Goal: Task Accomplishment & Management: Manage account settings

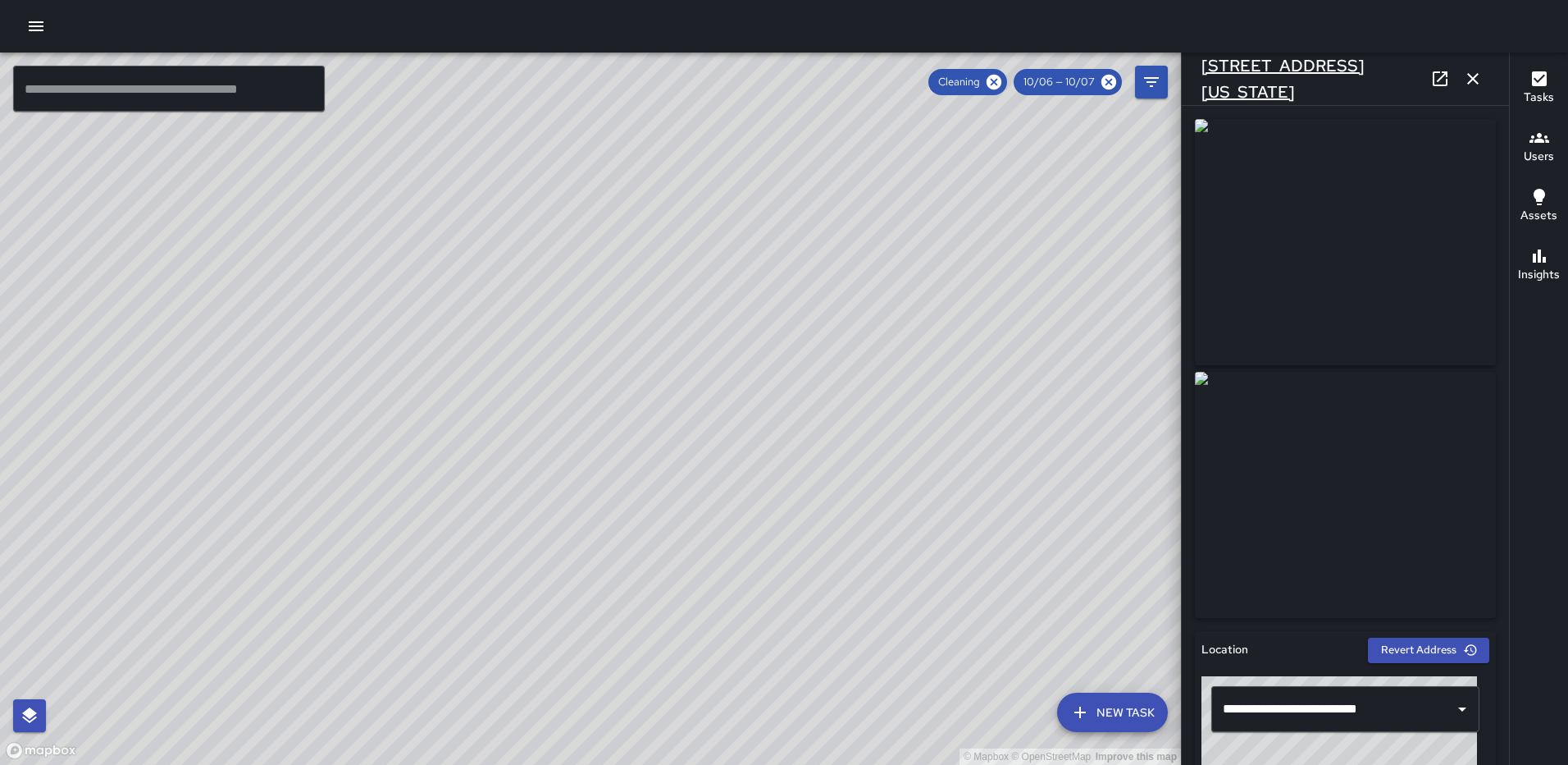
scroll to position [16465, 0]
click at [1478, 75] on icon "button" at bounding box center [1474, 79] width 20 height 20
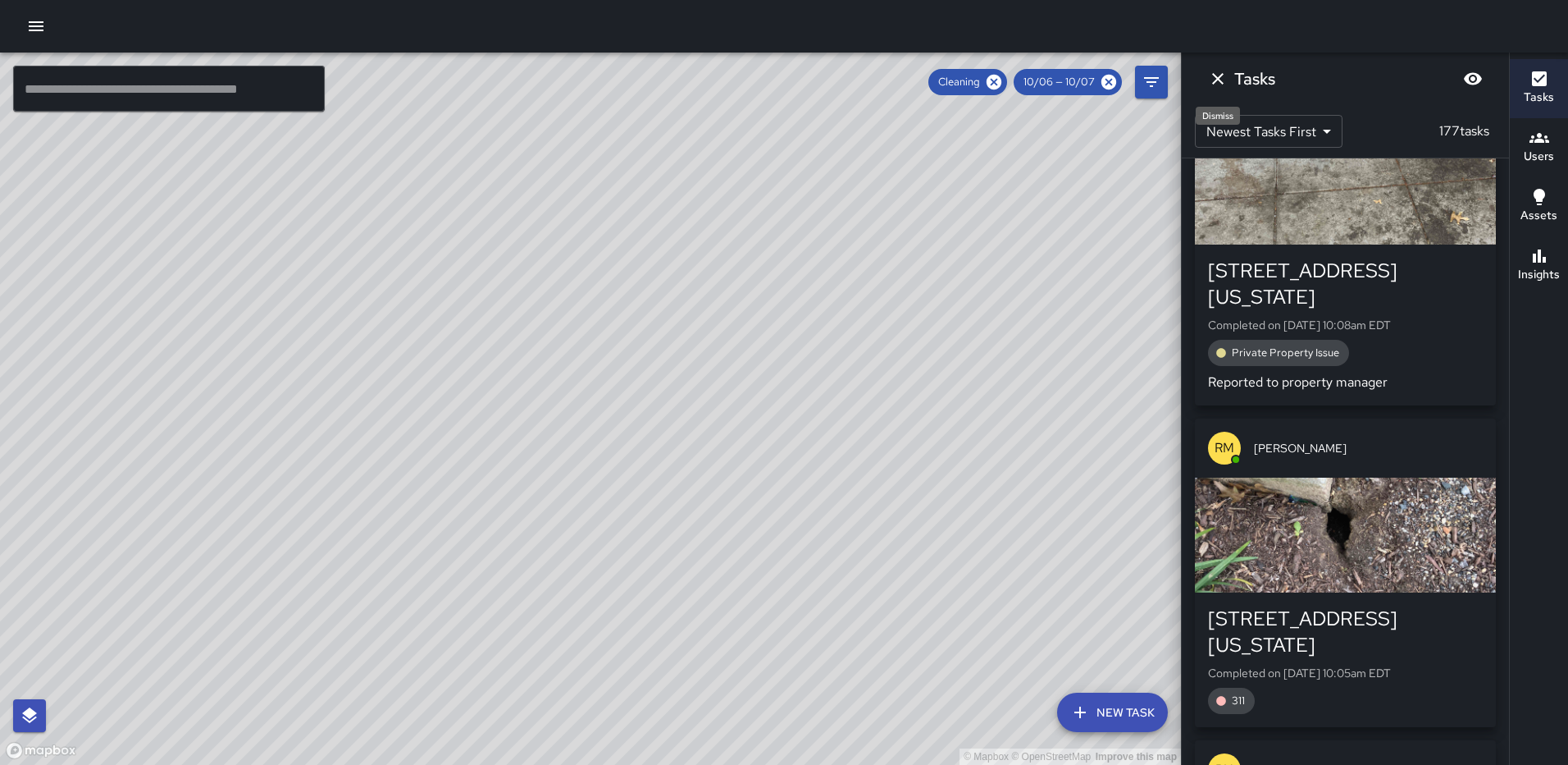
click at [1210, 70] on icon "Dismiss" at bounding box center [1218, 79] width 20 height 20
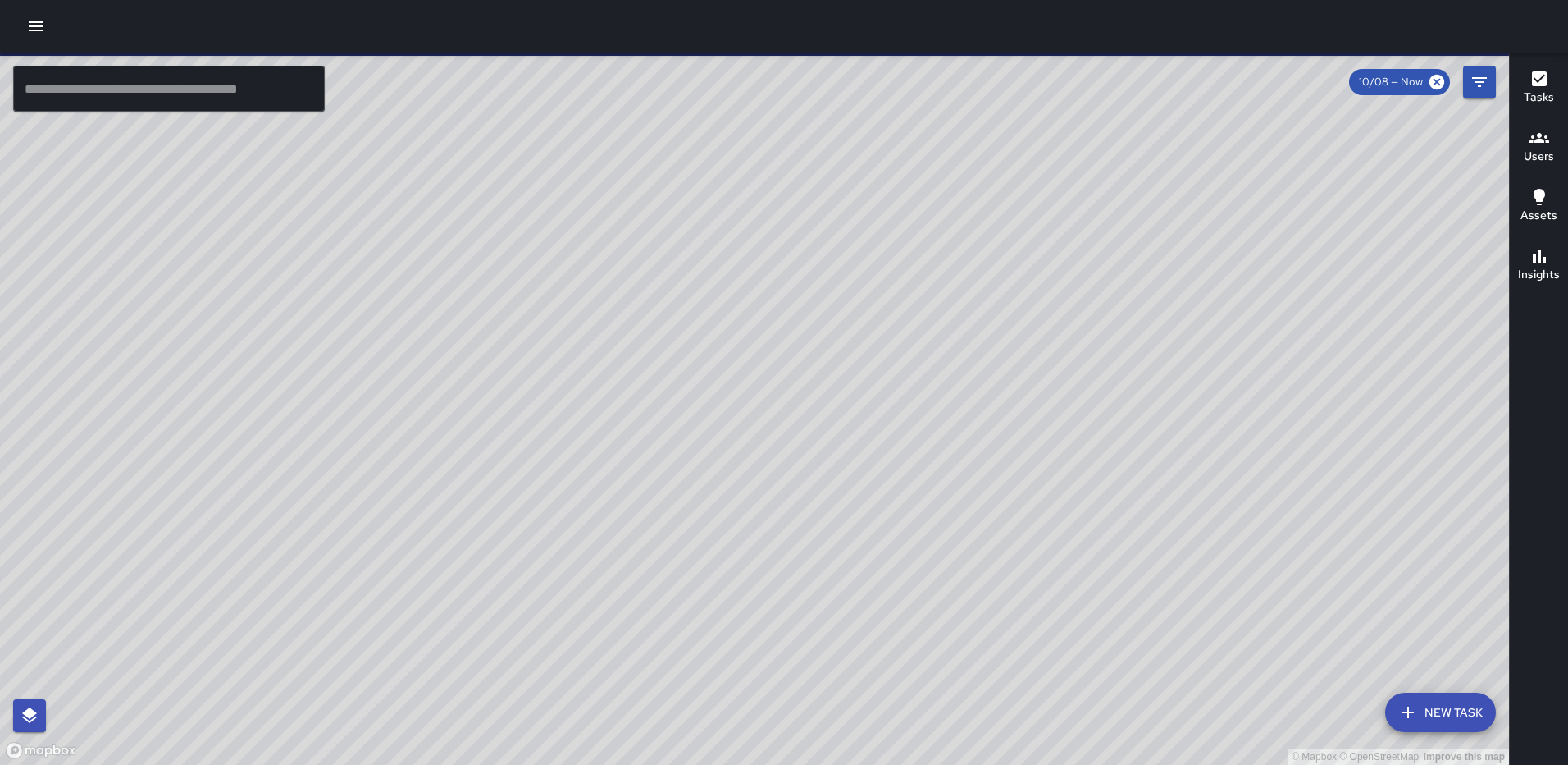
click at [35, 20] on icon "button" at bounding box center [36, 26] width 20 height 20
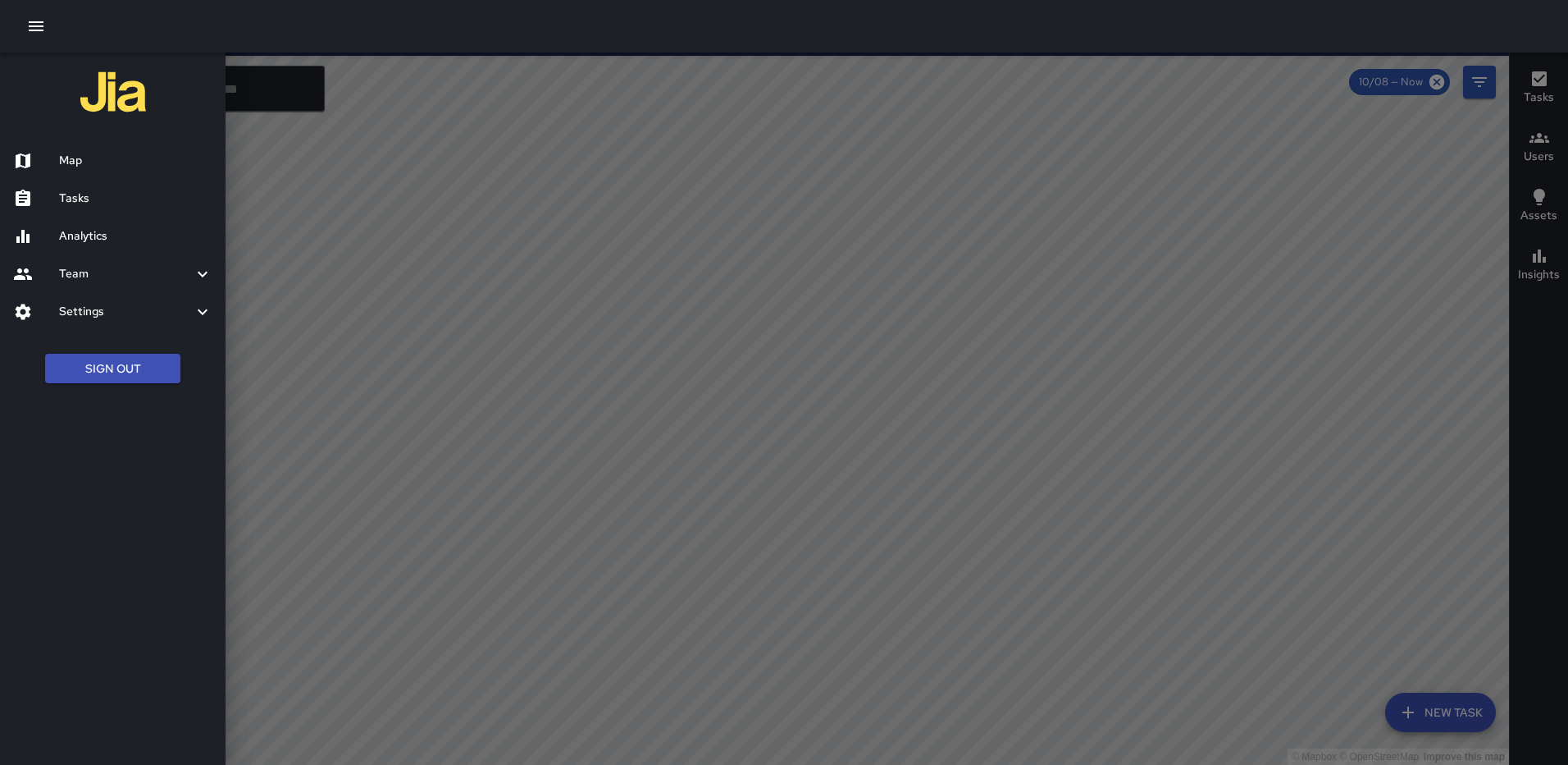
click at [36, 24] on icon "button" at bounding box center [36, 26] width 20 height 20
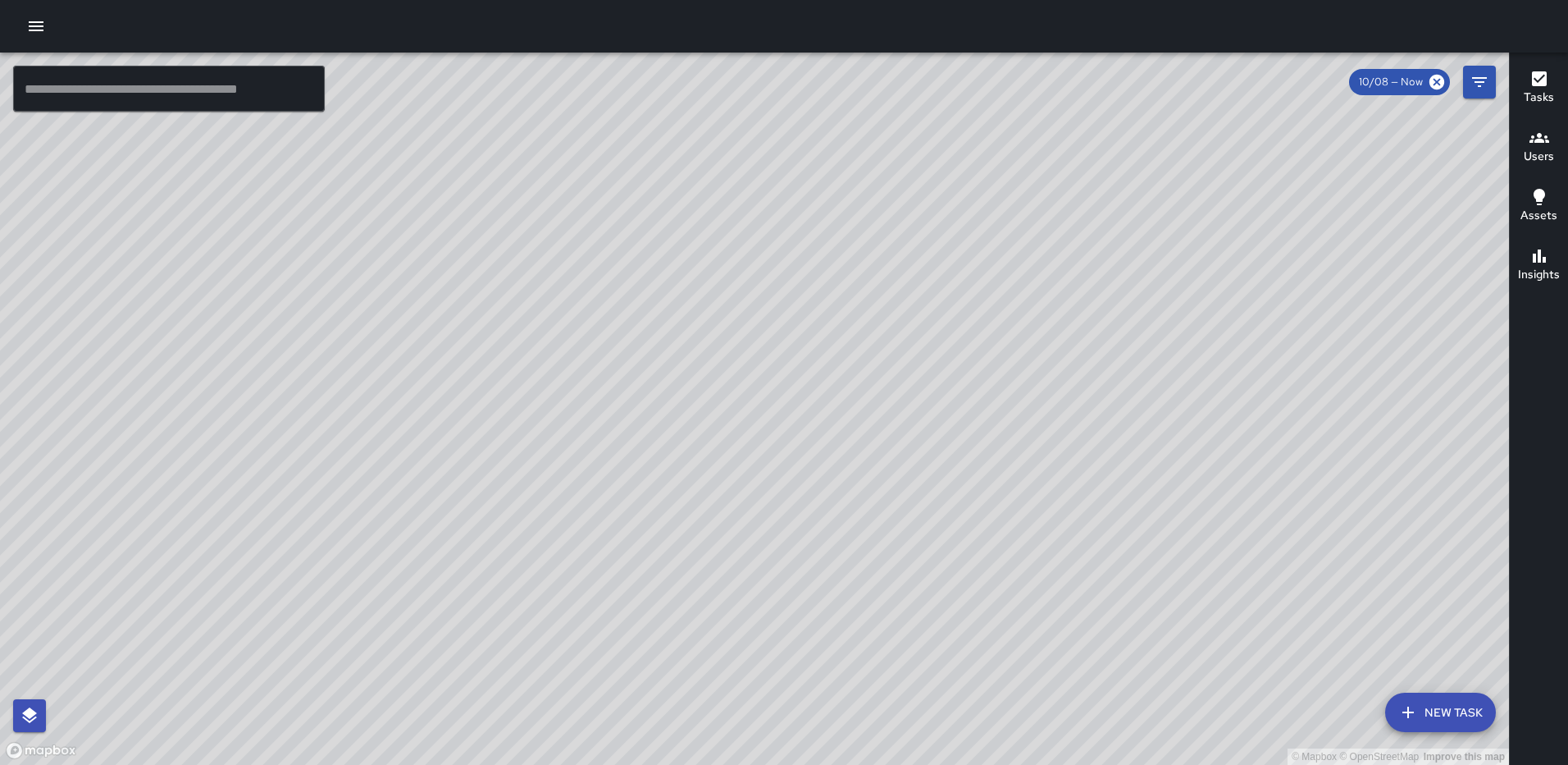
click at [36, 25] on icon "button" at bounding box center [36, 26] width 20 height 20
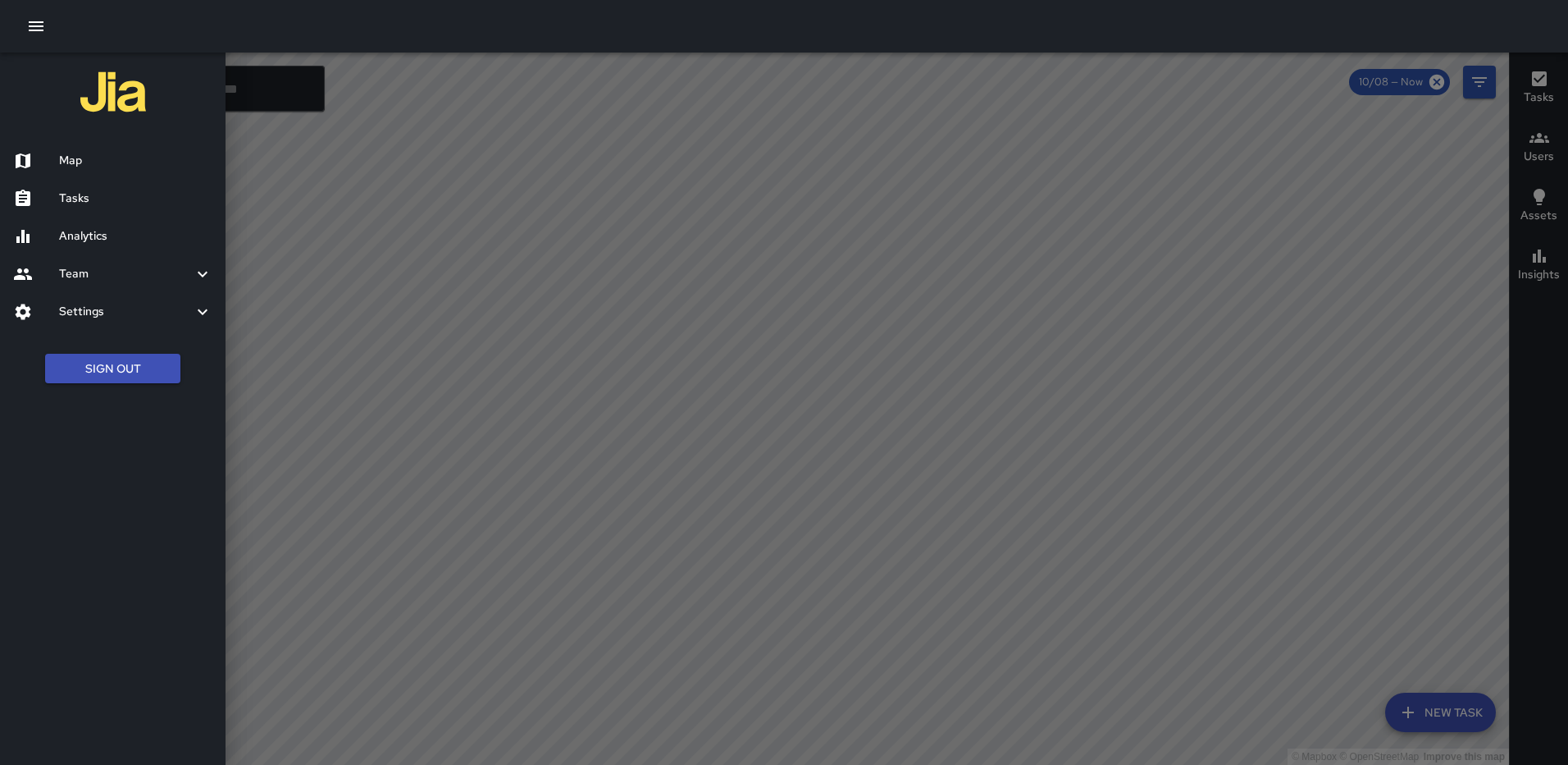
click at [84, 188] on div "Tasks" at bounding box center [113, 199] width 226 height 38
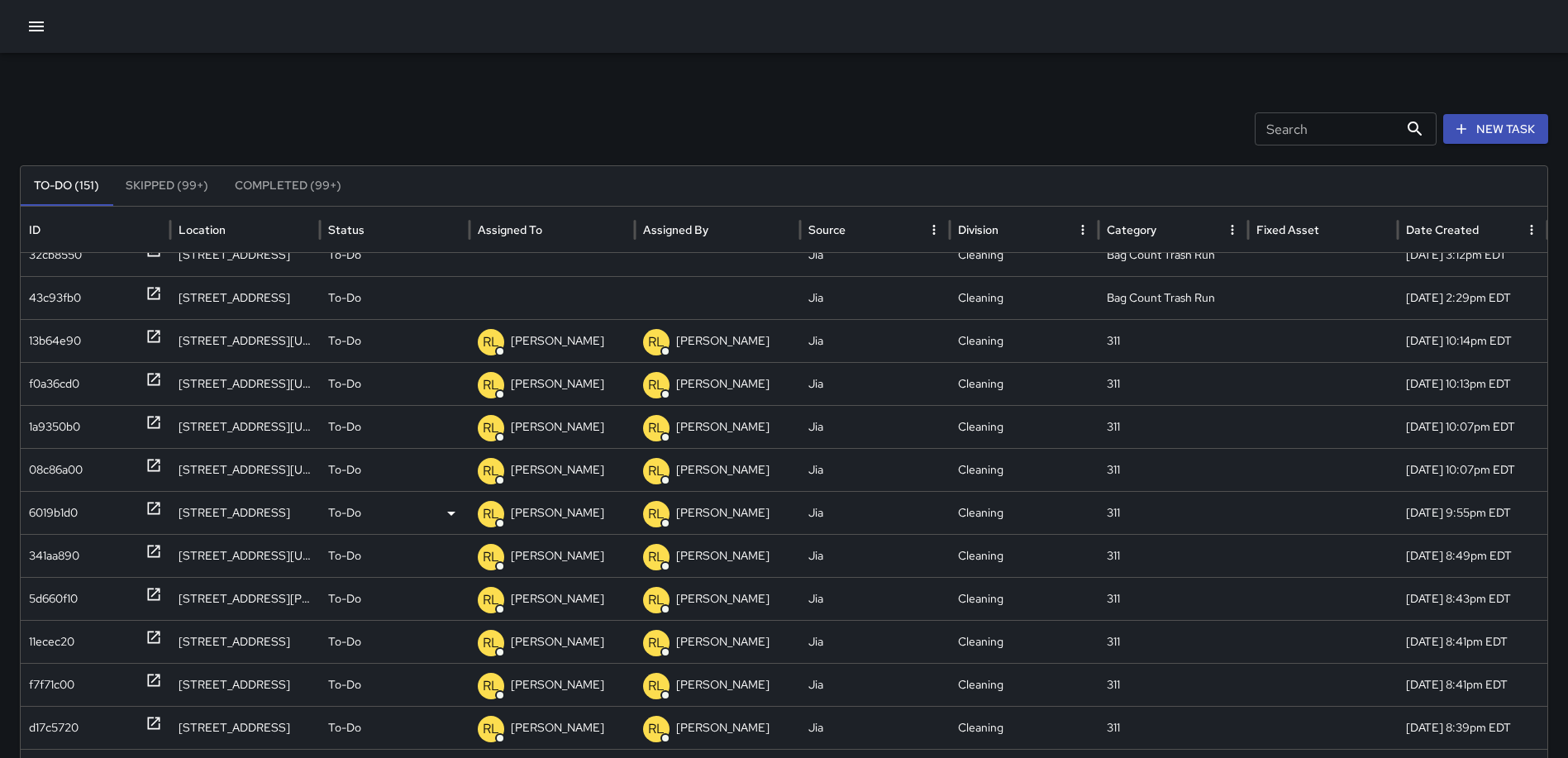
scroll to position [232, 0]
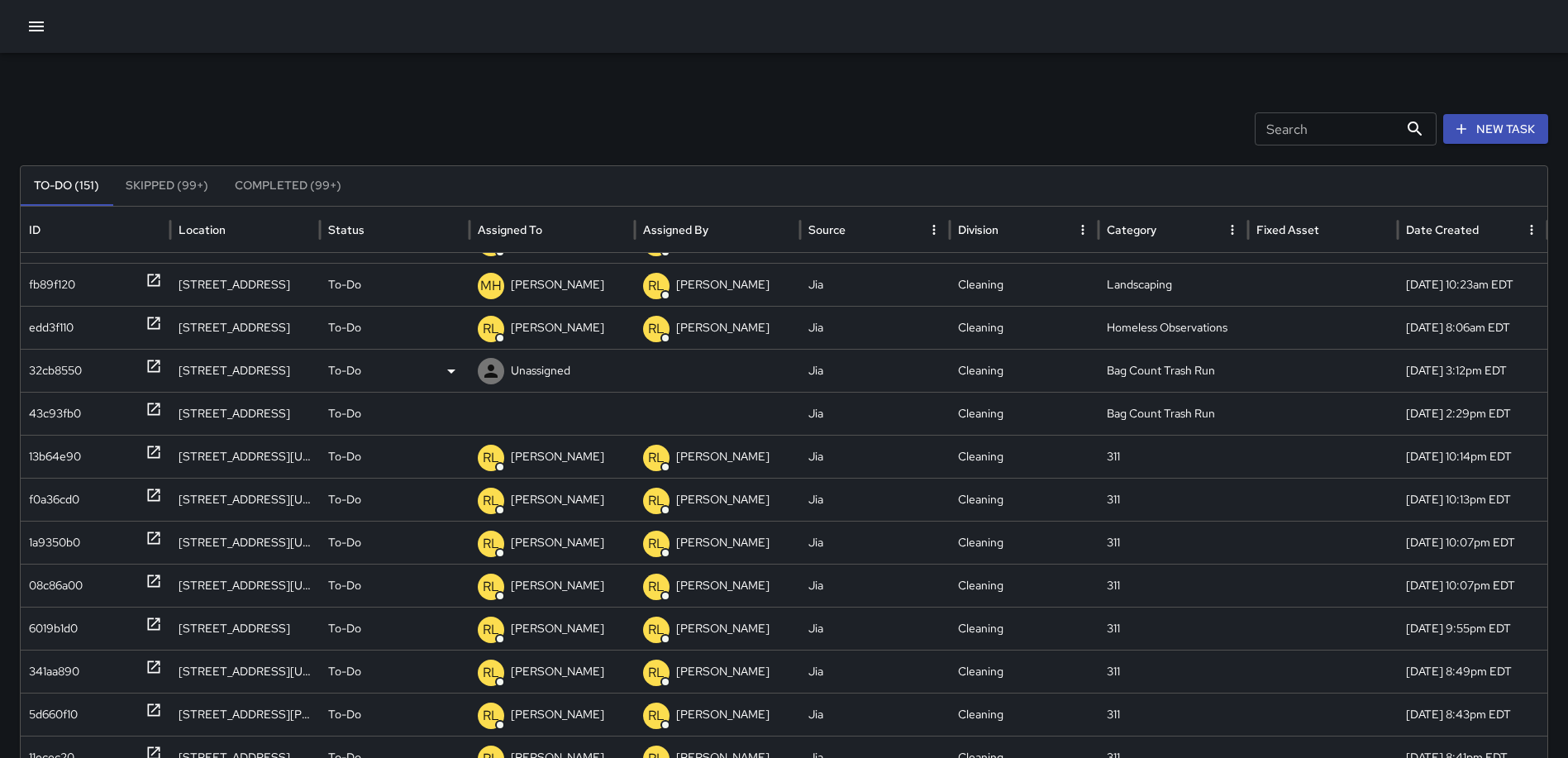
click at [151, 366] on icon at bounding box center [153, 366] width 17 height 17
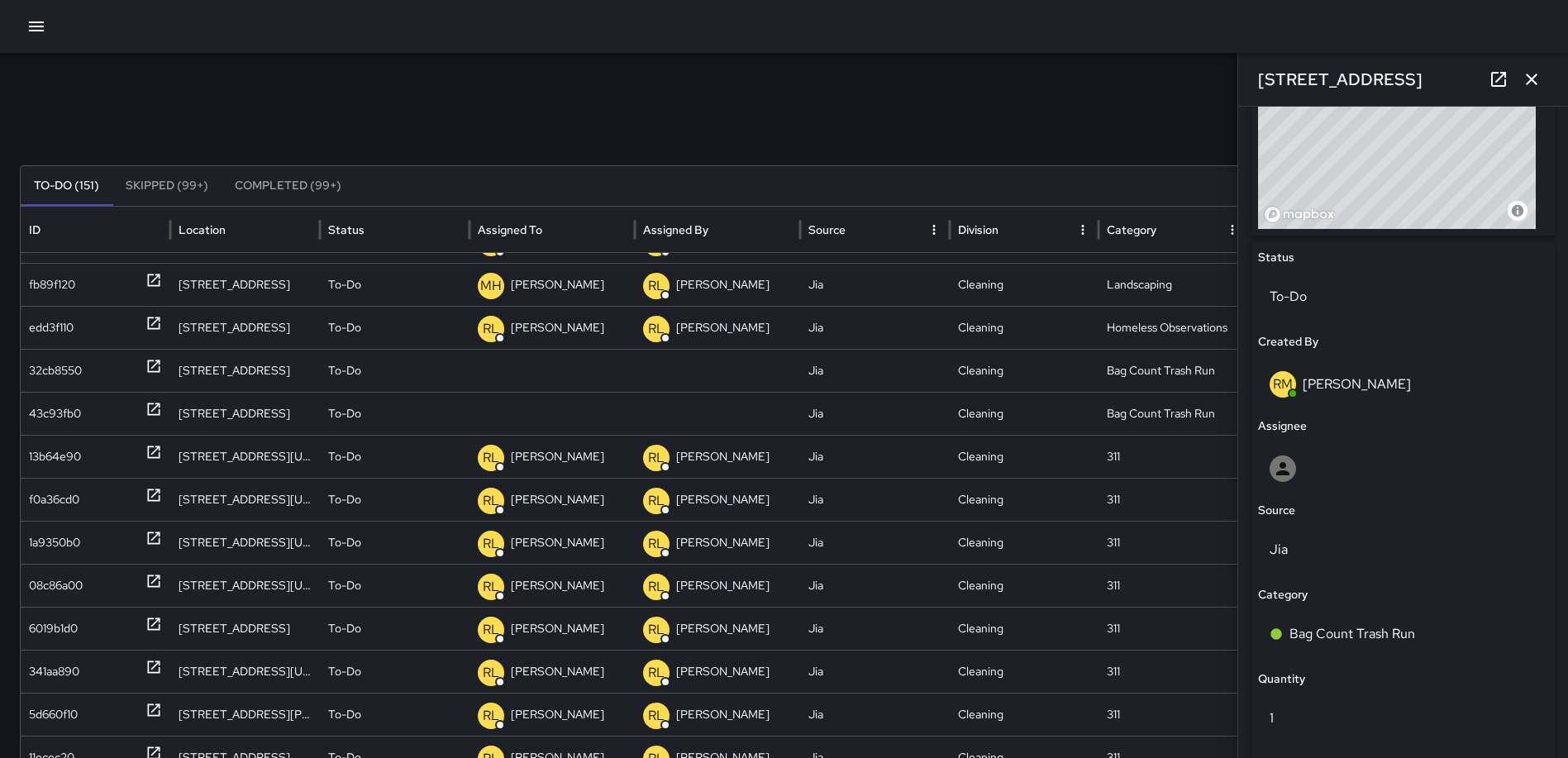
scroll to position [678, 0]
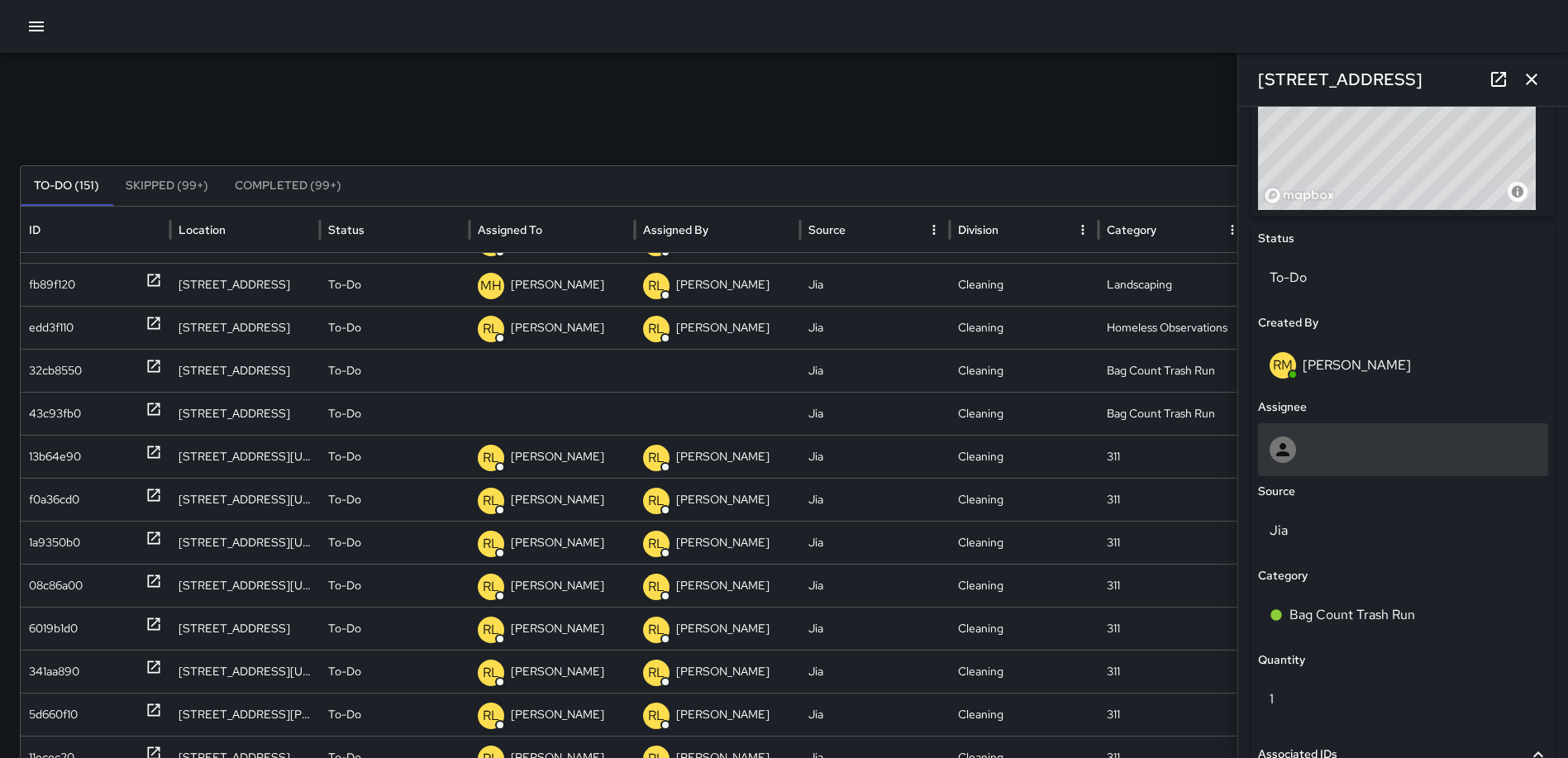
click at [1395, 434] on div at bounding box center [1403, 449] width 290 height 53
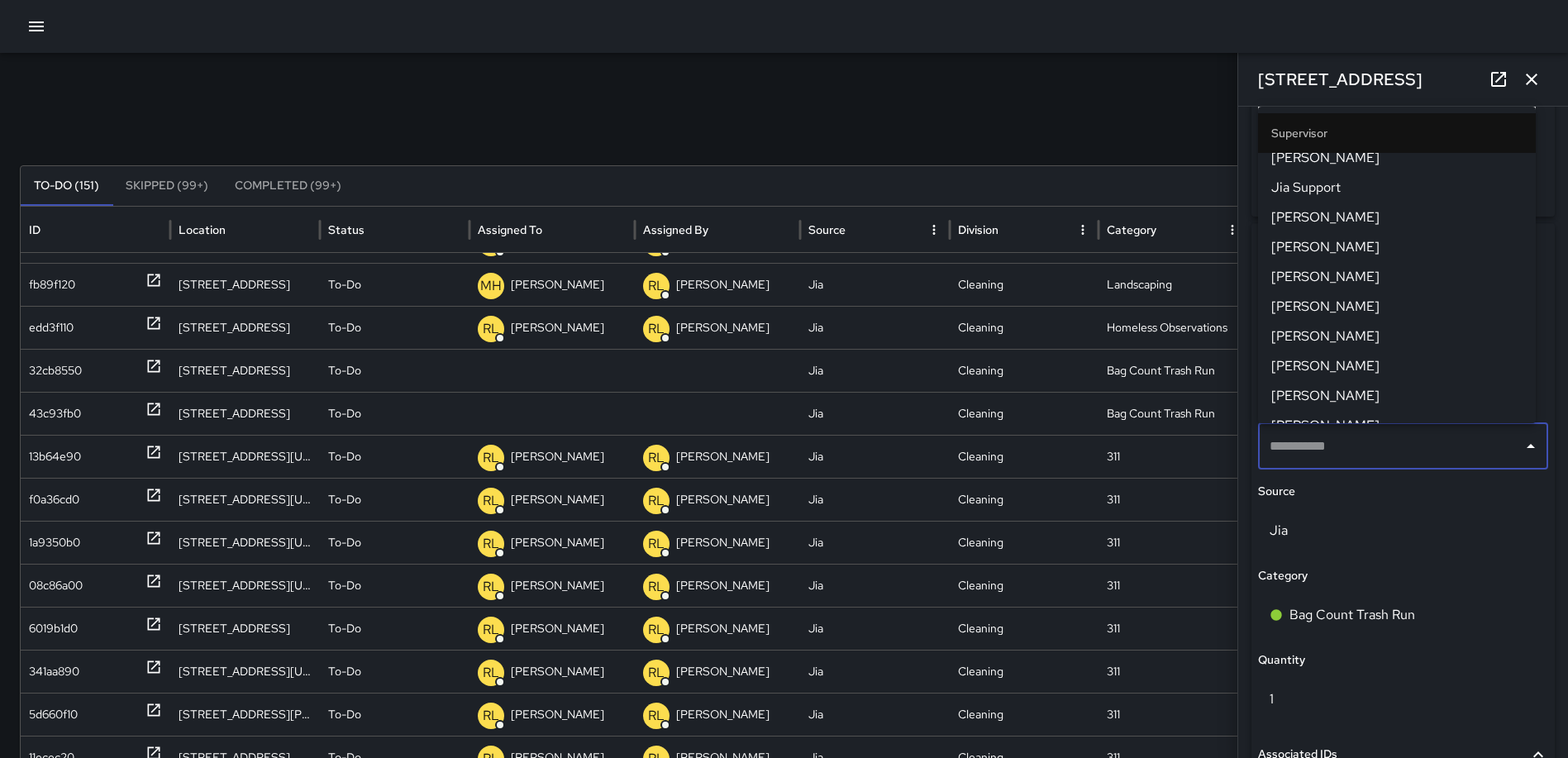
scroll to position [414, 0]
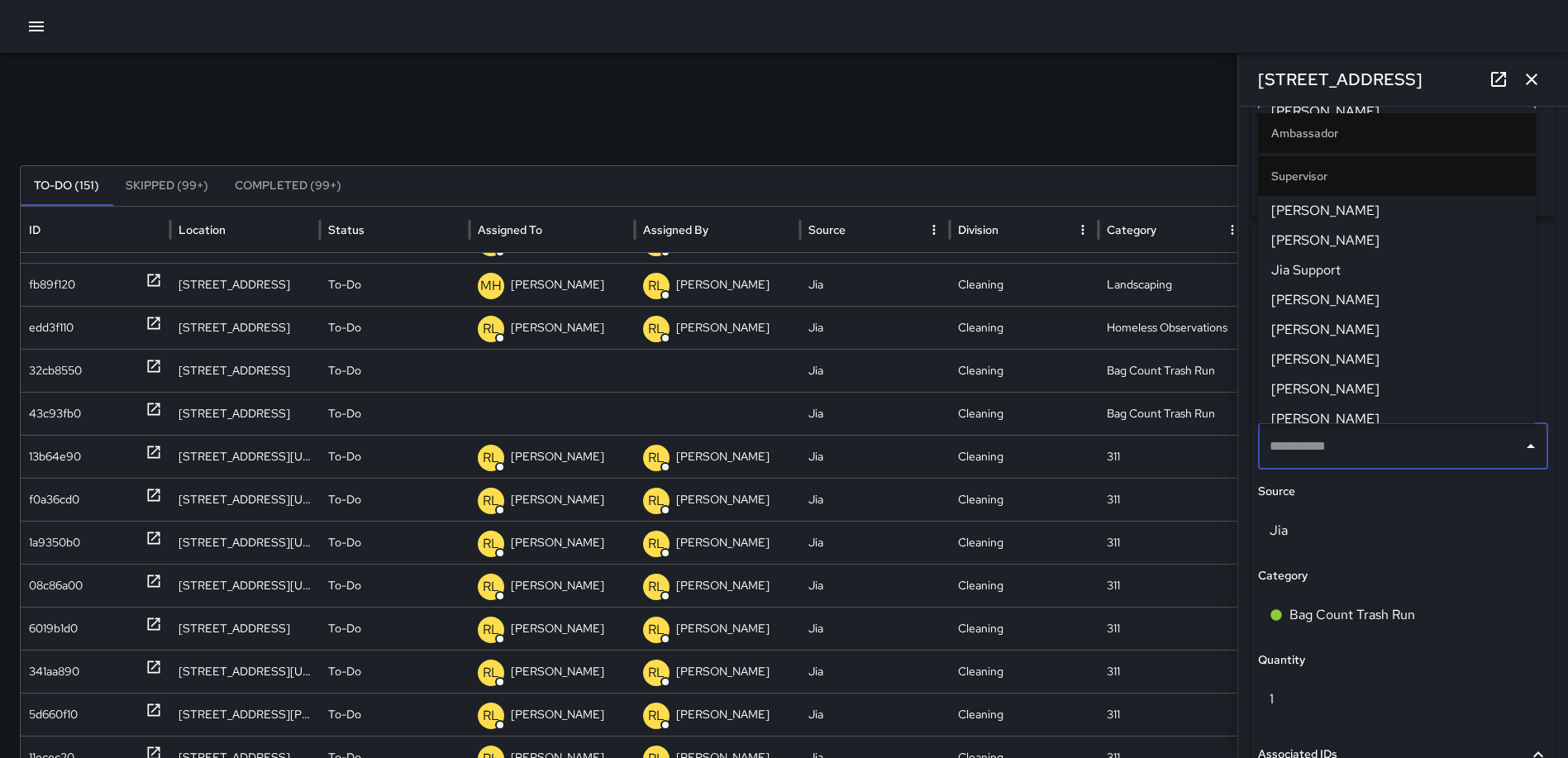
click at [1362, 211] on span "Rodney Mcneil" at bounding box center [1396, 211] width 251 height 20
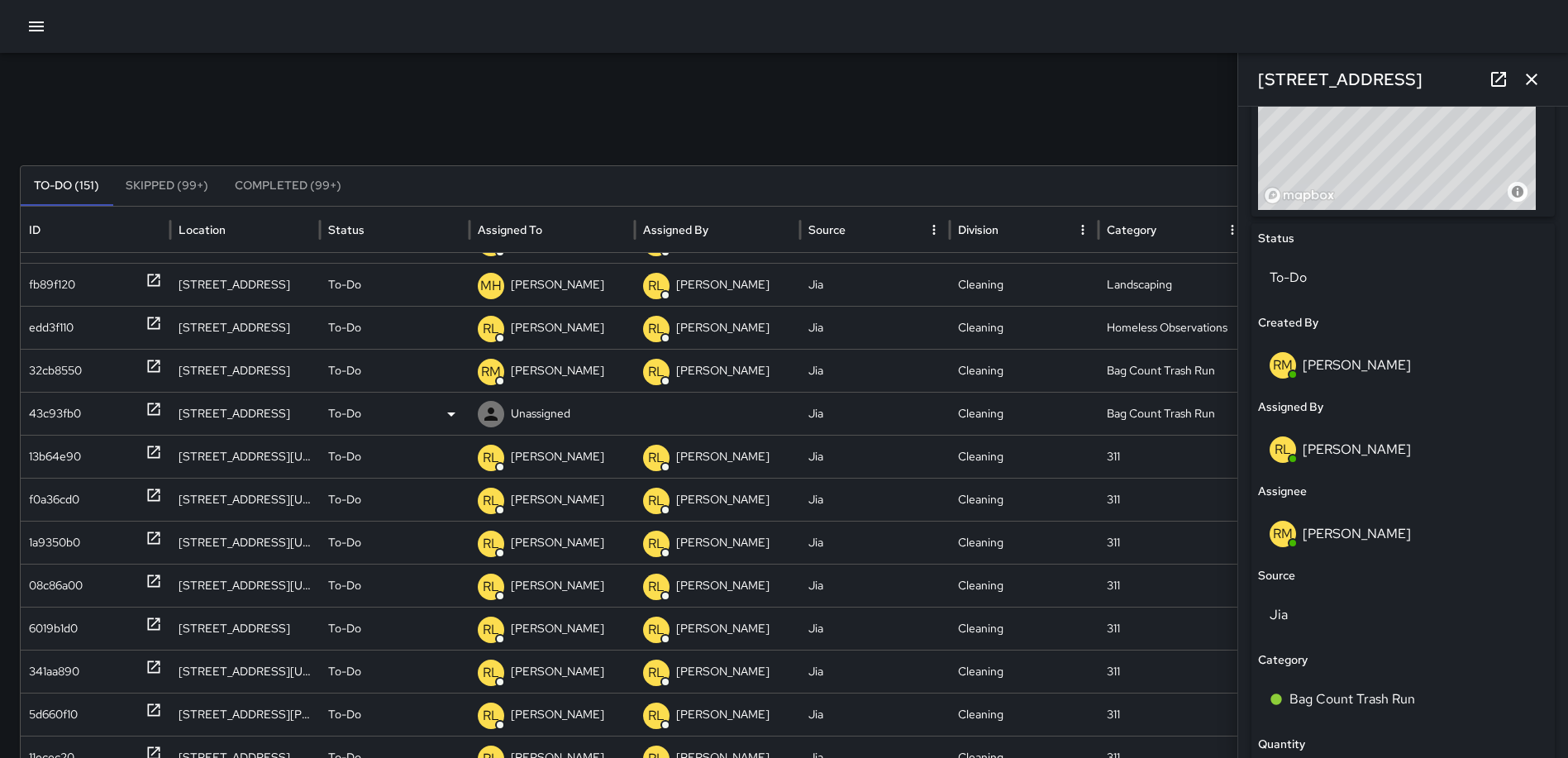
click at [154, 408] on icon at bounding box center [153, 409] width 13 height 13
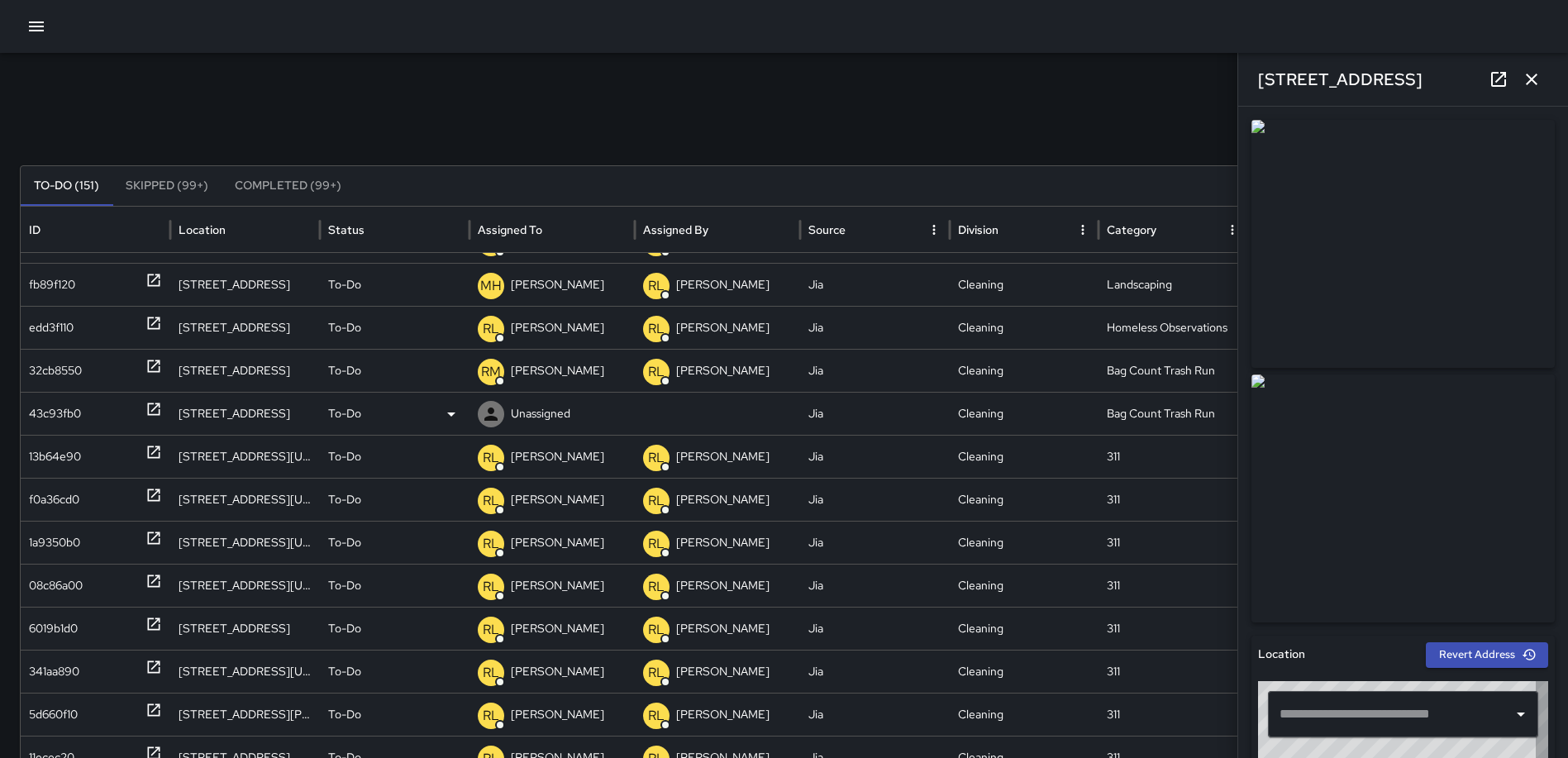
type input "**********"
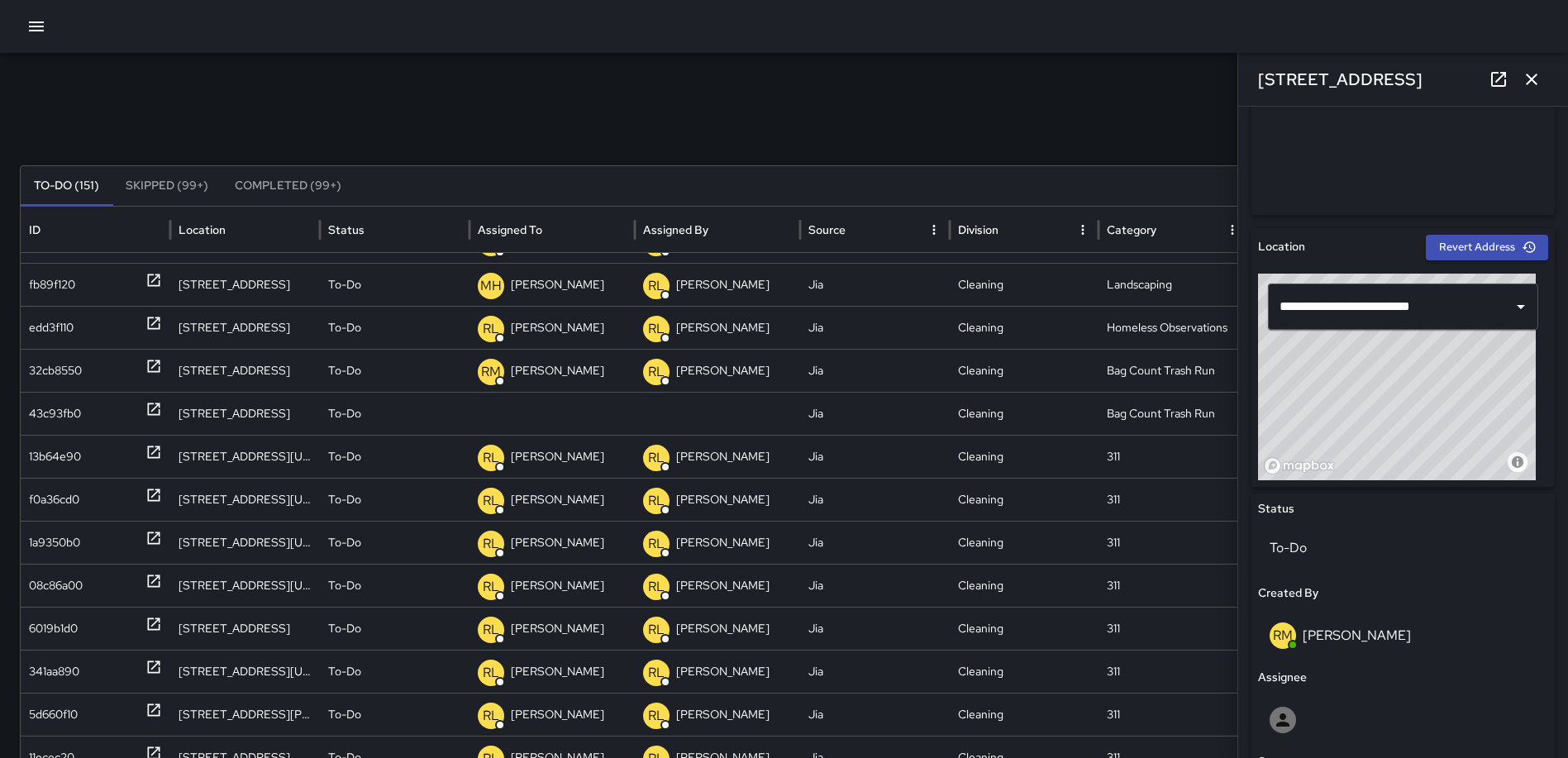
scroll to position [579, 0]
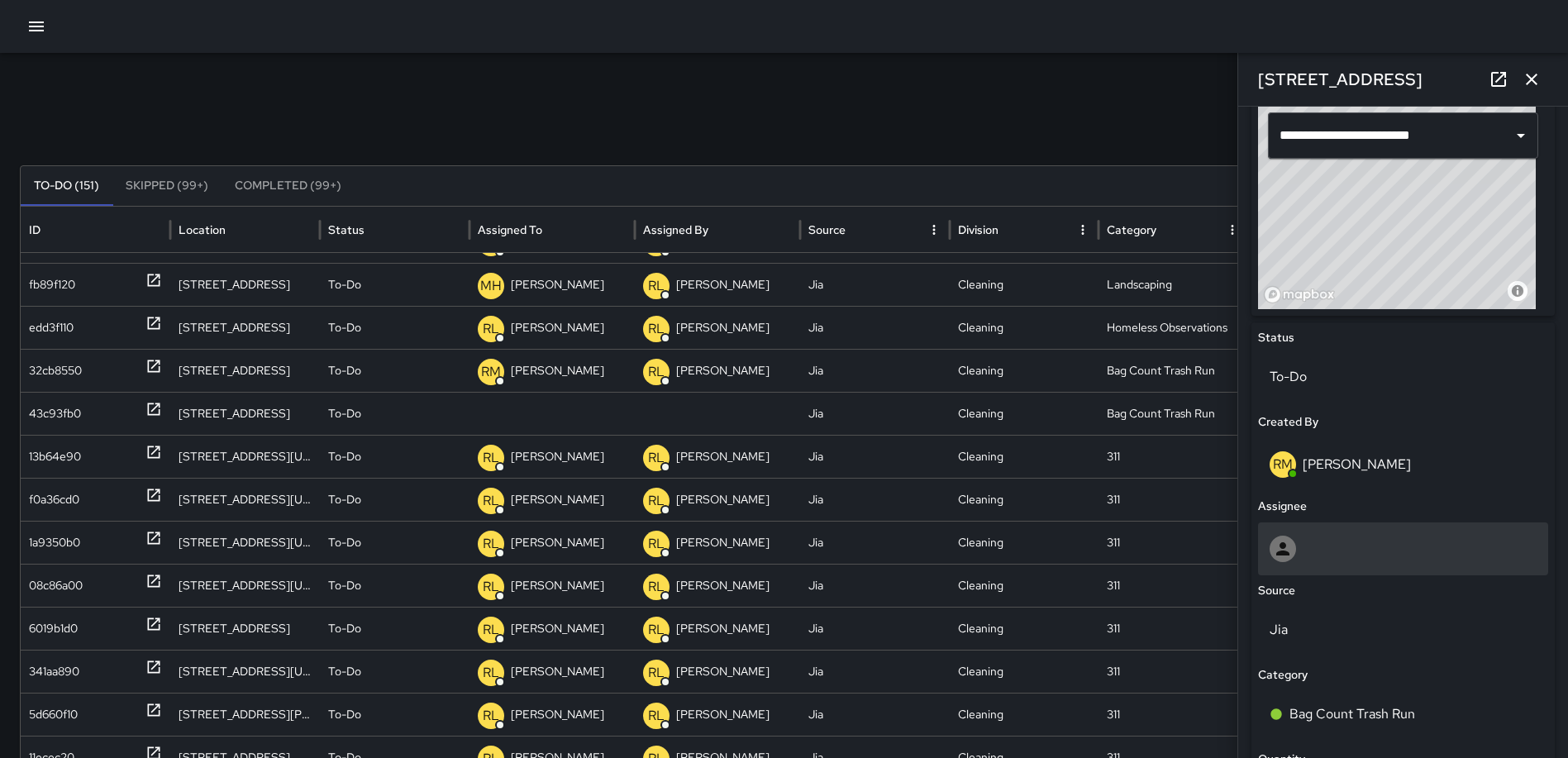
click at [1381, 550] on div at bounding box center [1403, 549] width 267 height 27
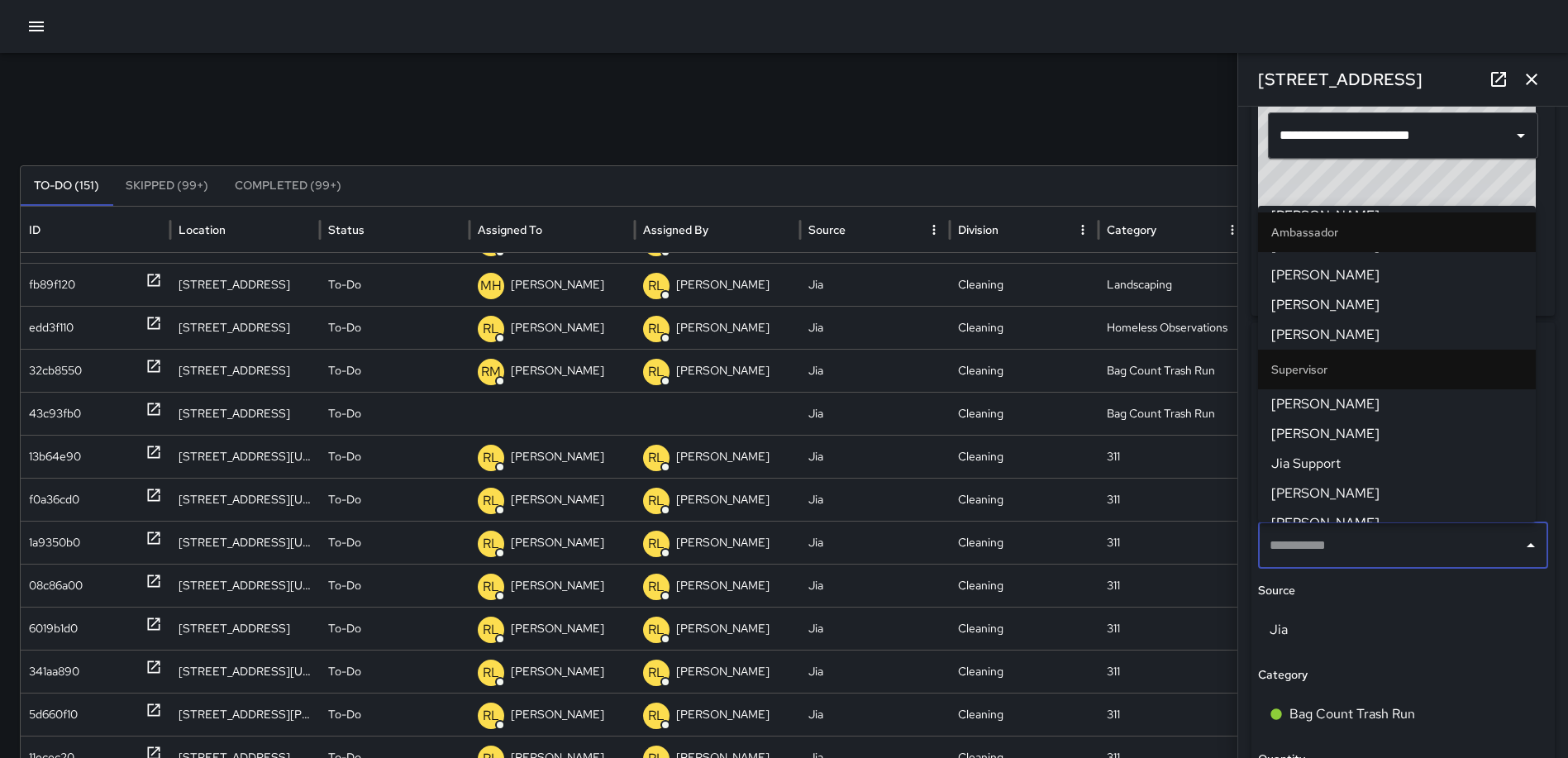
scroll to position [414, 0]
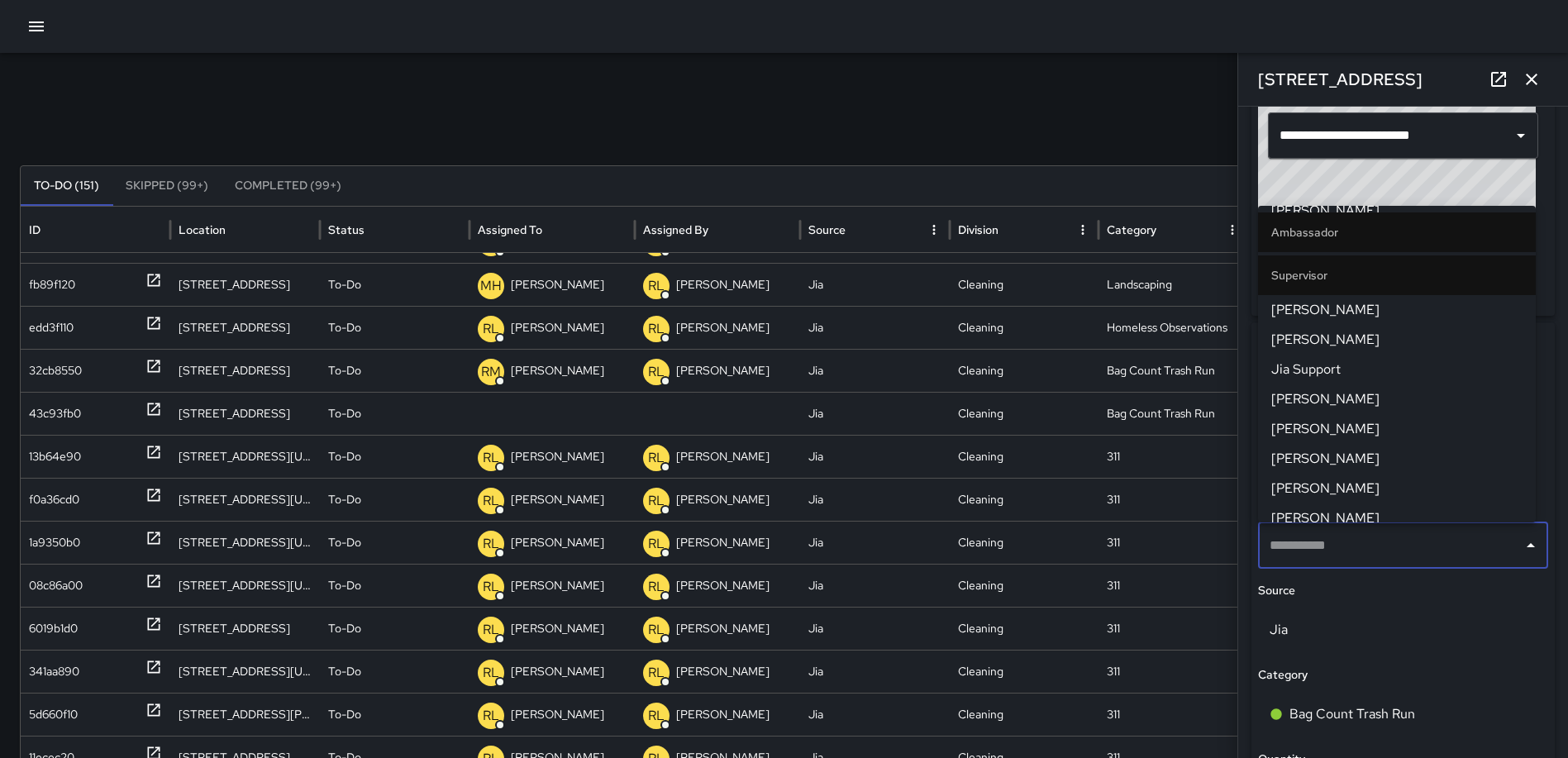
click at [1385, 309] on span "Rodney Mcneil" at bounding box center [1396, 310] width 251 height 20
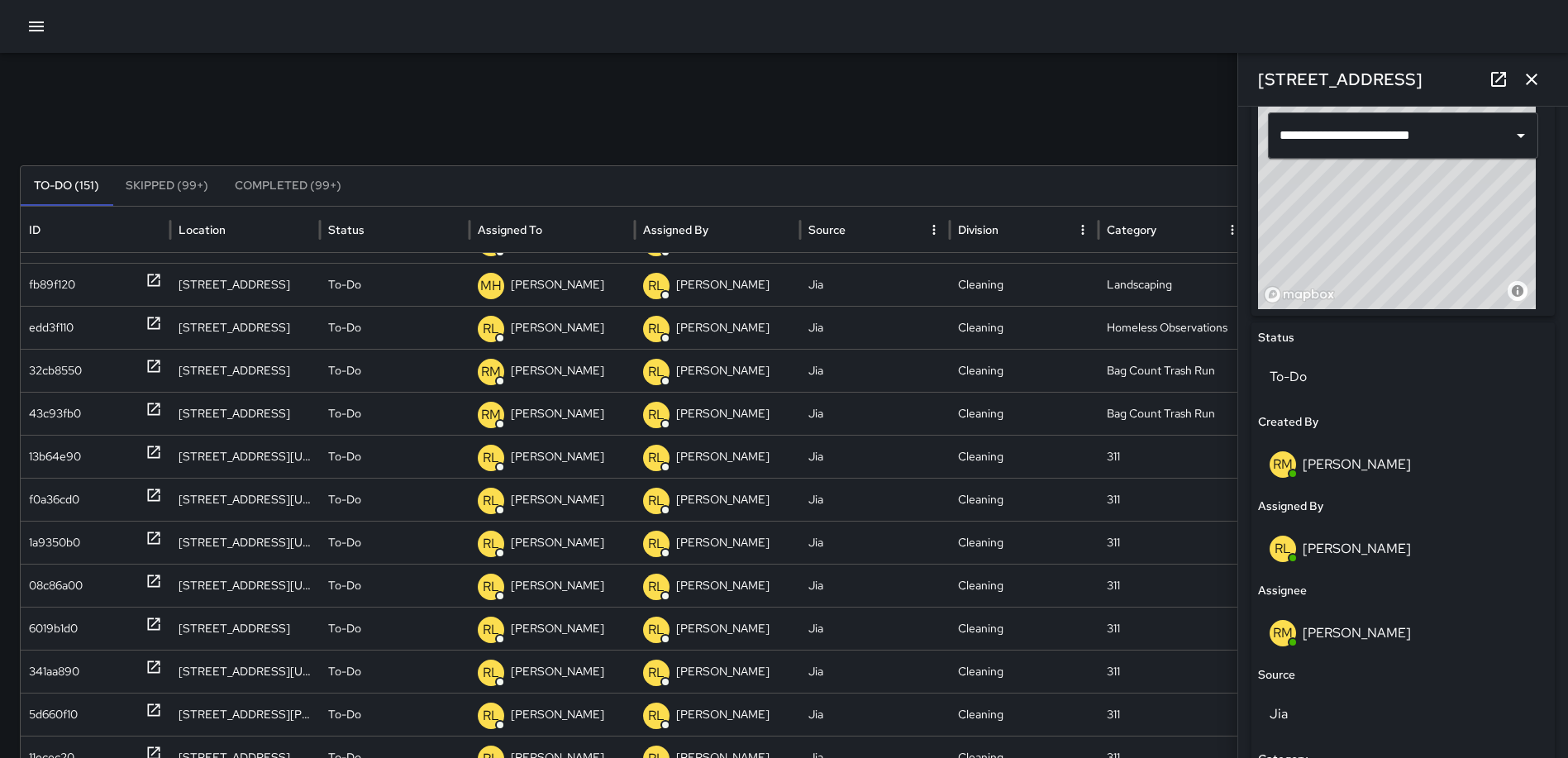
click at [1525, 77] on icon "button" at bounding box center [1531, 79] width 20 height 20
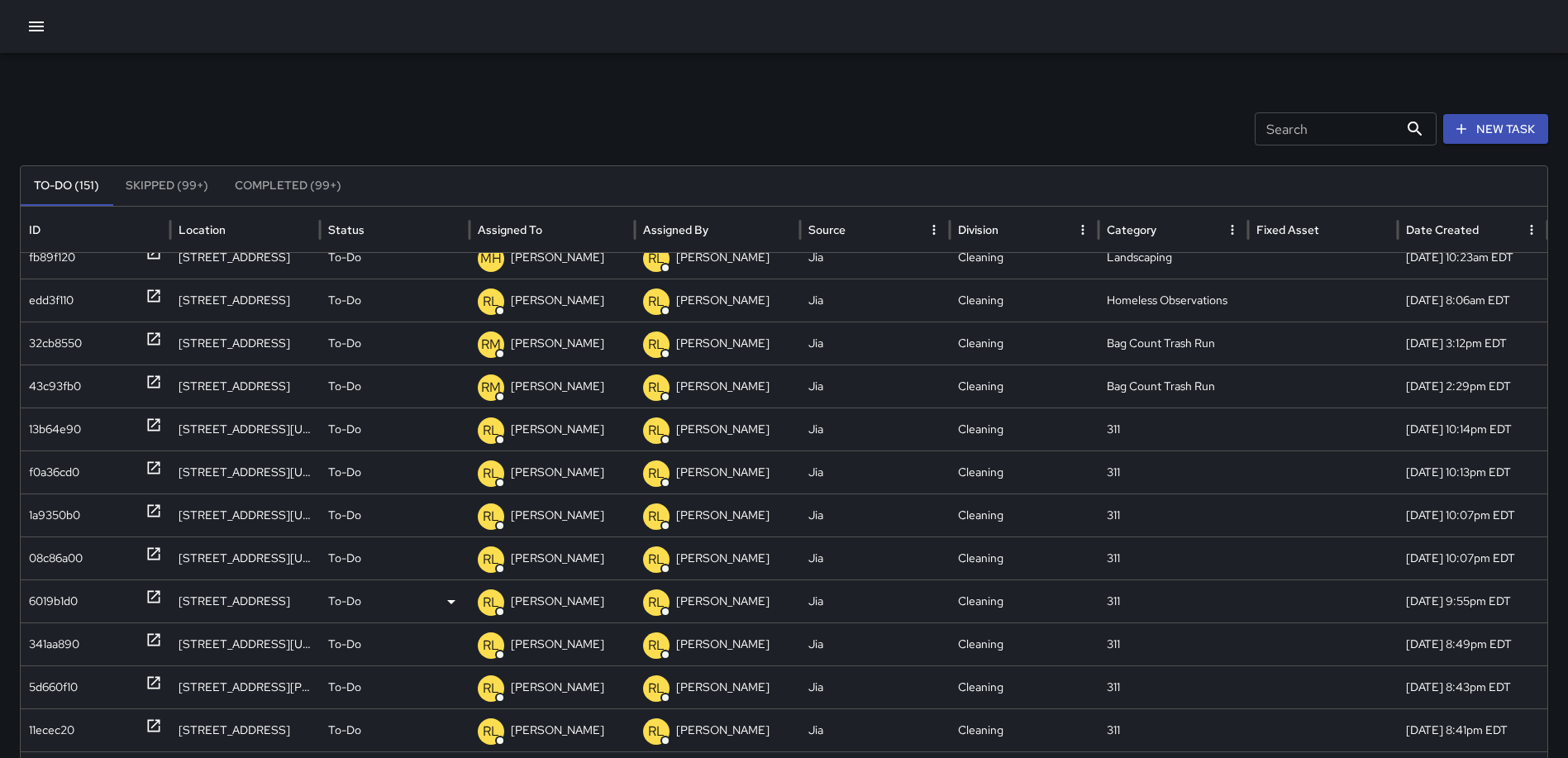
scroll to position [0, 0]
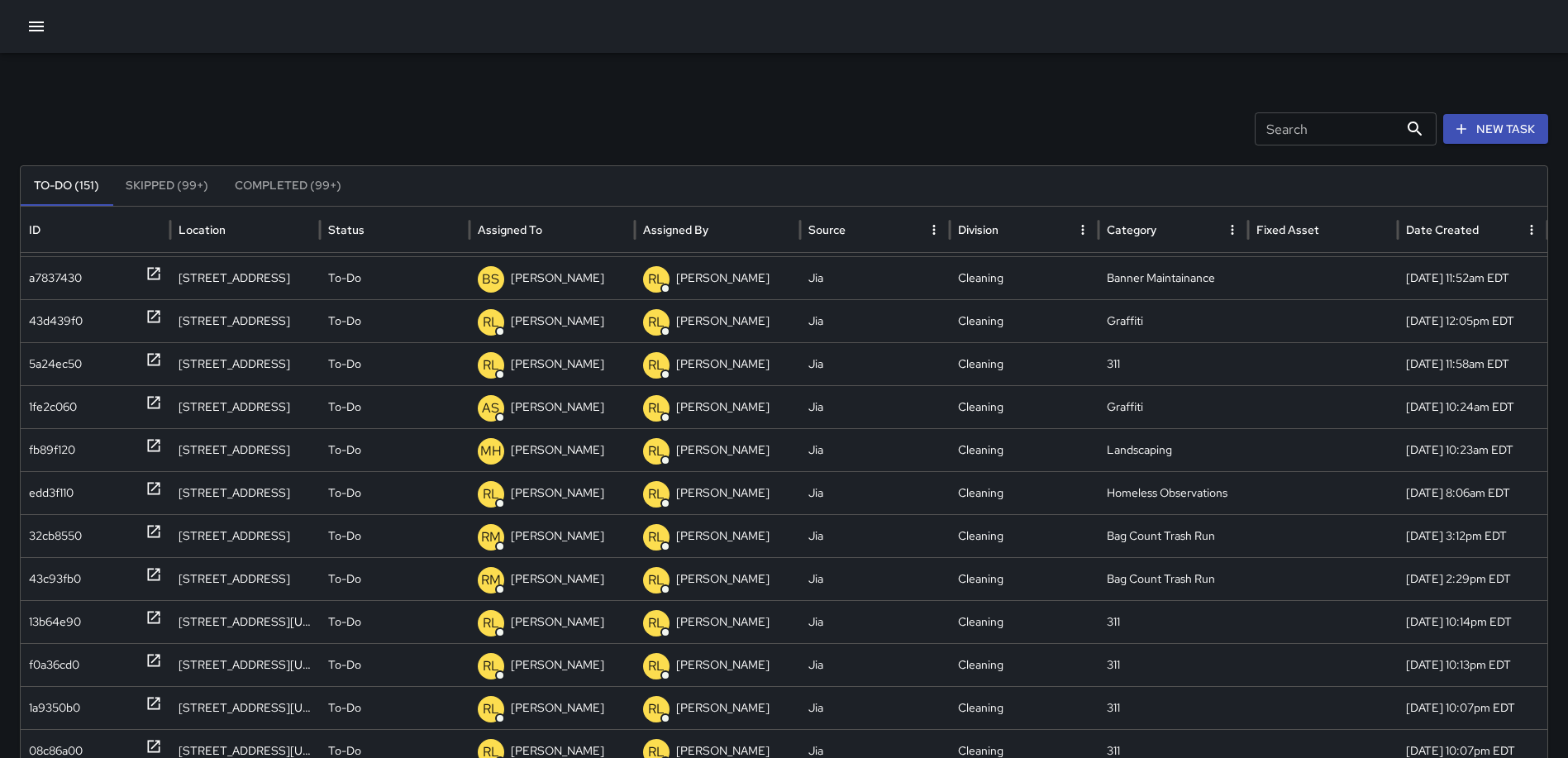
click at [34, 28] on icon "button" at bounding box center [37, 27] width 15 height 10
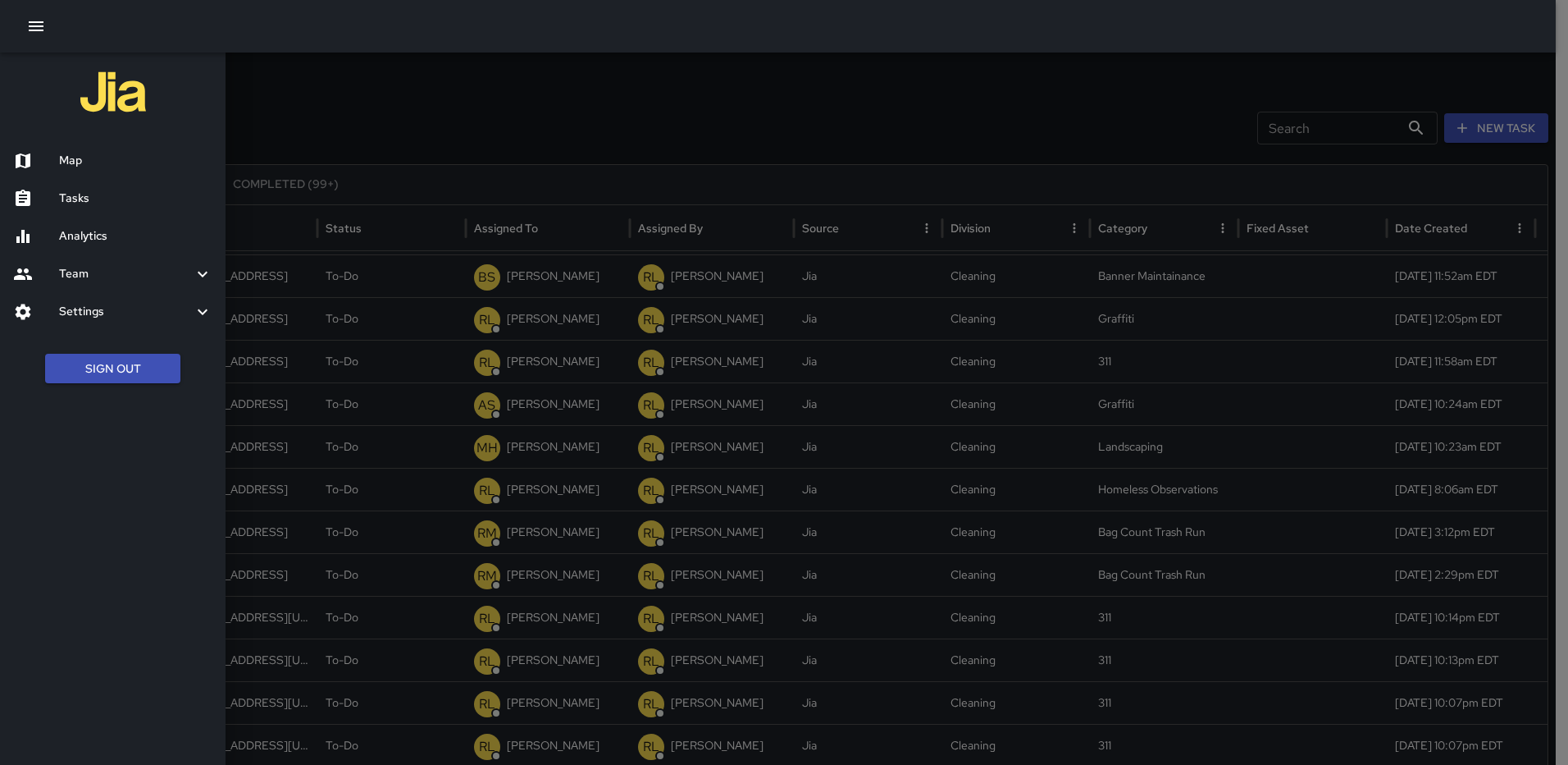
click at [92, 236] on h6 "Analytics" at bounding box center [135, 237] width 153 height 18
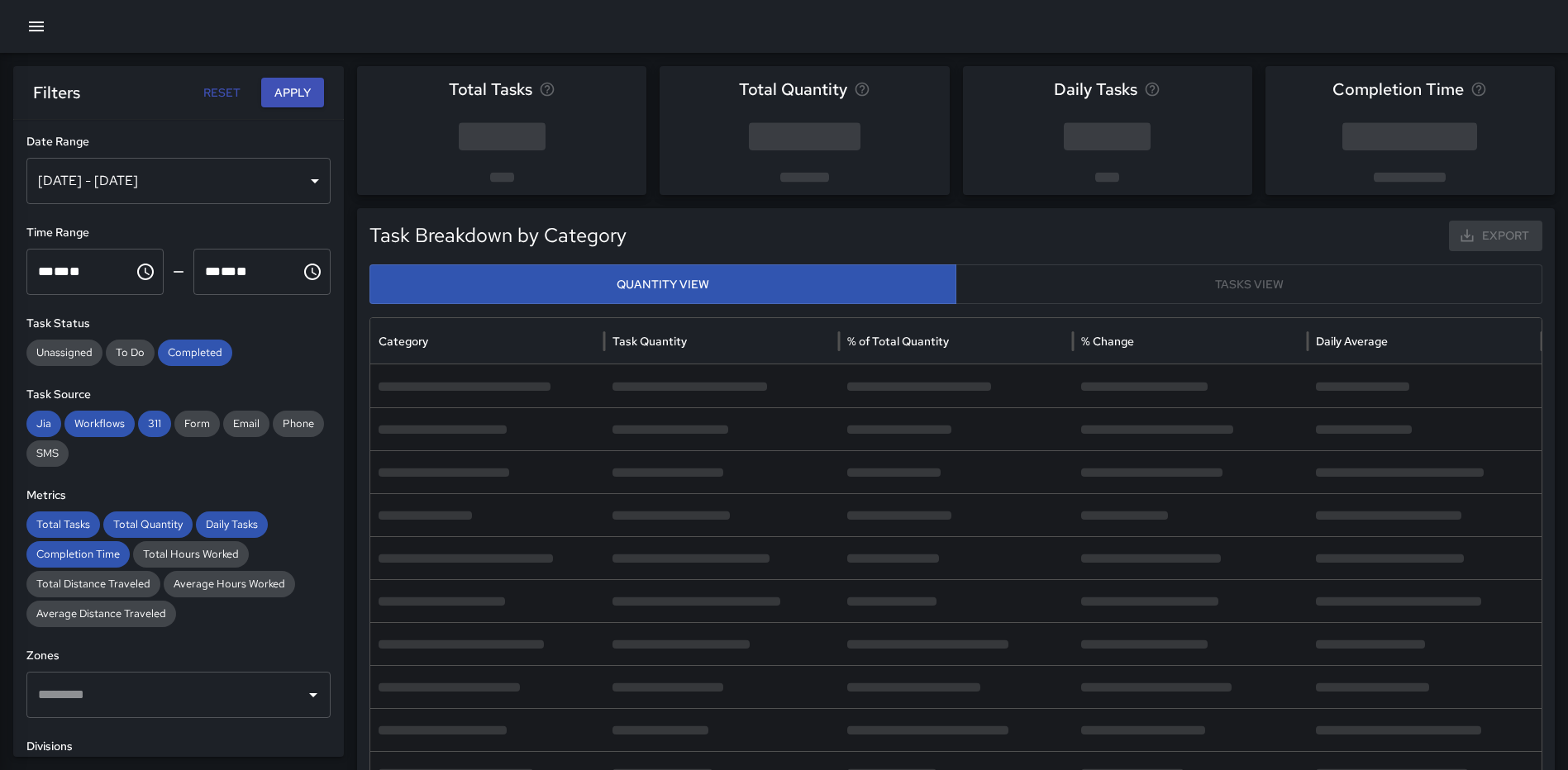
click at [278, 181] on div "Oct 02, 2025 - Oct 08, 2025" at bounding box center [178, 181] width 304 height 47
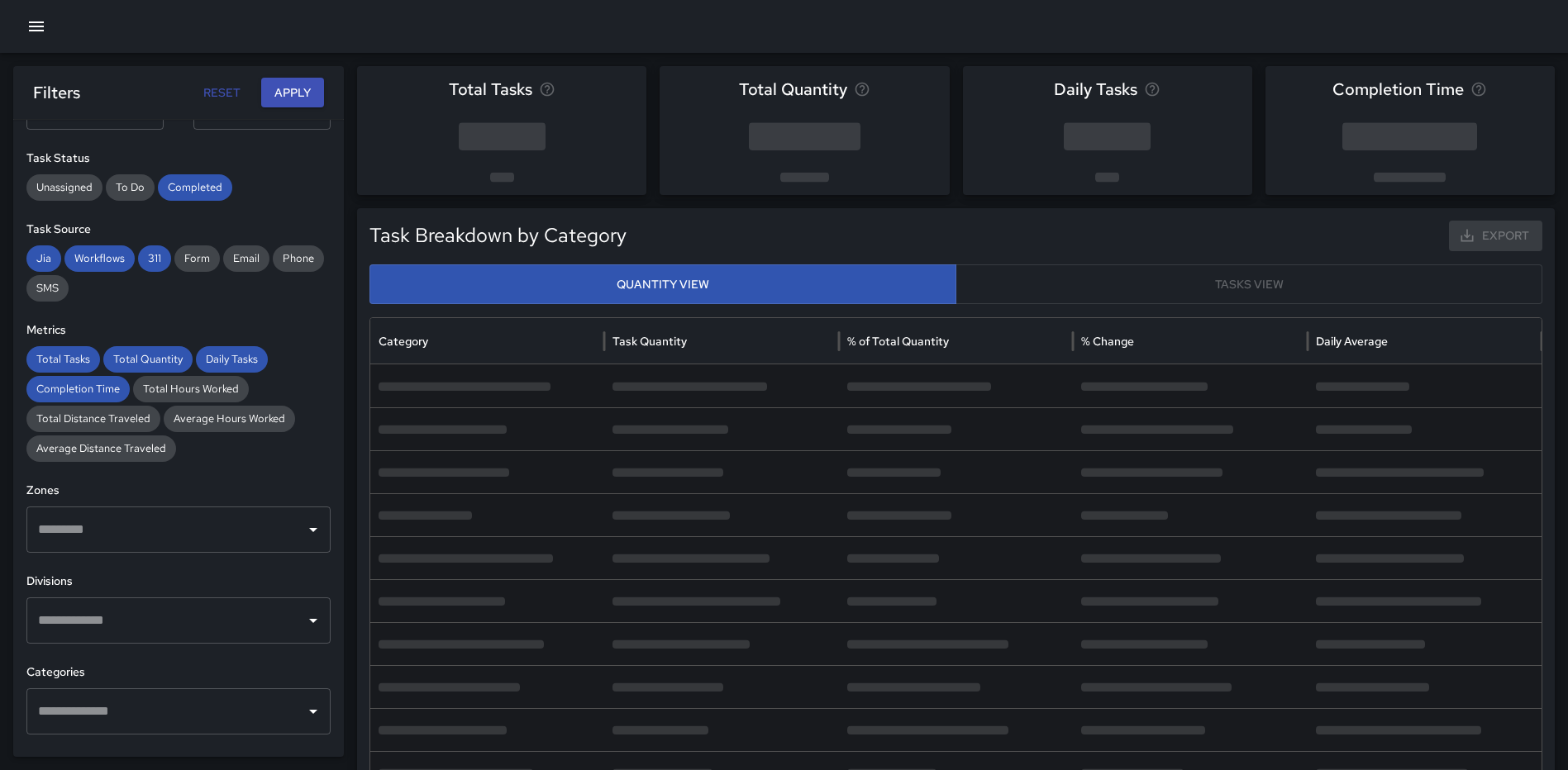
click at [108, 697] on input "text" at bounding box center [166, 712] width 264 height 32
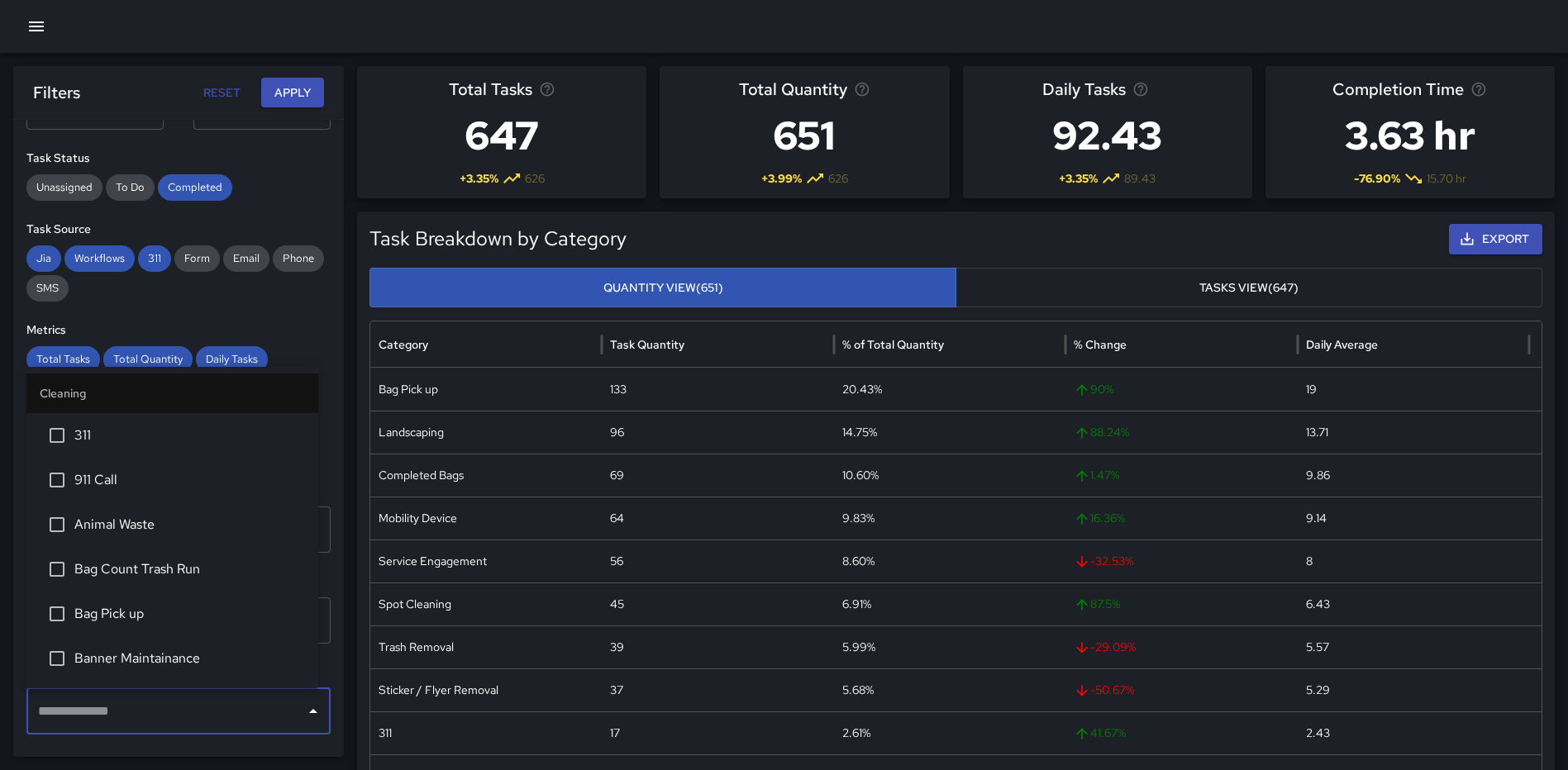
click at [125, 576] on span "Bag Count Trash Run" at bounding box center [189, 569] width 231 height 20
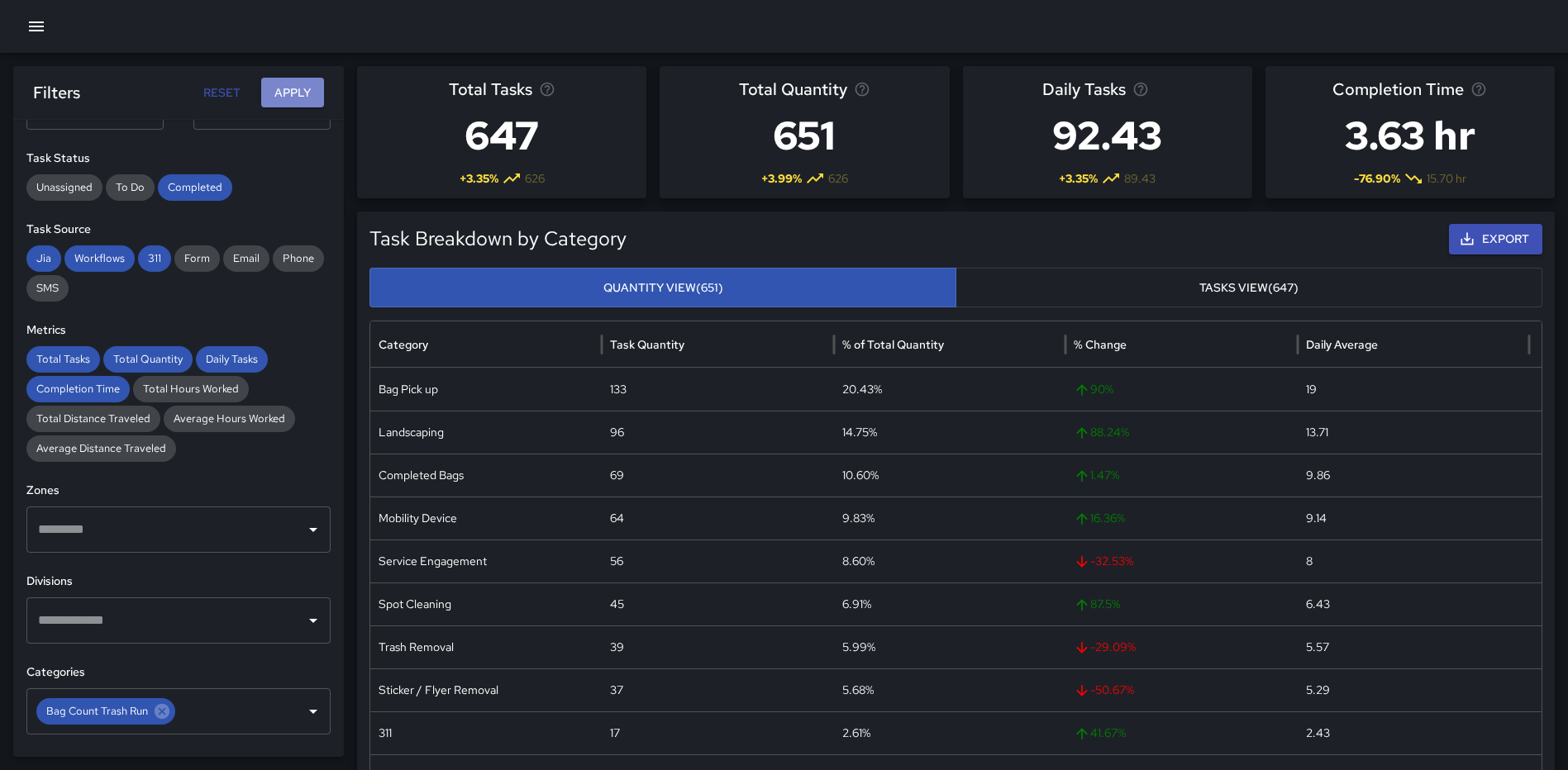
click at [293, 90] on button "Apply" at bounding box center [292, 92] width 63 height 31
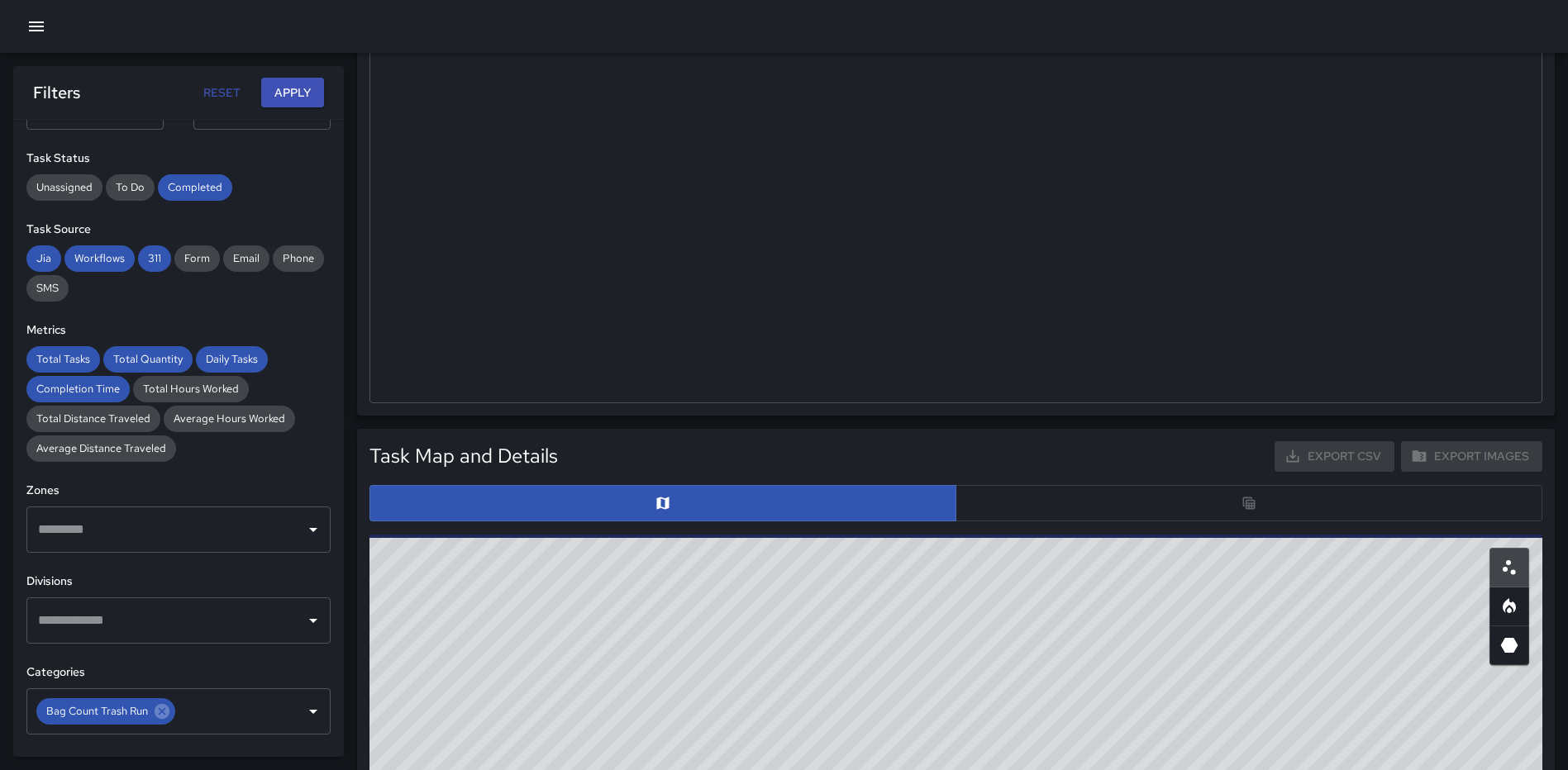
scroll to position [743, 0]
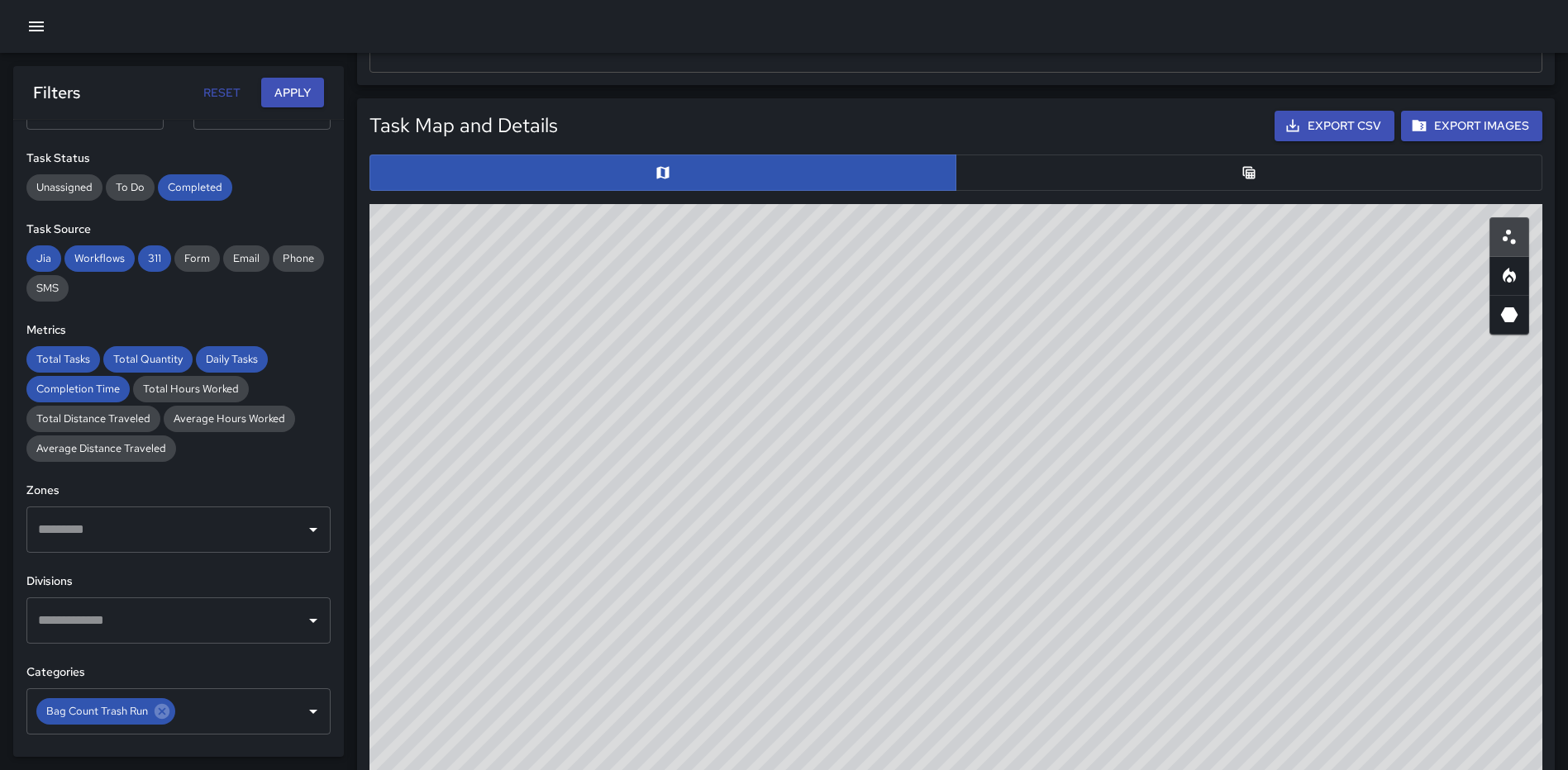
click at [1216, 189] on button "button" at bounding box center [1249, 172] width 587 height 37
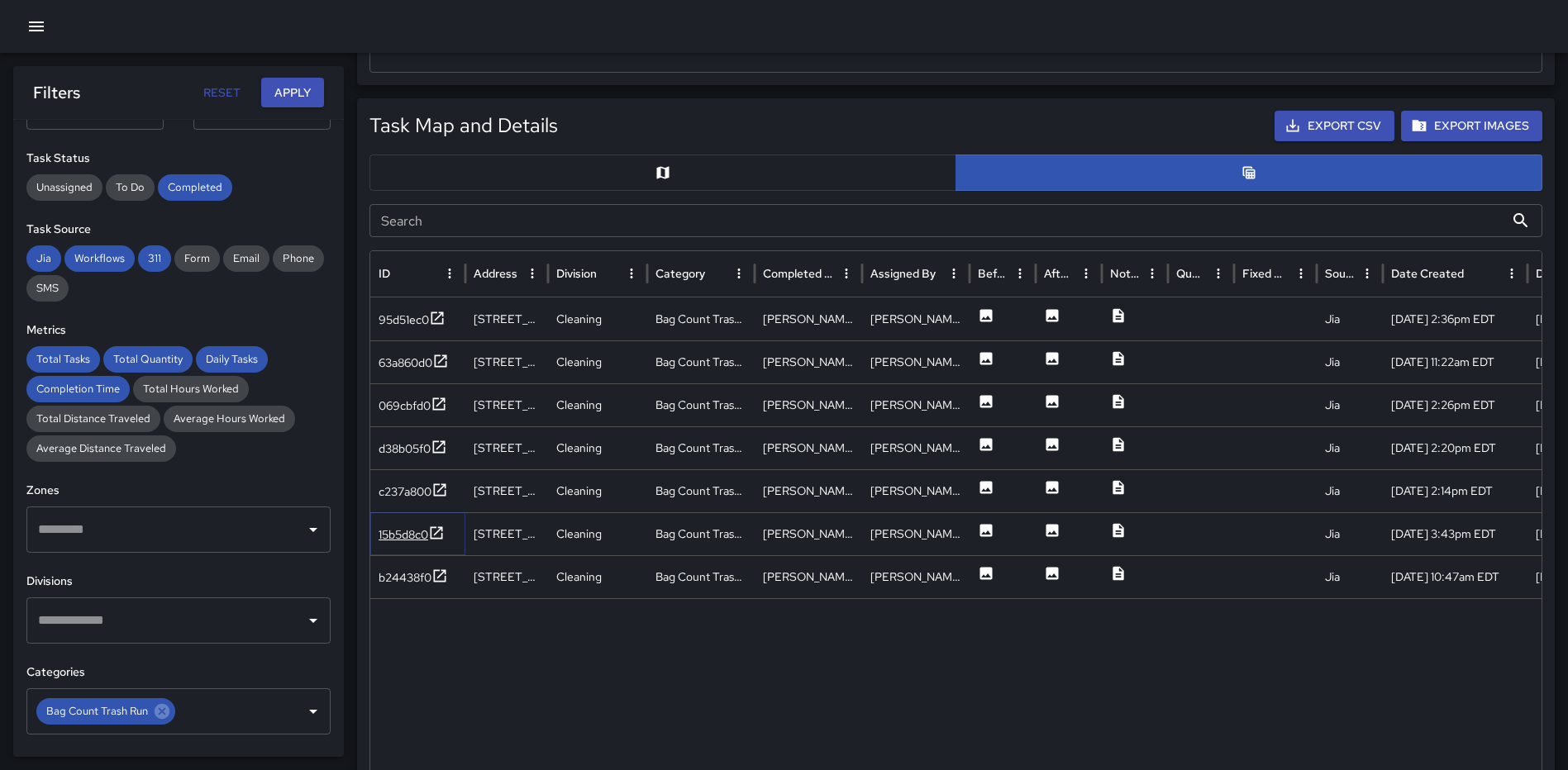
click at [440, 531] on icon at bounding box center [437, 532] width 17 height 17
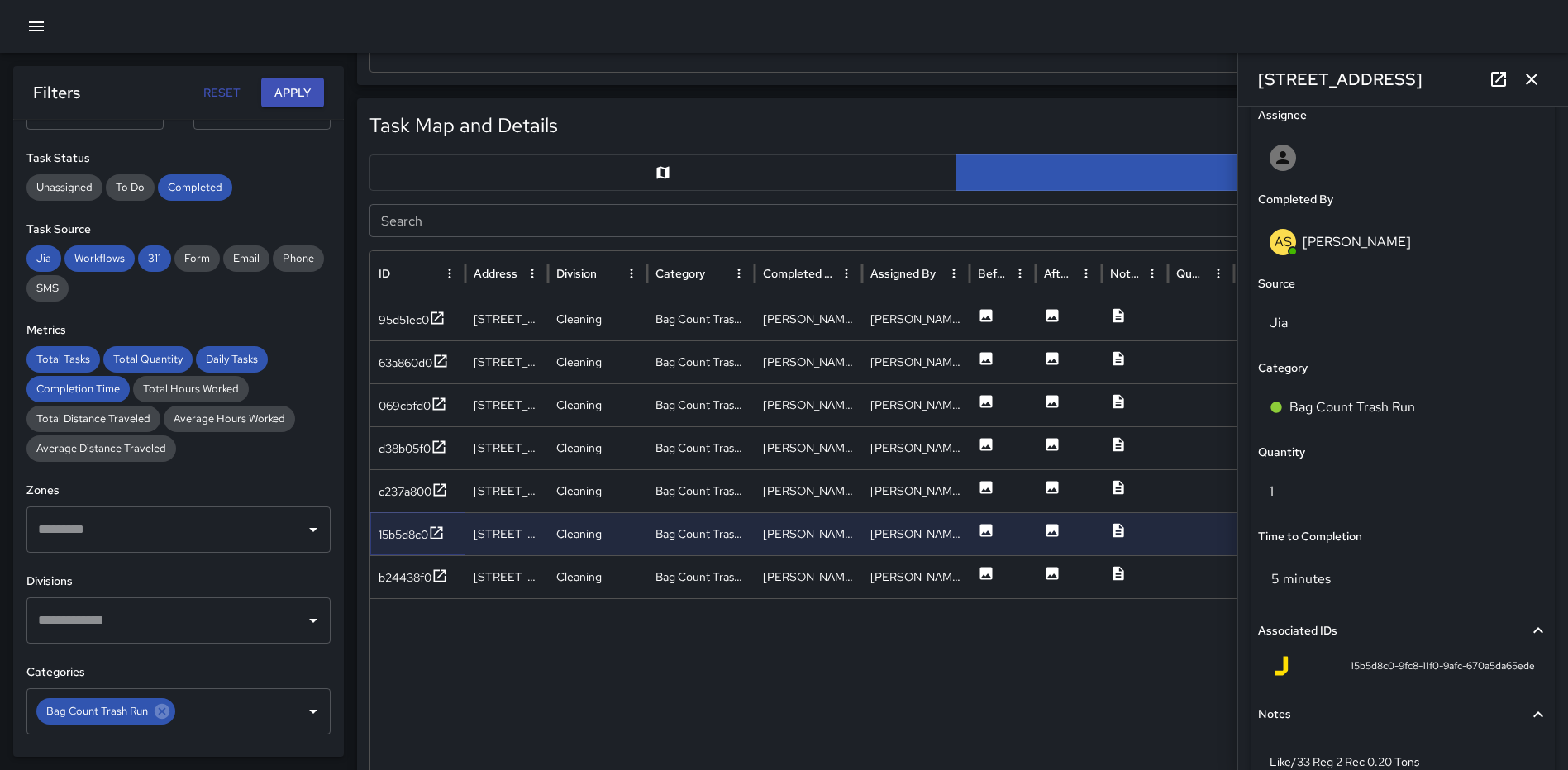
scroll to position [1075, 0]
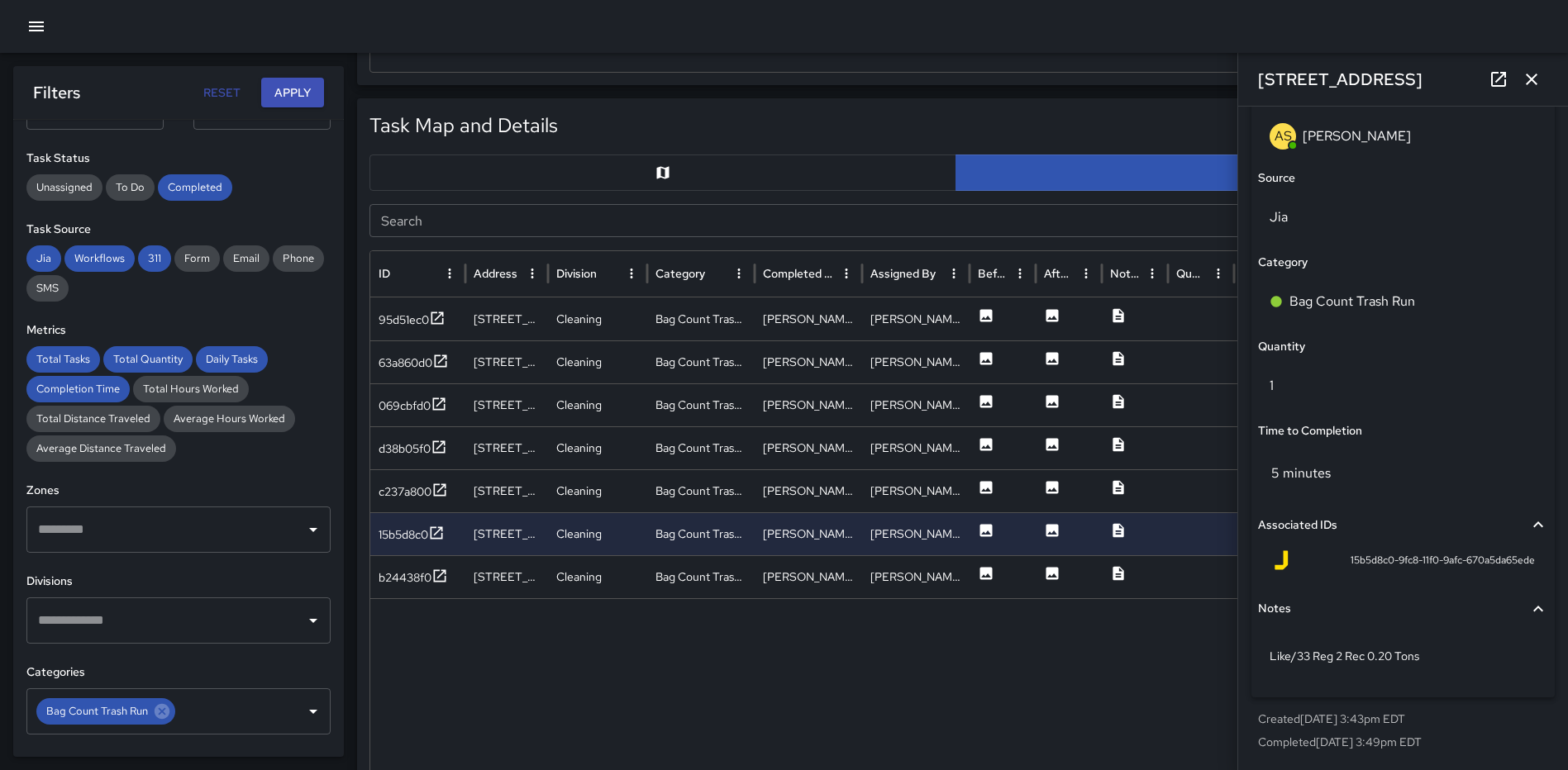
click at [851, 689] on div at bounding box center [1104, 732] width 1467 height 268
click at [1525, 73] on icon "button" at bounding box center [1531, 79] width 20 height 20
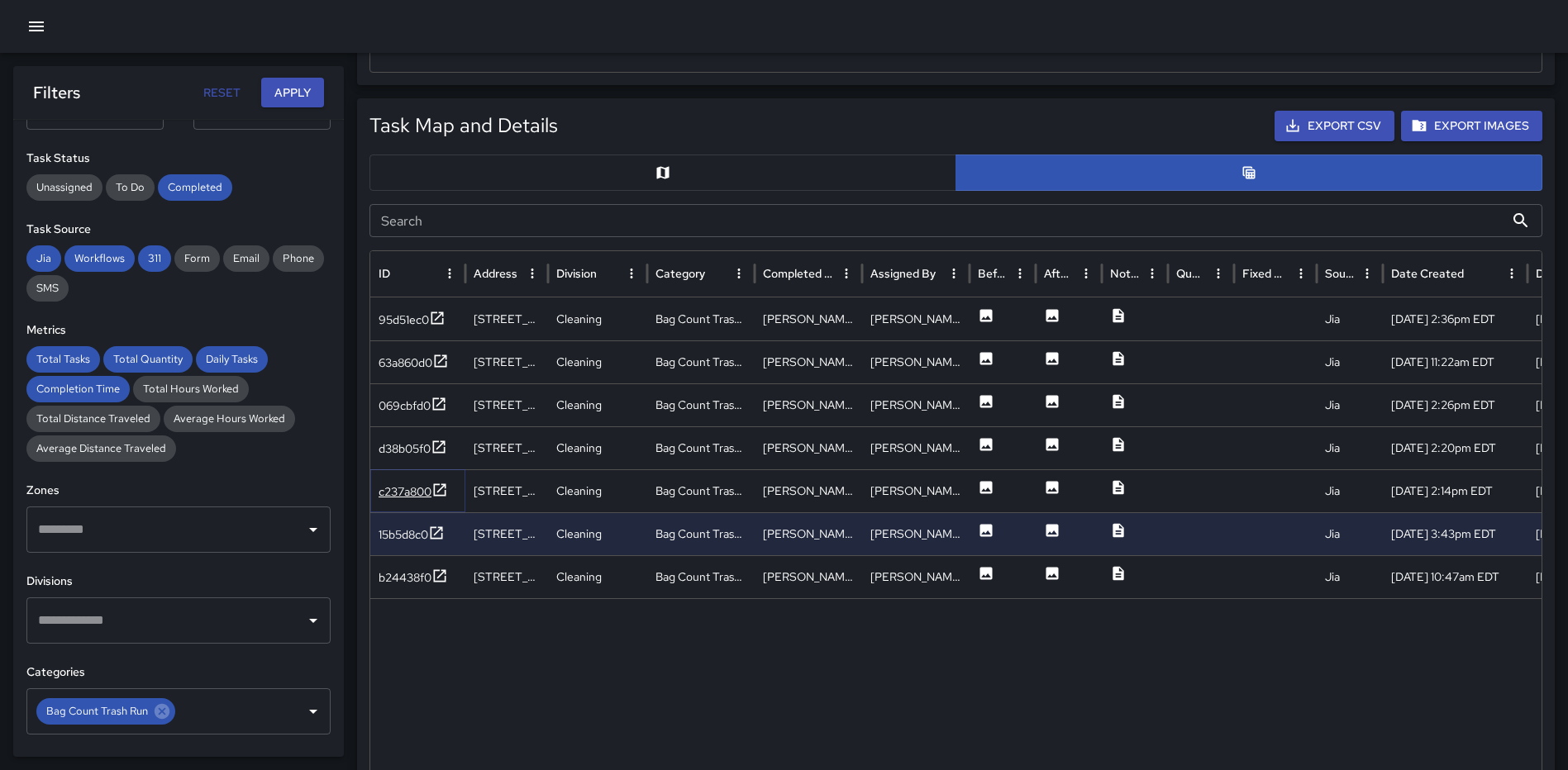
click at [435, 488] on icon at bounding box center [439, 489] width 13 height 12
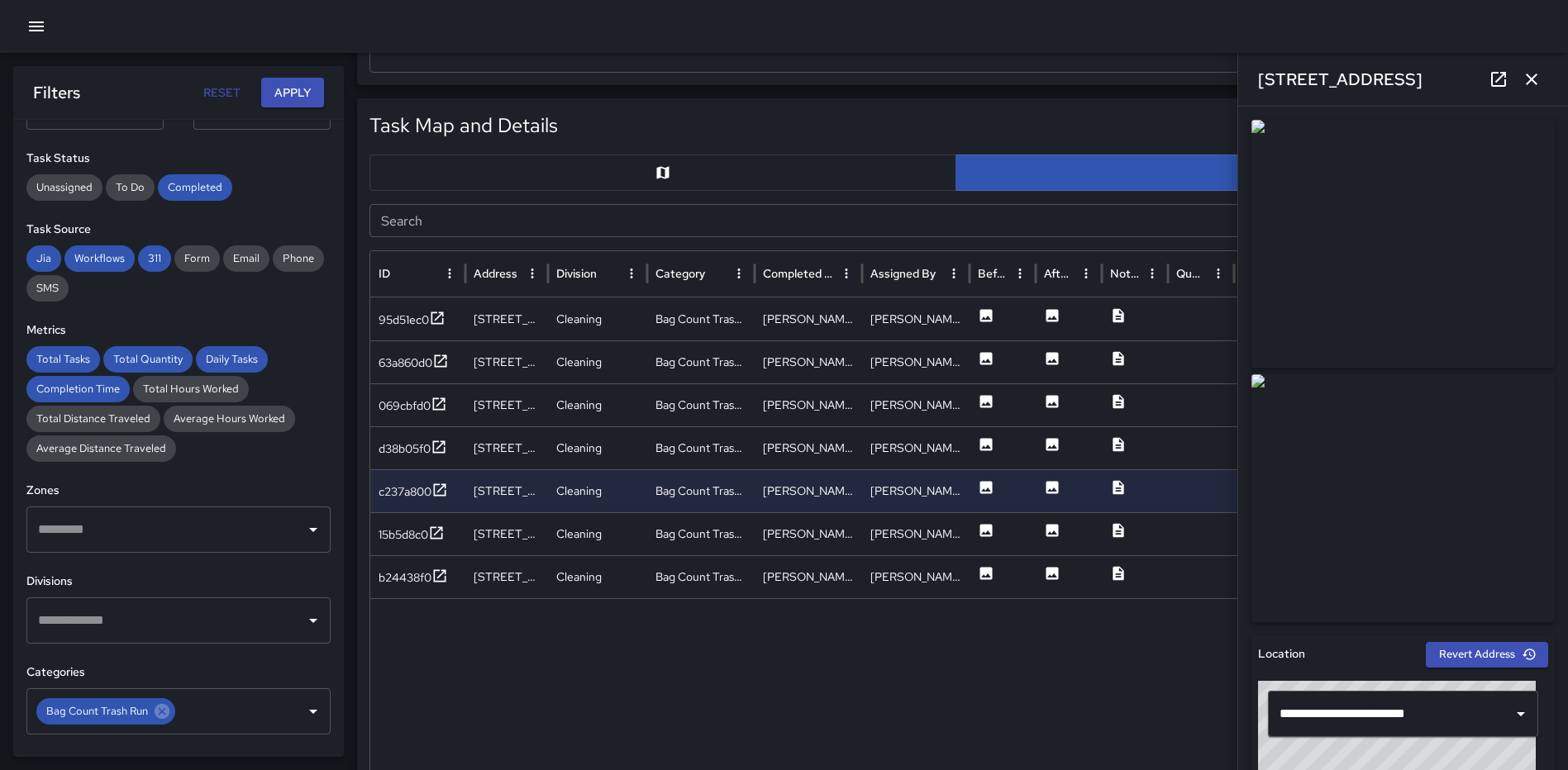
click at [1540, 70] on icon "button" at bounding box center [1531, 79] width 20 height 20
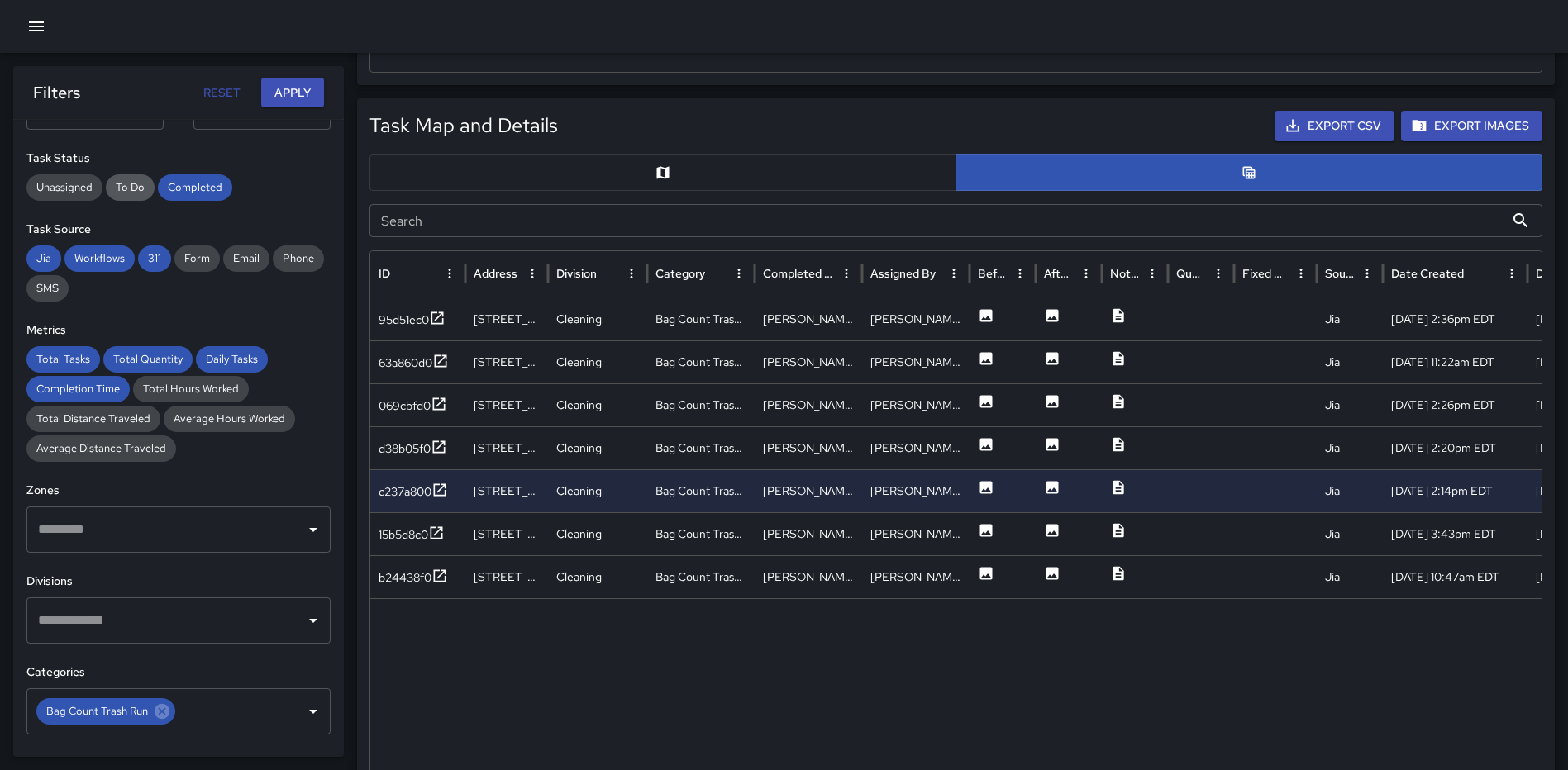
click at [125, 186] on span "To Do" at bounding box center [130, 188] width 48 height 17
click at [303, 91] on button "Apply" at bounding box center [292, 92] width 63 height 31
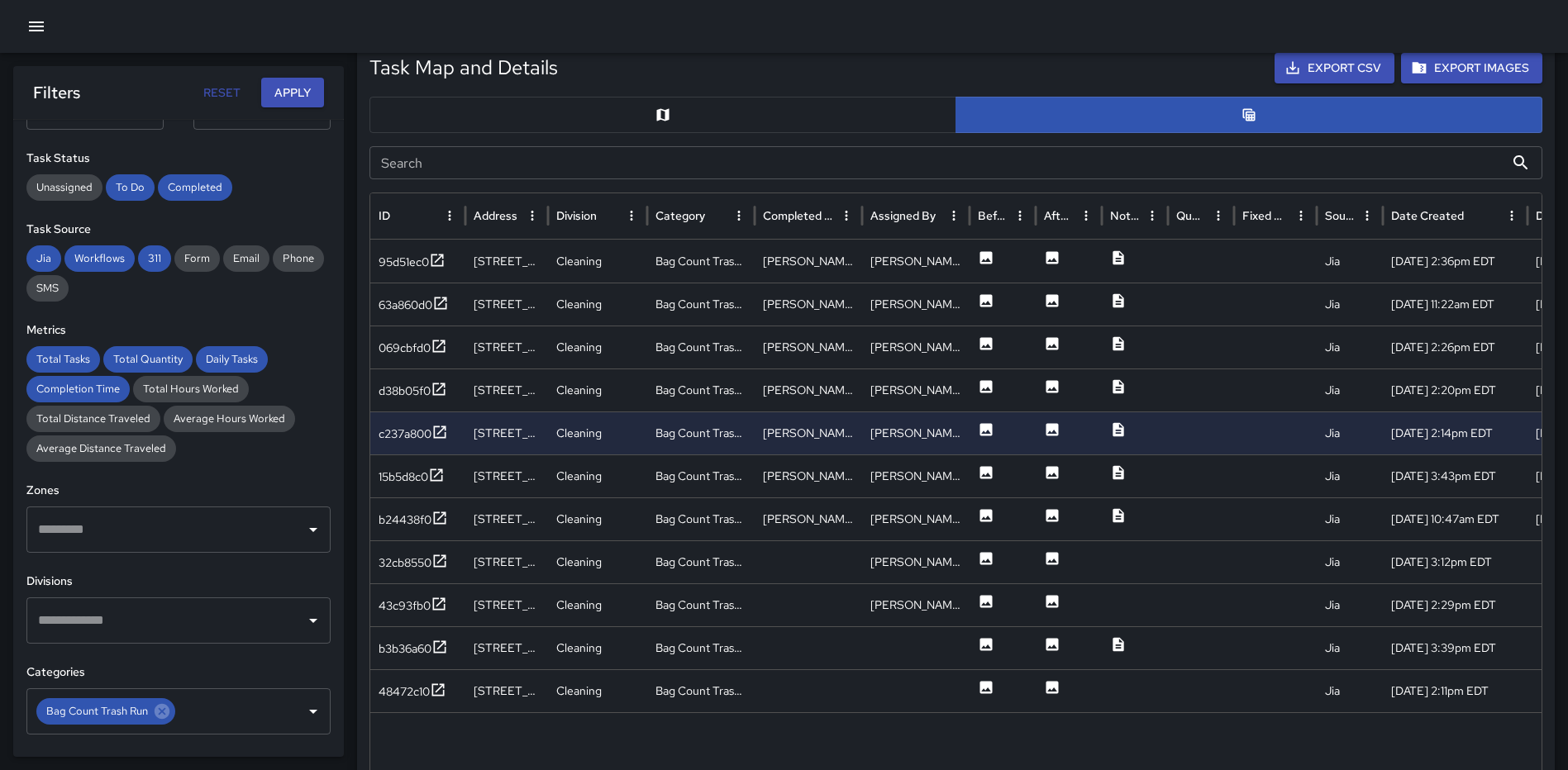
scroll to position [826, 0]
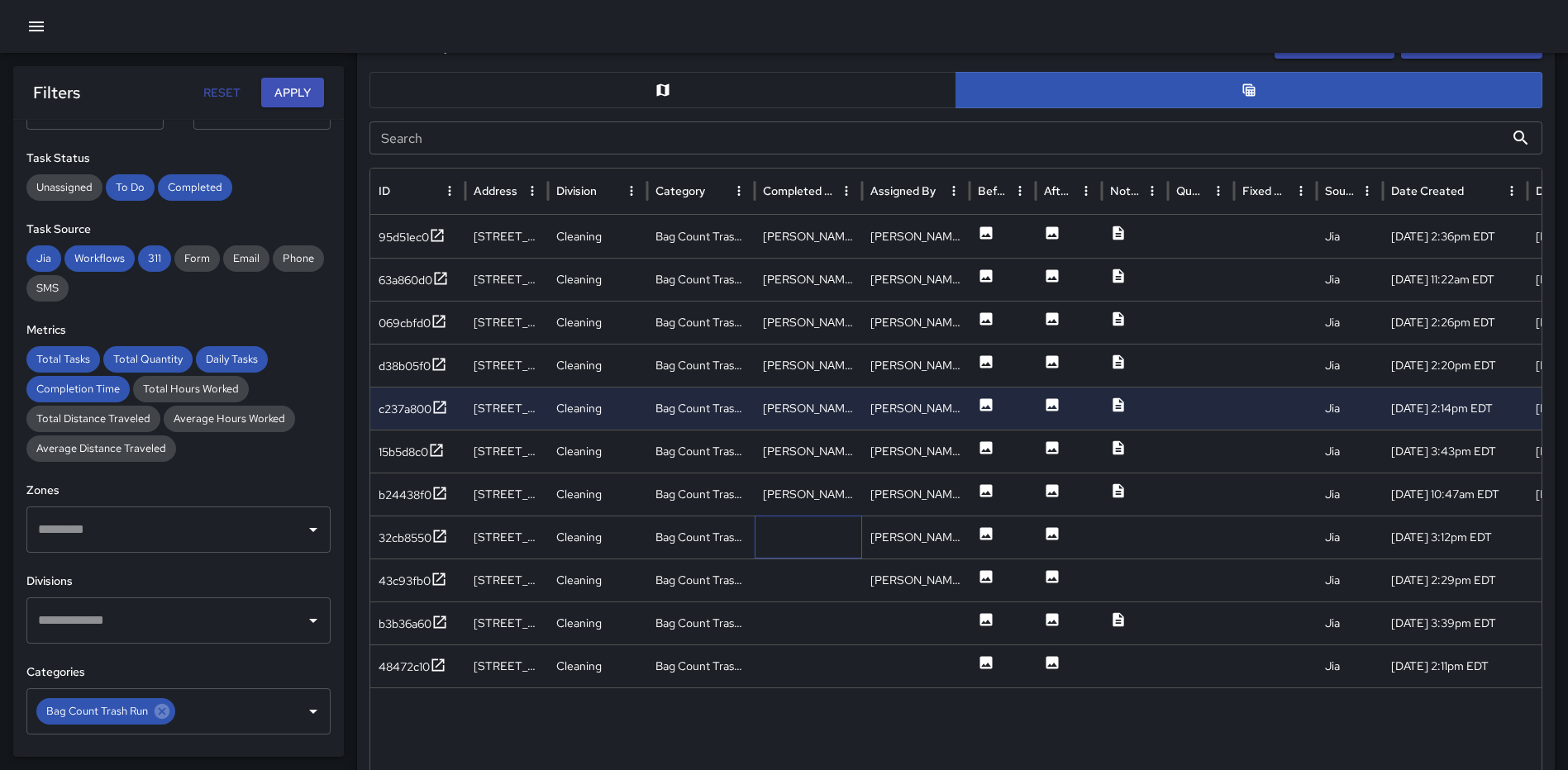
click at [801, 534] on div at bounding box center [808, 538] width 108 height 43
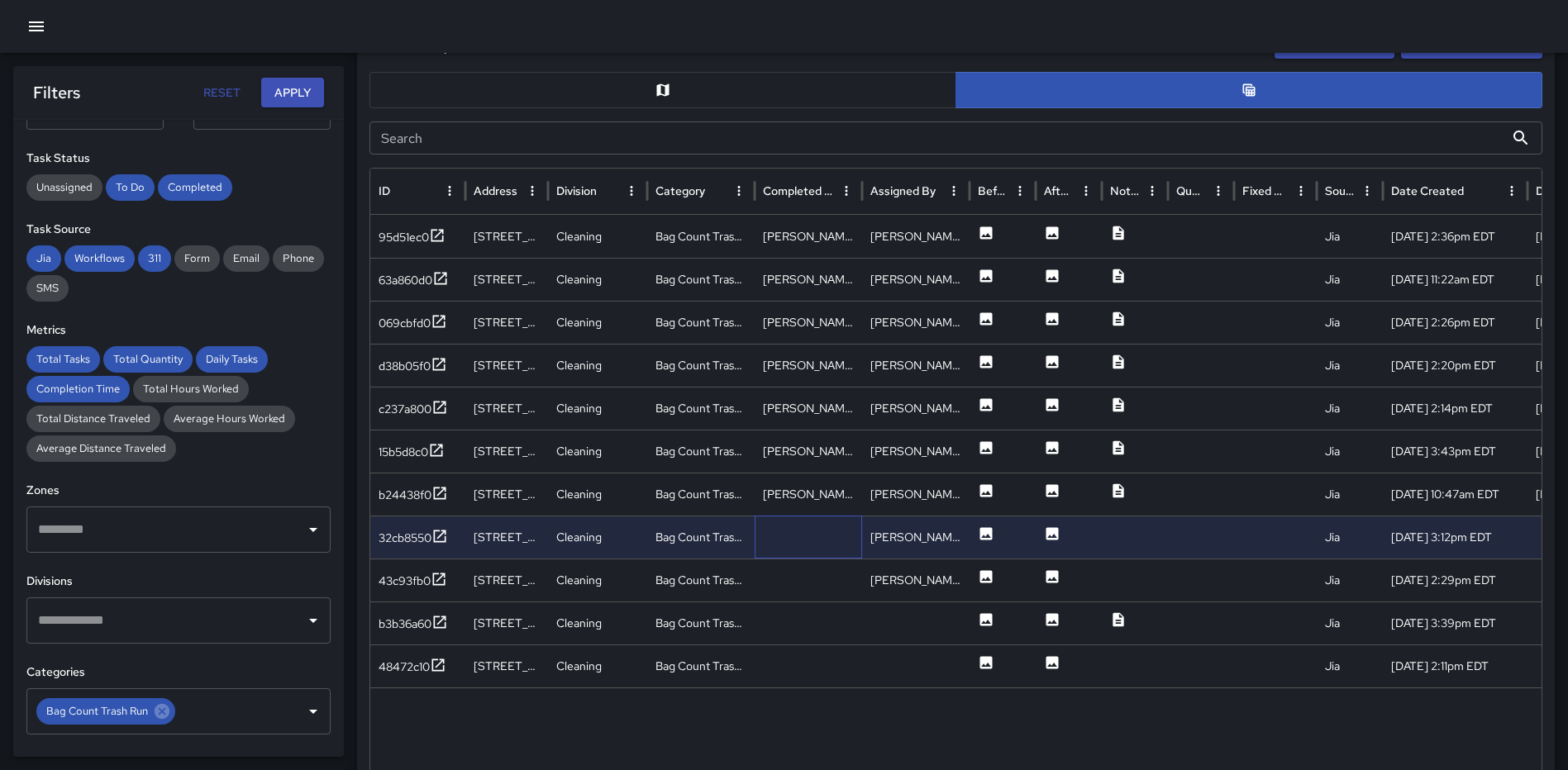
click at [801, 534] on div at bounding box center [808, 538] width 108 height 43
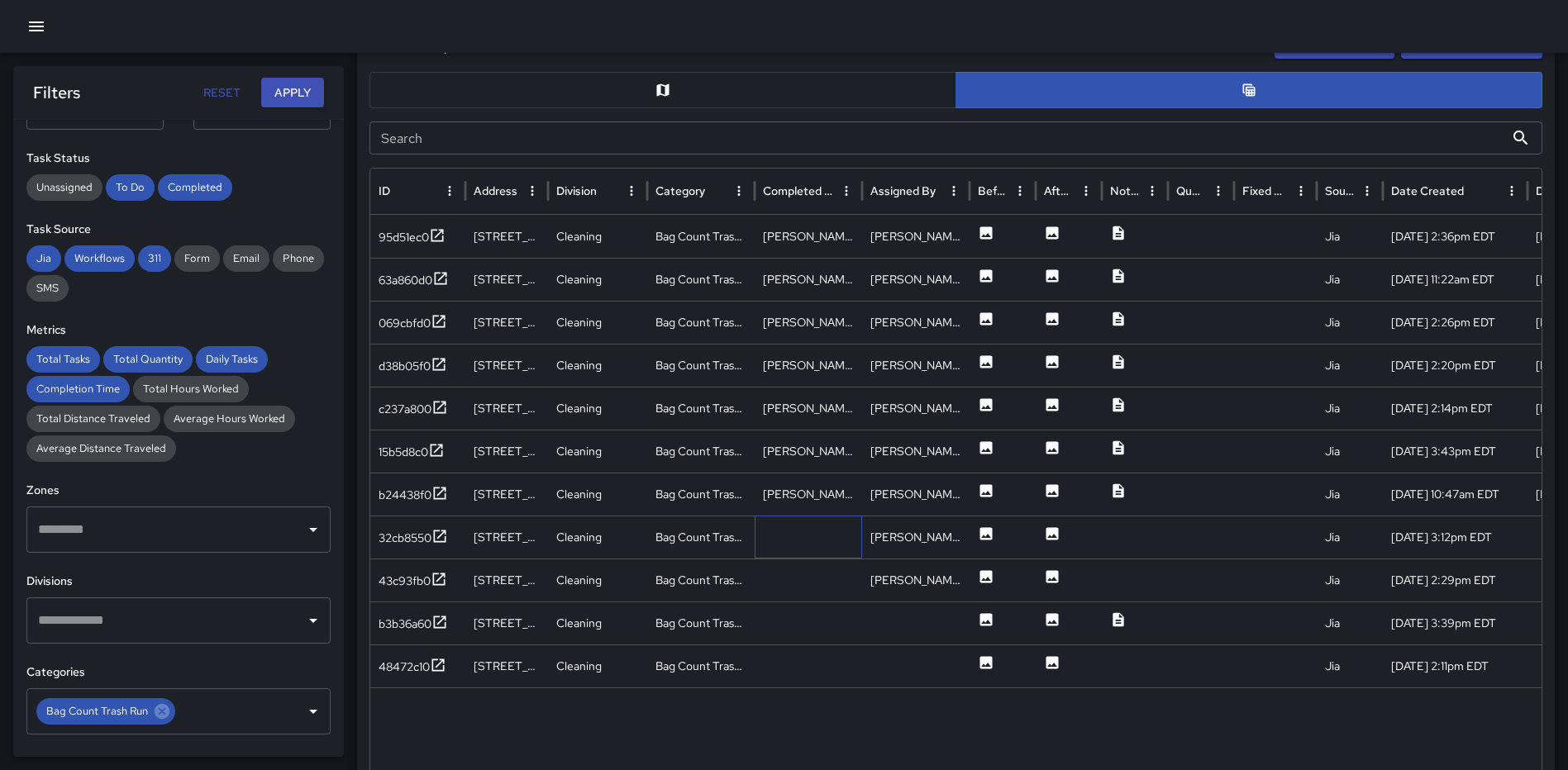
click at [804, 534] on div at bounding box center [808, 538] width 108 height 43
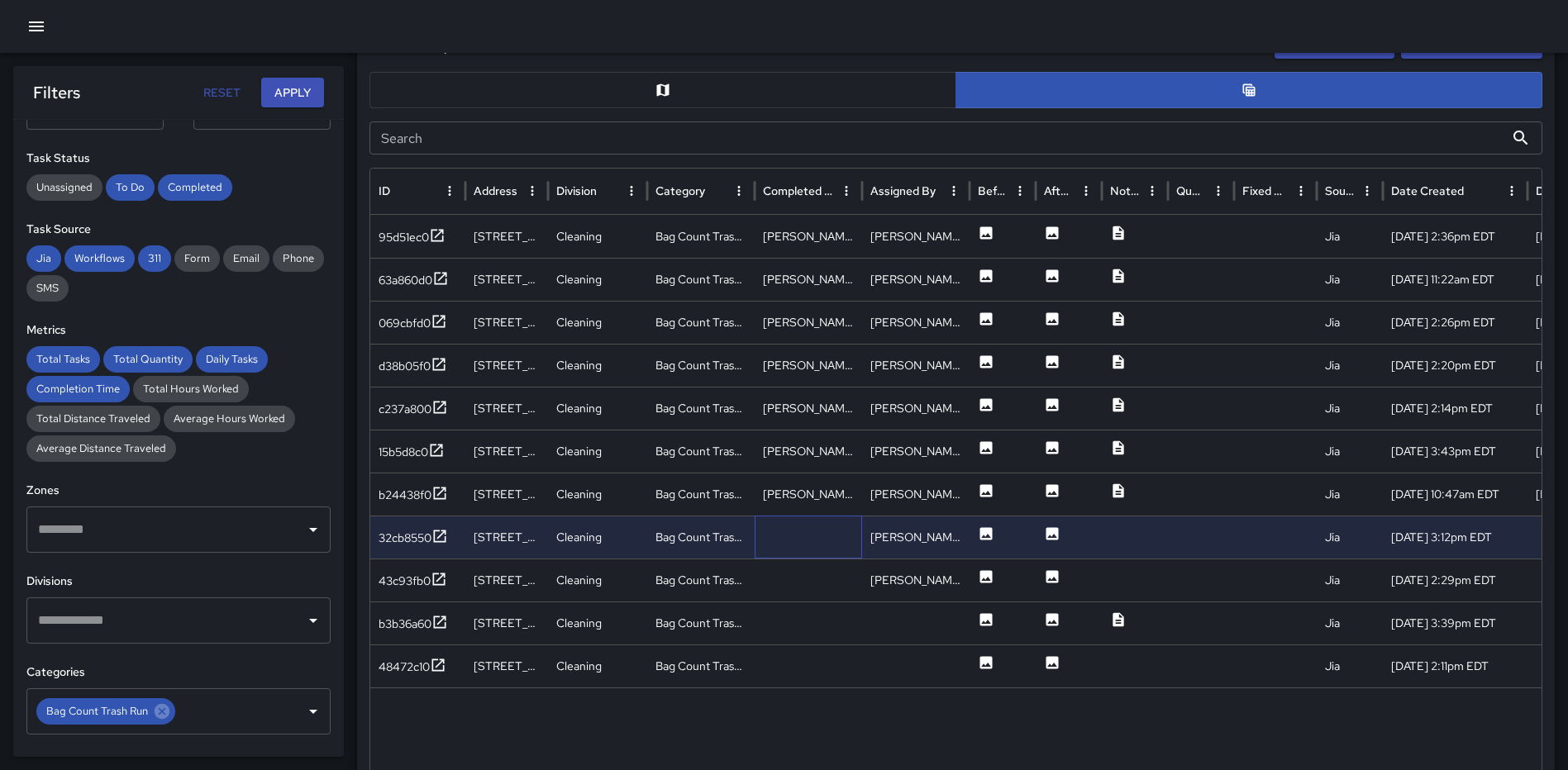
click at [851, 542] on div at bounding box center [808, 538] width 108 height 43
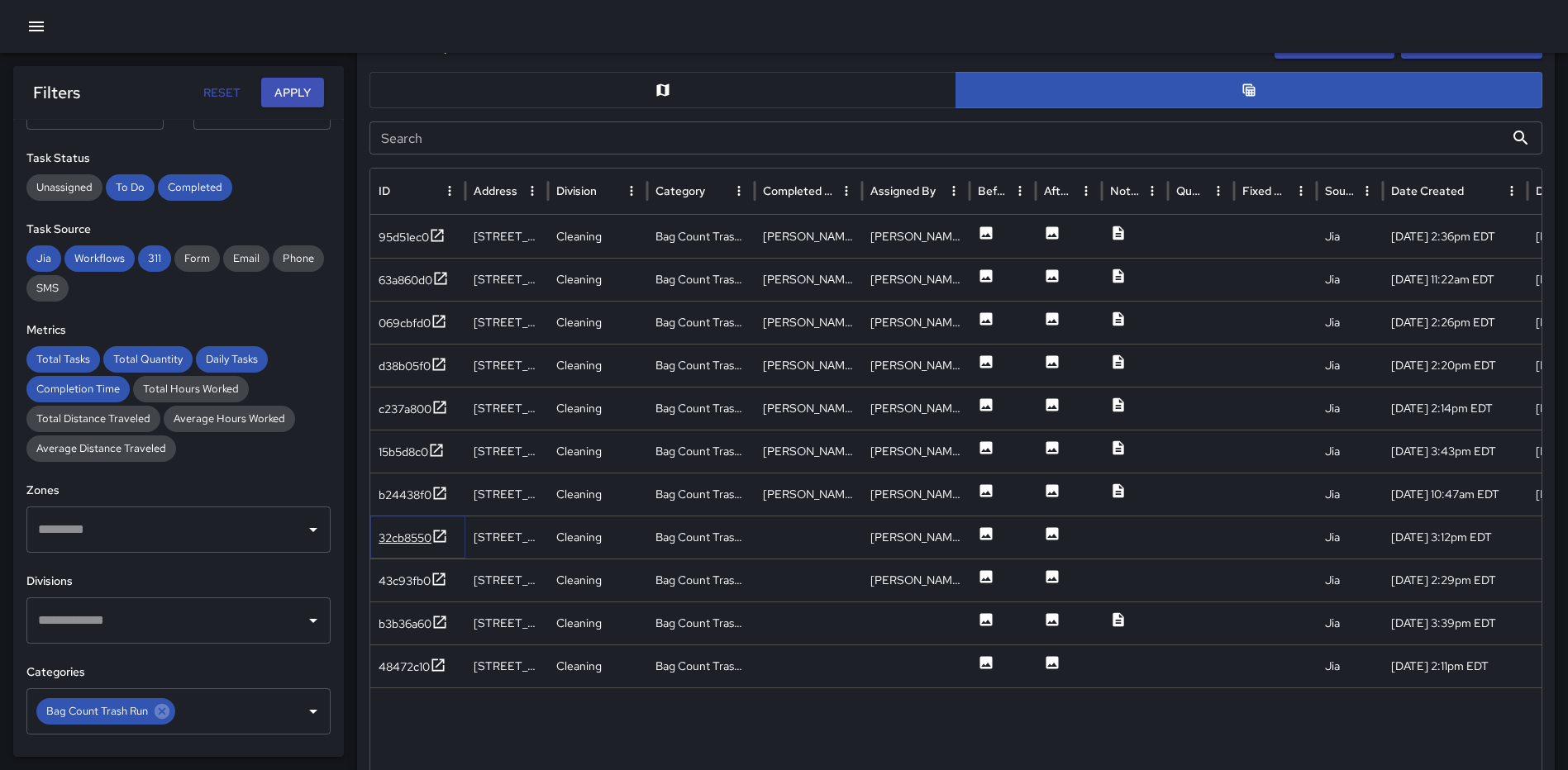
click at [436, 536] on icon at bounding box center [439, 535] width 13 height 12
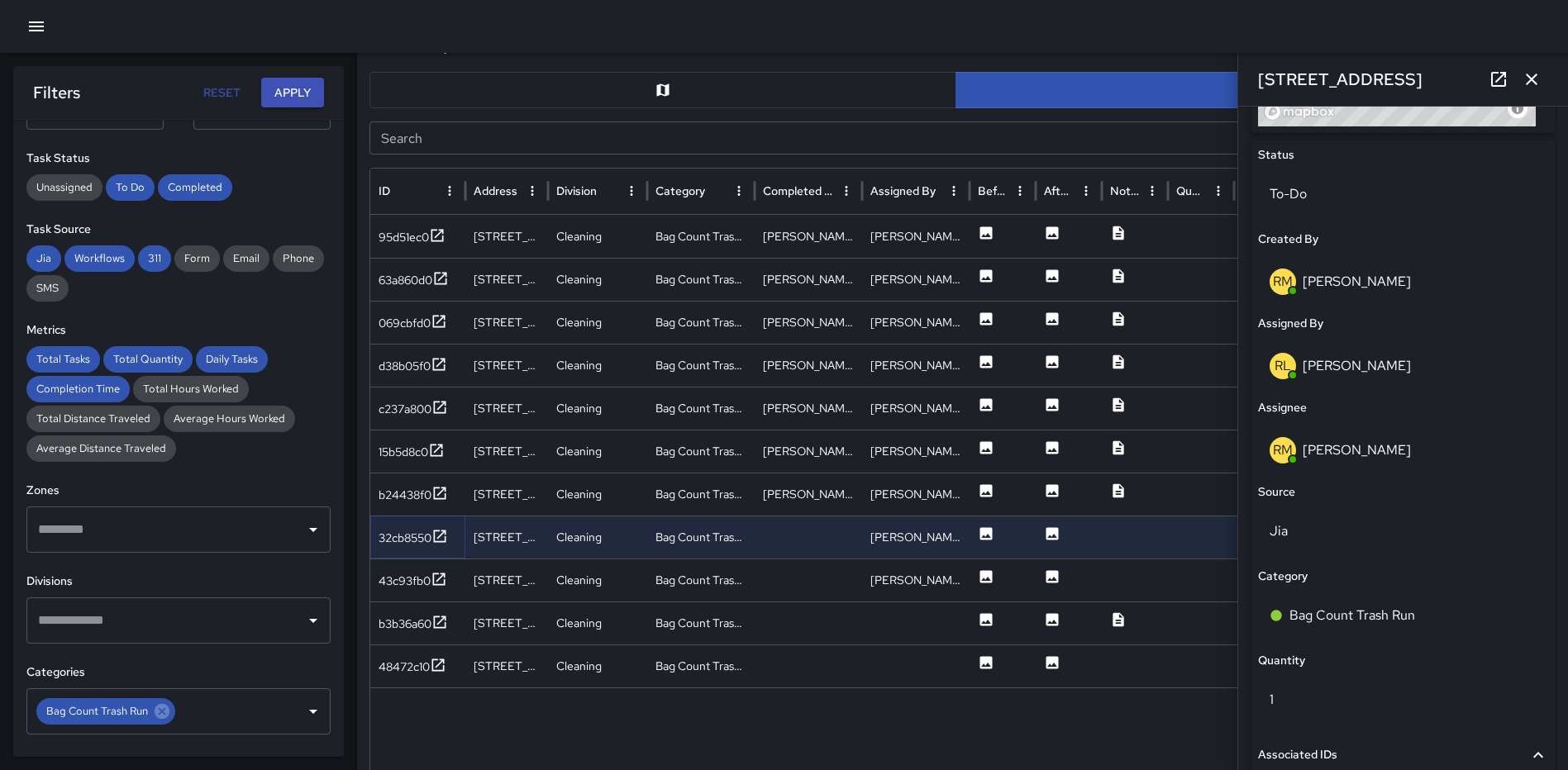
scroll to position [768, 0]
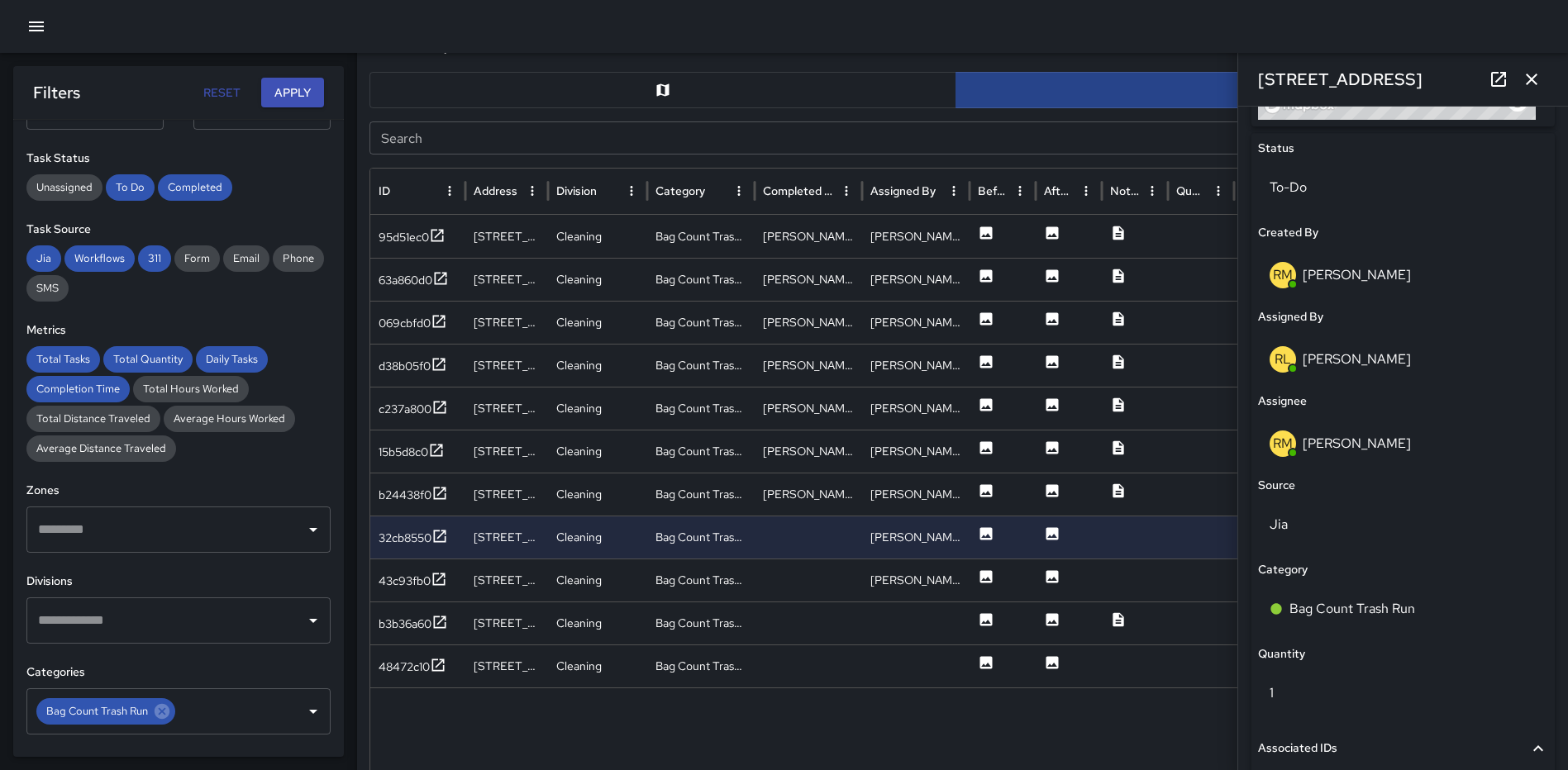
click at [1525, 68] on button "button" at bounding box center [1531, 79] width 33 height 33
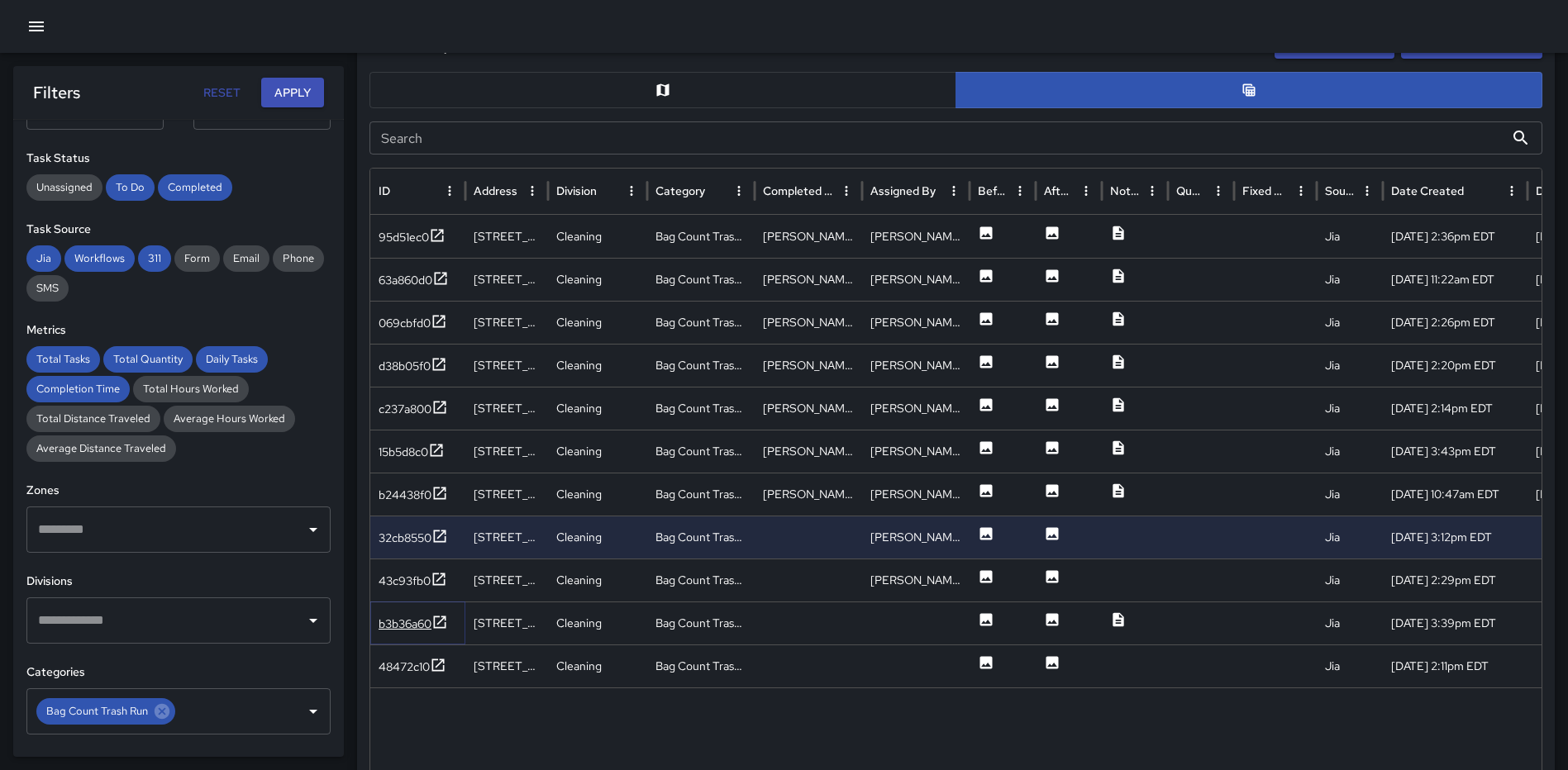
click at [436, 622] on icon at bounding box center [439, 622] width 13 height 12
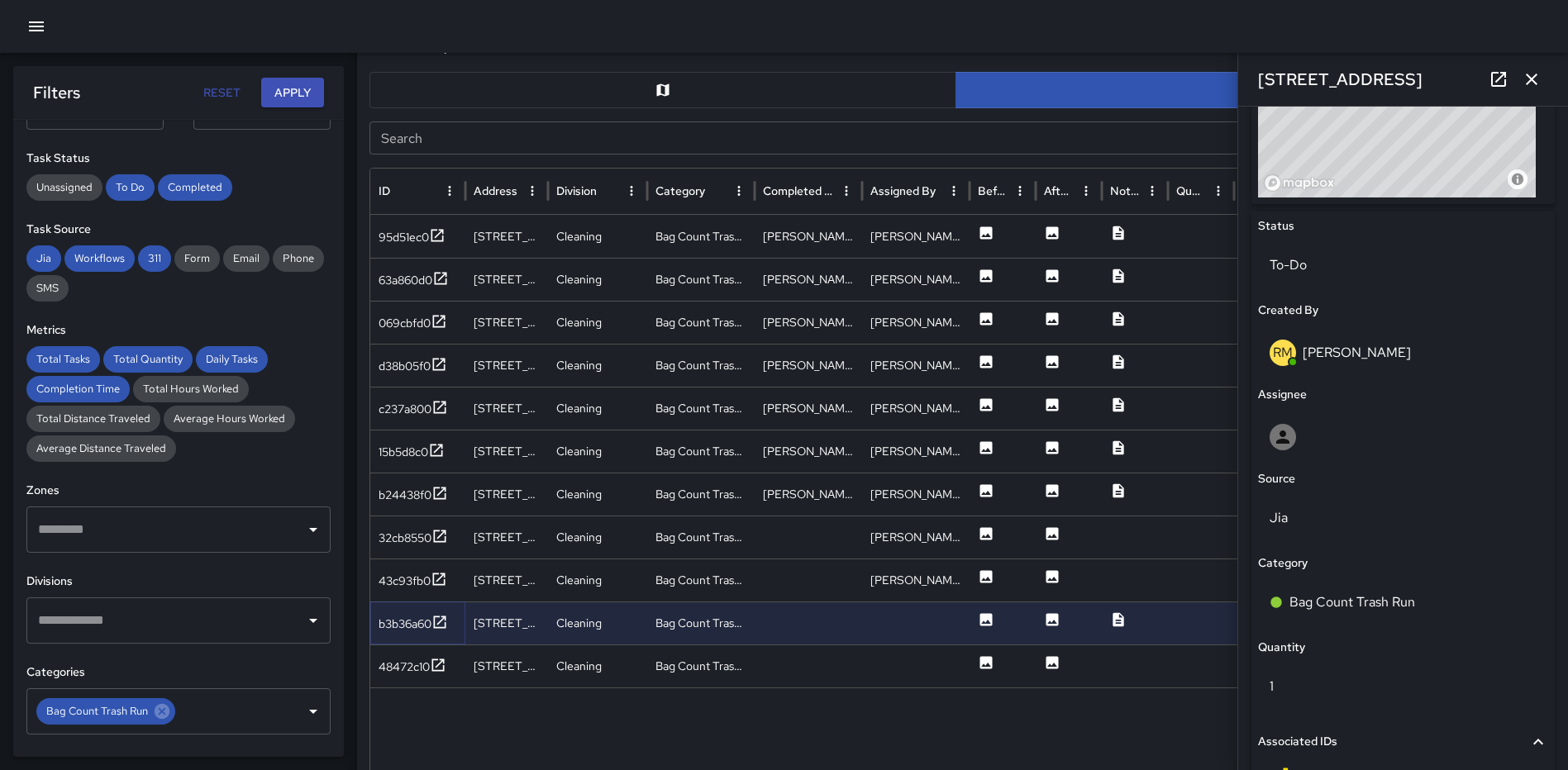
scroll to position [884, 0]
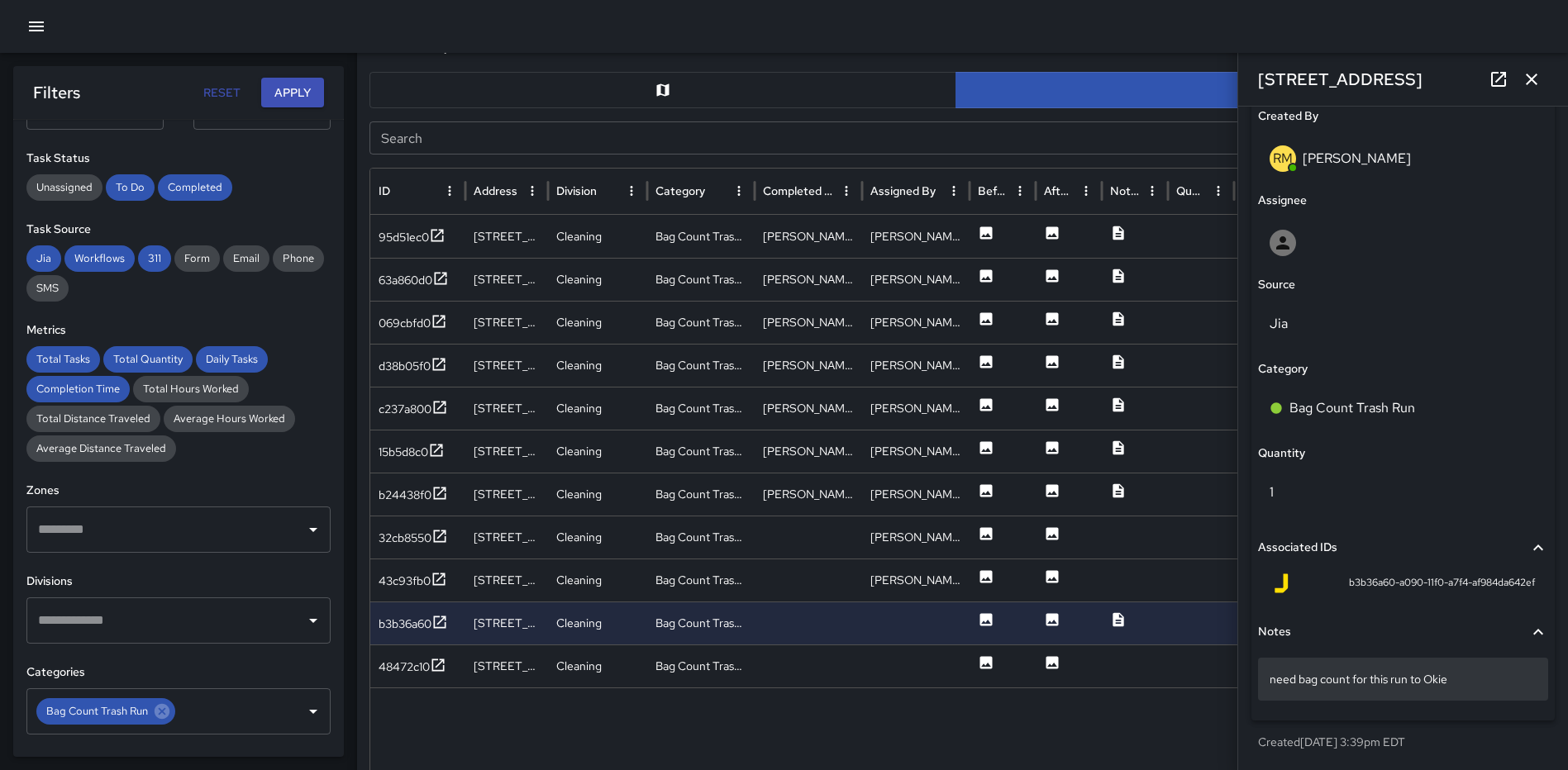
click at [1478, 678] on p "need bag count for this run to Okie" at bounding box center [1403, 679] width 267 height 17
type textarea "*"
drag, startPoint x: 439, startPoint y: 531, endPoint x: 590, endPoint y: 541, distance: 151.3
click at [439, 531] on icon at bounding box center [439, 536] width 17 height 17
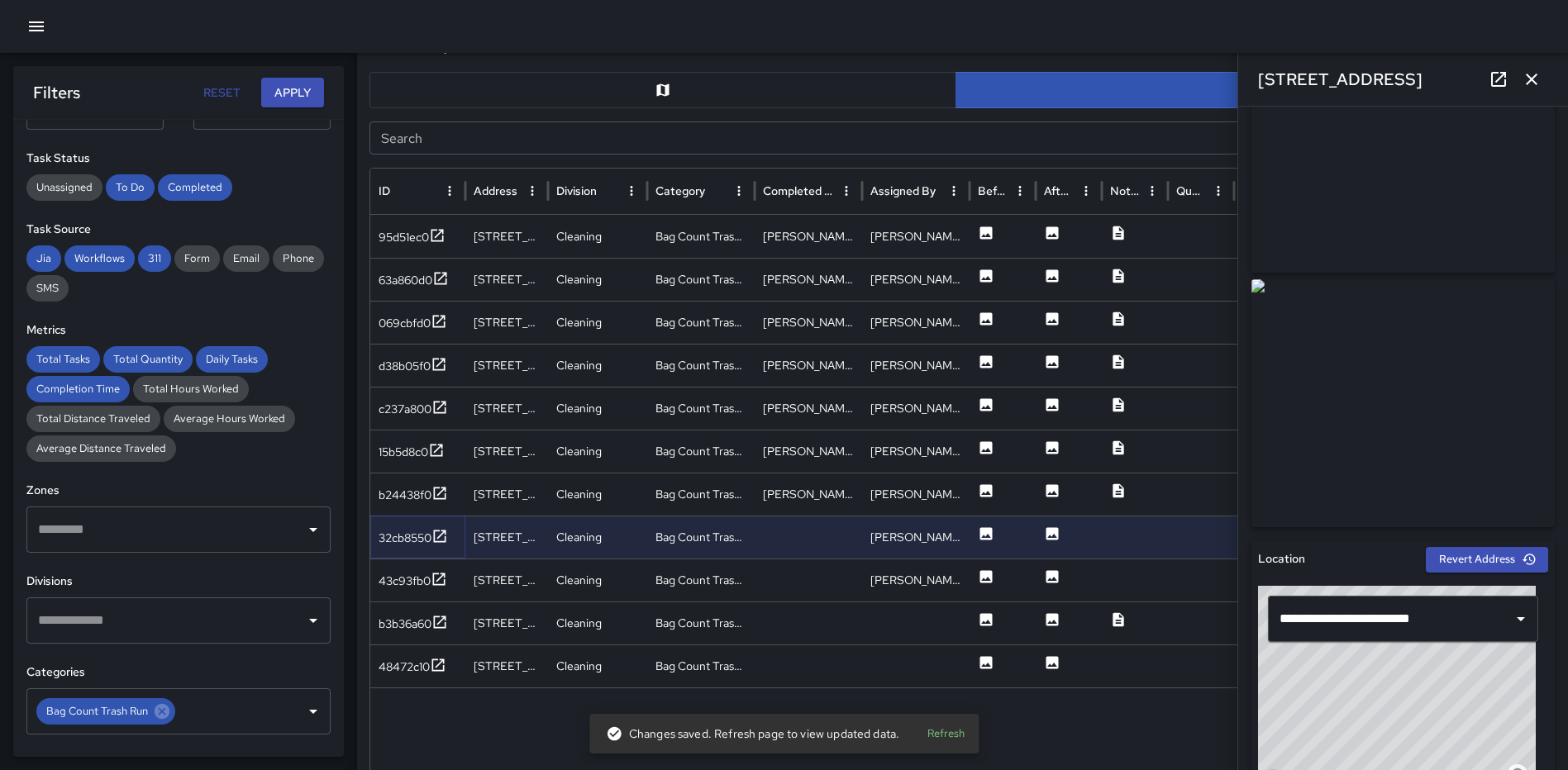
scroll to position [0, 0]
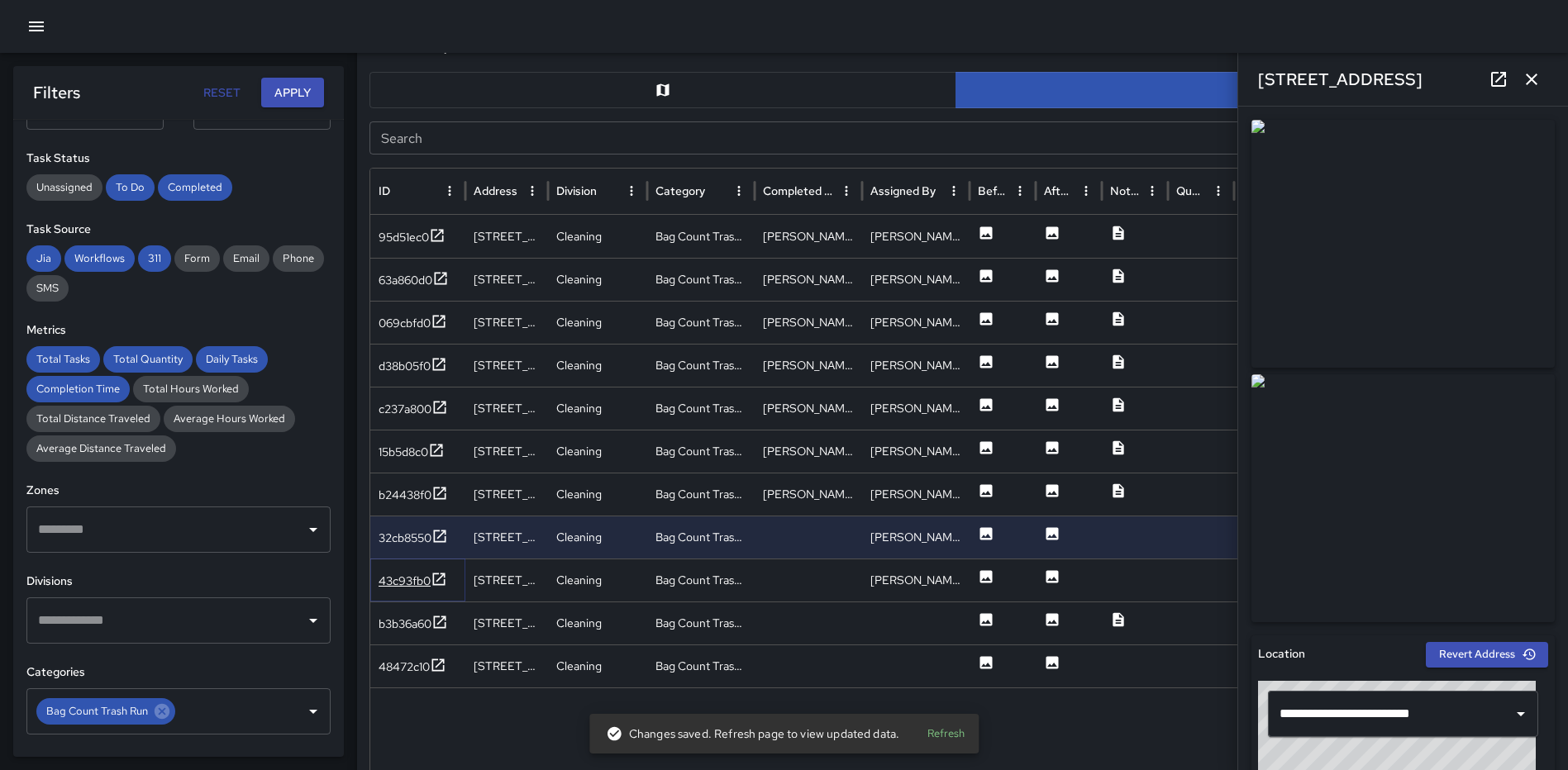
click at [439, 578] on icon at bounding box center [438, 578] width 13 height 12
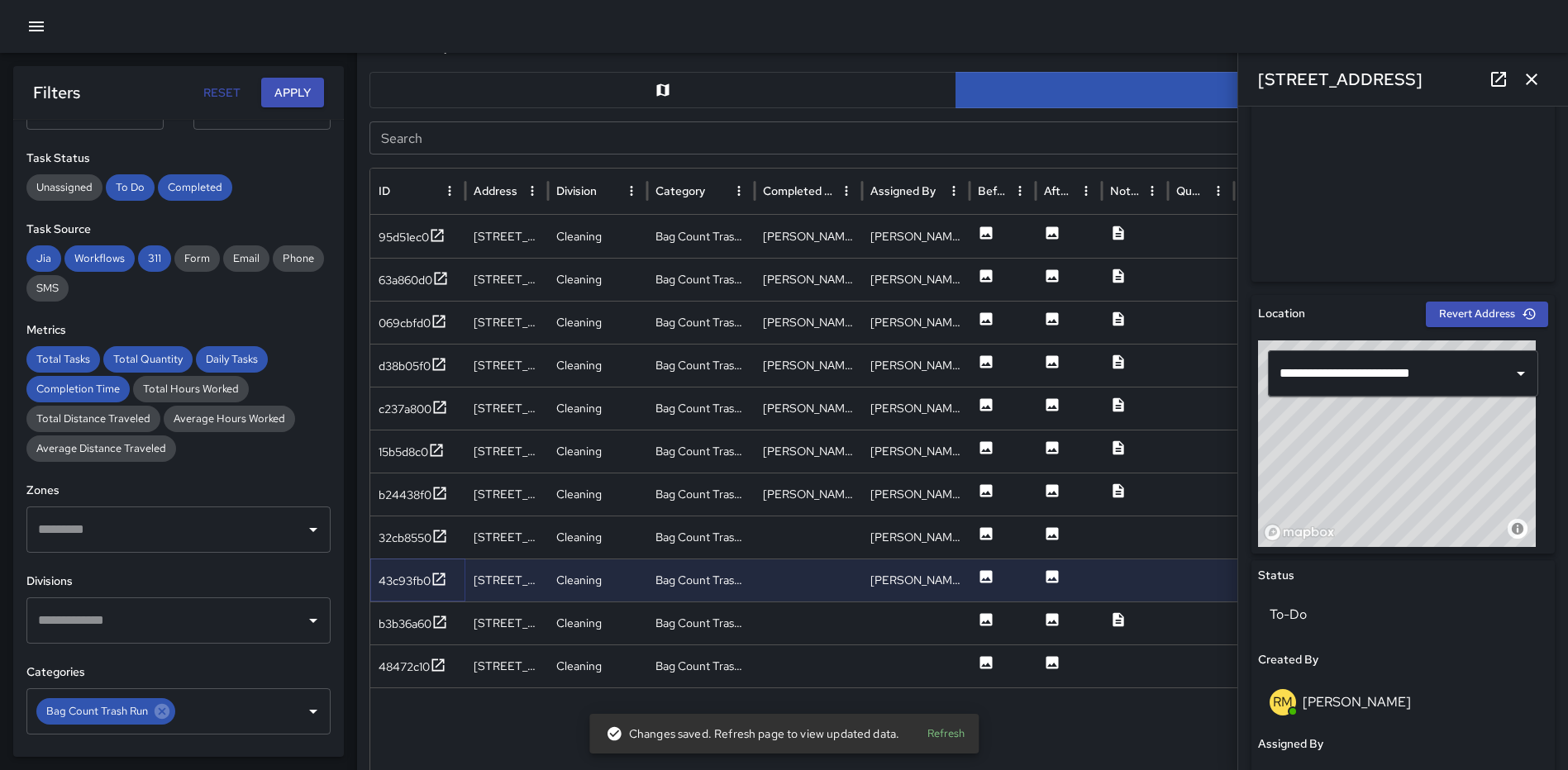
scroll to position [968, 0]
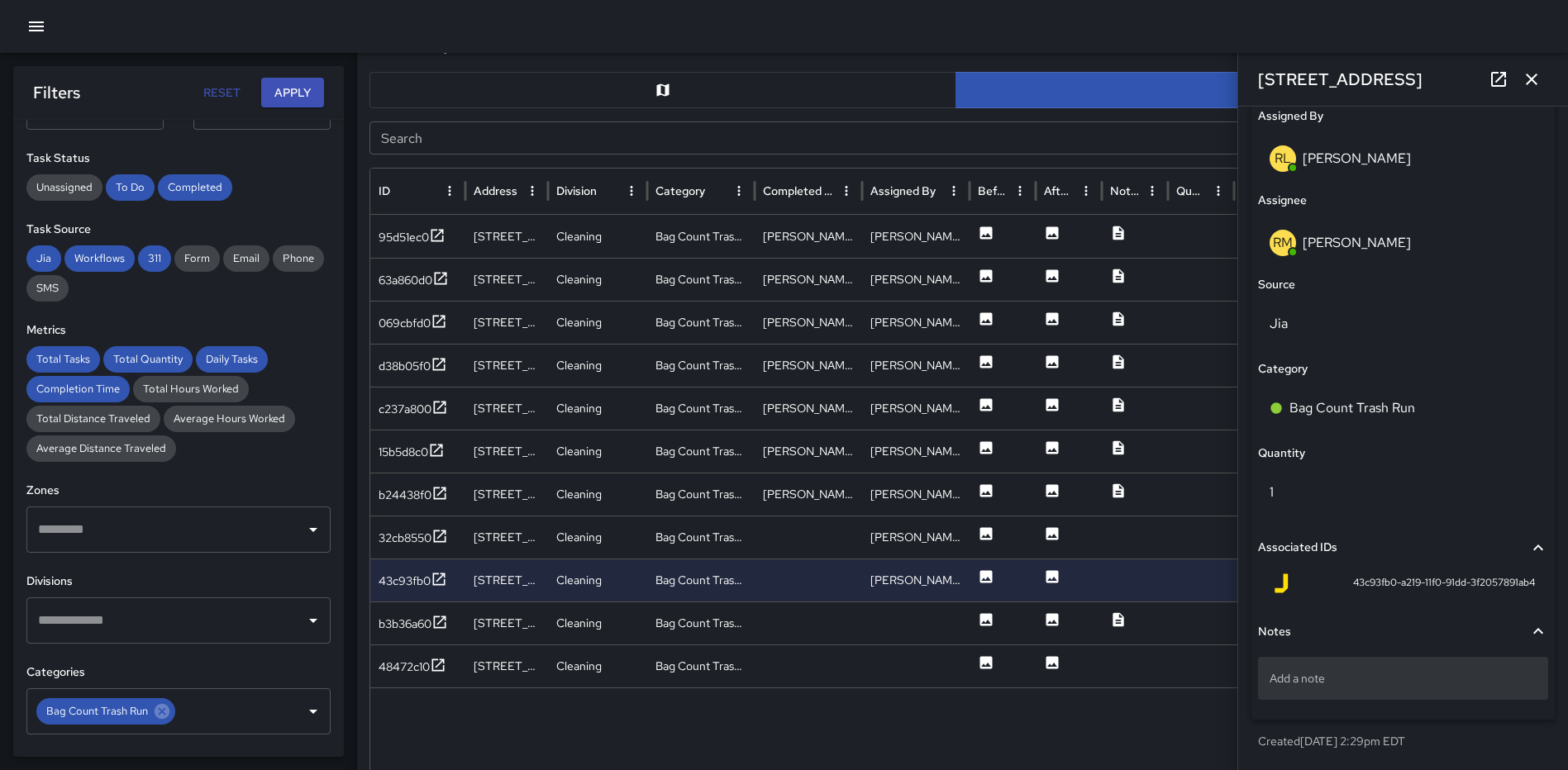
click at [1365, 675] on p "Add a note" at bounding box center [1403, 678] width 267 height 17
click at [439, 659] on icon at bounding box center [438, 665] width 17 height 17
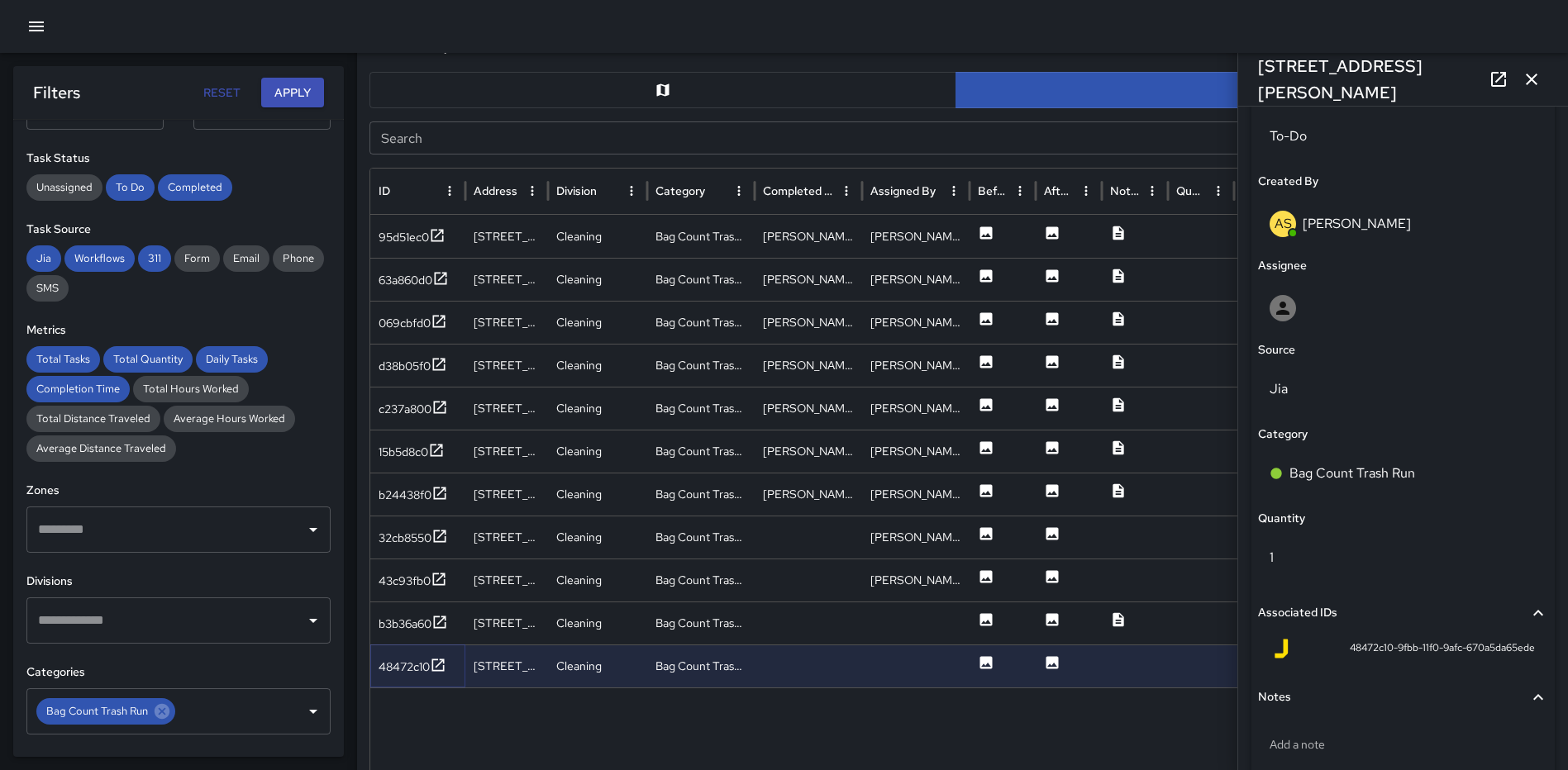
scroll to position [884, 0]
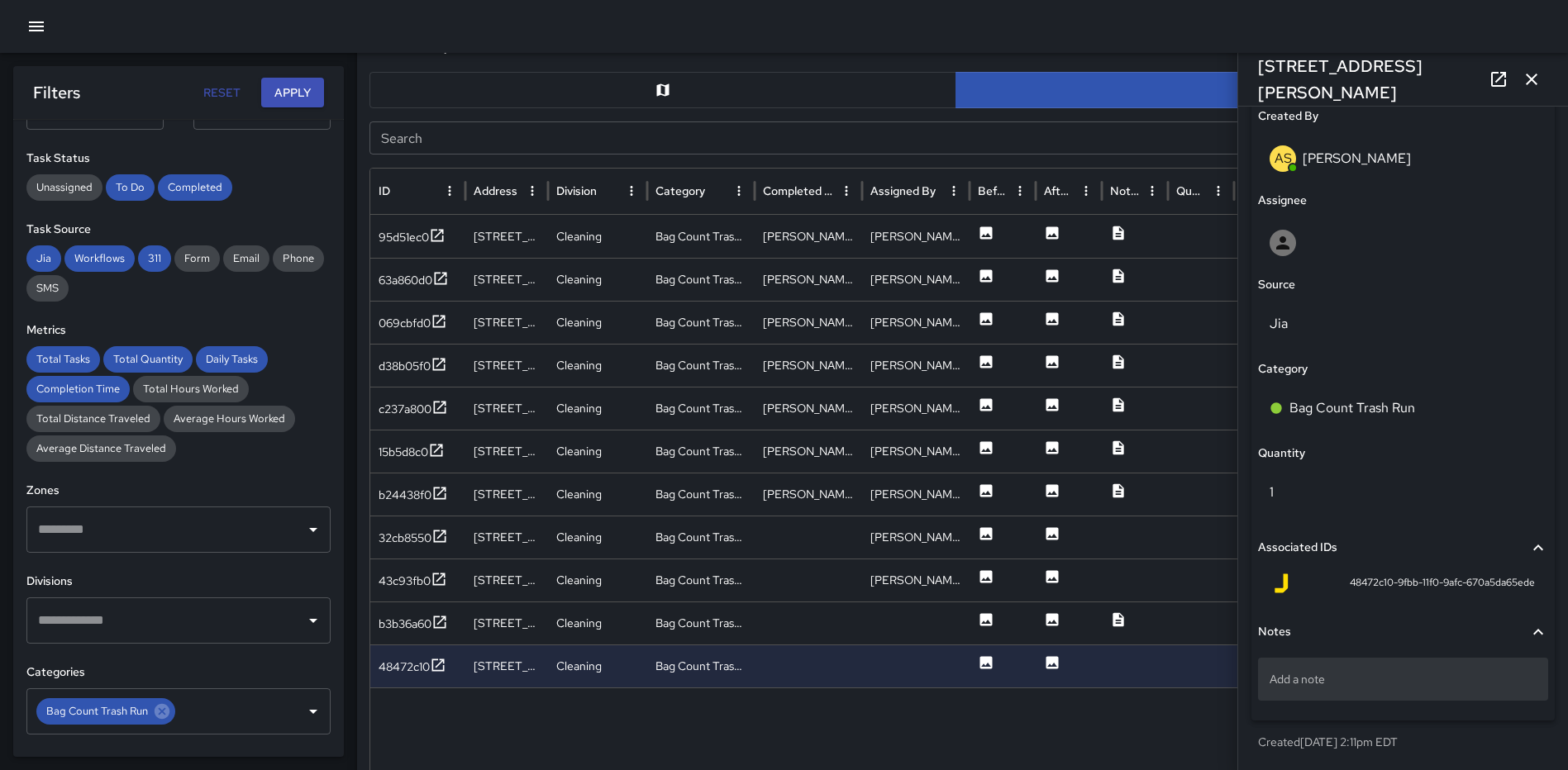
click at [1327, 673] on p "Add a note" at bounding box center [1403, 679] width 267 height 17
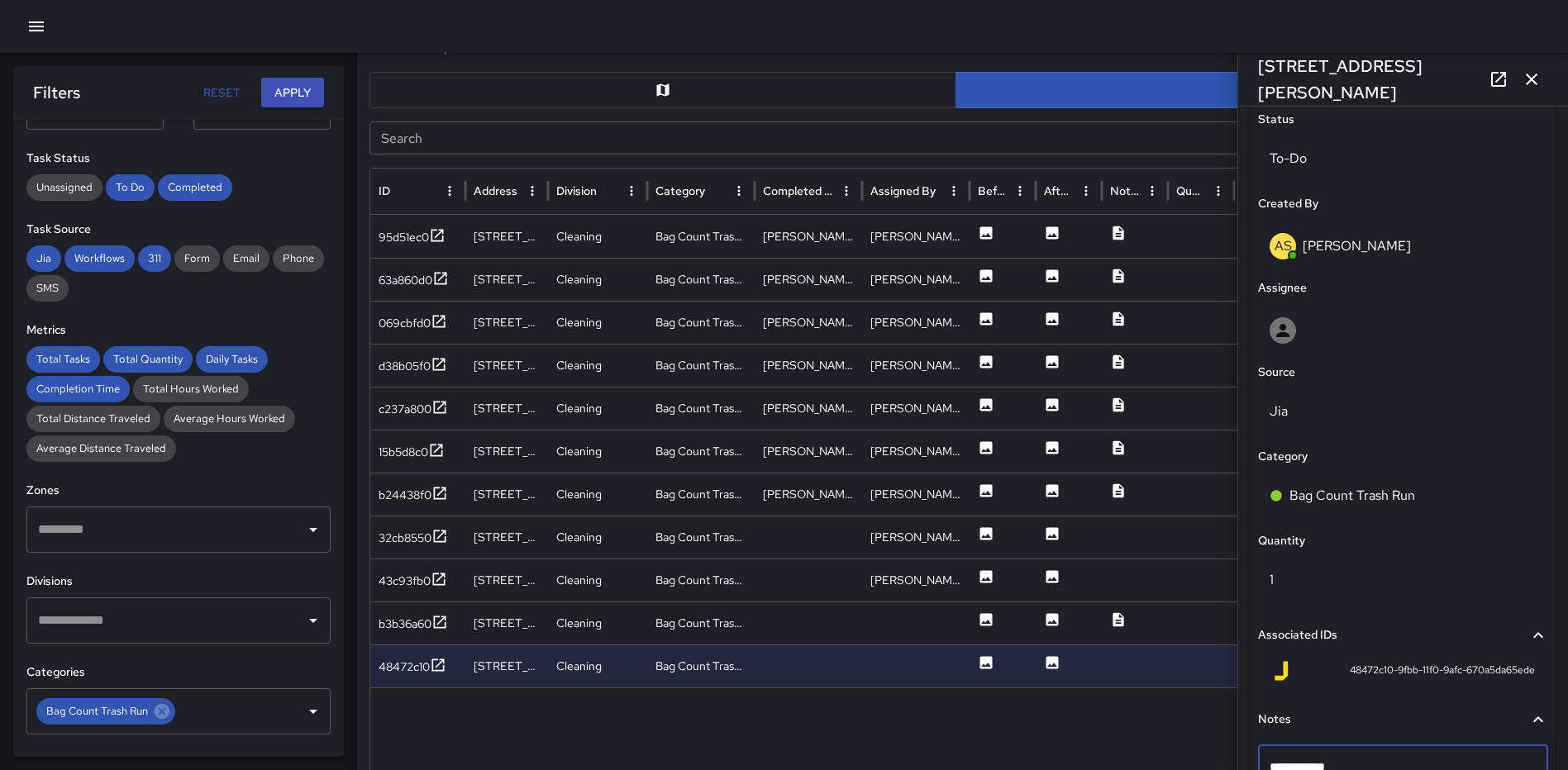
scroll to position [849, 0]
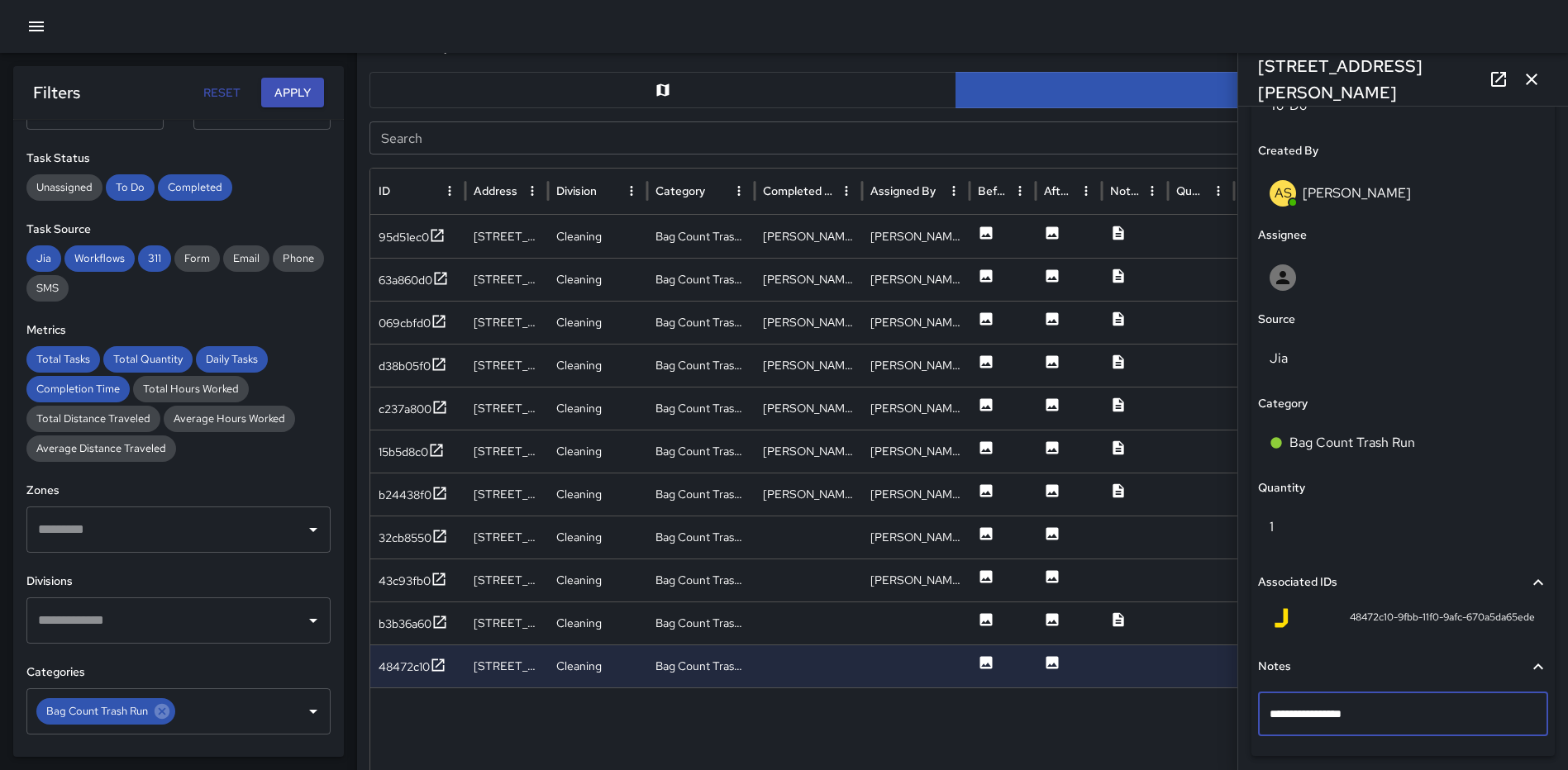
type textarea "**********"
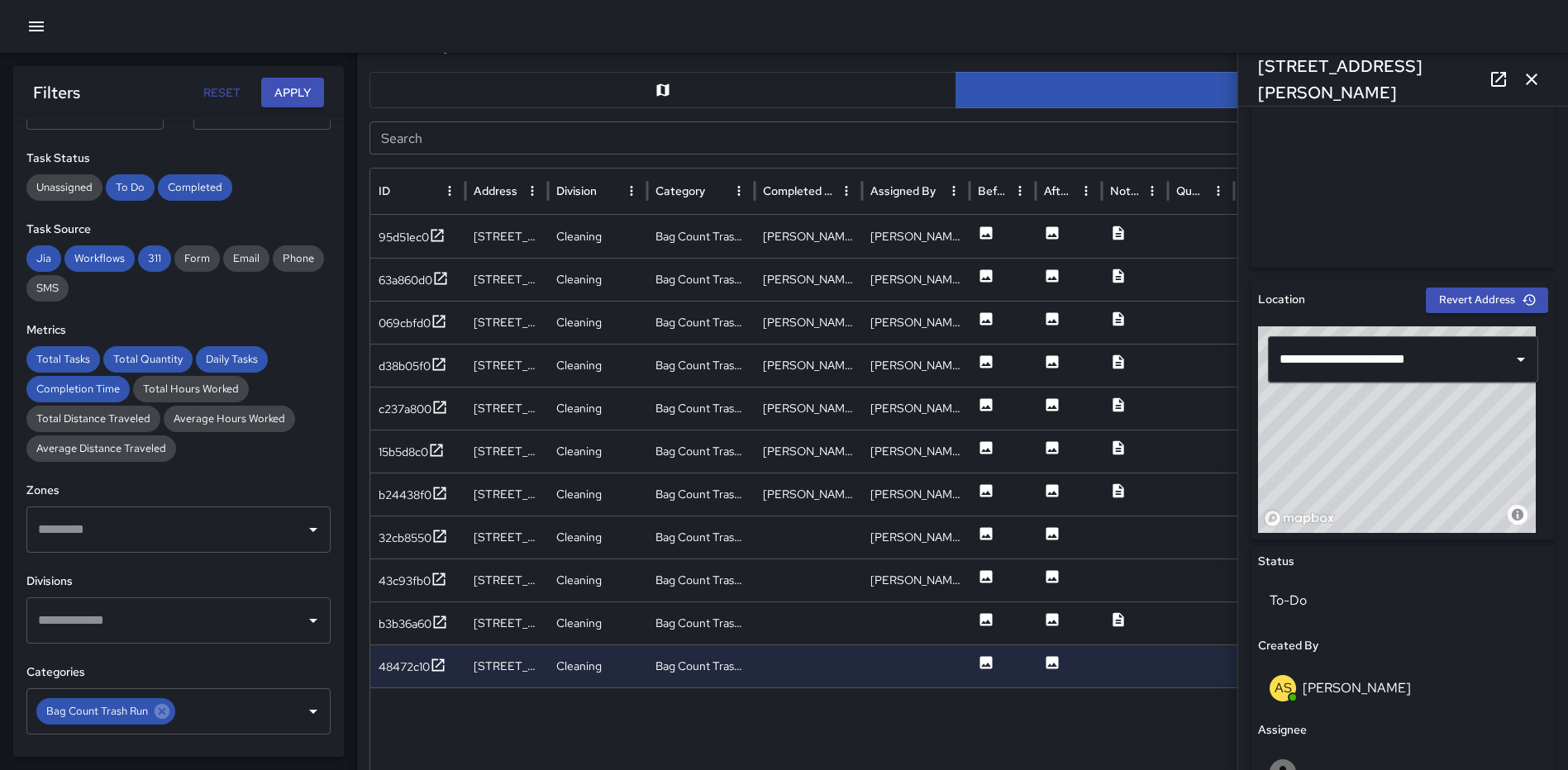
scroll to position [404, 0]
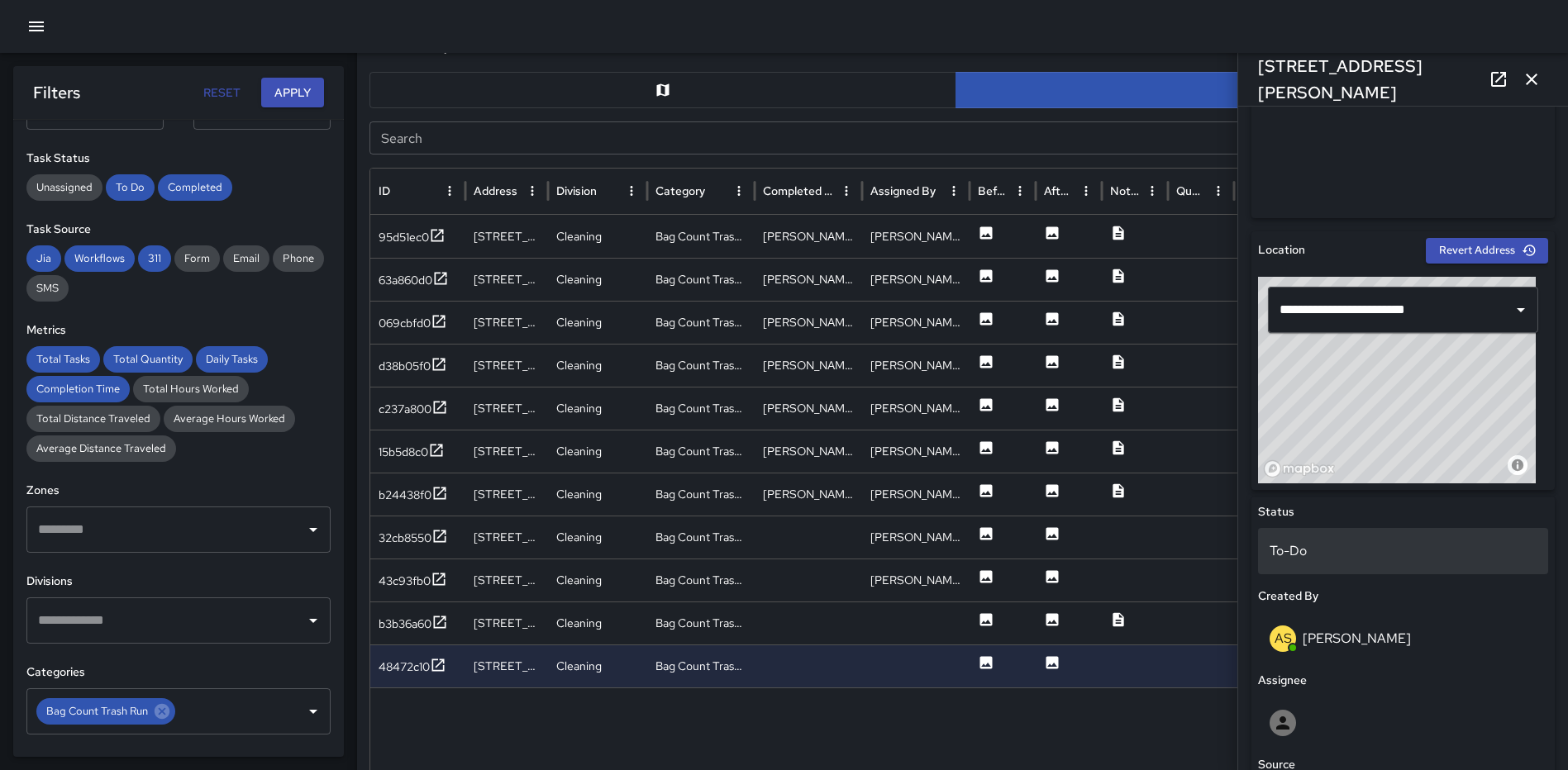
click at [1350, 545] on p "To-Do" at bounding box center [1403, 551] width 267 height 20
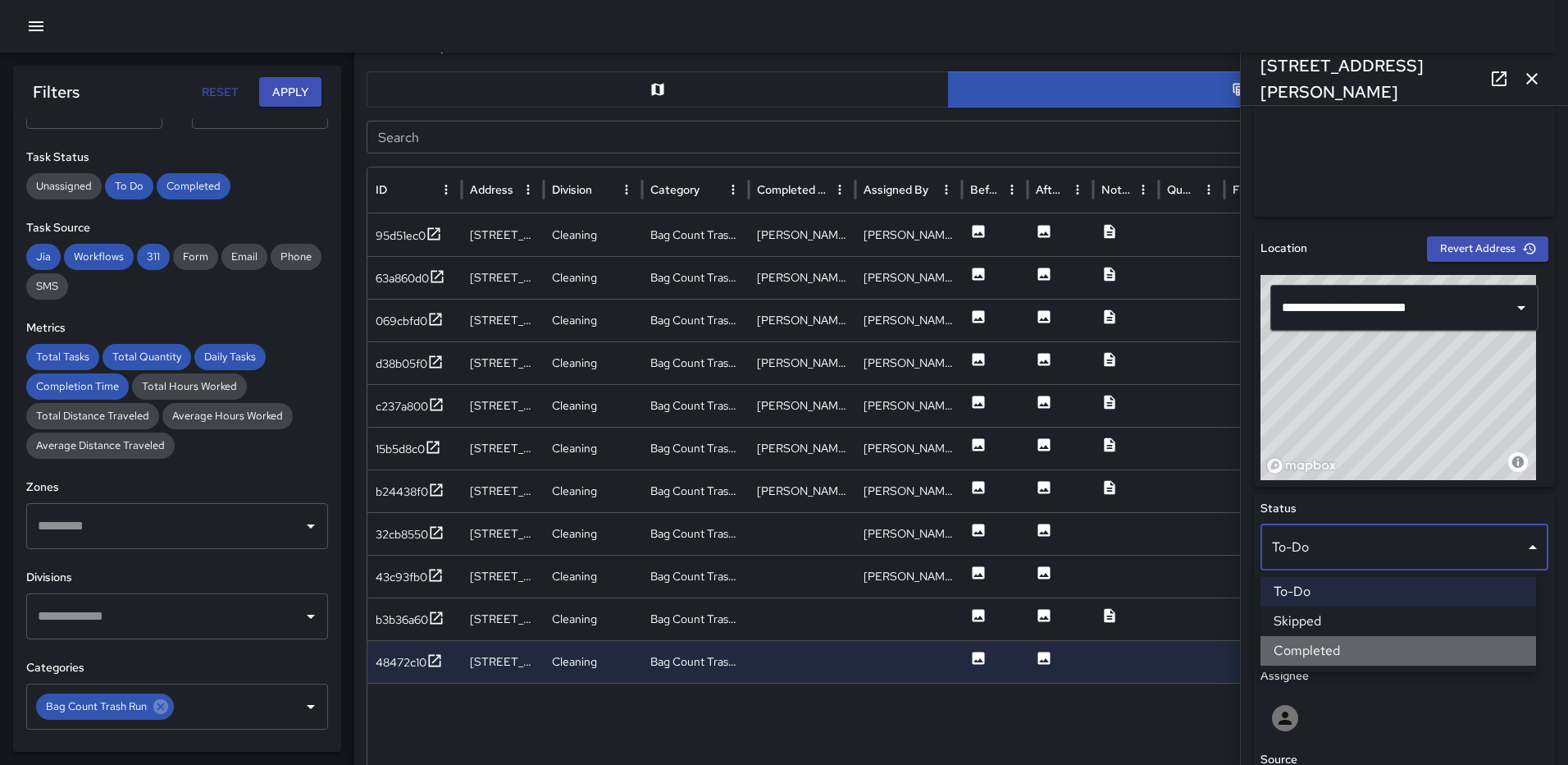
click at [1332, 648] on li "Completed" at bounding box center [1398, 651] width 276 height 30
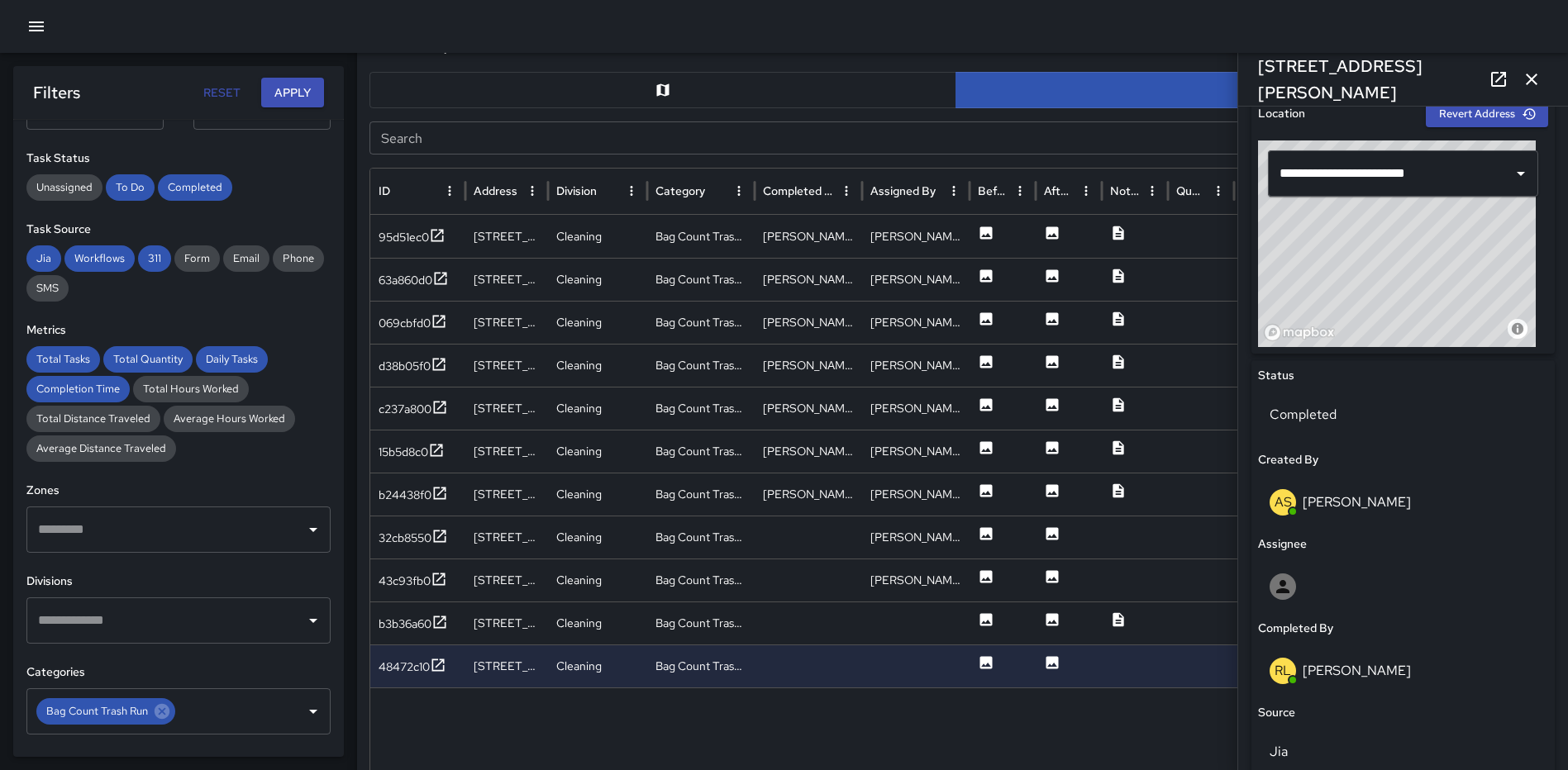
scroll to position [569, 0]
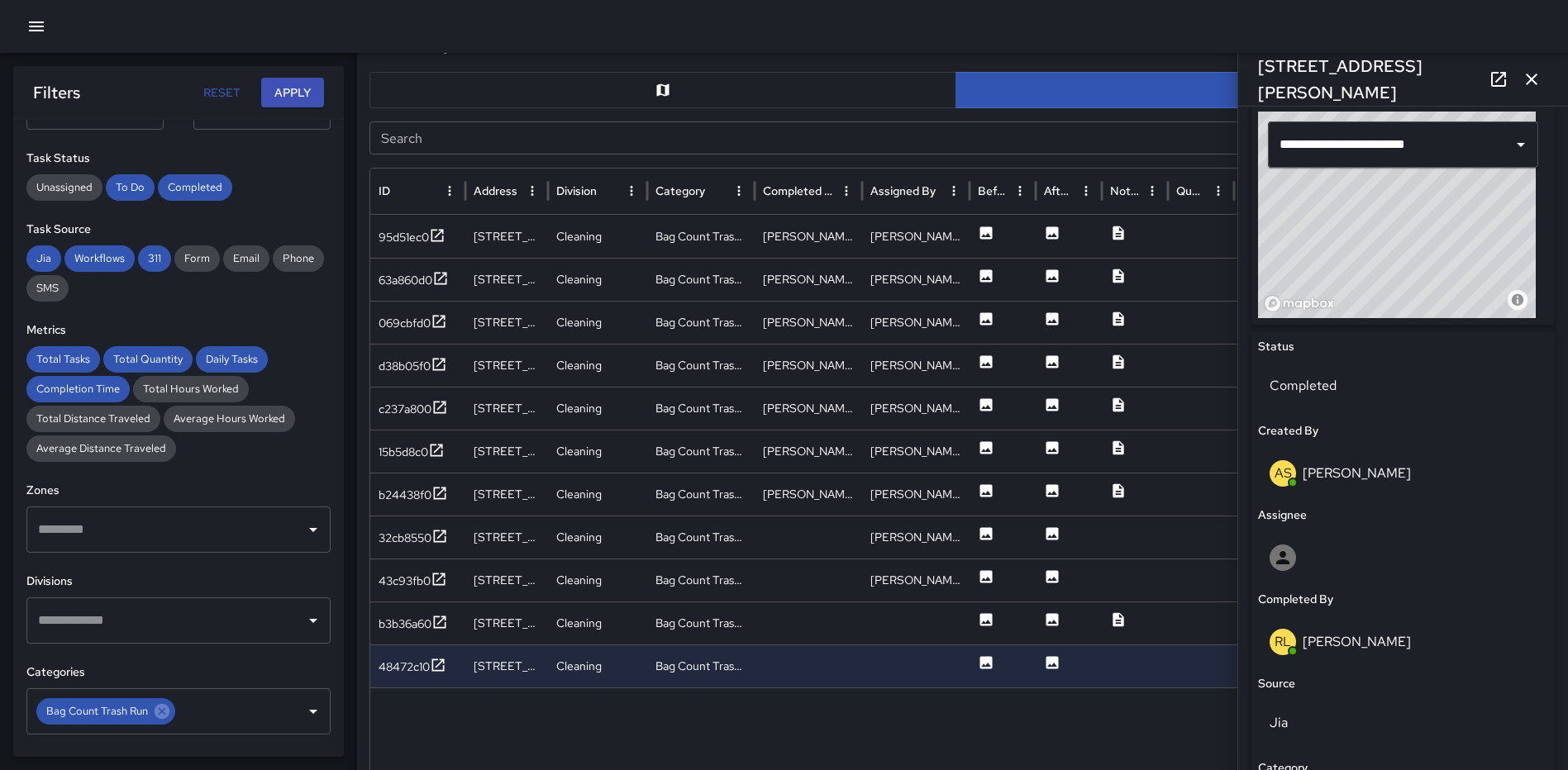
click at [1392, 635] on p "Ruben Lechuga" at bounding box center [1356, 641] width 108 height 18
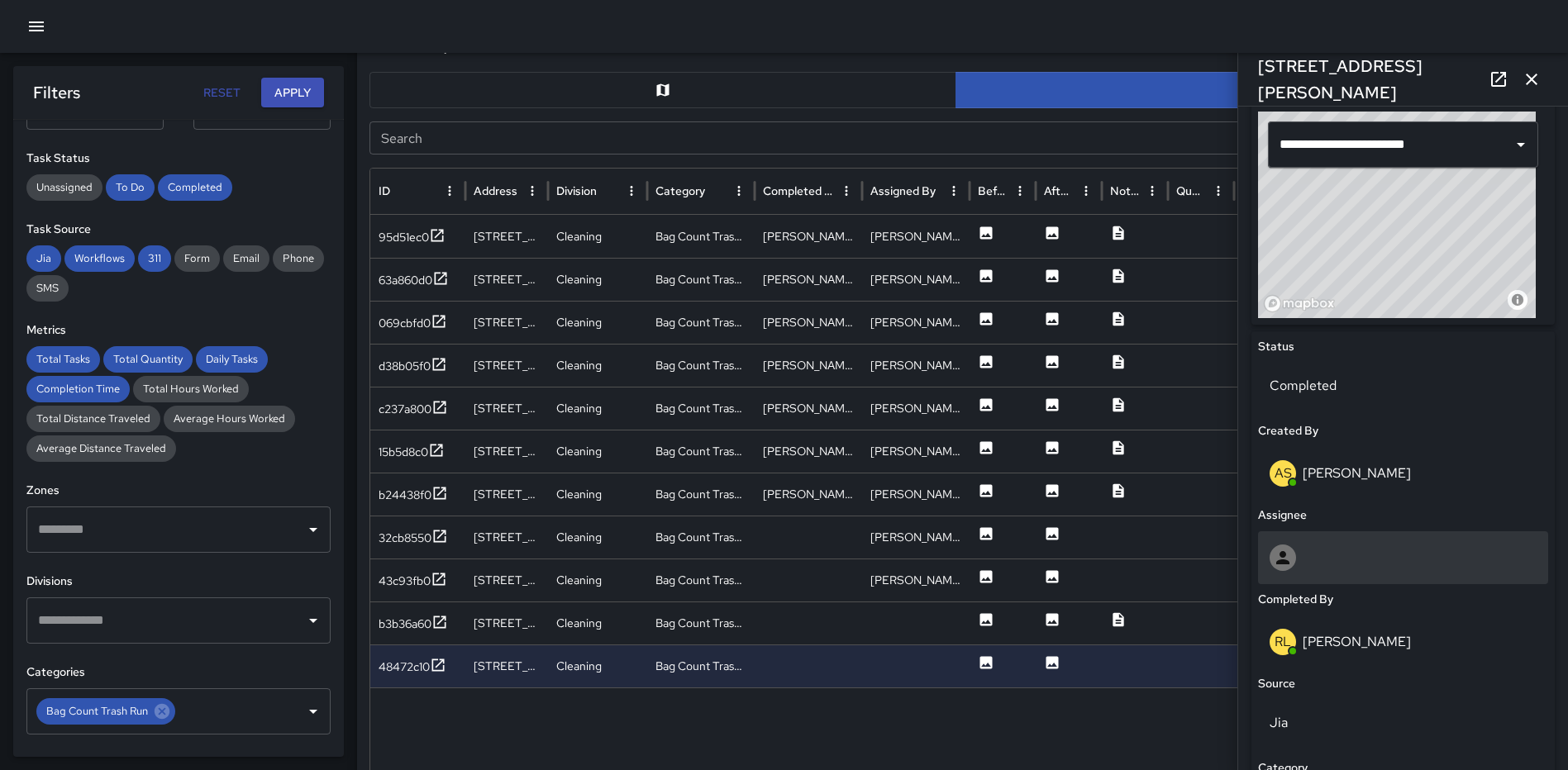
click at [1326, 563] on div at bounding box center [1403, 558] width 267 height 27
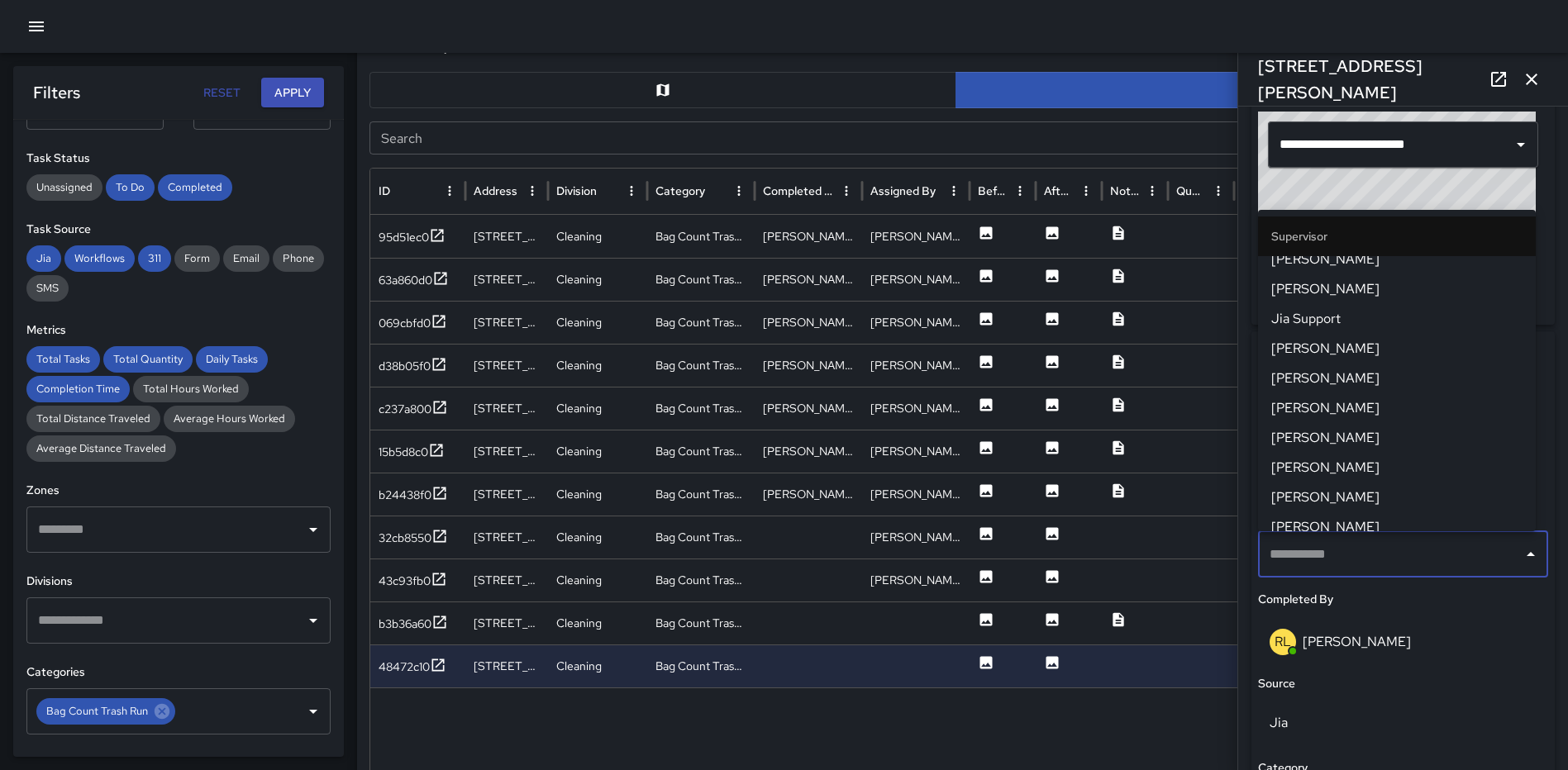
scroll to position [496, 0]
click at [1320, 506] on span "[PERSON_NAME]" at bounding box center [1396, 499] width 251 height 20
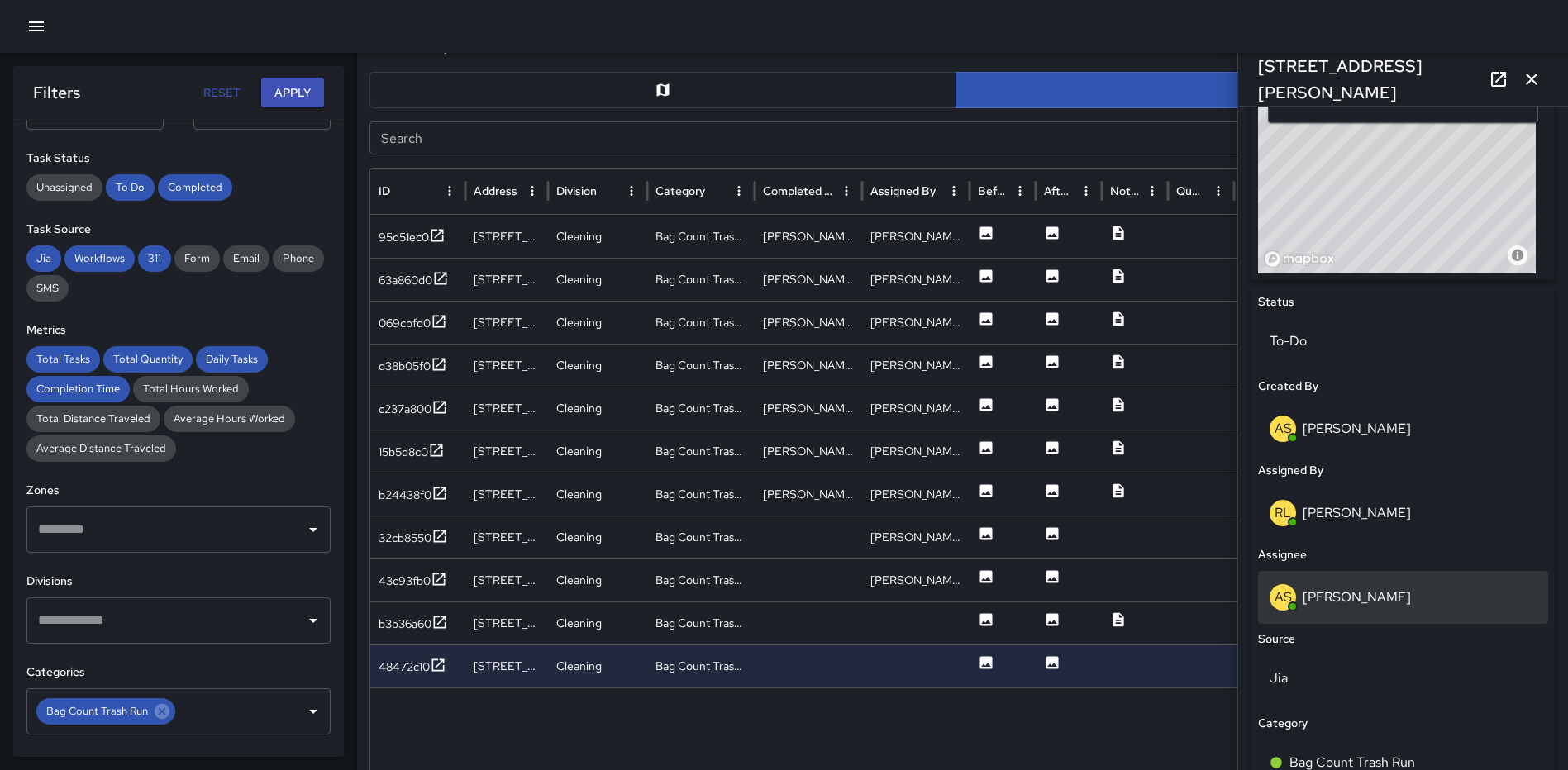
scroll to position [652, 0]
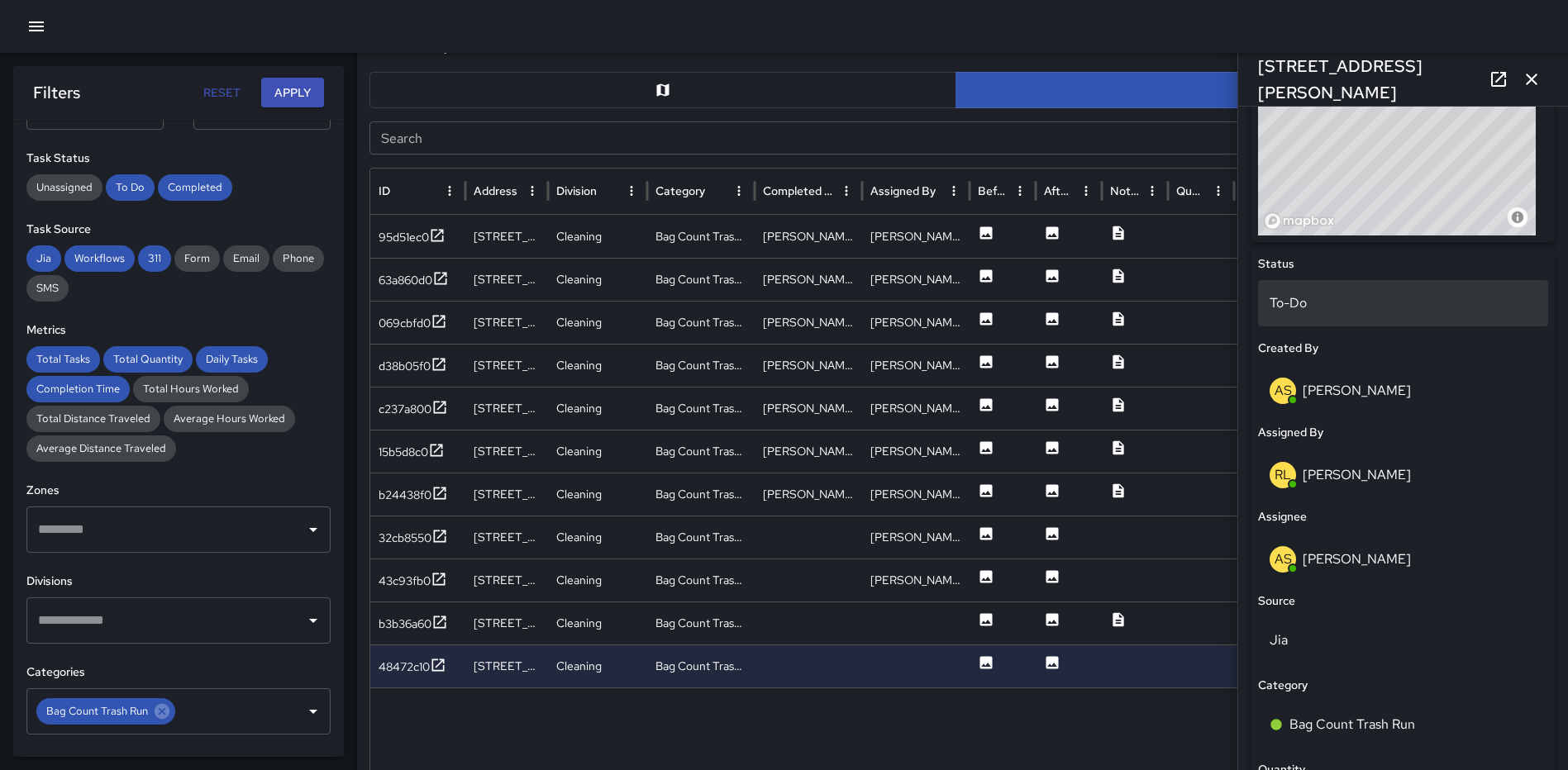
click at [1397, 301] on p "To-Do" at bounding box center [1403, 303] width 267 height 20
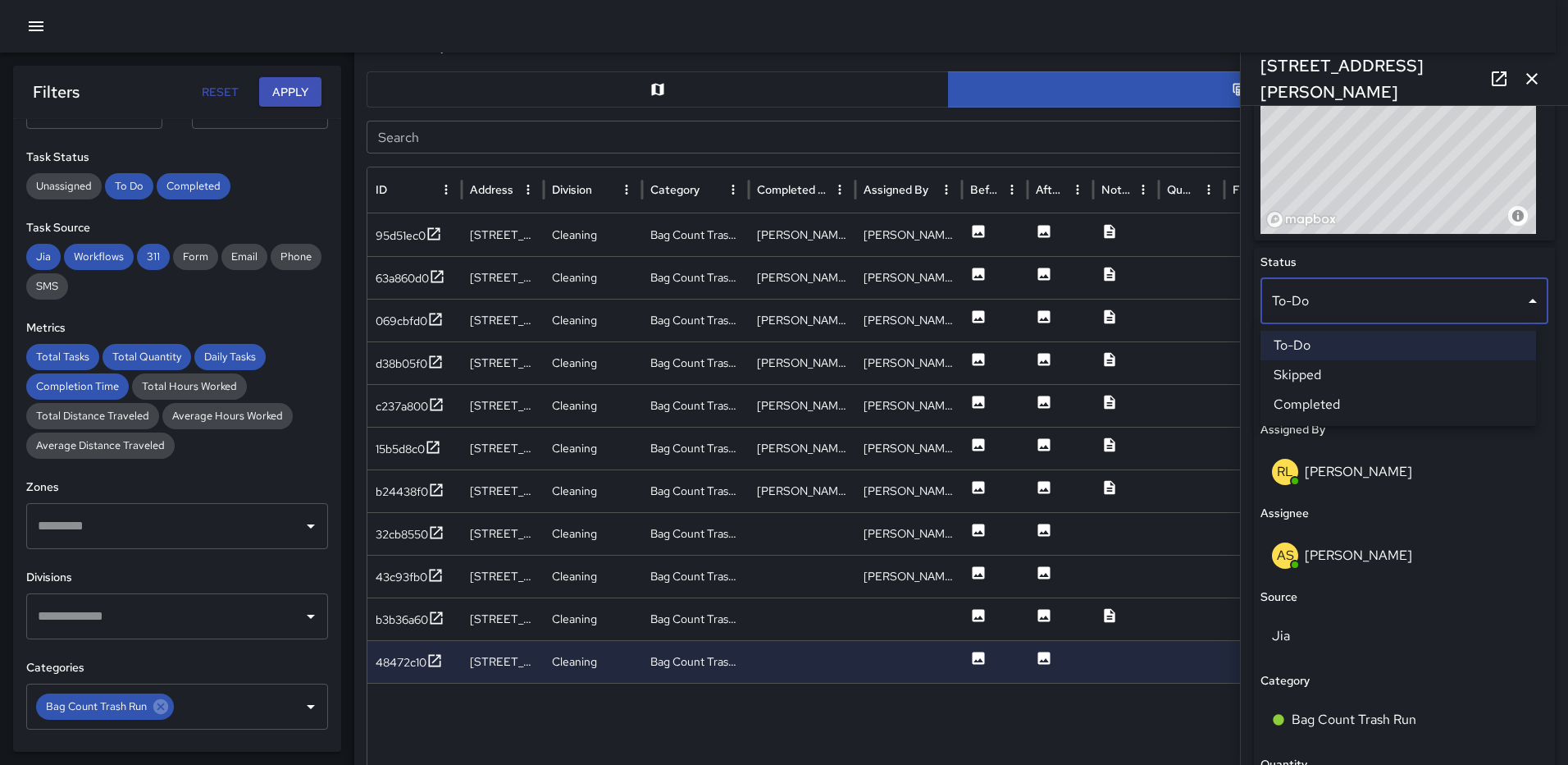
click at [1372, 412] on li "Completed" at bounding box center [1398, 405] width 276 height 30
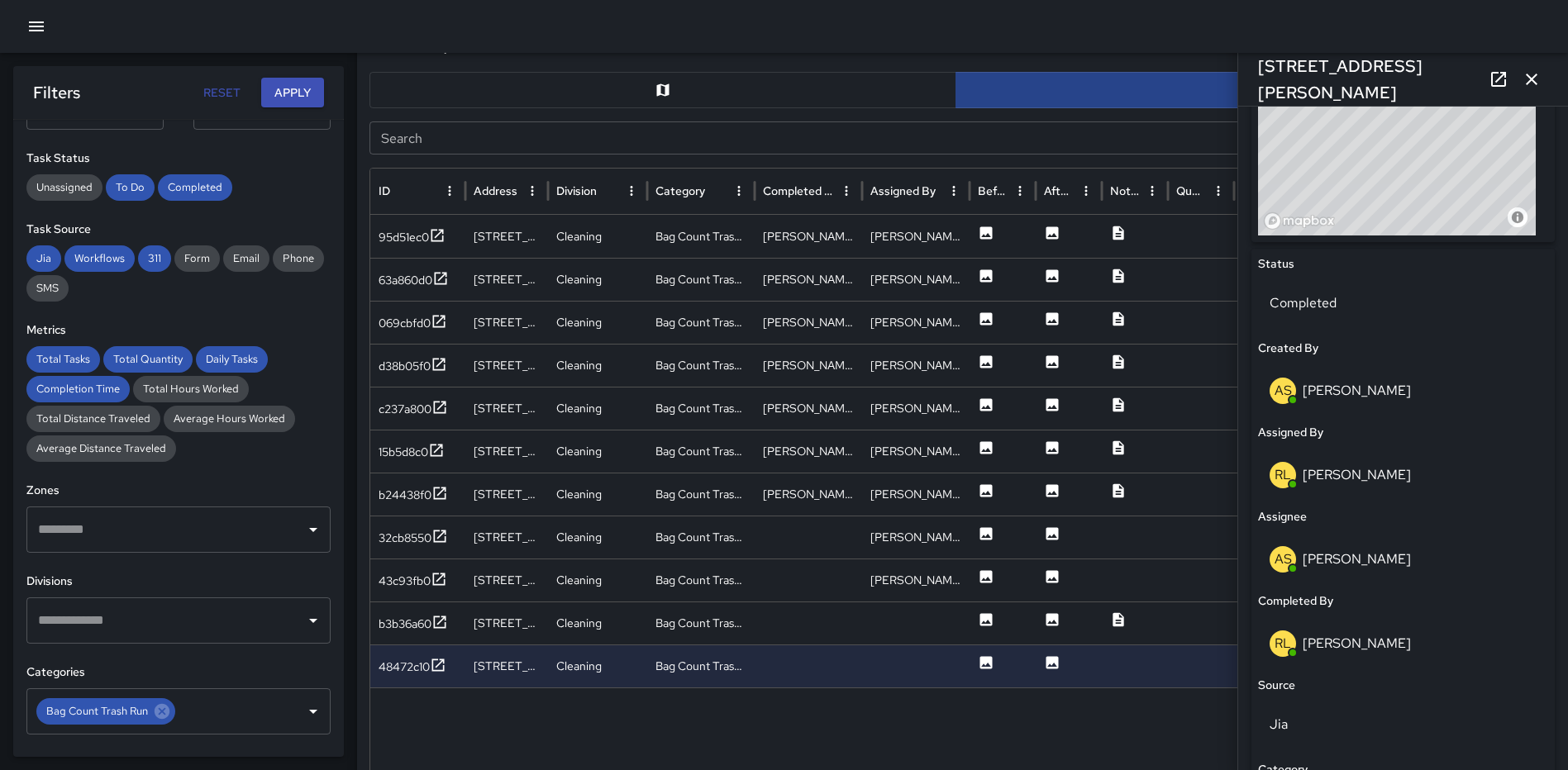
click at [1532, 82] on icon "button" at bounding box center [1531, 79] width 20 height 20
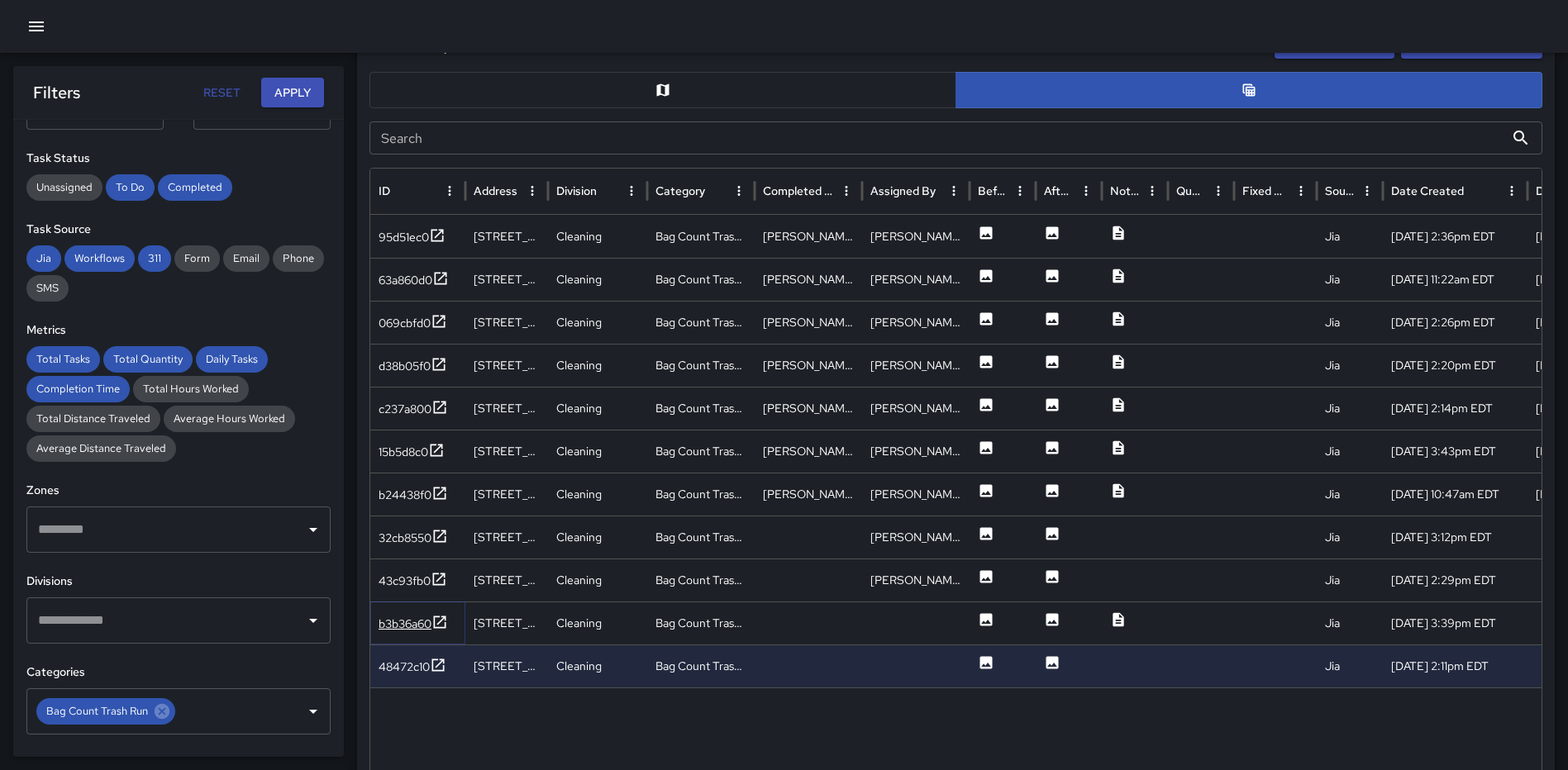
click at [441, 625] on icon at bounding box center [439, 622] width 17 height 17
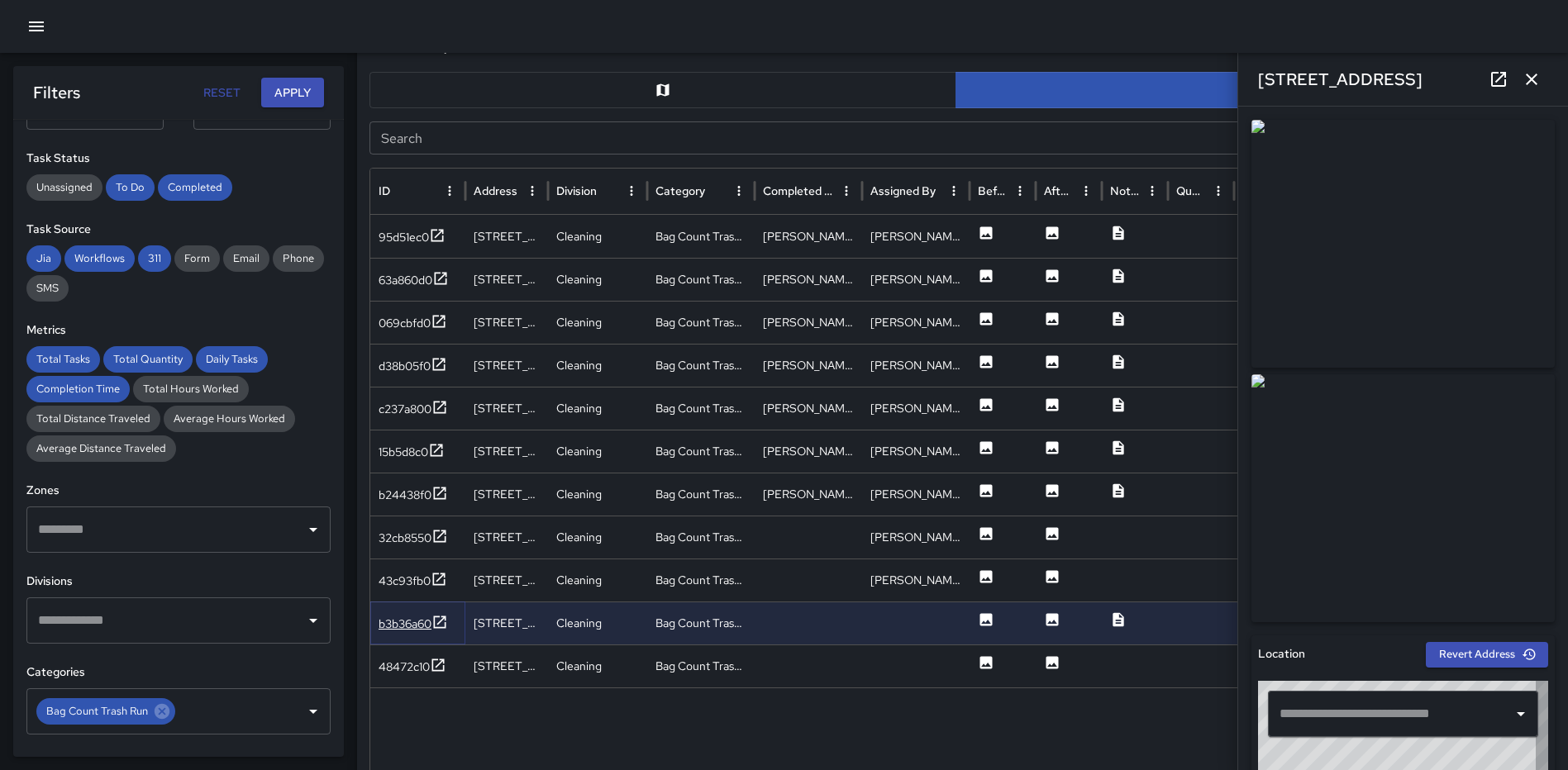
type input "**********"
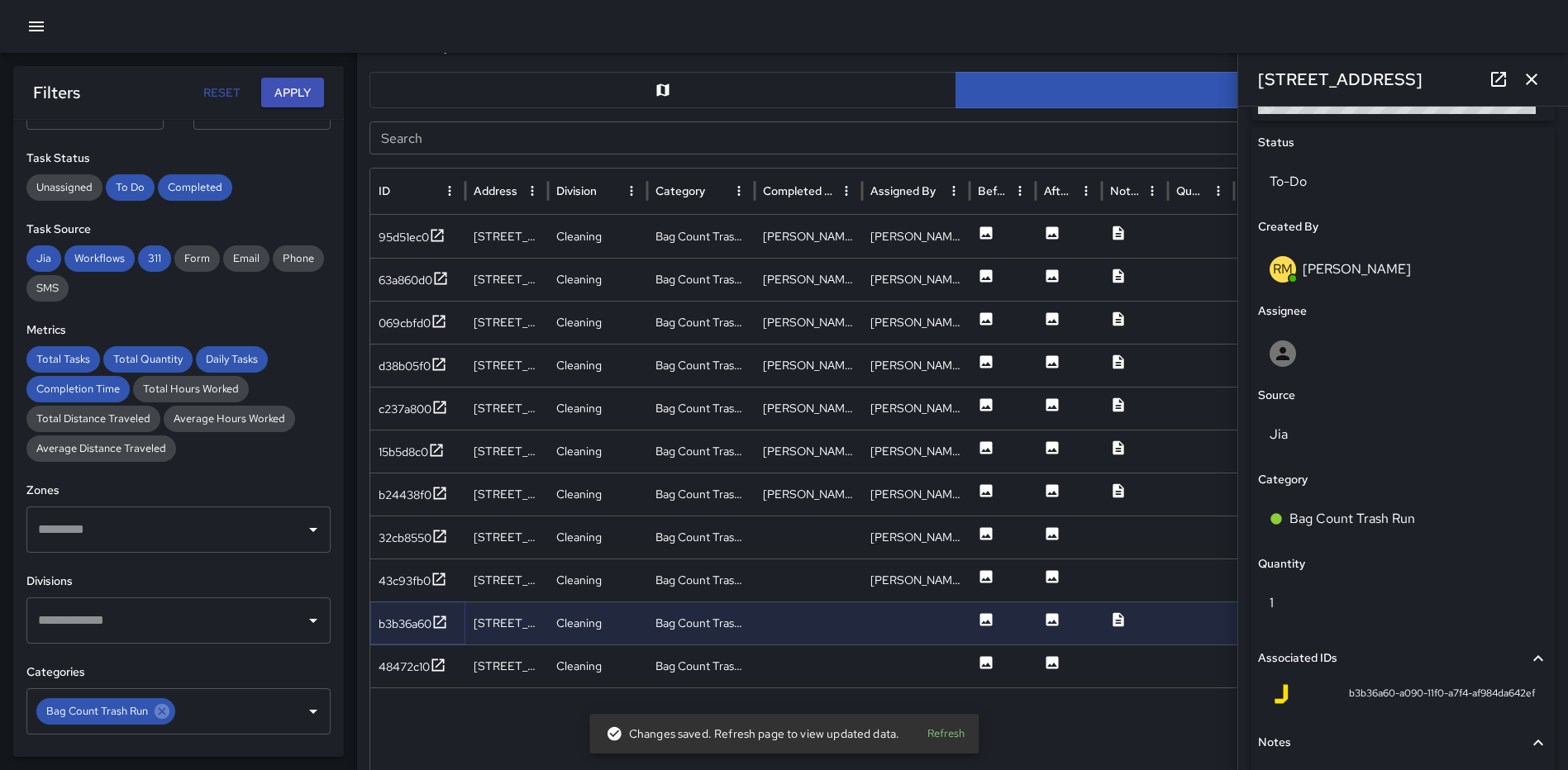
scroll to position [884, 0]
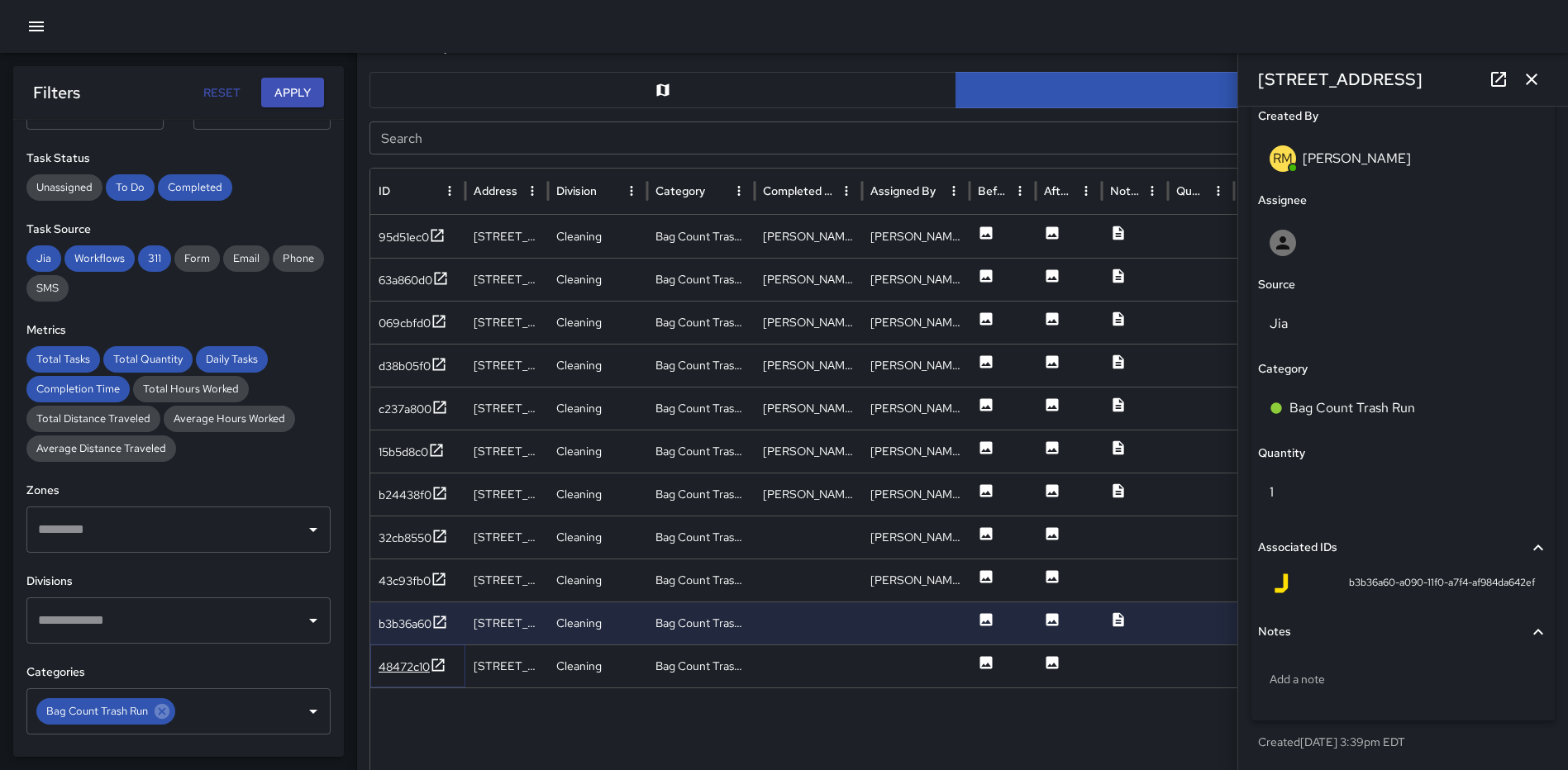
click at [443, 664] on icon at bounding box center [438, 665] width 17 height 17
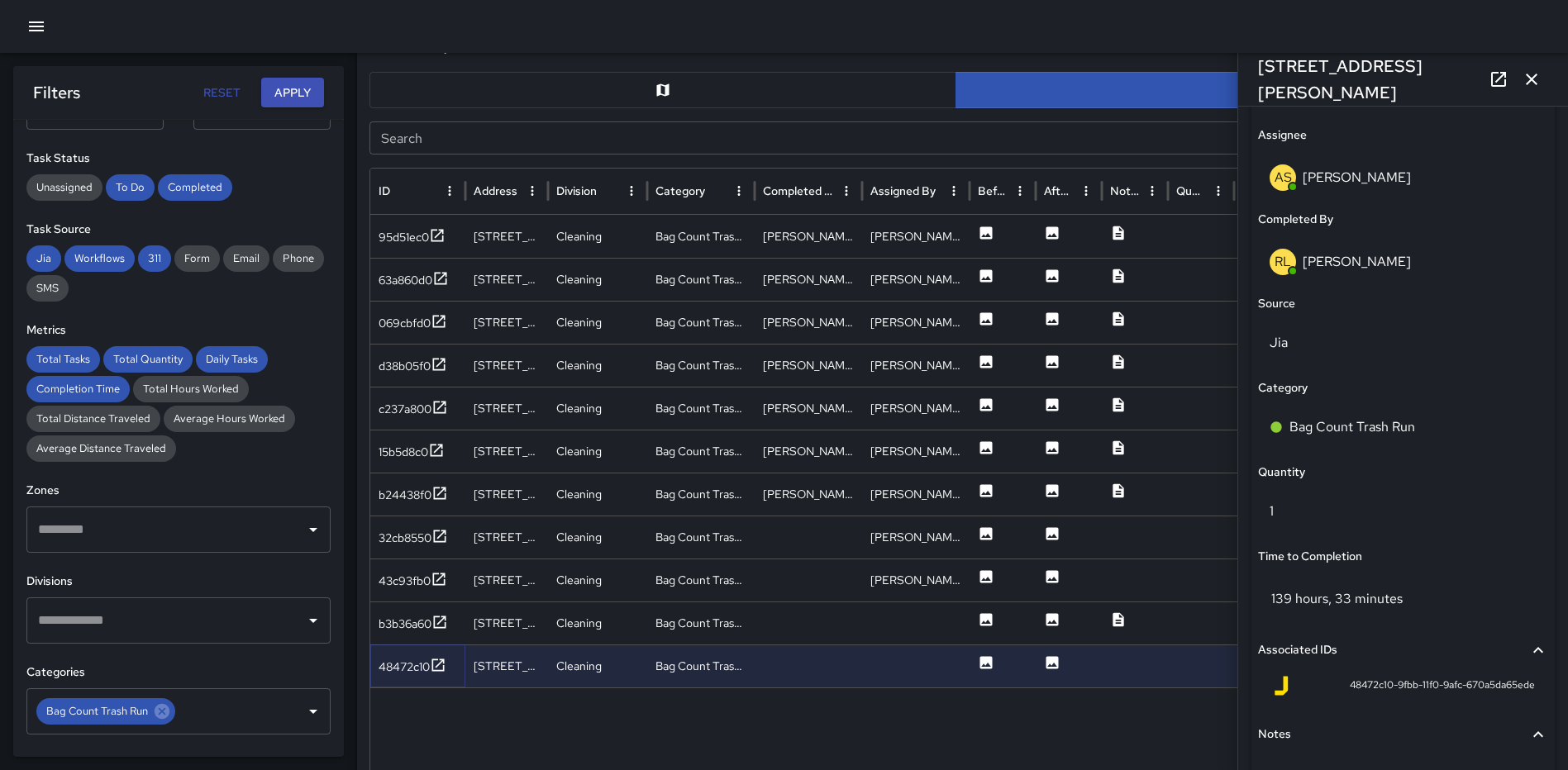
scroll to position [1159, 0]
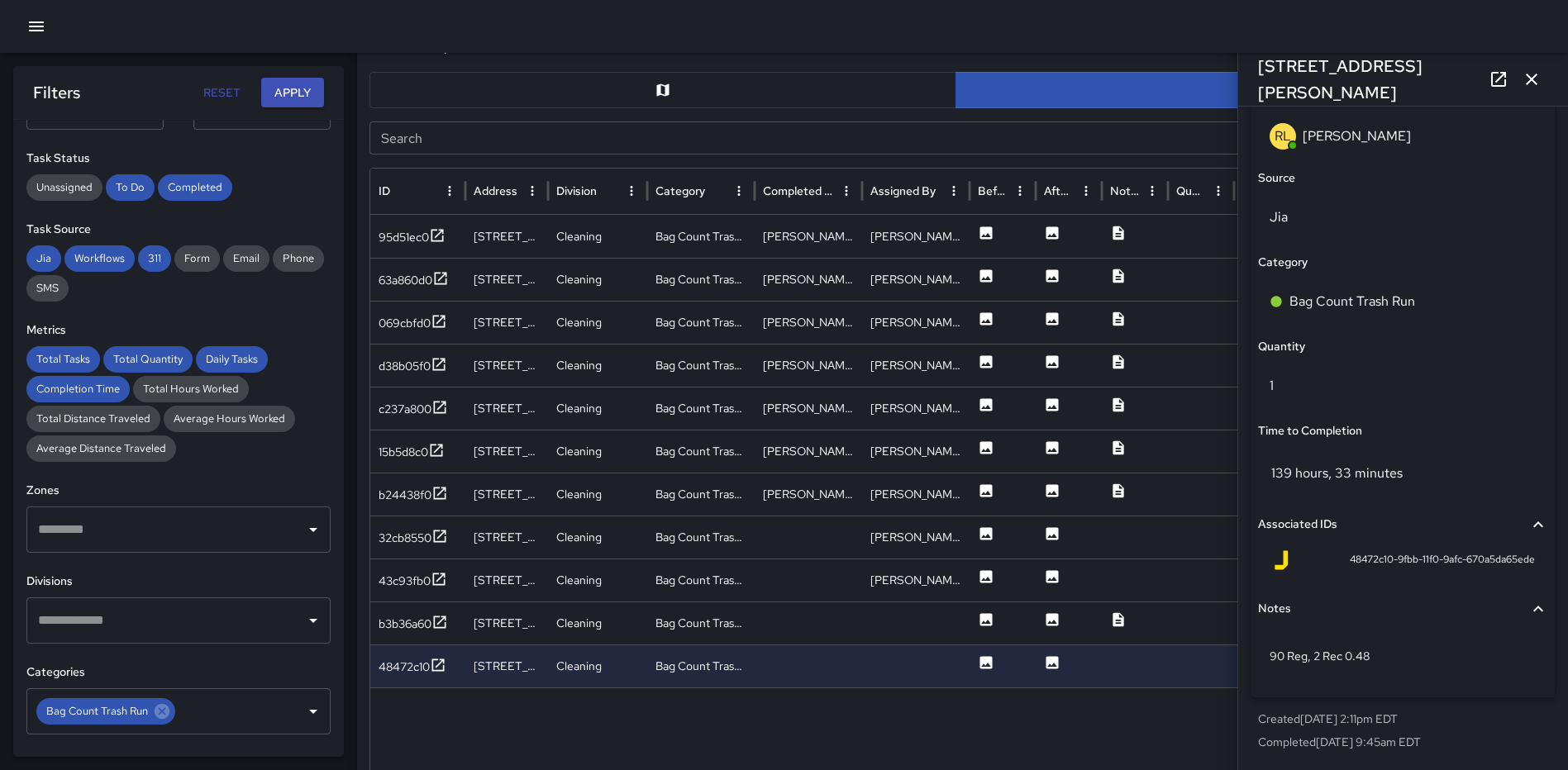
click at [1527, 82] on icon "button" at bounding box center [1531, 79] width 20 height 20
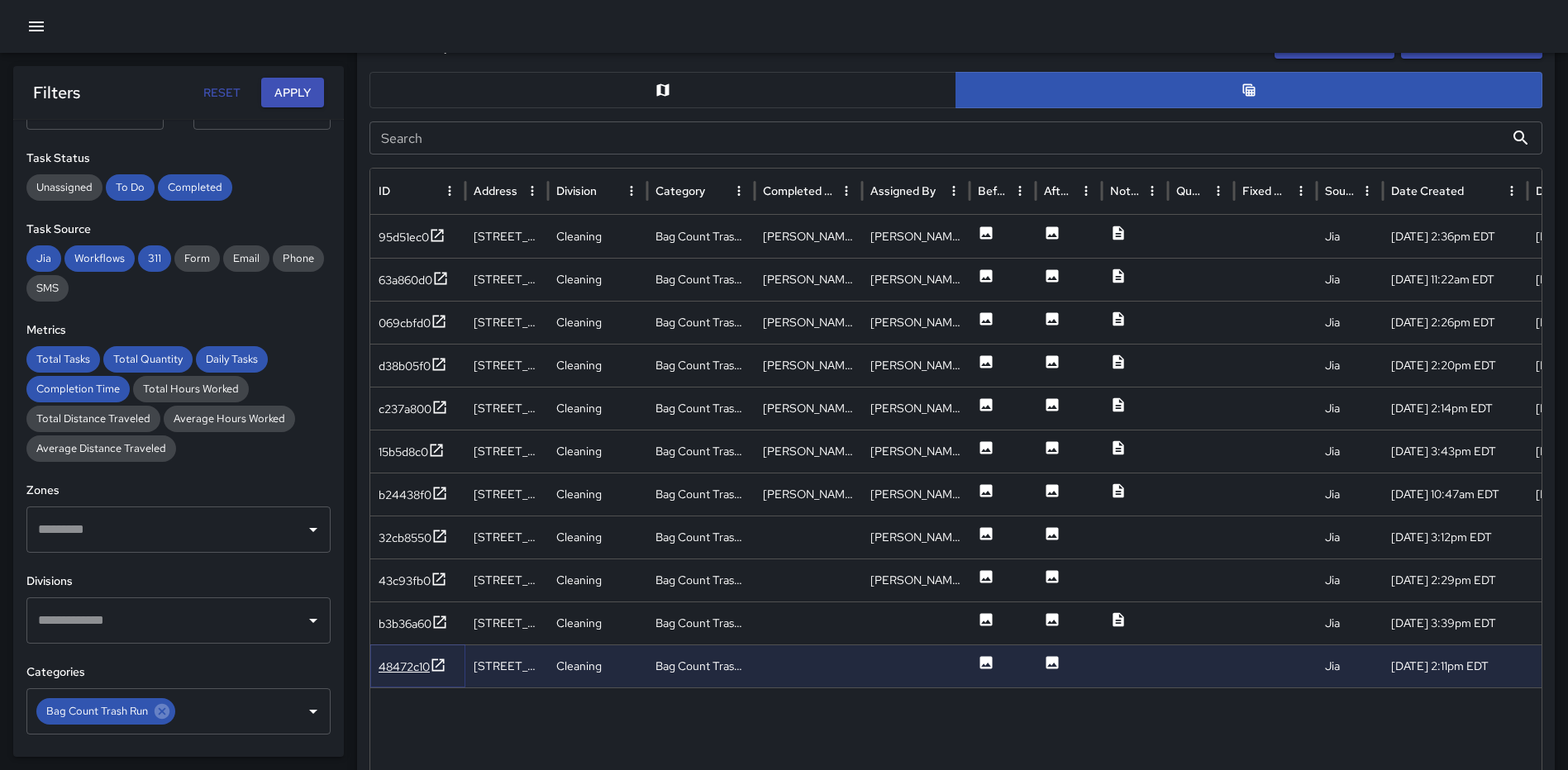
click at [443, 664] on icon at bounding box center [438, 665] width 17 height 17
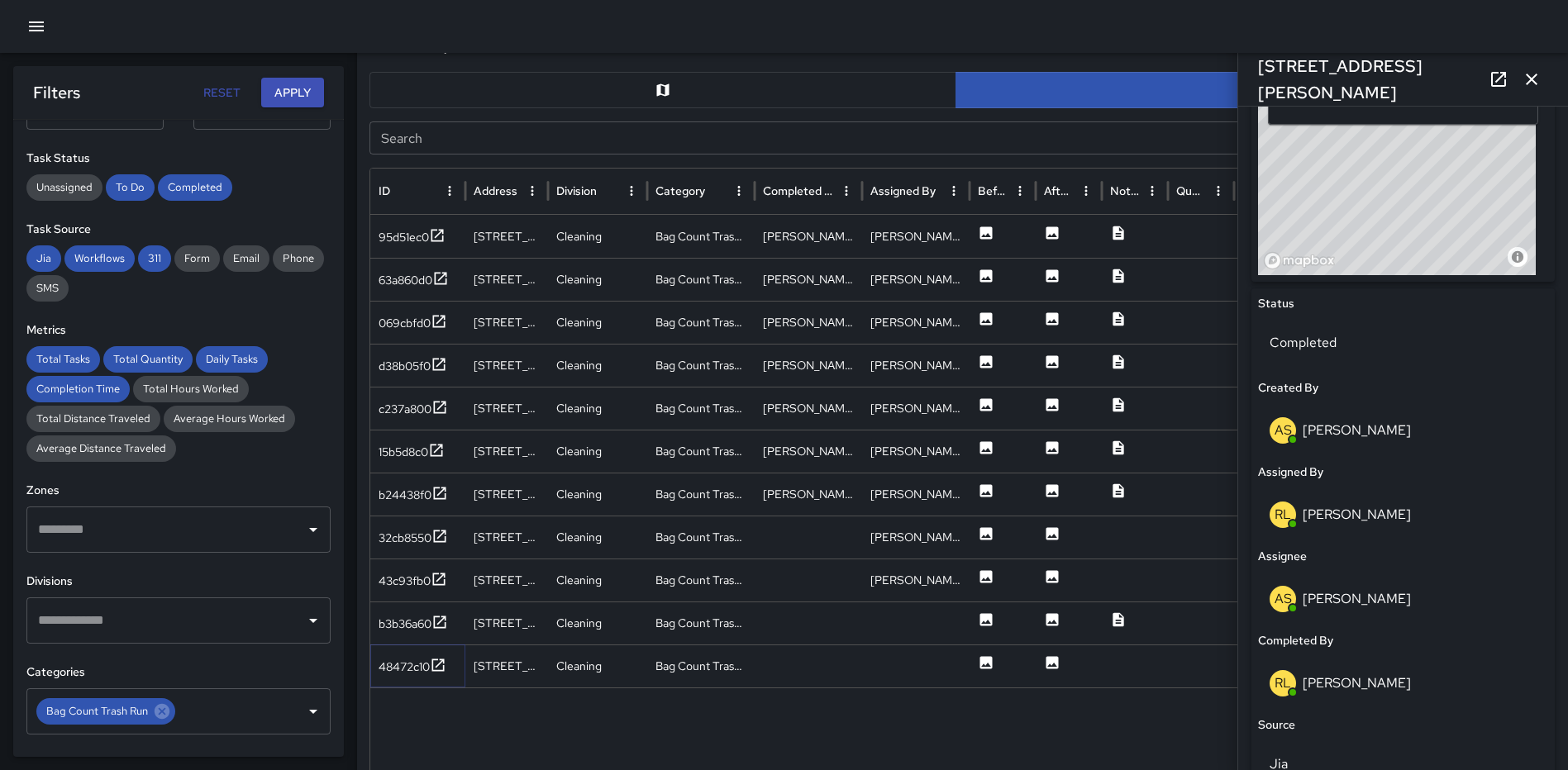
scroll to position [615, 0]
click at [1528, 72] on icon "button" at bounding box center [1531, 79] width 20 height 20
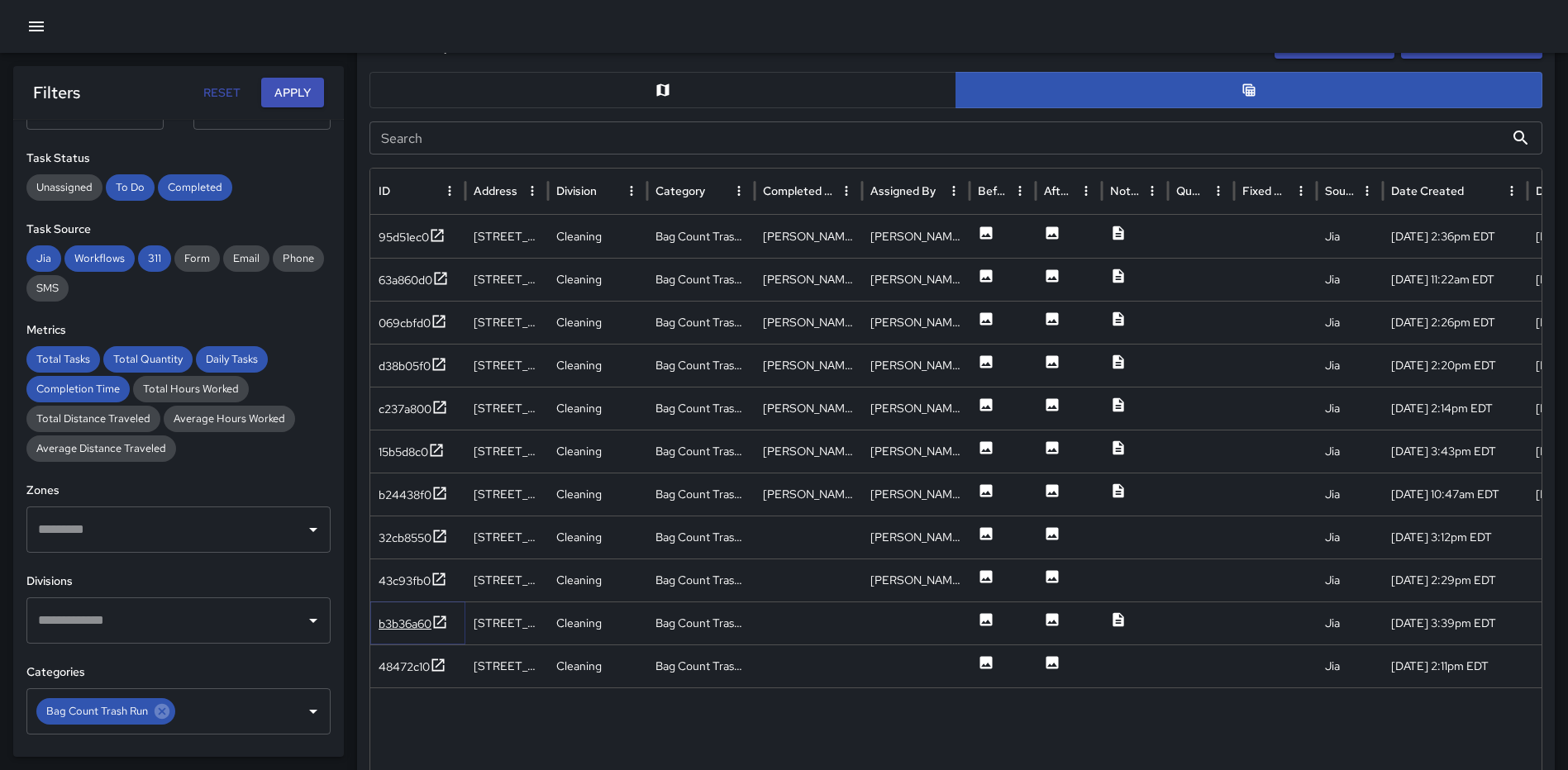
click at [441, 616] on icon at bounding box center [439, 622] width 17 height 17
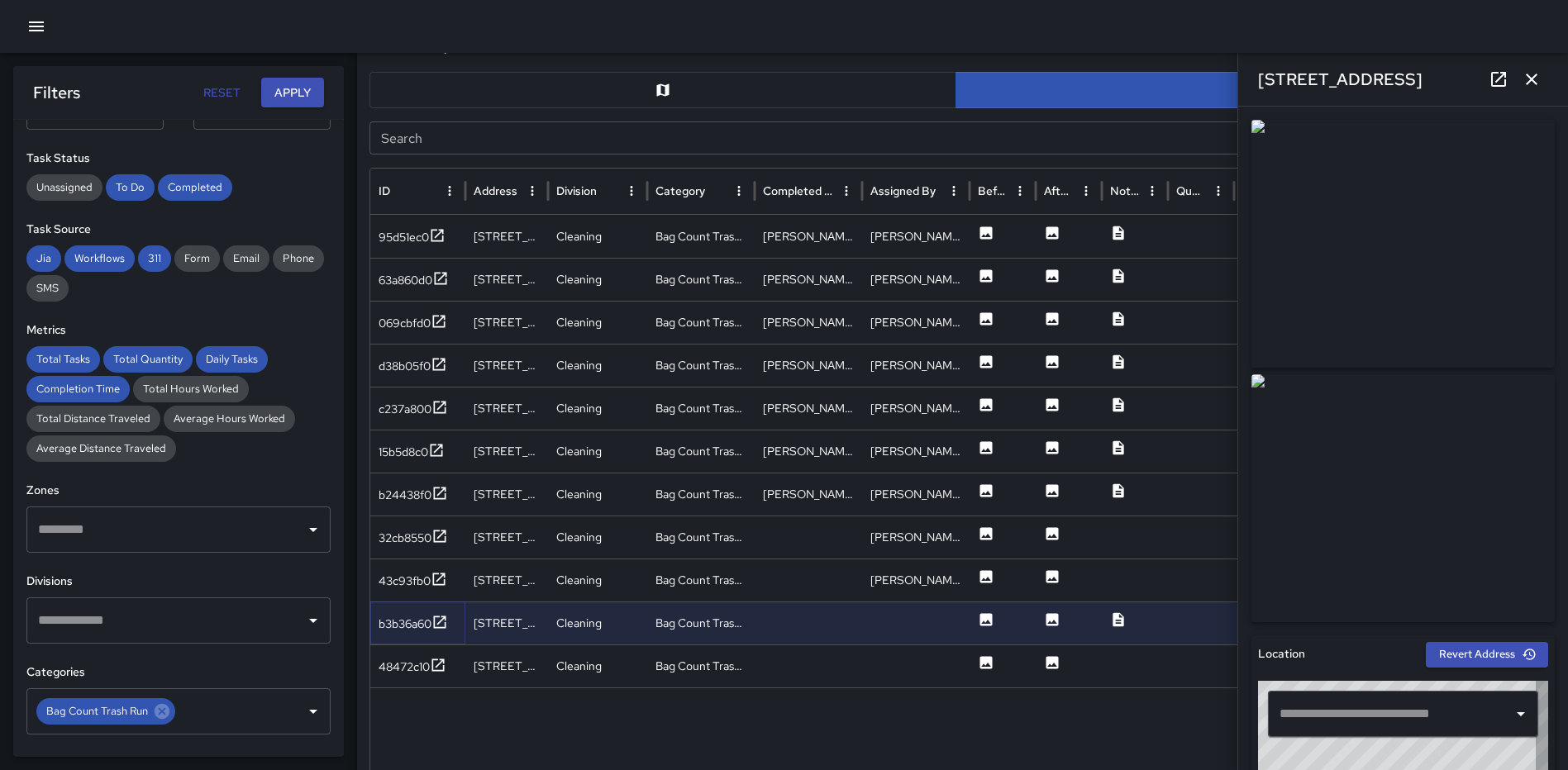
type input "**********"
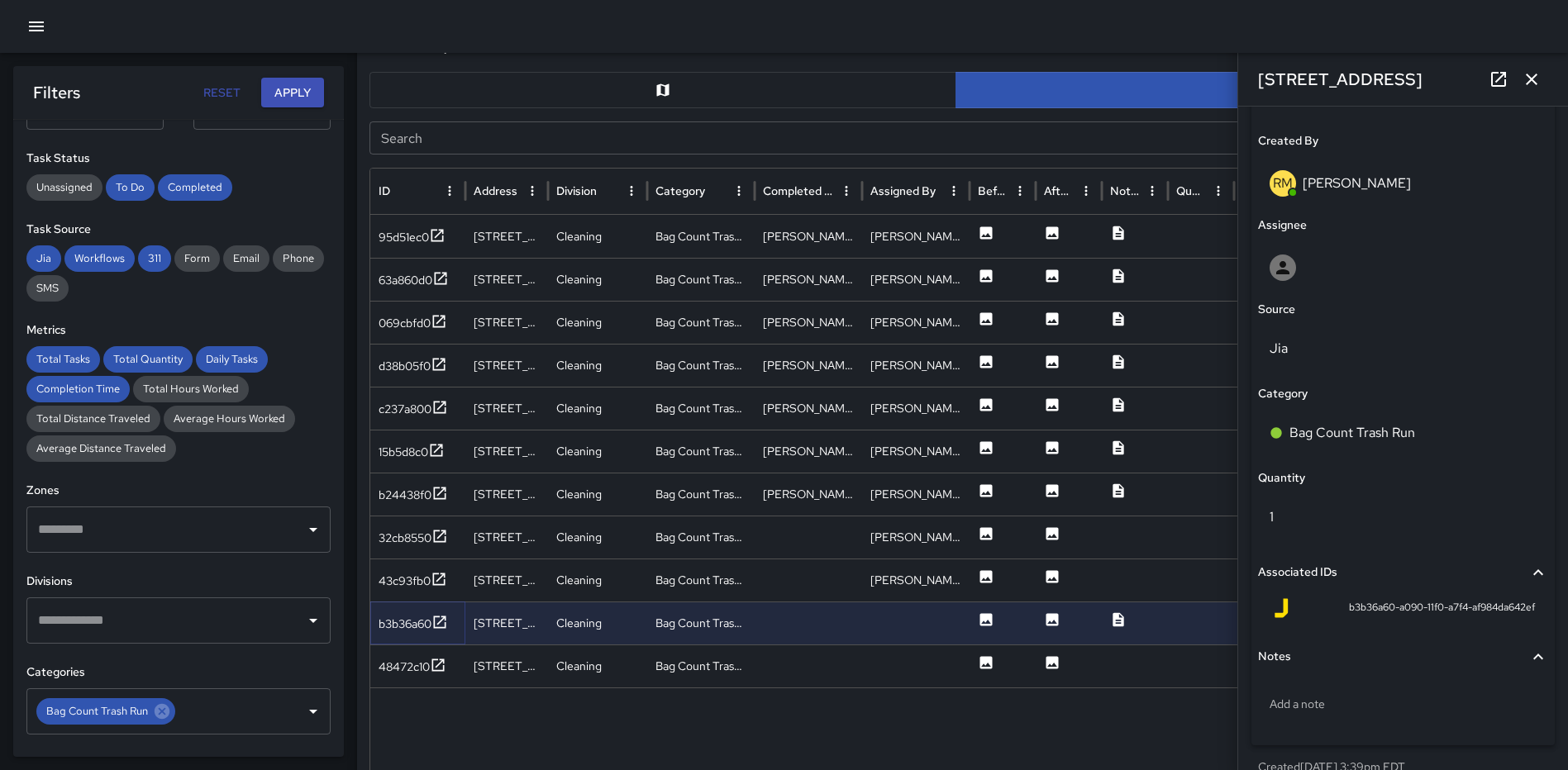
scroll to position [884, 0]
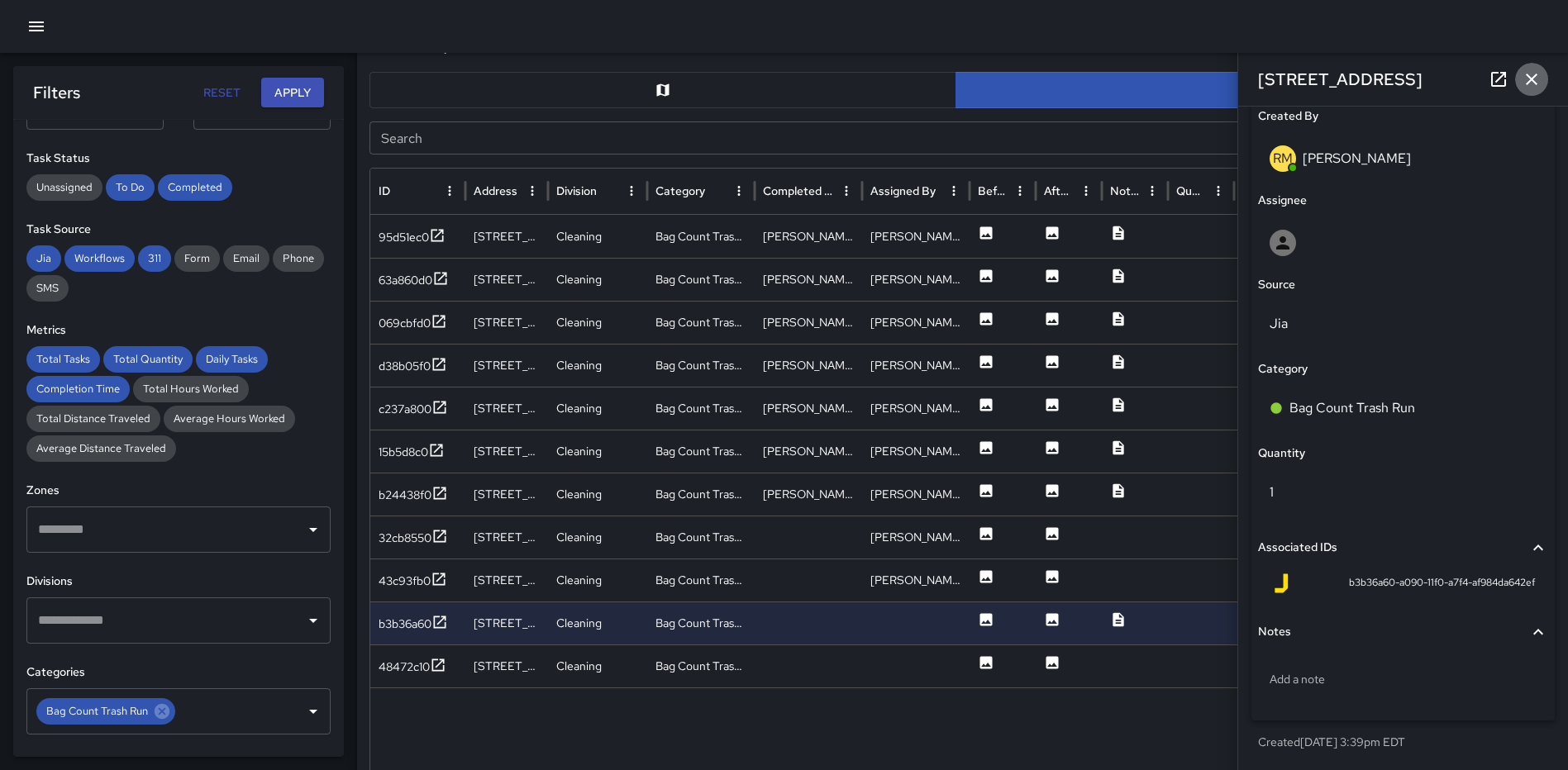
click at [1538, 81] on icon "button" at bounding box center [1531, 79] width 20 height 20
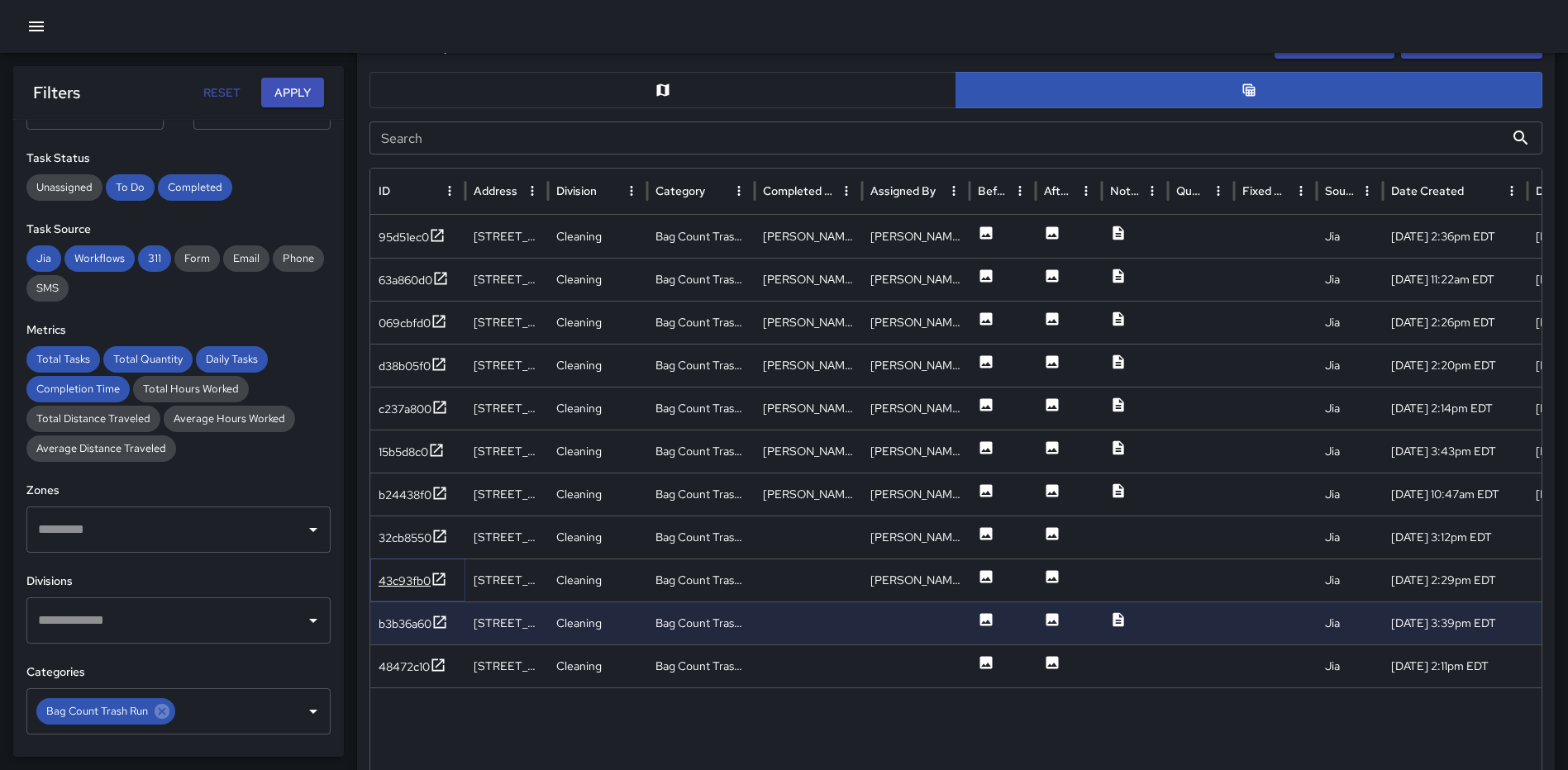
click at [435, 580] on icon at bounding box center [438, 579] width 17 height 17
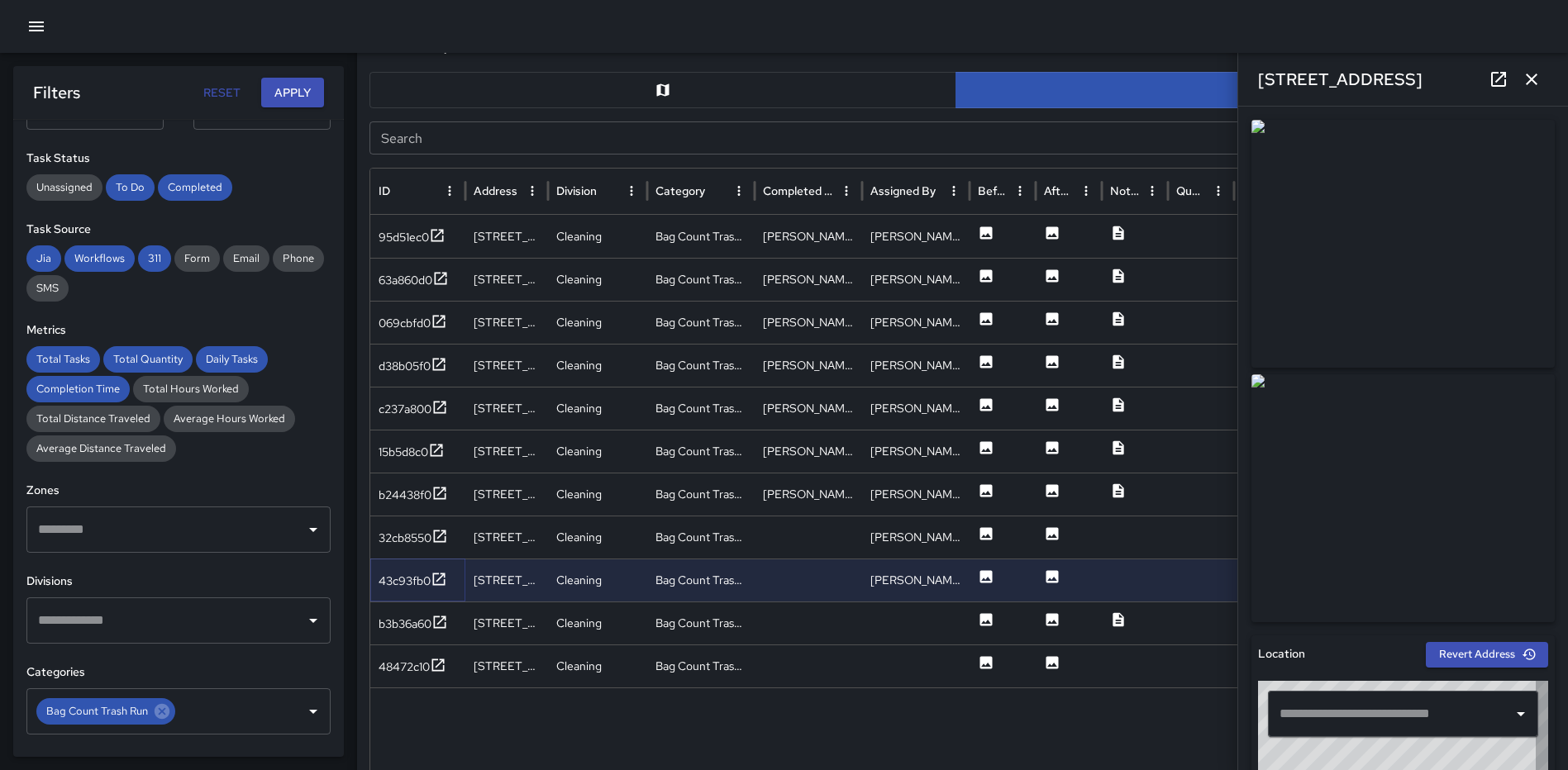
type input "**********"
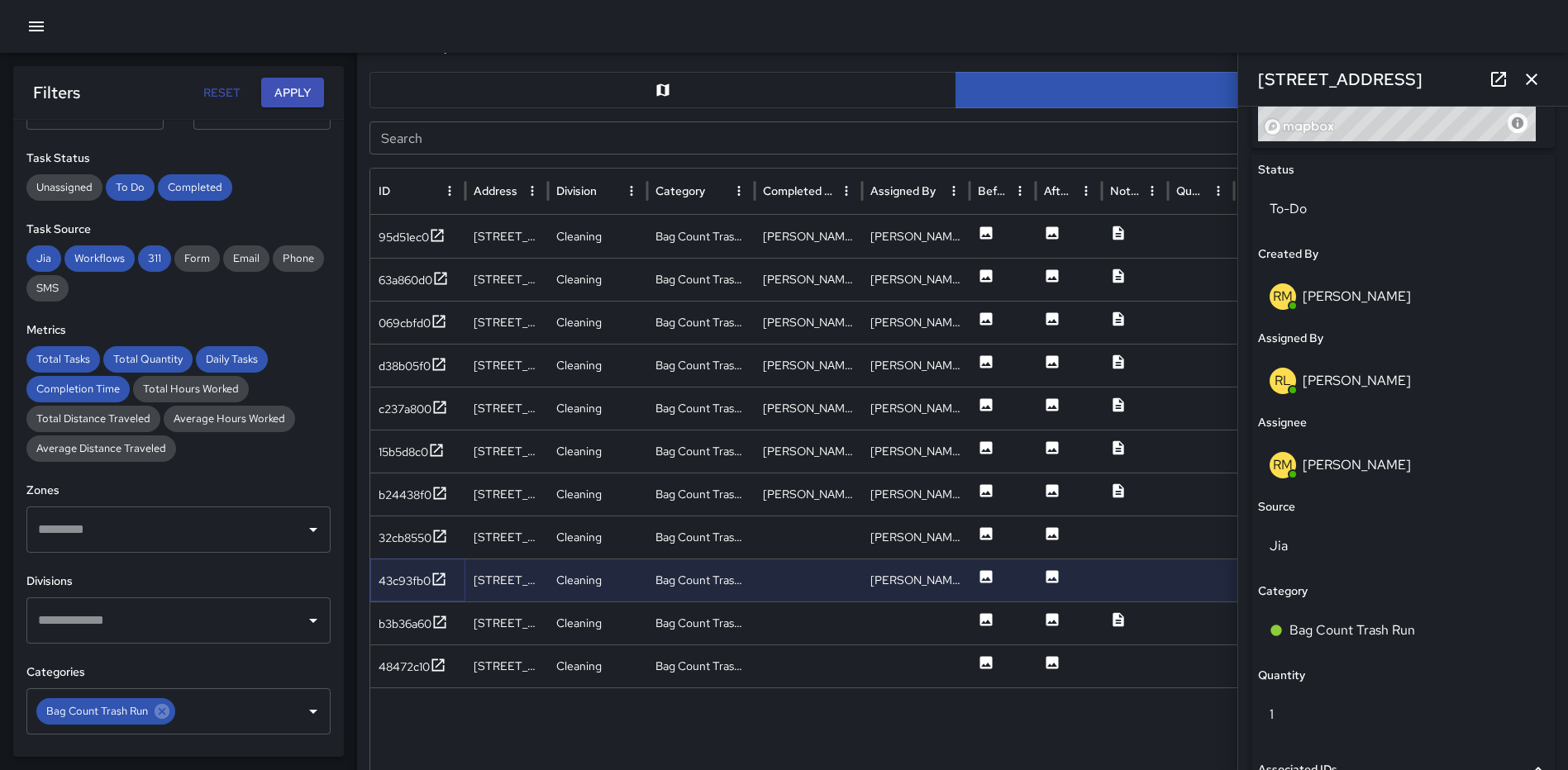
scroll to position [968, 0]
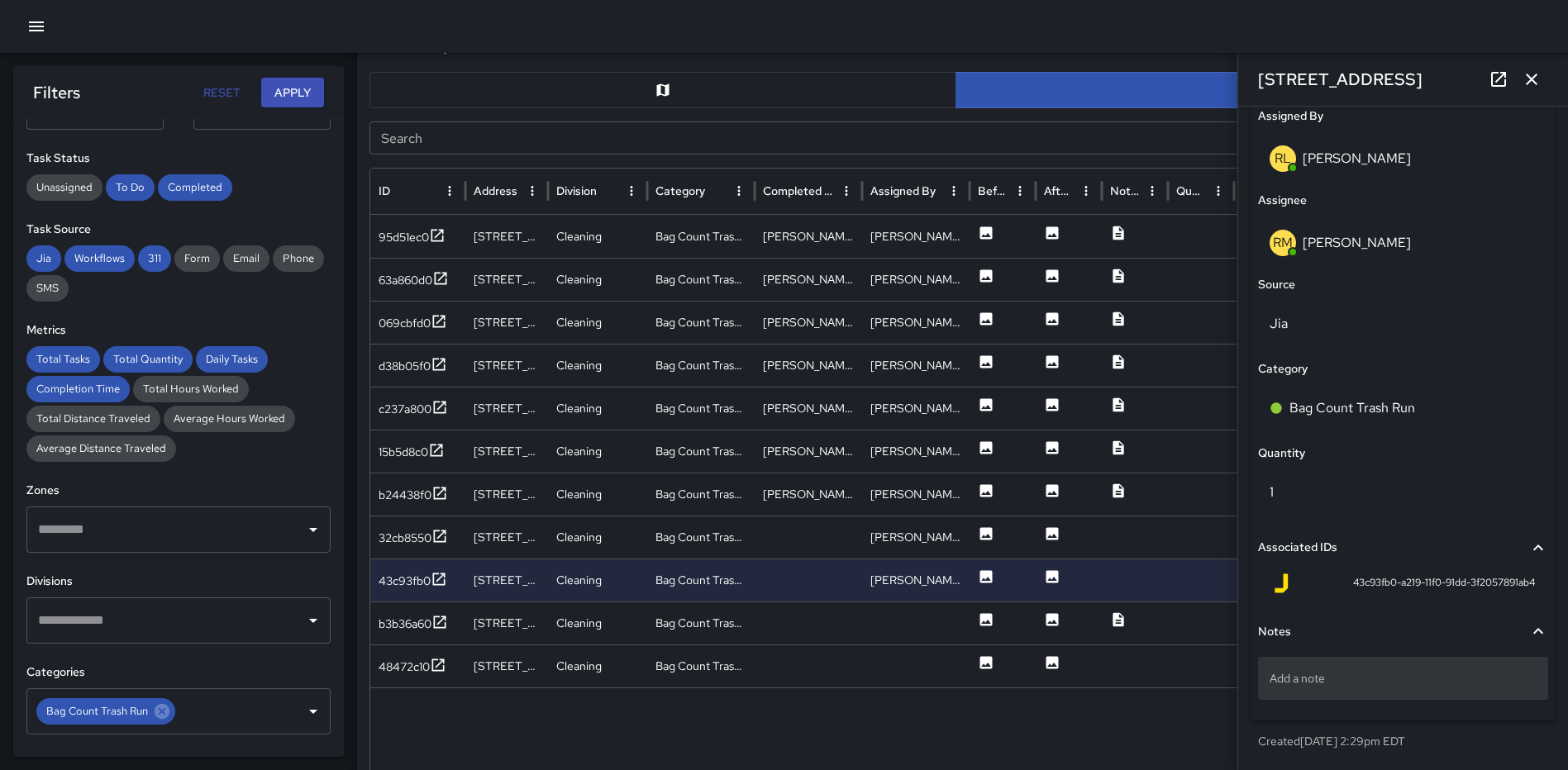
click at [1347, 681] on p "Add a note" at bounding box center [1403, 678] width 267 height 17
type textarea "**********"
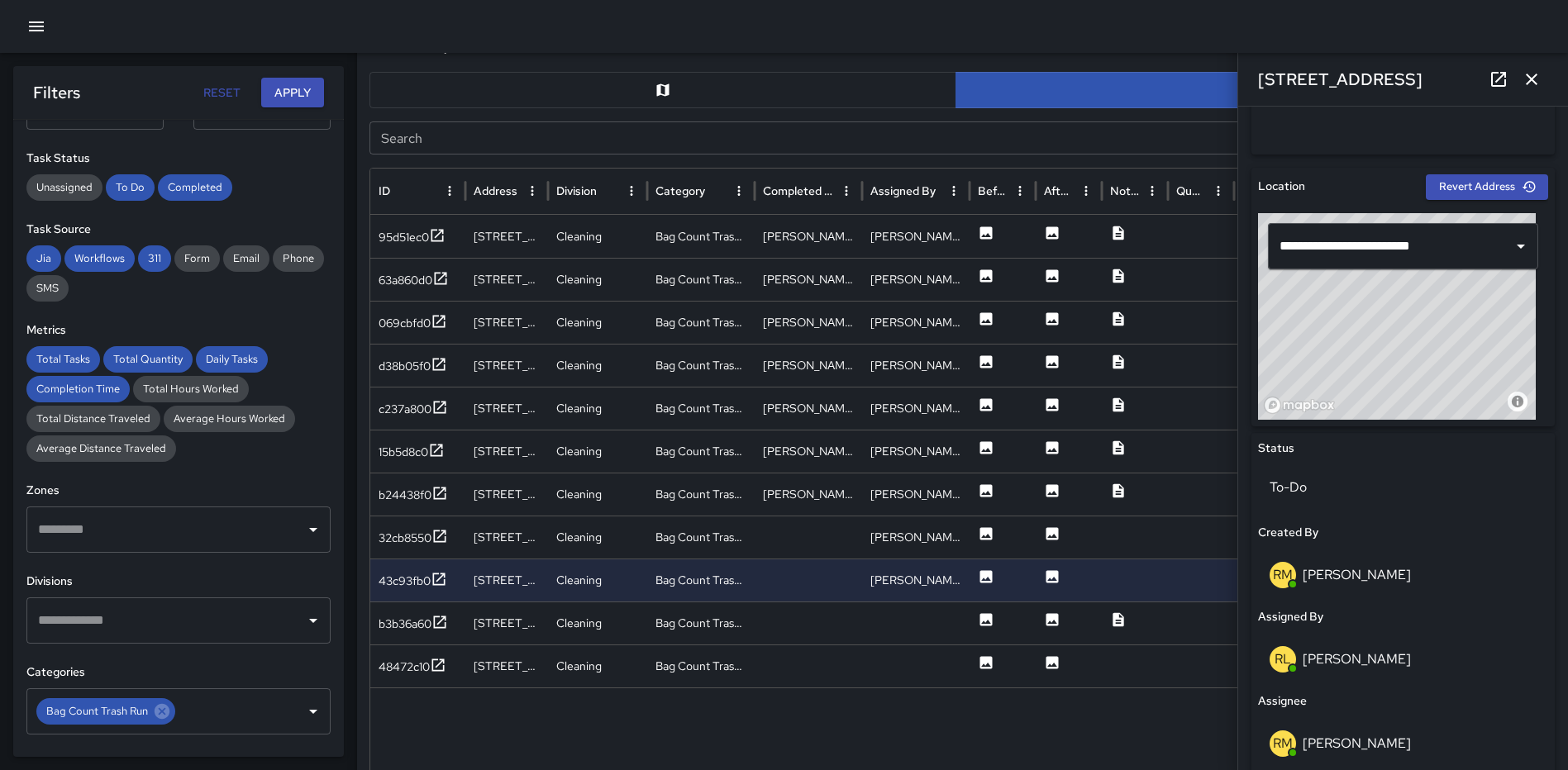
scroll to position [448, 0]
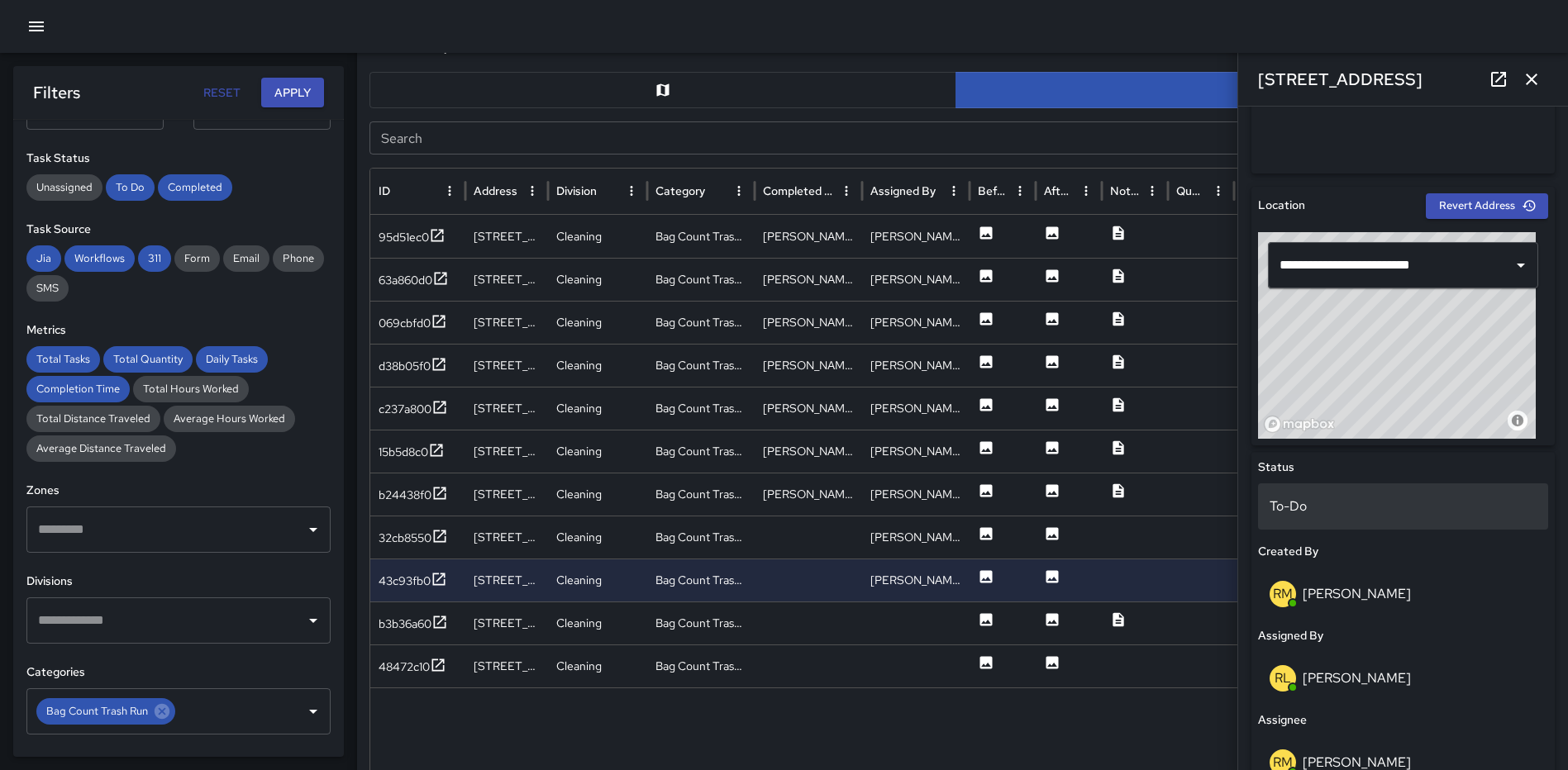
click at [1312, 517] on div "To-Do" at bounding box center [1403, 507] width 290 height 47
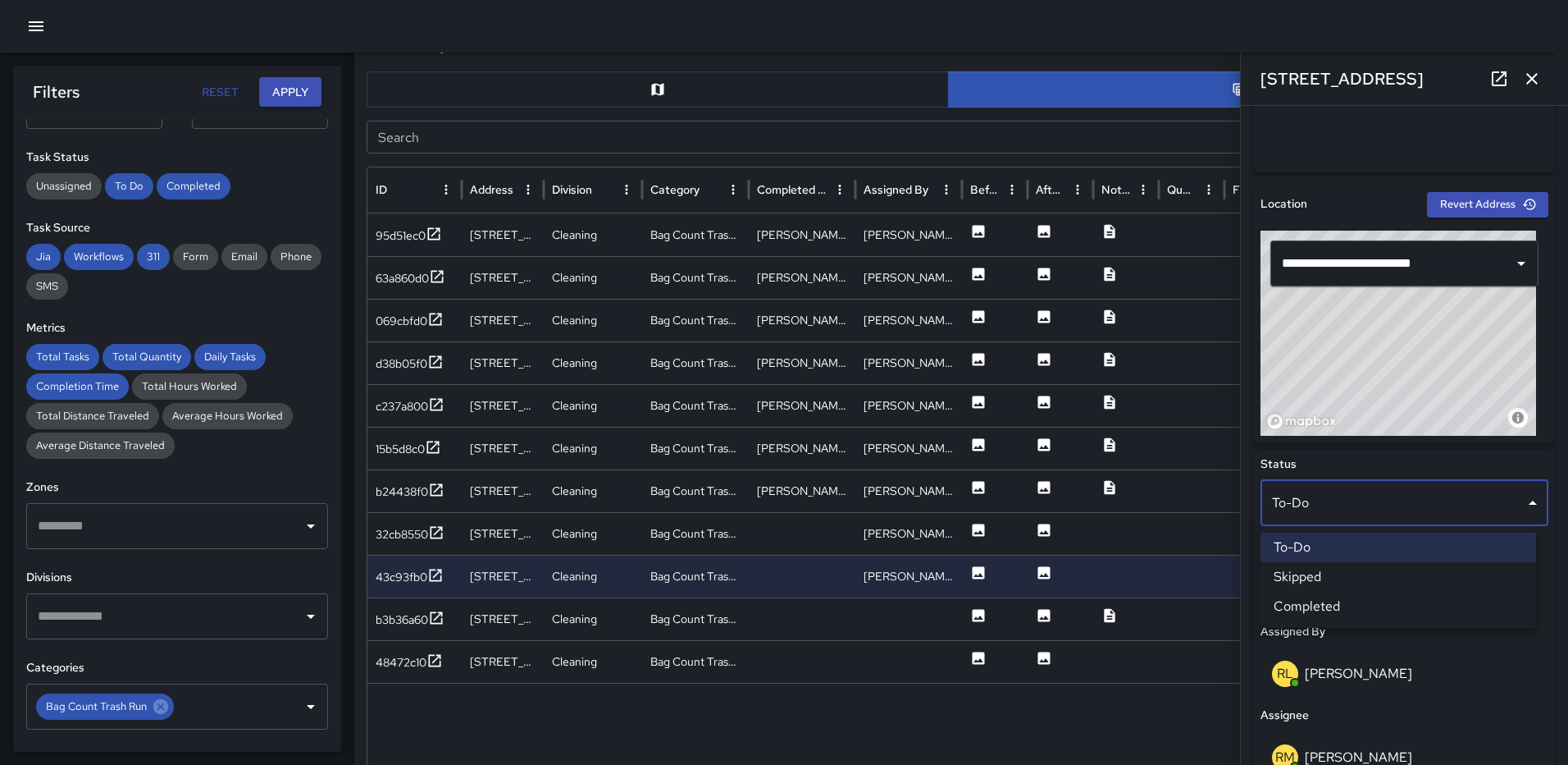
click at [1322, 601] on li "Completed" at bounding box center [1398, 607] width 276 height 30
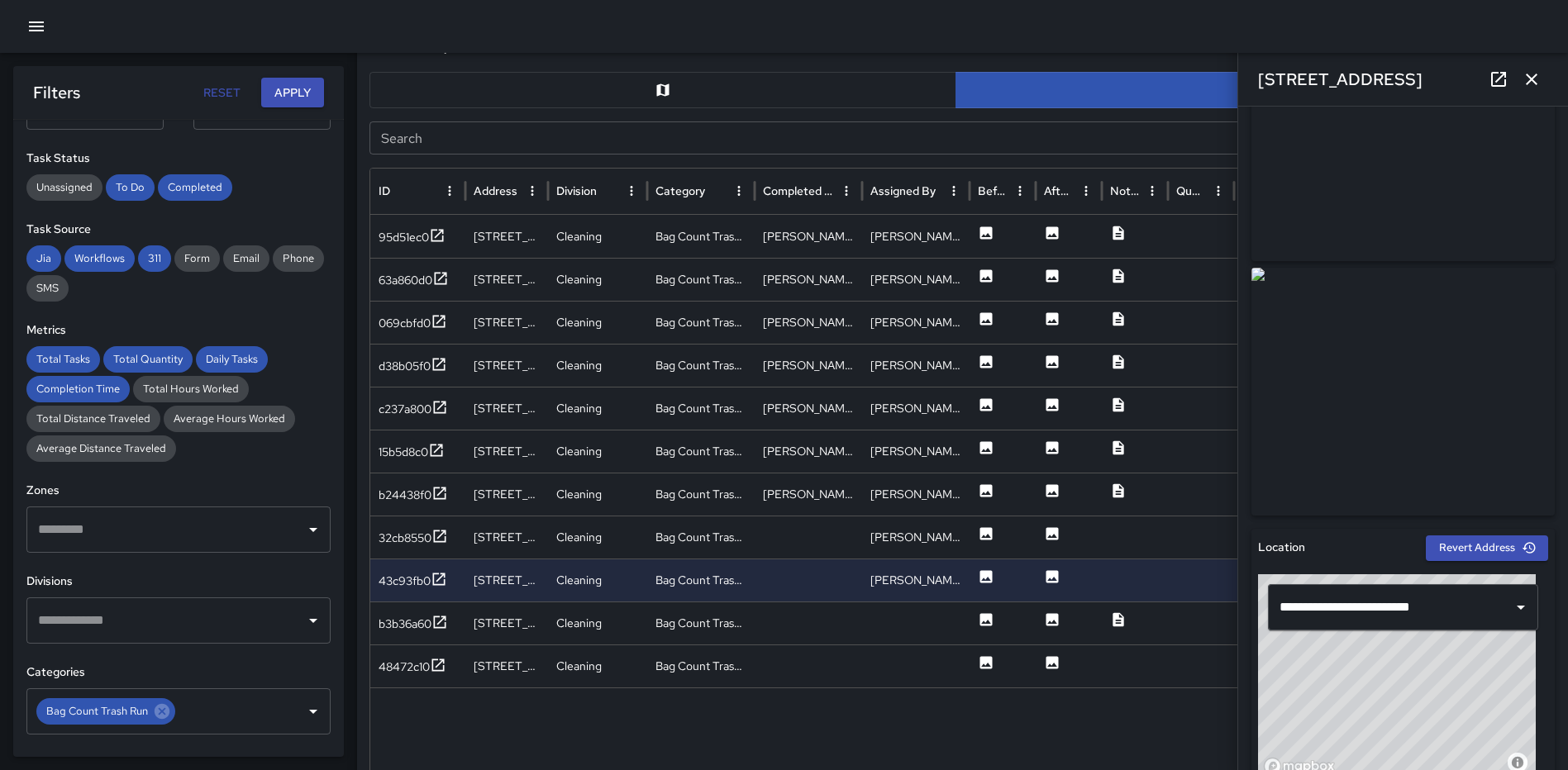
scroll to position [58, 0]
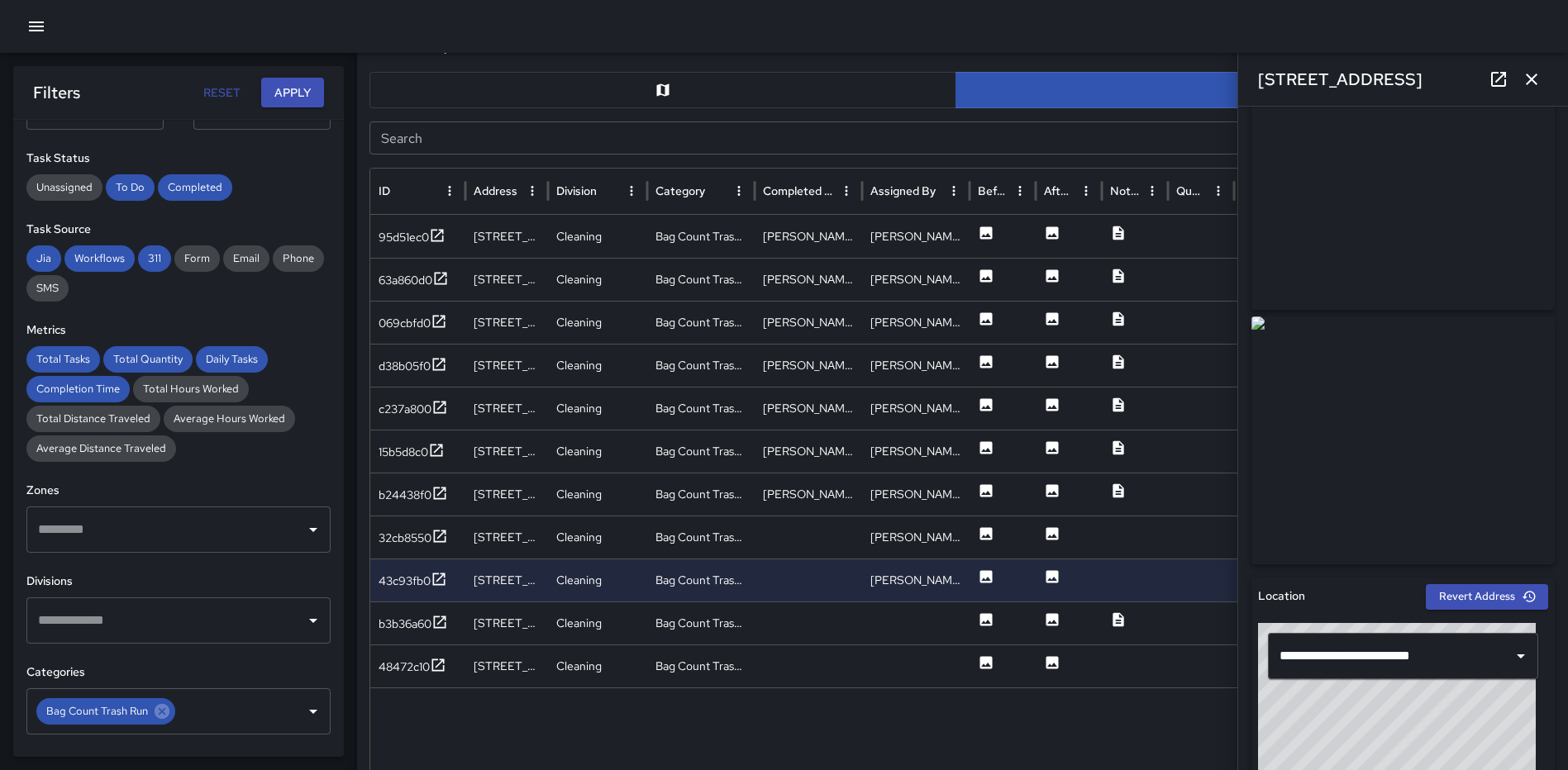
click at [1537, 72] on icon "button" at bounding box center [1531, 79] width 20 height 20
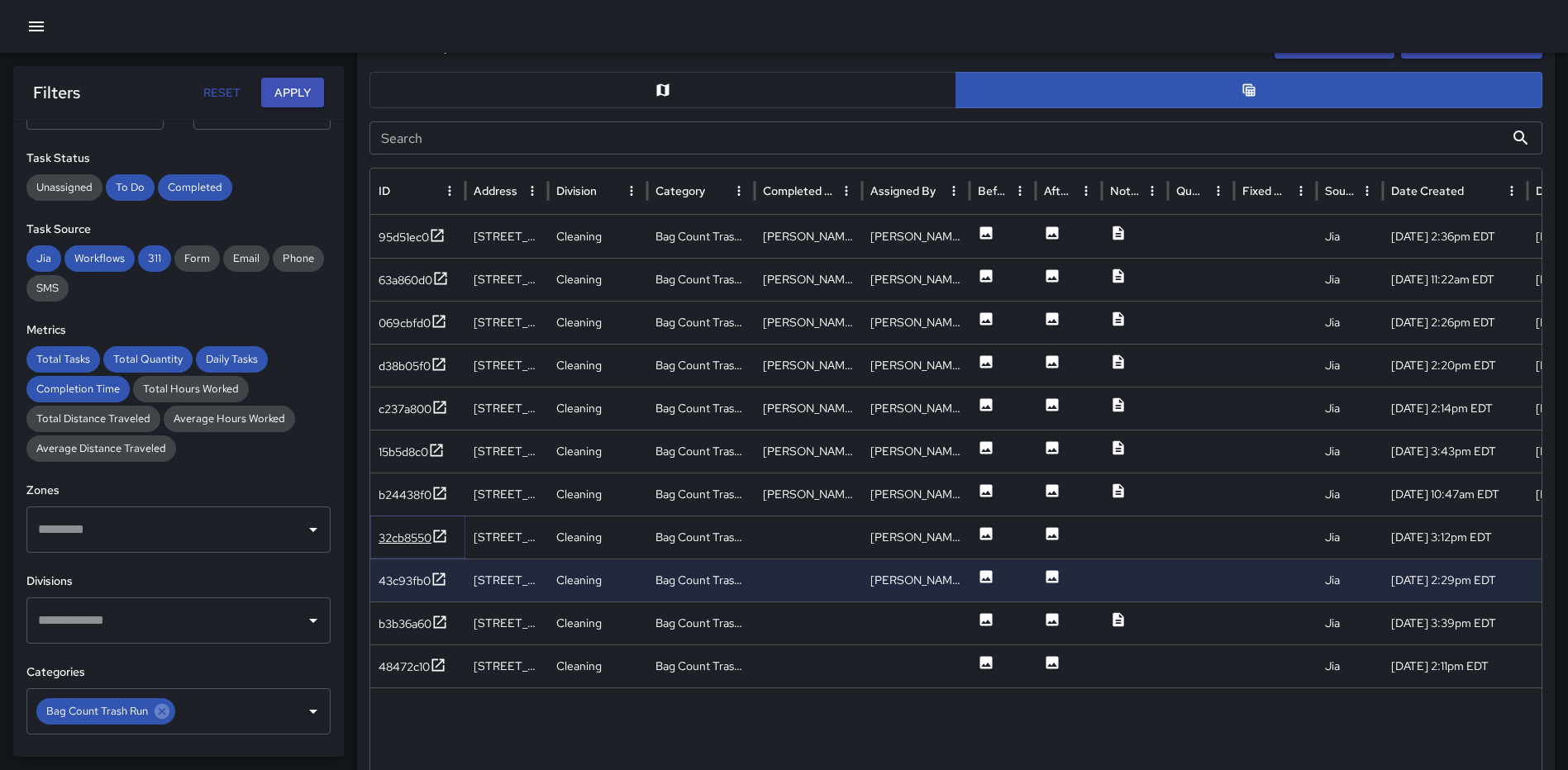
click at [438, 534] on icon at bounding box center [439, 536] width 17 height 17
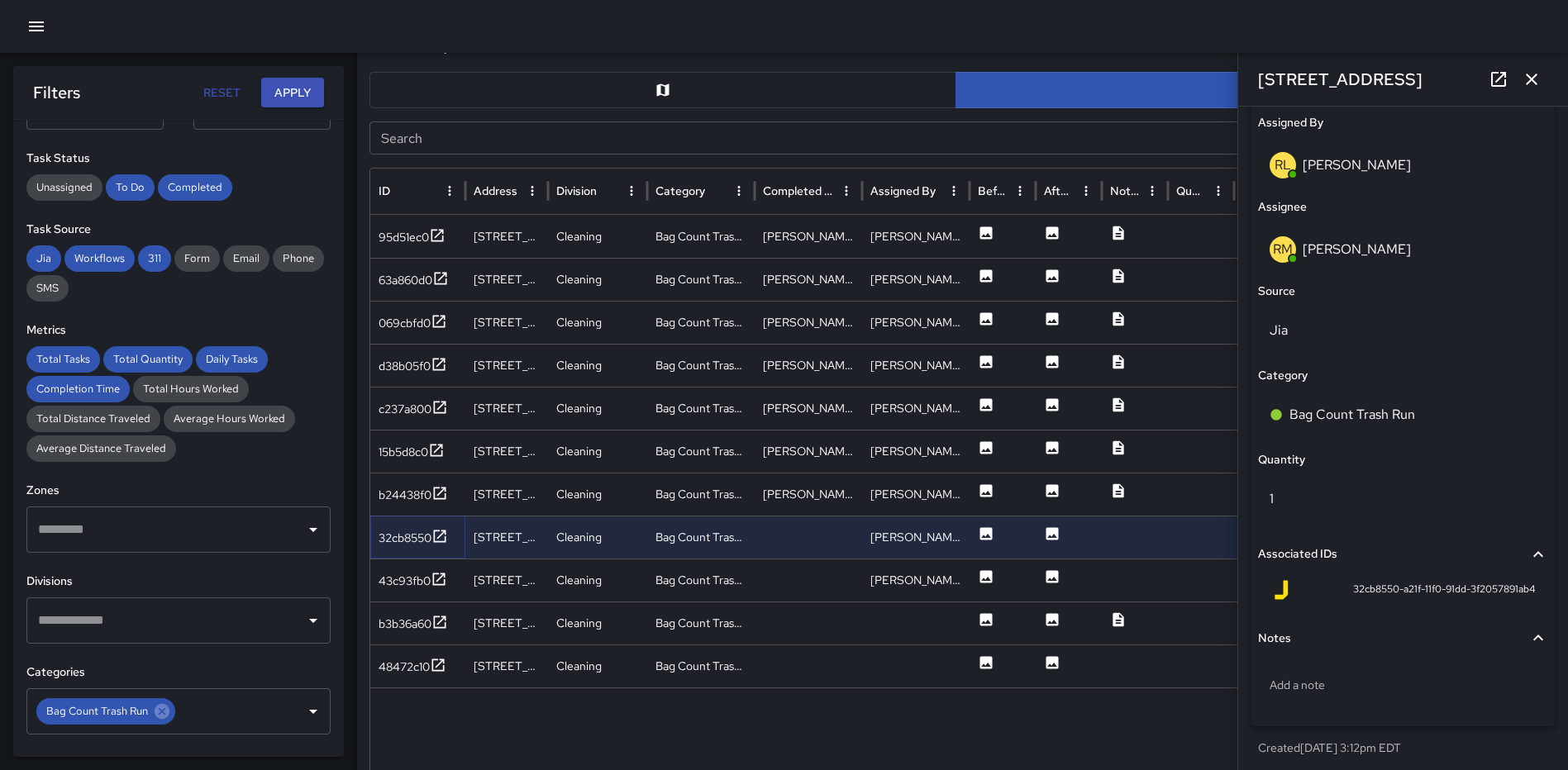
scroll to position [968, 0]
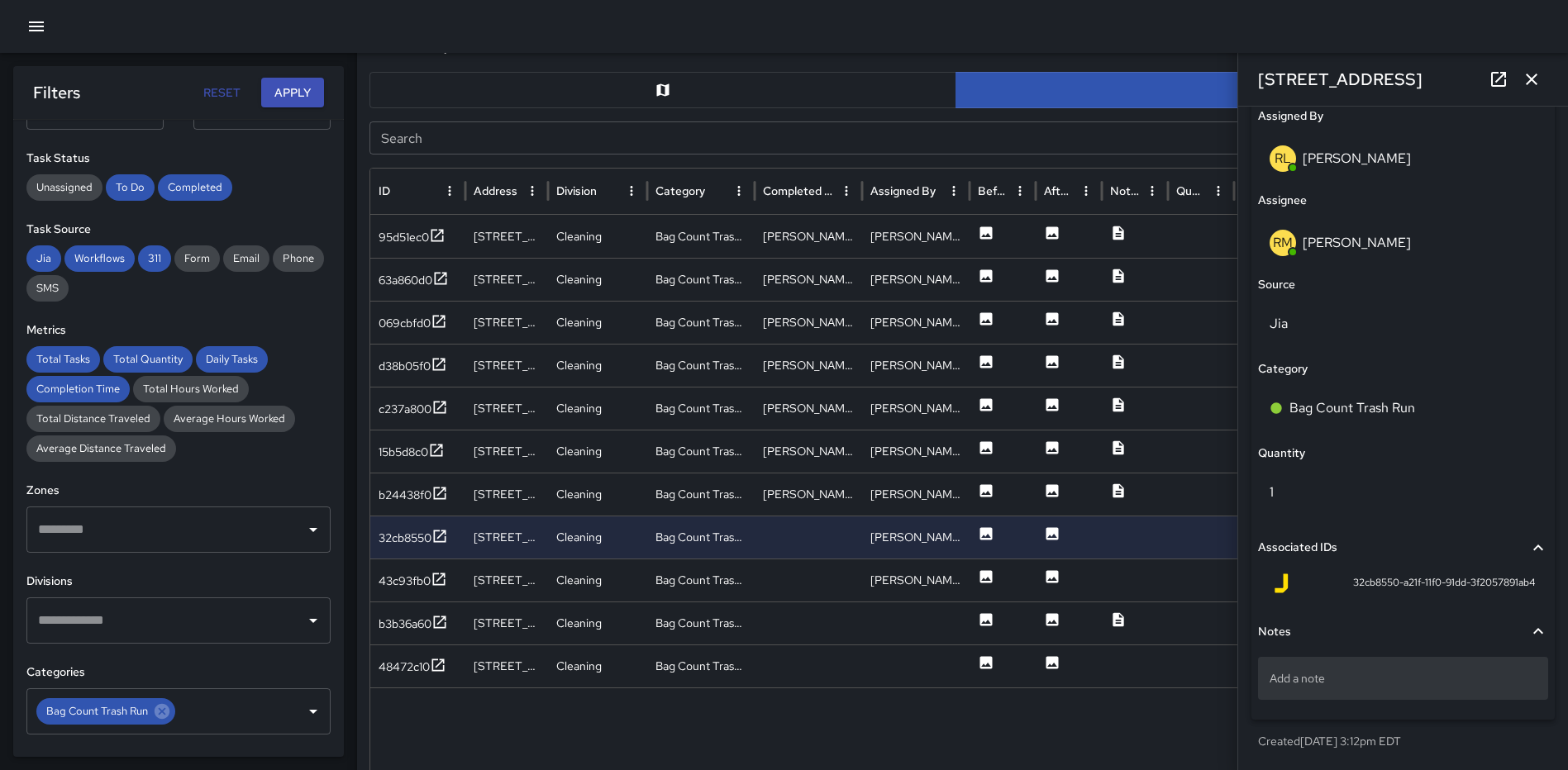
click at [1363, 685] on p "Add a note" at bounding box center [1403, 678] width 267 height 17
click at [1343, 672] on p "Add a note" at bounding box center [1403, 678] width 267 height 17
type textarea "**********"
click at [1524, 70] on icon "button" at bounding box center [1531, 79] width 20 height 20
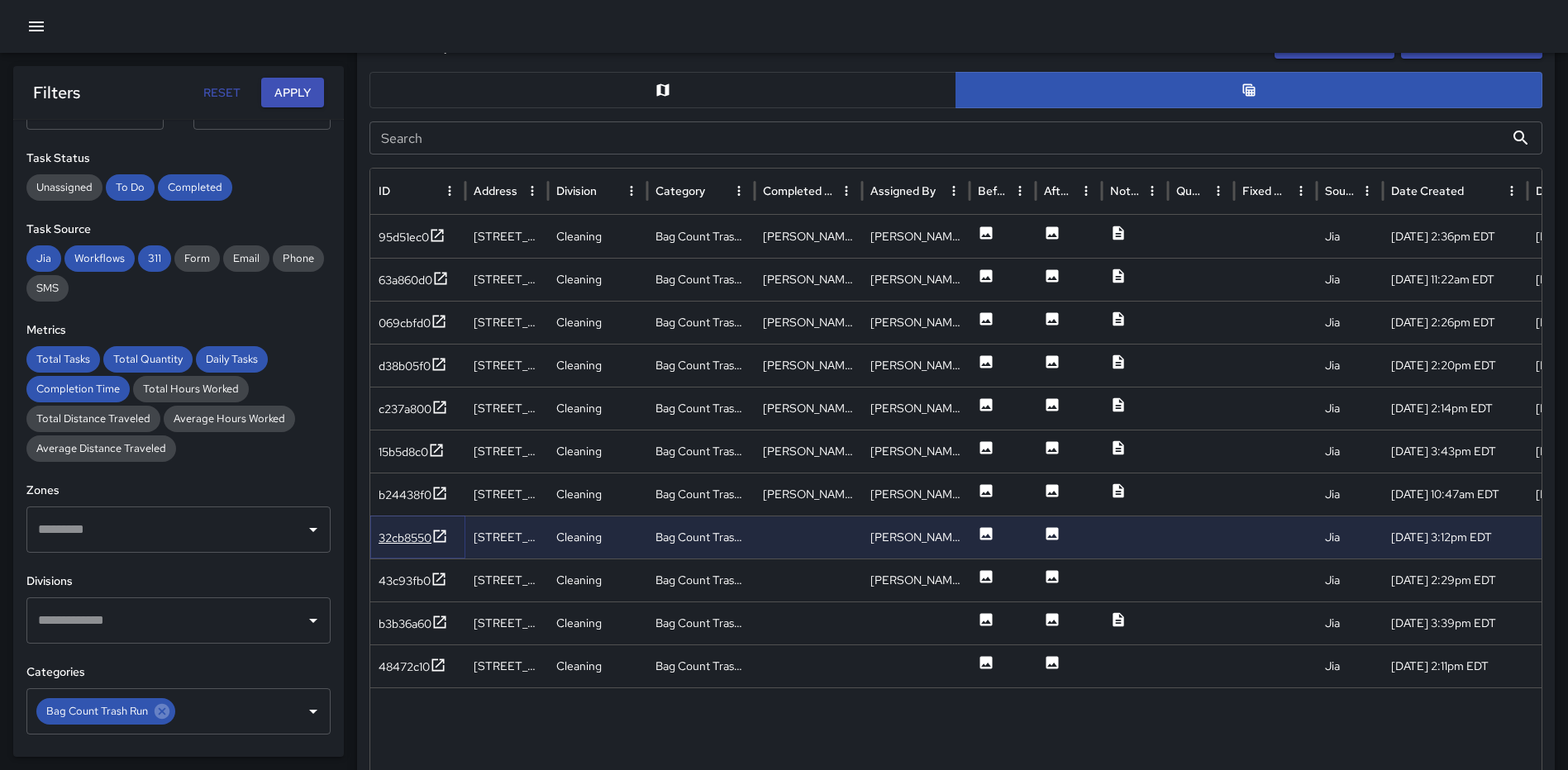
click at [437, 535] on icon at bounding box center [439, 536] width 17 height 17
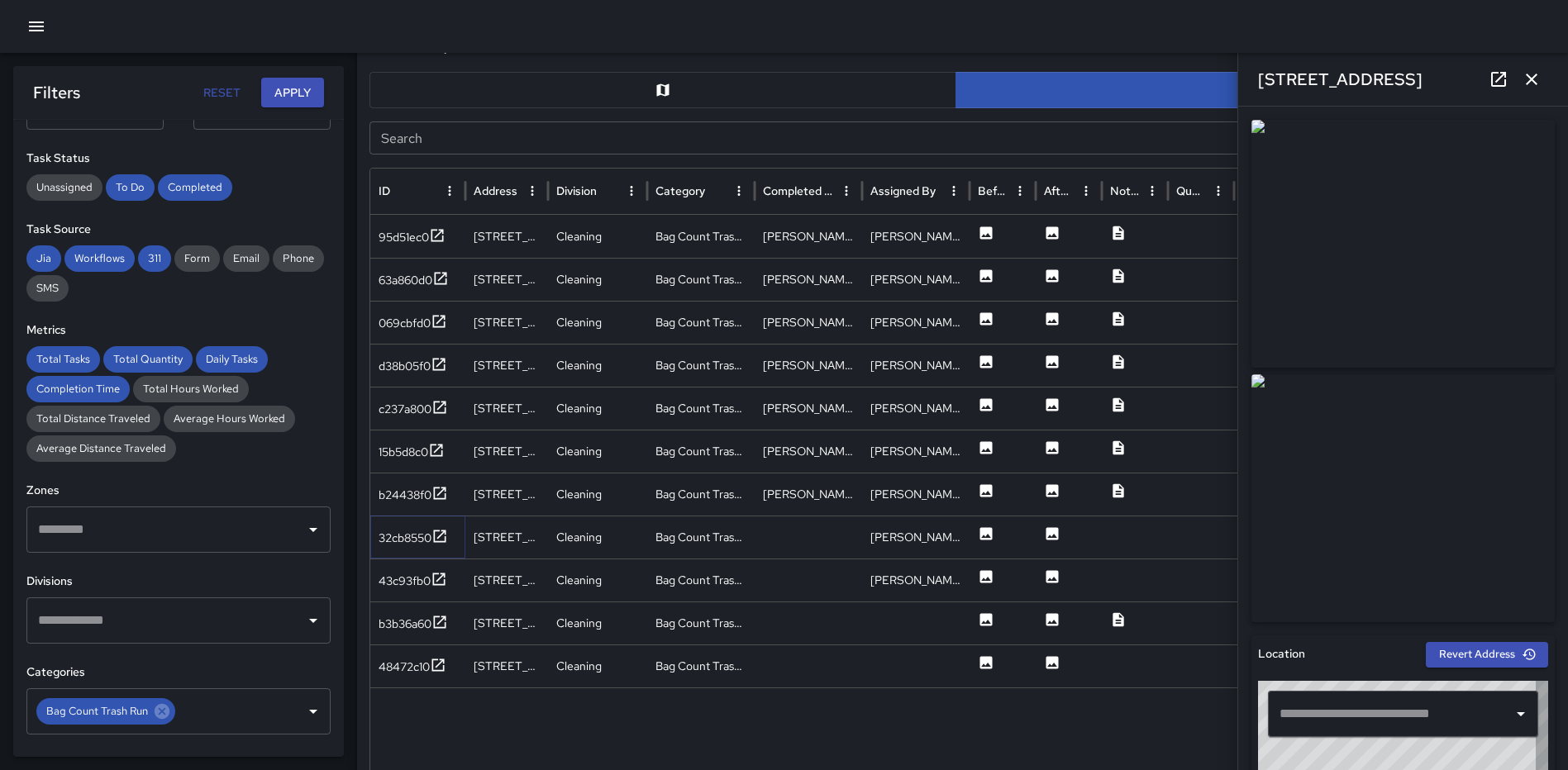
type input "**********"
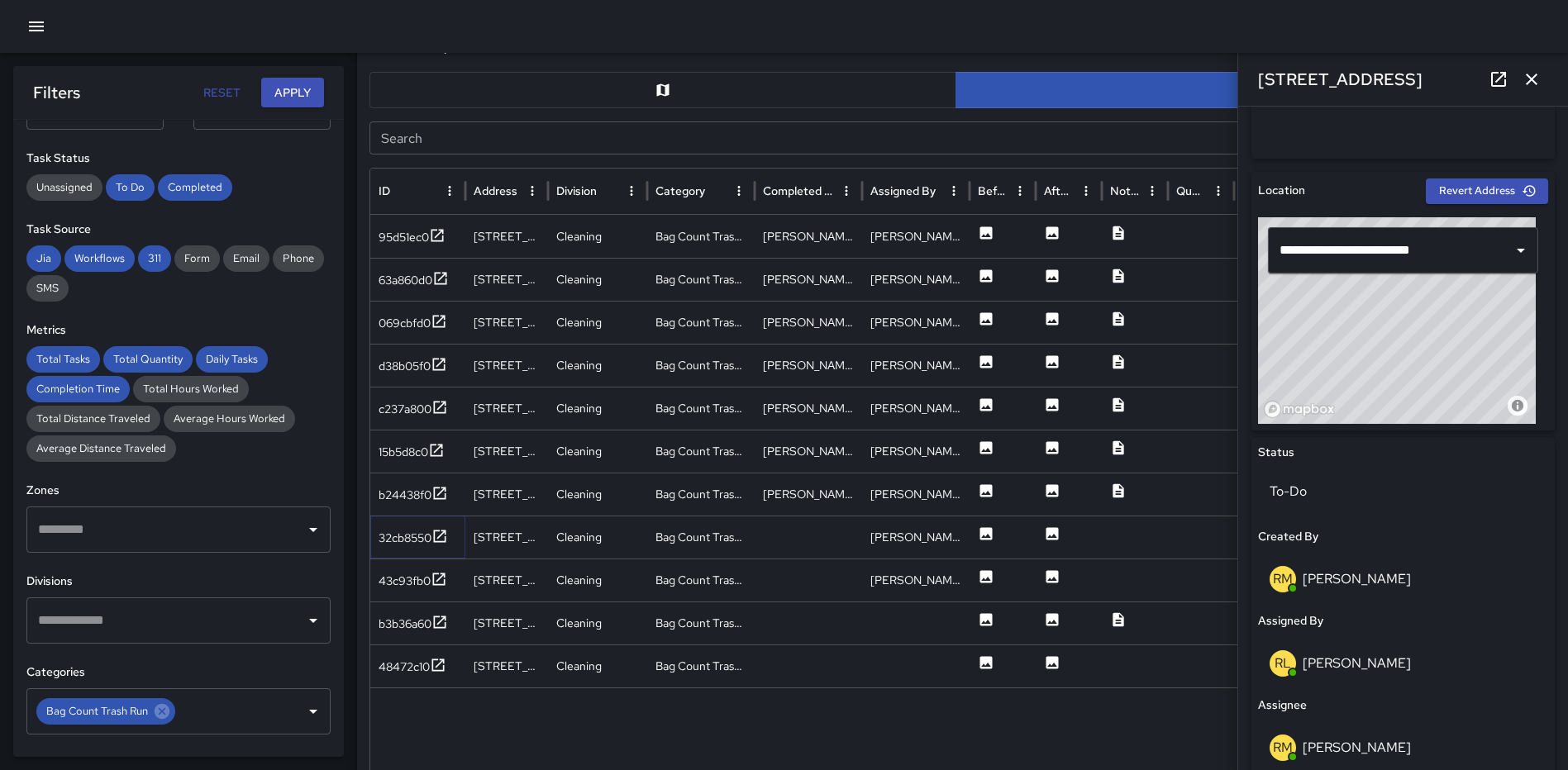
scroll to position [490, 0]
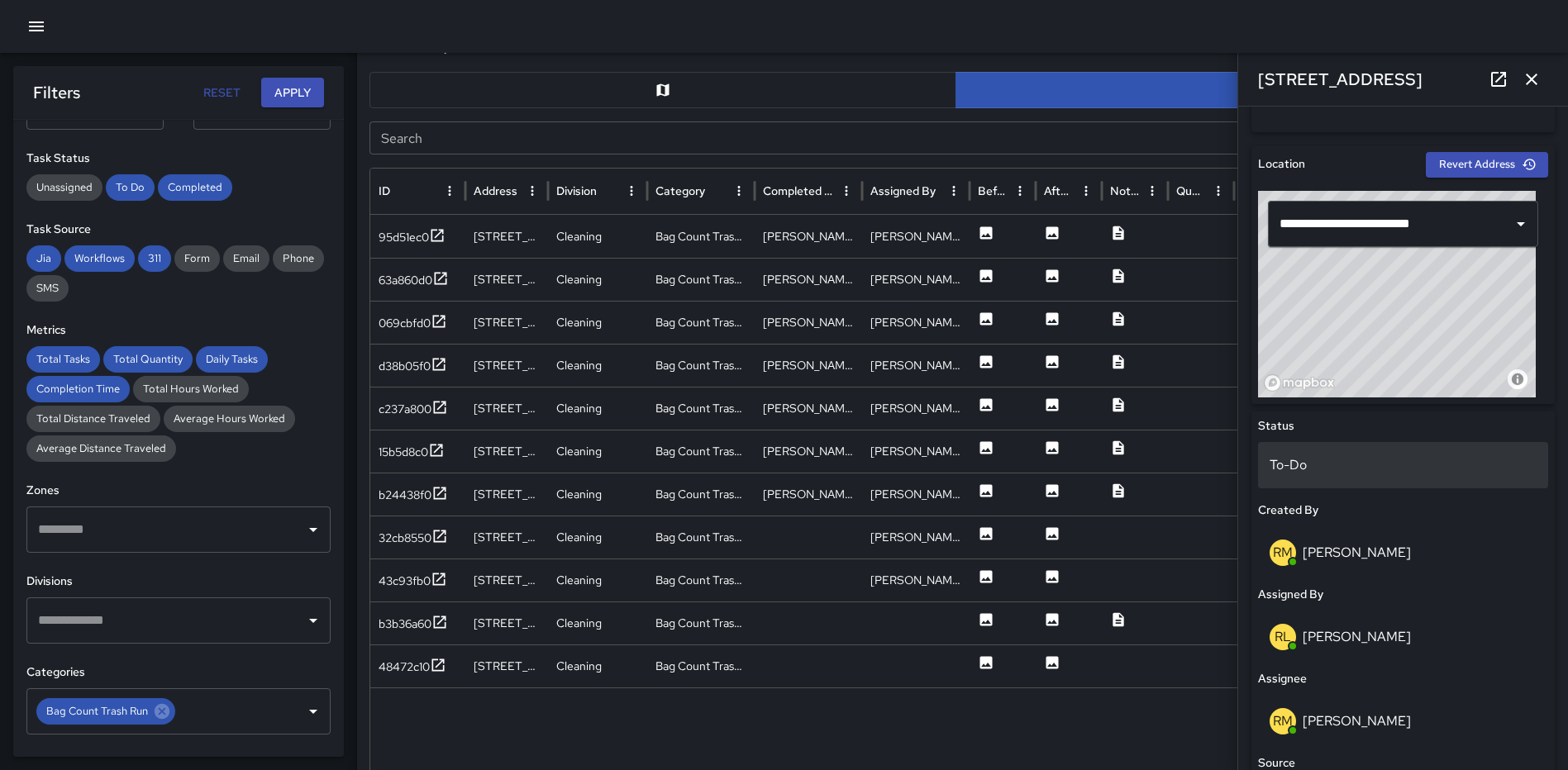
click at [1382, 457] on p "To-Do" at bounding box center [1403, 465] width 267 height 20
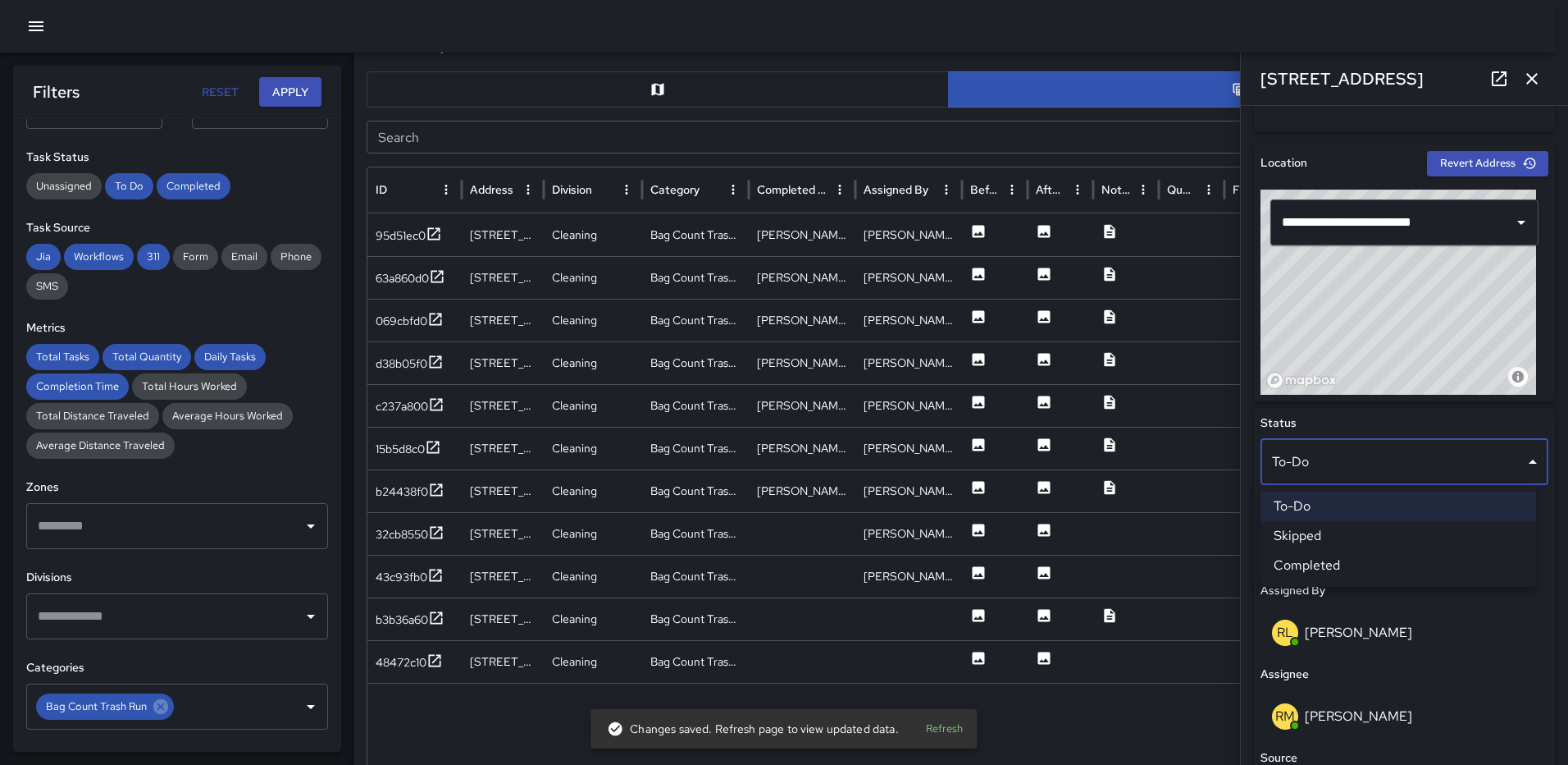
click at [1345, 566] on li "Completed" at bounding box center [1398, 565] width 276 height 30
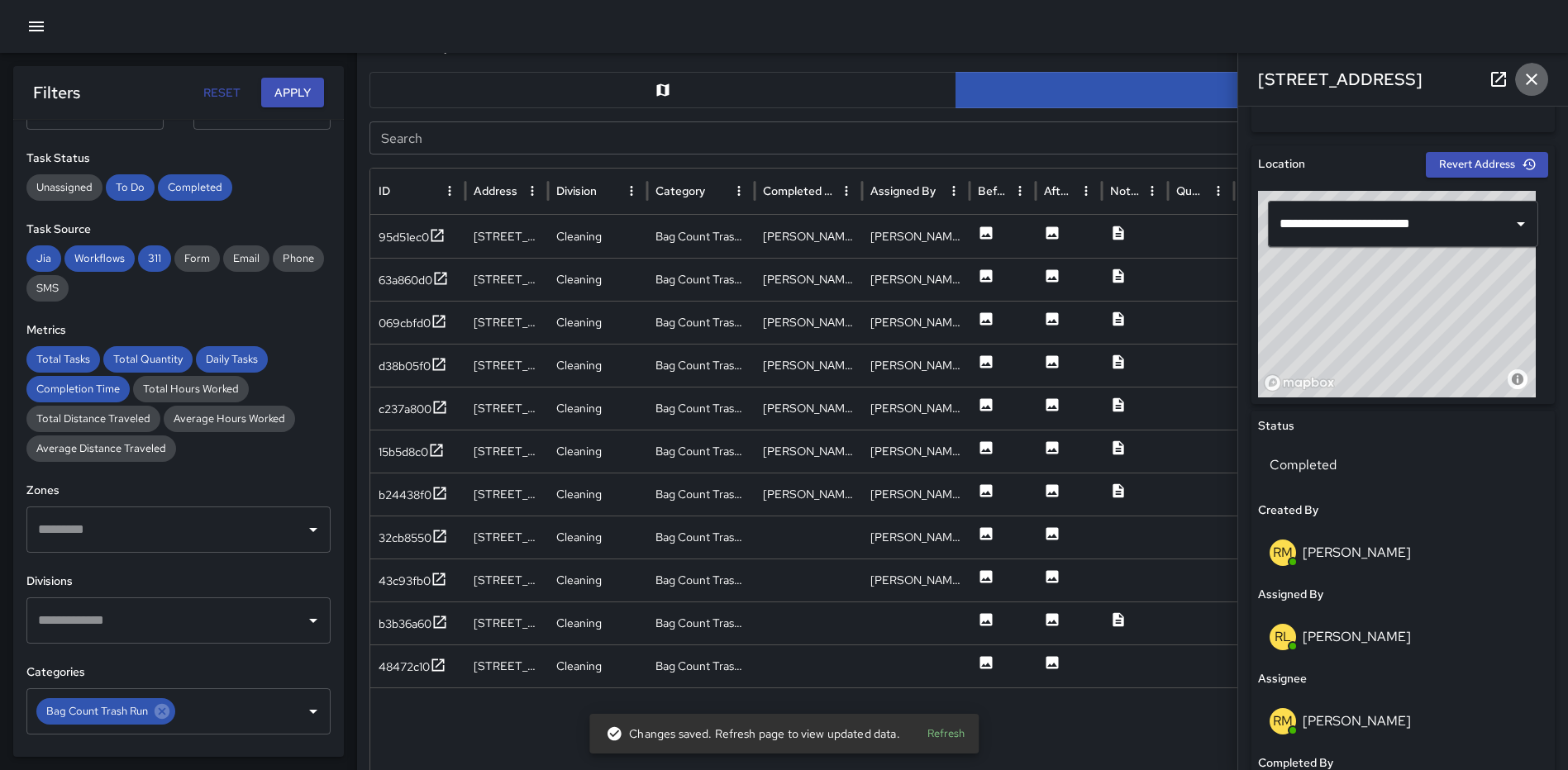
click at [1535, 78] on icon "button" at bounding box center [1531, 79] width 20 height 20
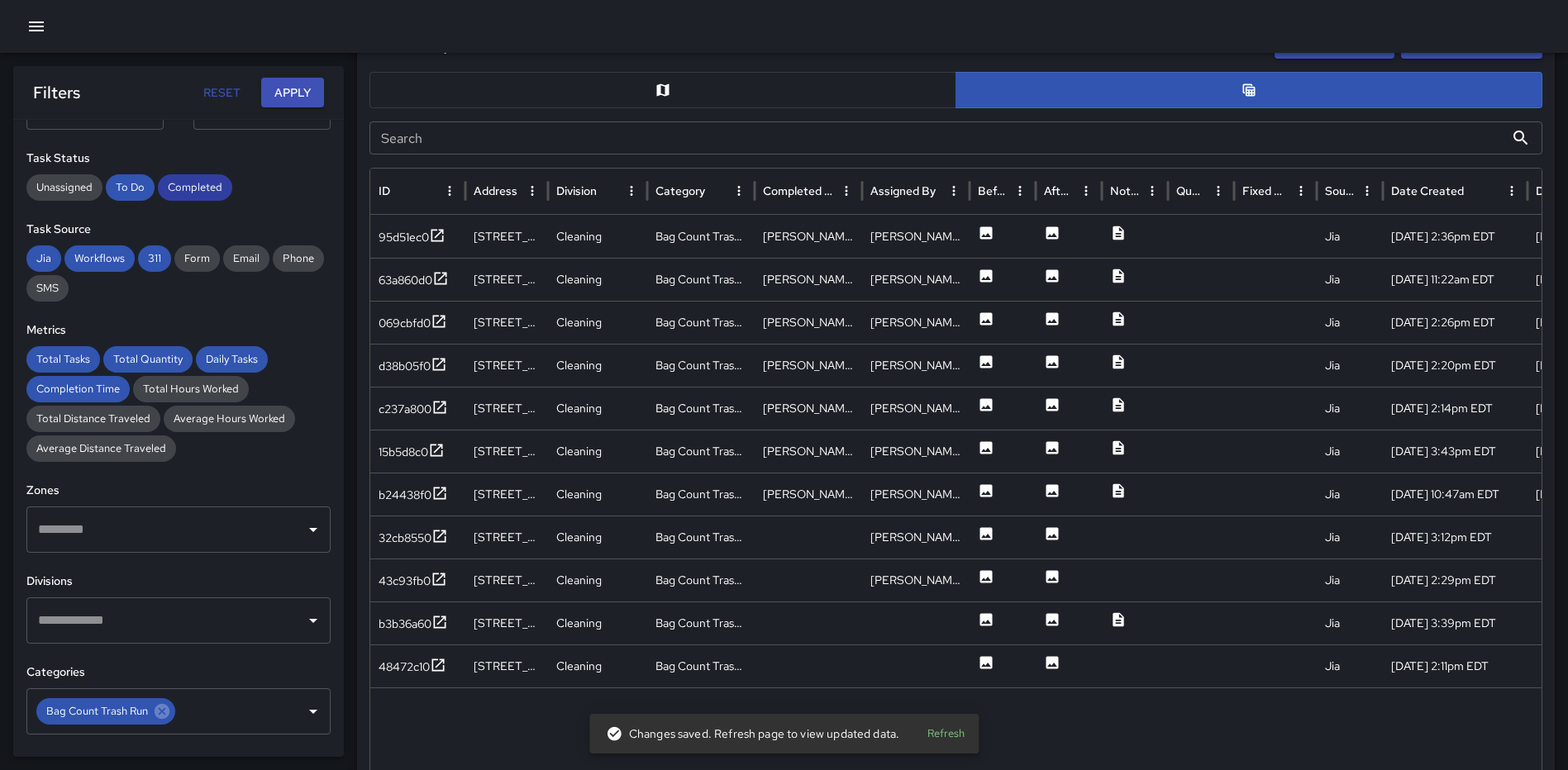
click at [188, 185] on span "Completed" at bounding box center [194, 188] width 74 height 17
click at [306, 88] on button "Apply" at bounding box center [292, 92] width 63 height 31
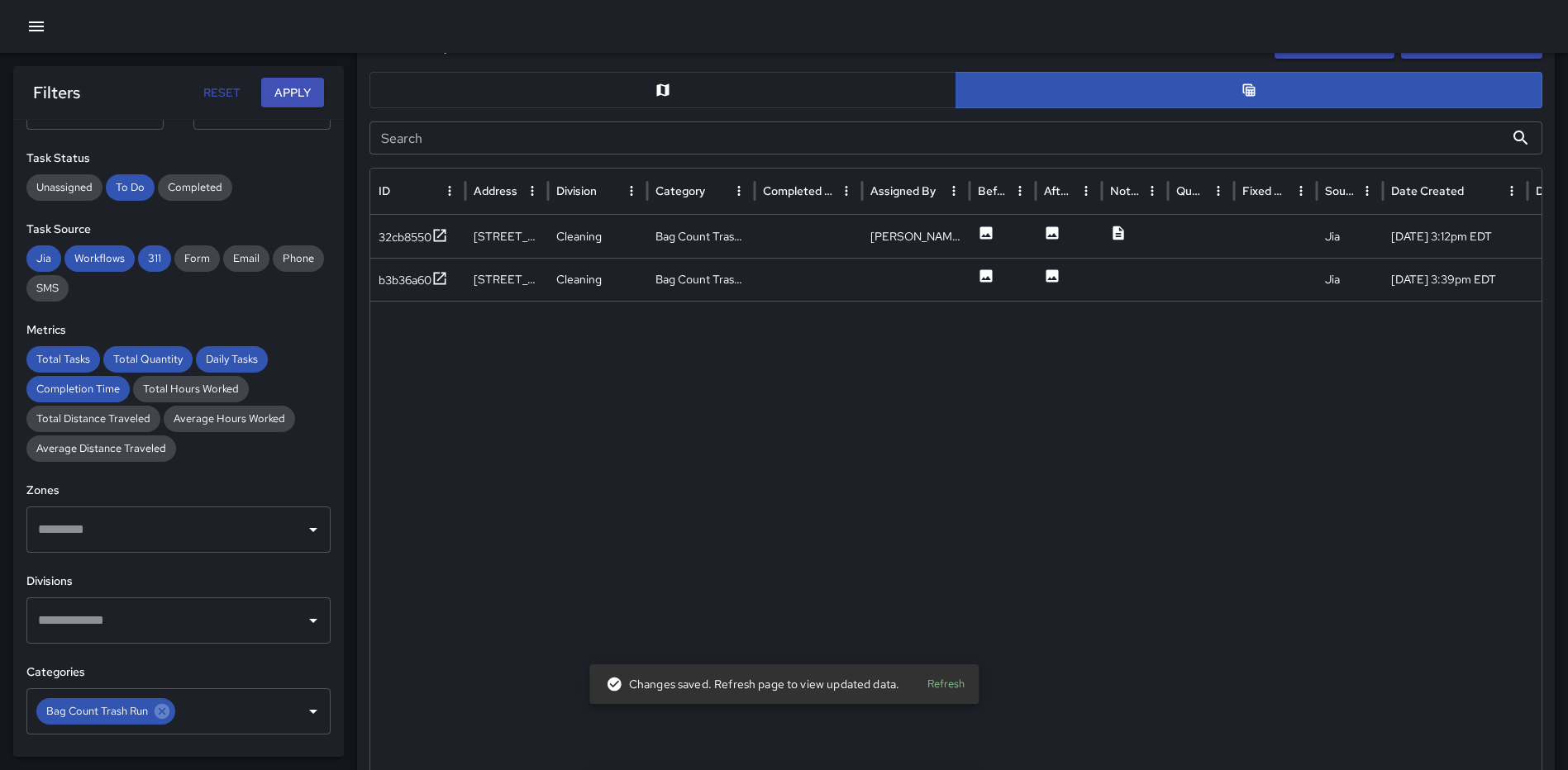
scroll to position [826, 0]
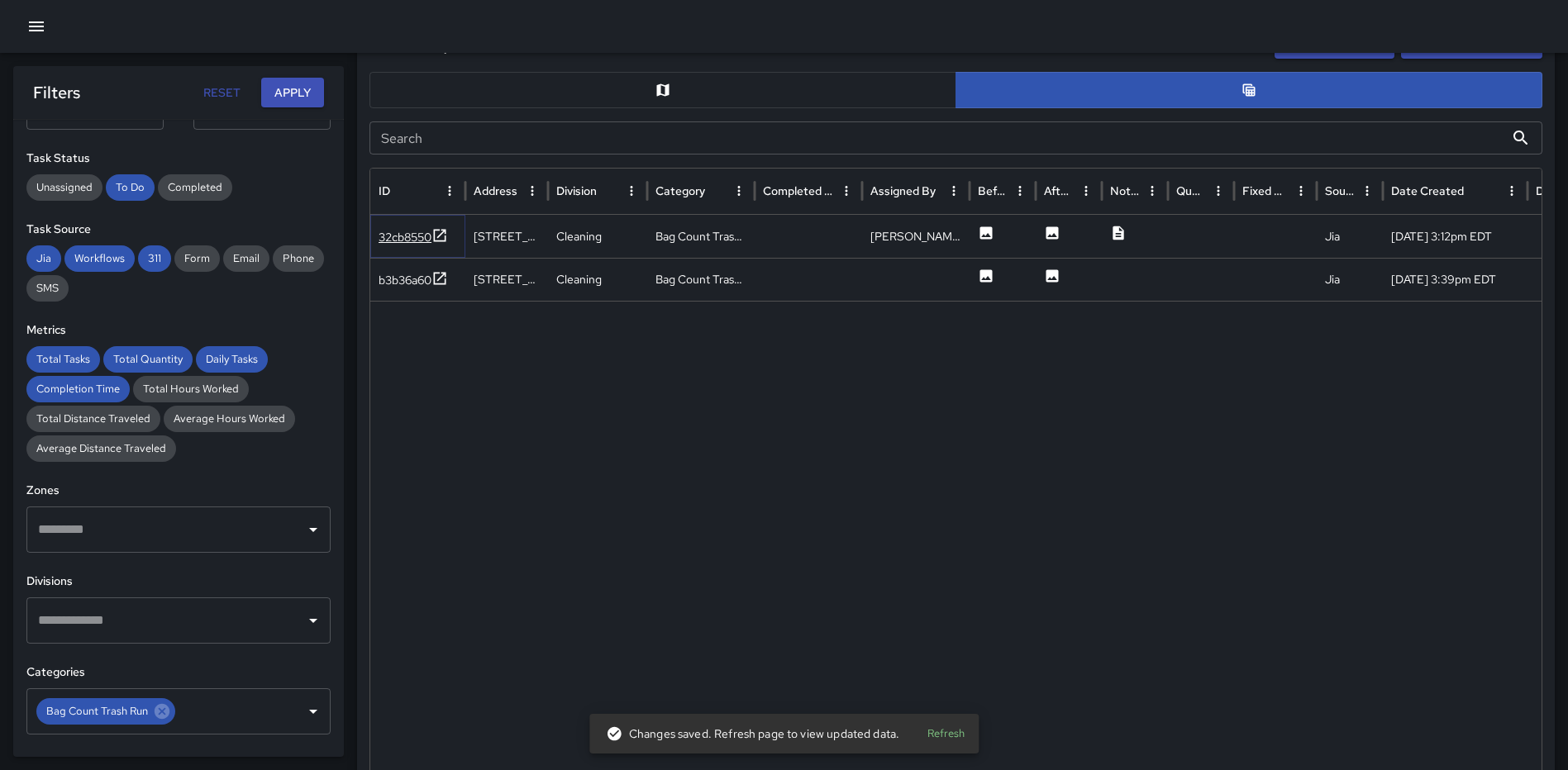
click at [444, 232] on icon at bounding box center [439, 235] width 13 height 12
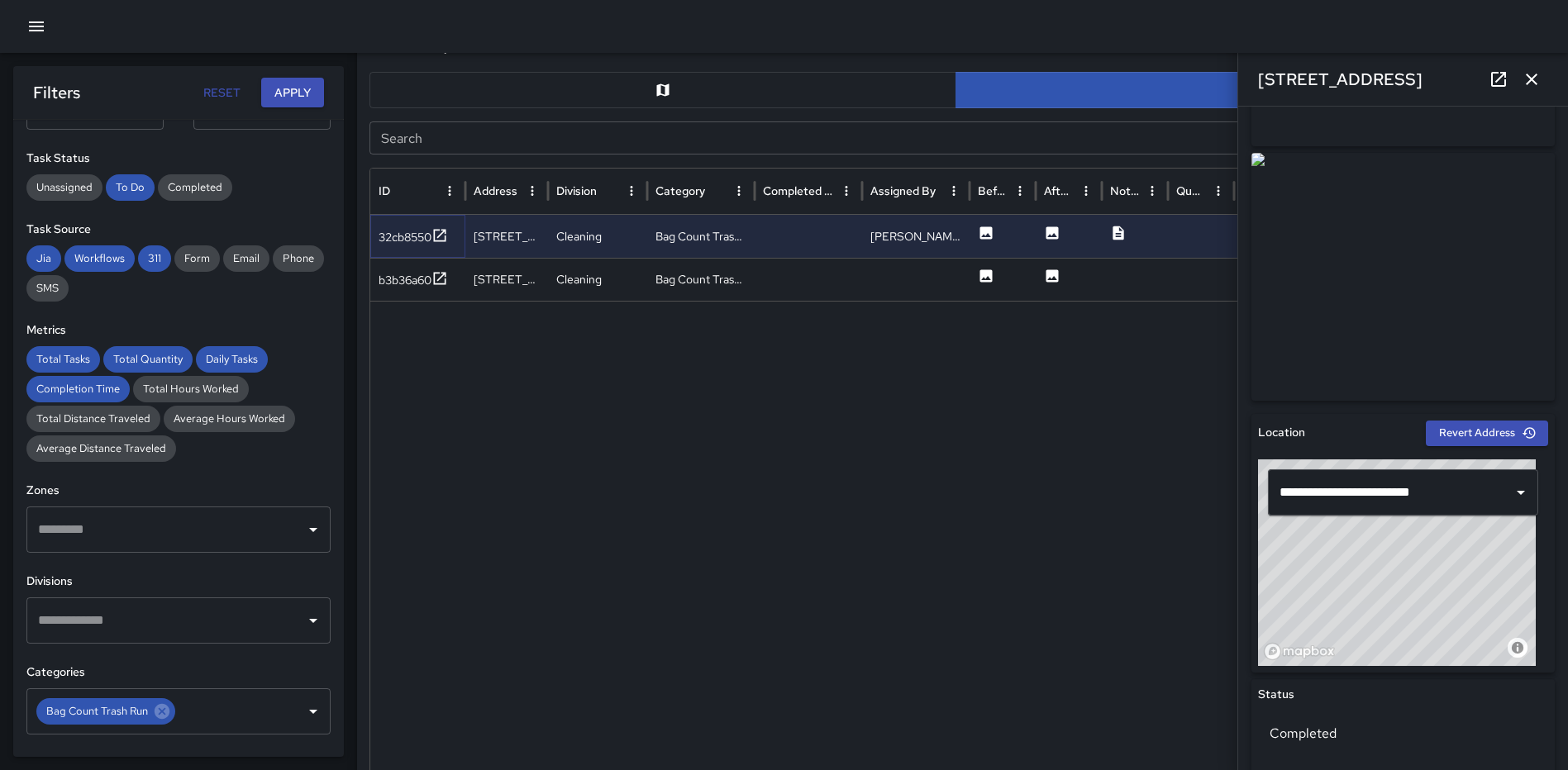
scroll to position [0, 0]
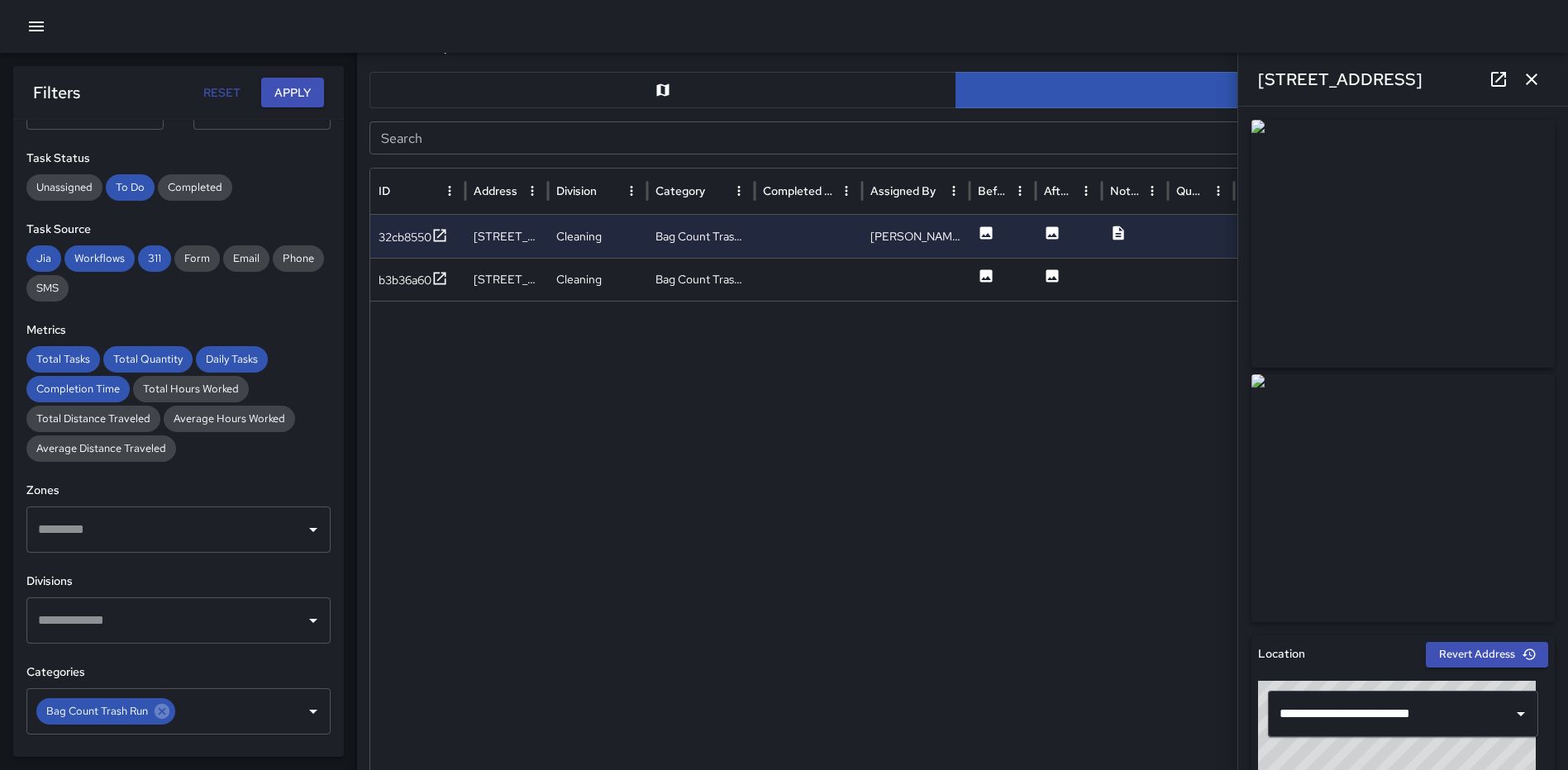
click at [1526, 78] on icon "button" at bounding box center [1531, 79] width 20 height 20
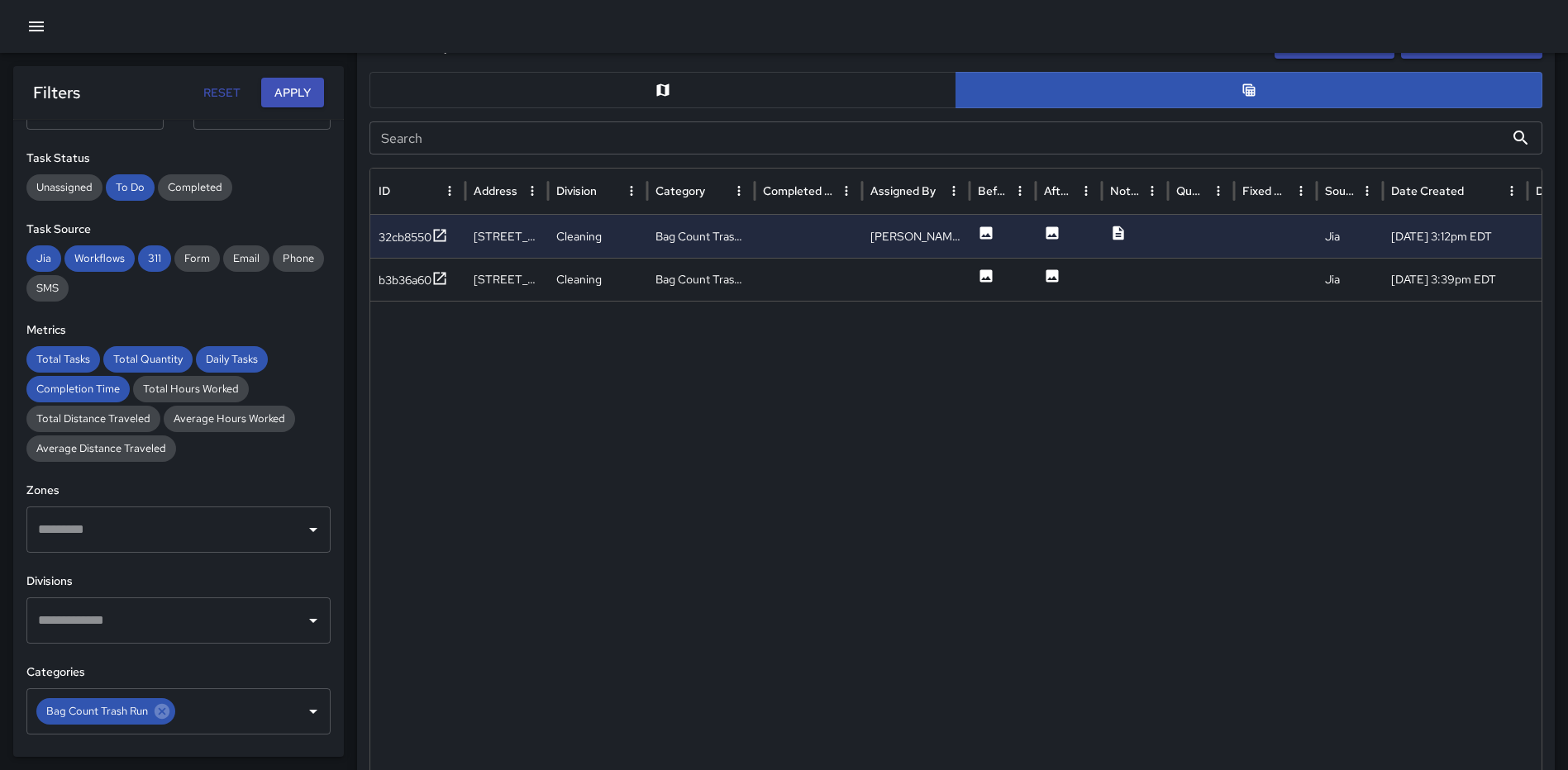
click at [500, 408] on div at bounding box center [1104, 542] width 1467 height 483
click at [281, 94] on button "Apply" at bounding box center [292, 92] width 63 height 31
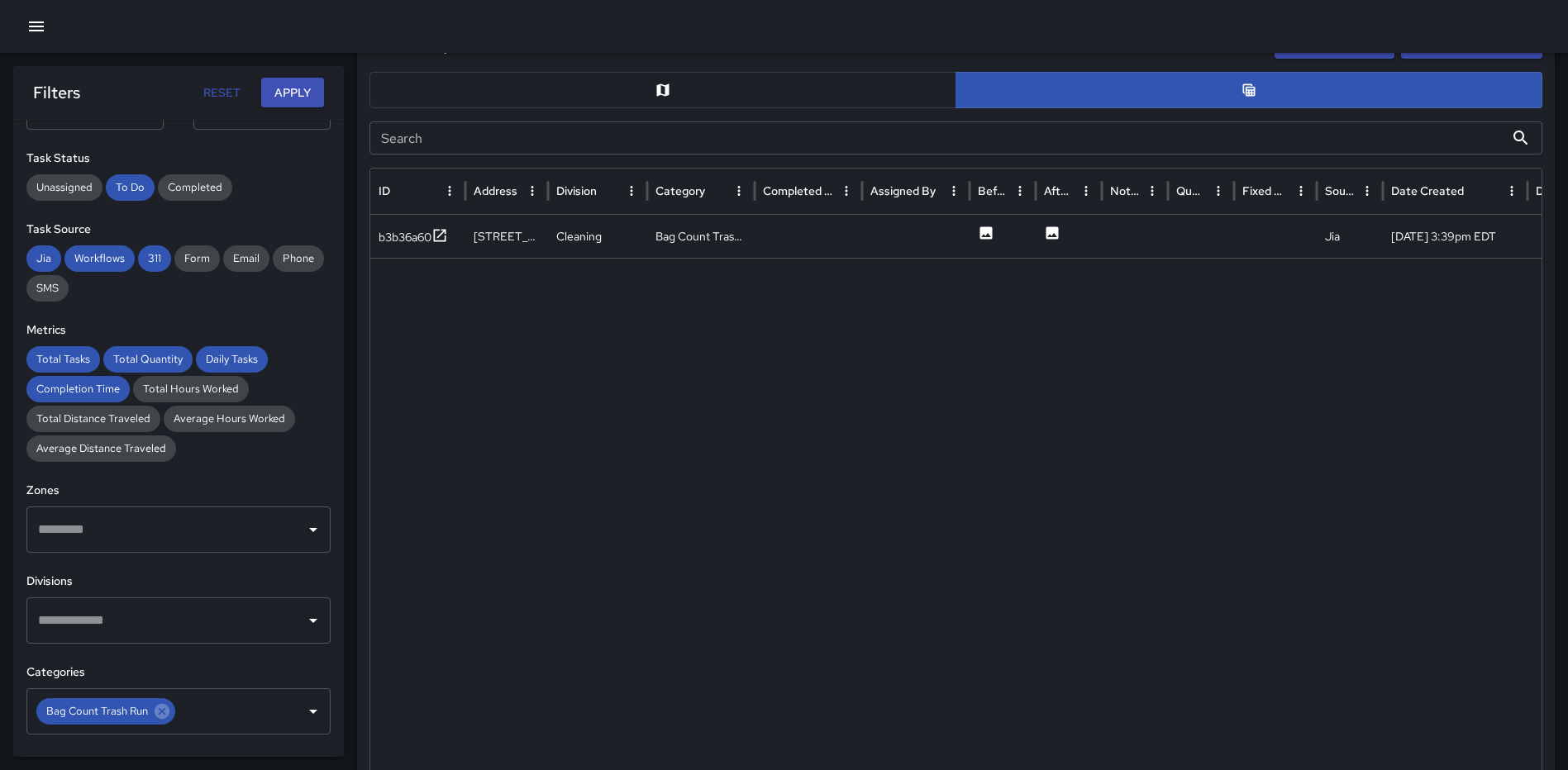
scroll to position [826, 0]
click at [446, 232] on icon at bounding box center [439, 235] width 13 height 12
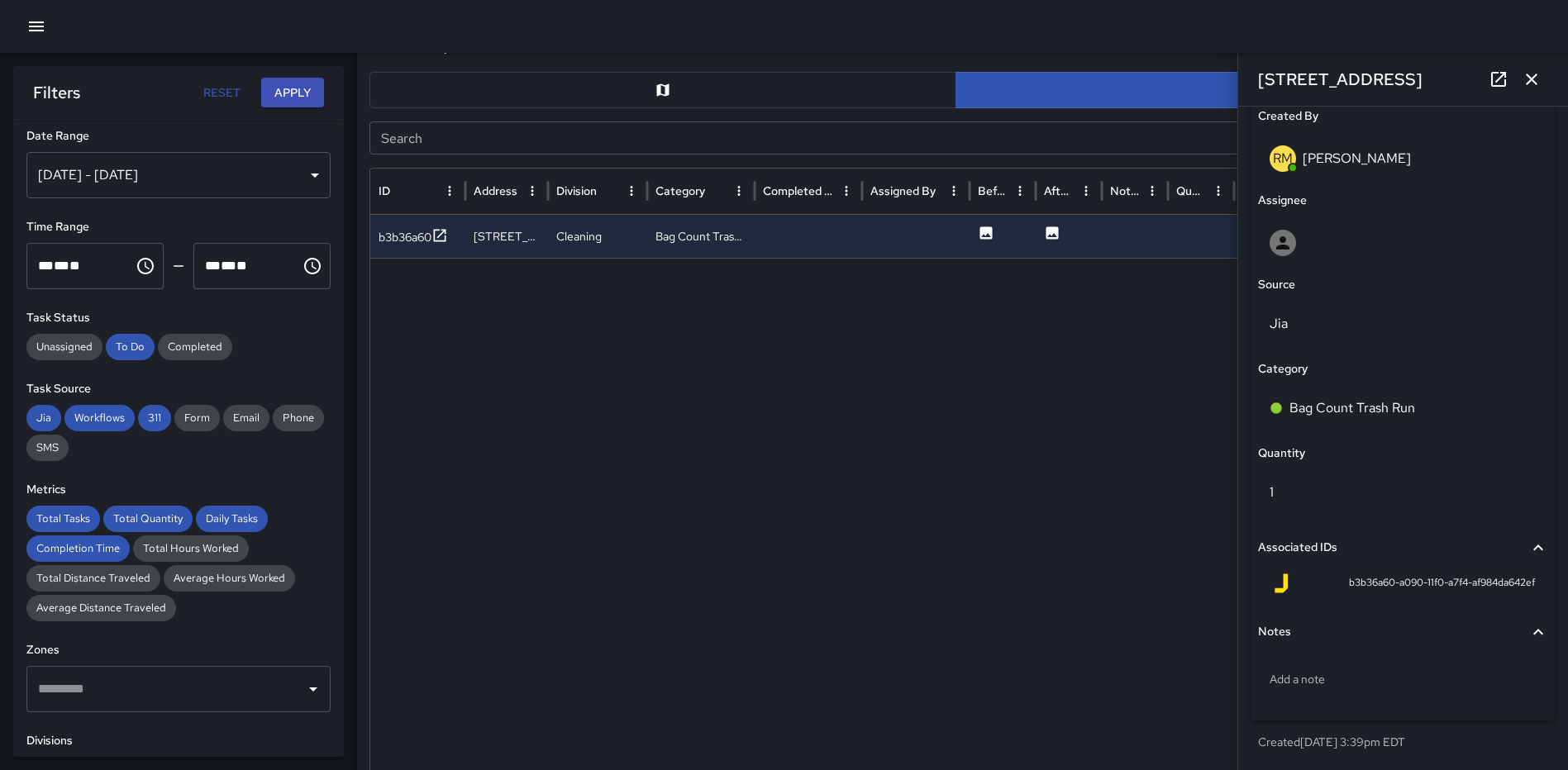
scroll to position [0, 0]
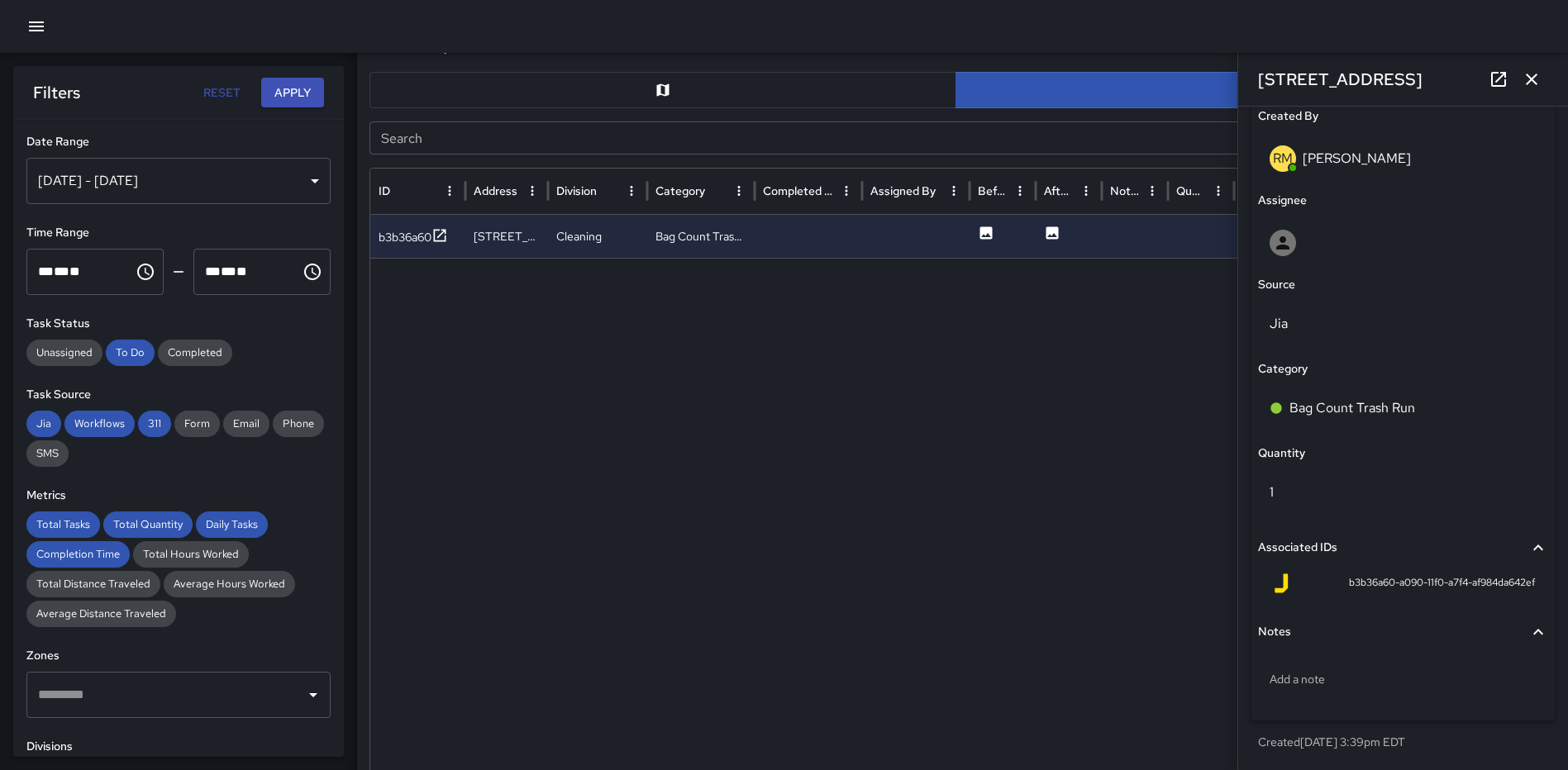
drag, startPoint x: 68, startPoint y: 344, endPoint x: 123, endPoint y: 268, distance: 93.8
click at [68, 344] on span "Unassigned" at bounding box center [64, 352] width 76 height 17
click at [285, 88] on button "Apply" at bounding box center [292, 92] width 63 height 31
click at [70, 360] on span "Unassigned" at bounding box center [64, 352] width 76 height 17
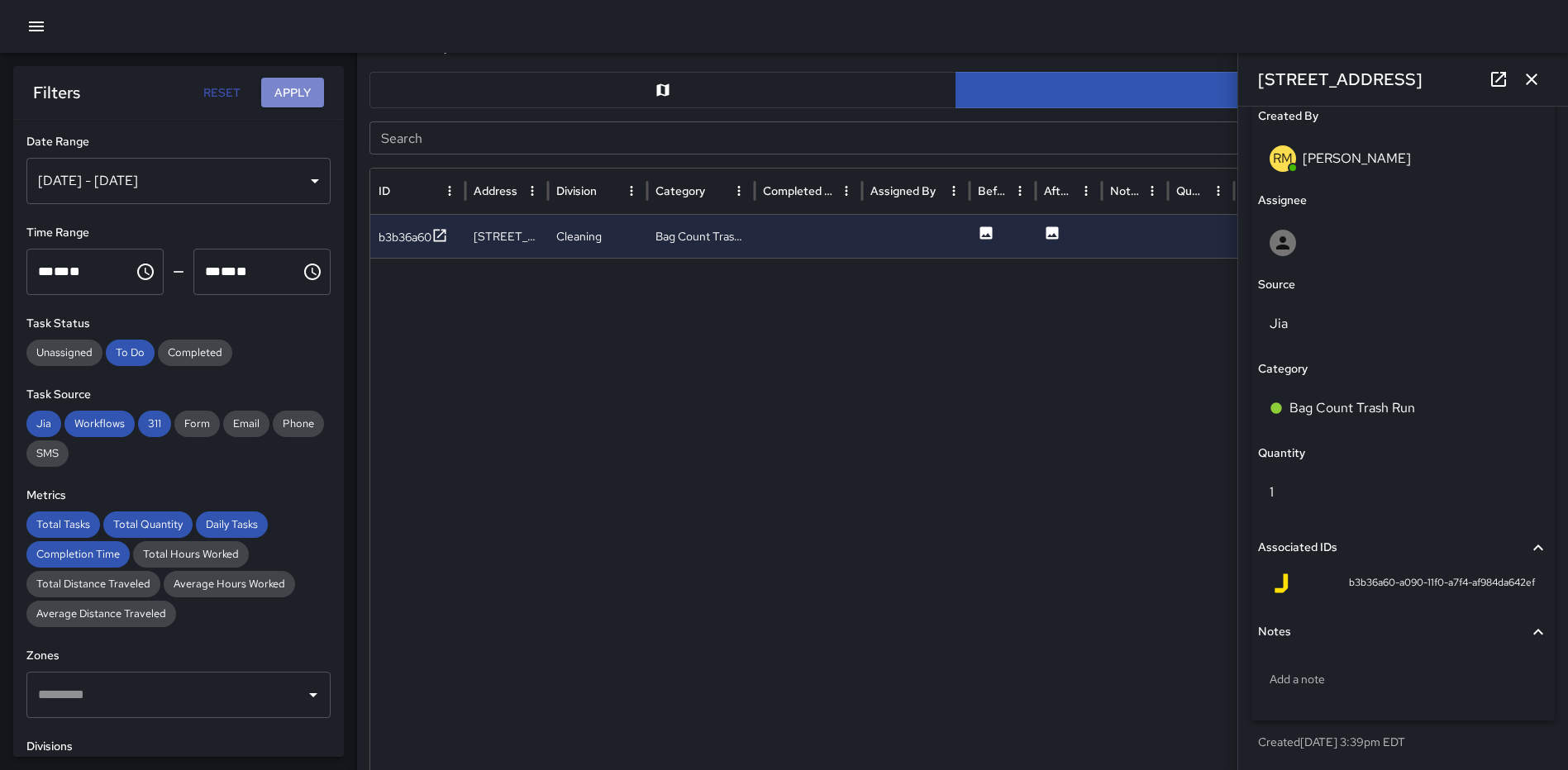
click at [276, 89] on button "Apply" at bounding box center [292, 92] width 63 height 31
click at [1530, 81] on icon "button" at bounding box center [1531, 79] width 20 height 20
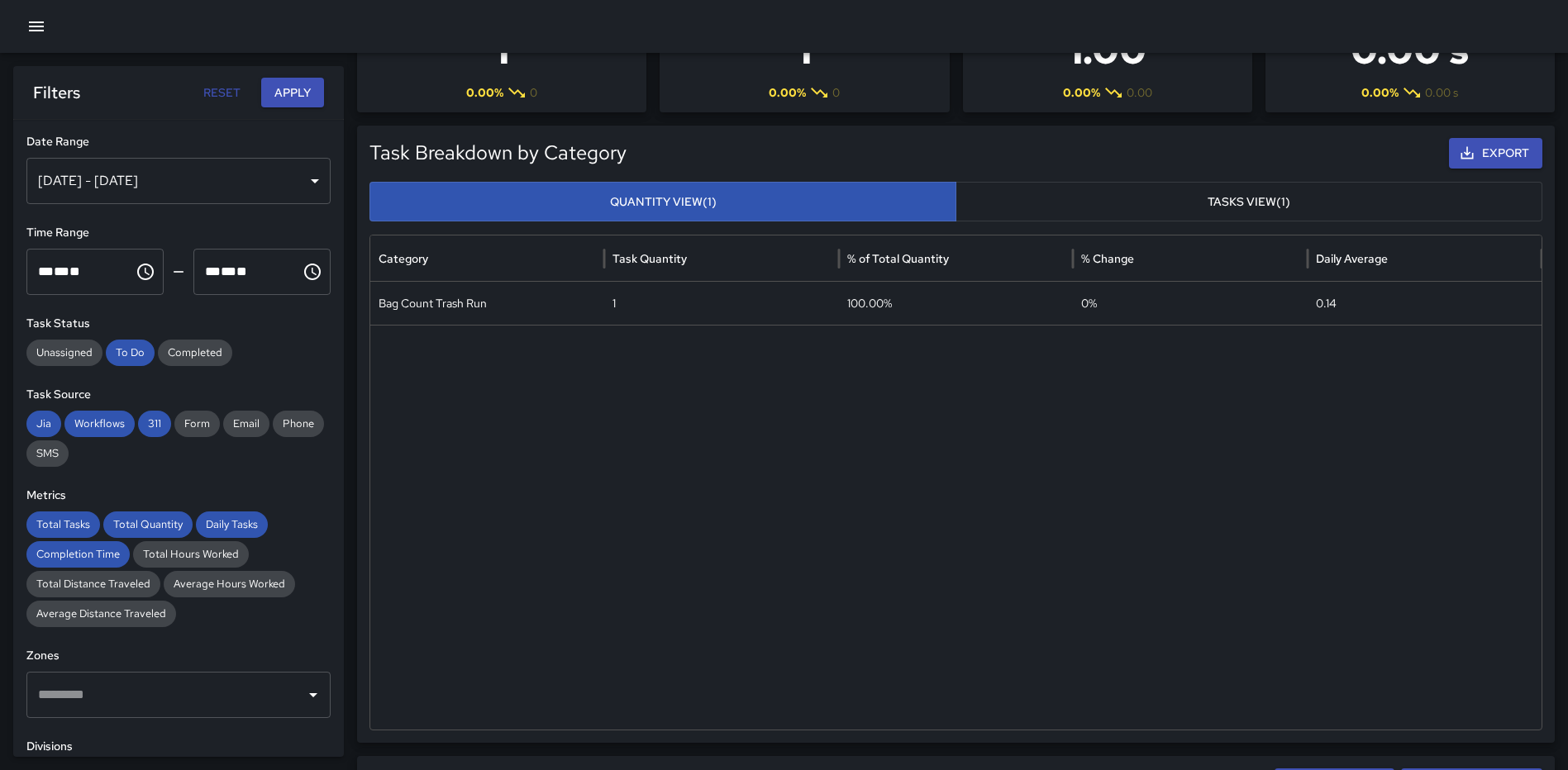
scroll to position [165, 0]
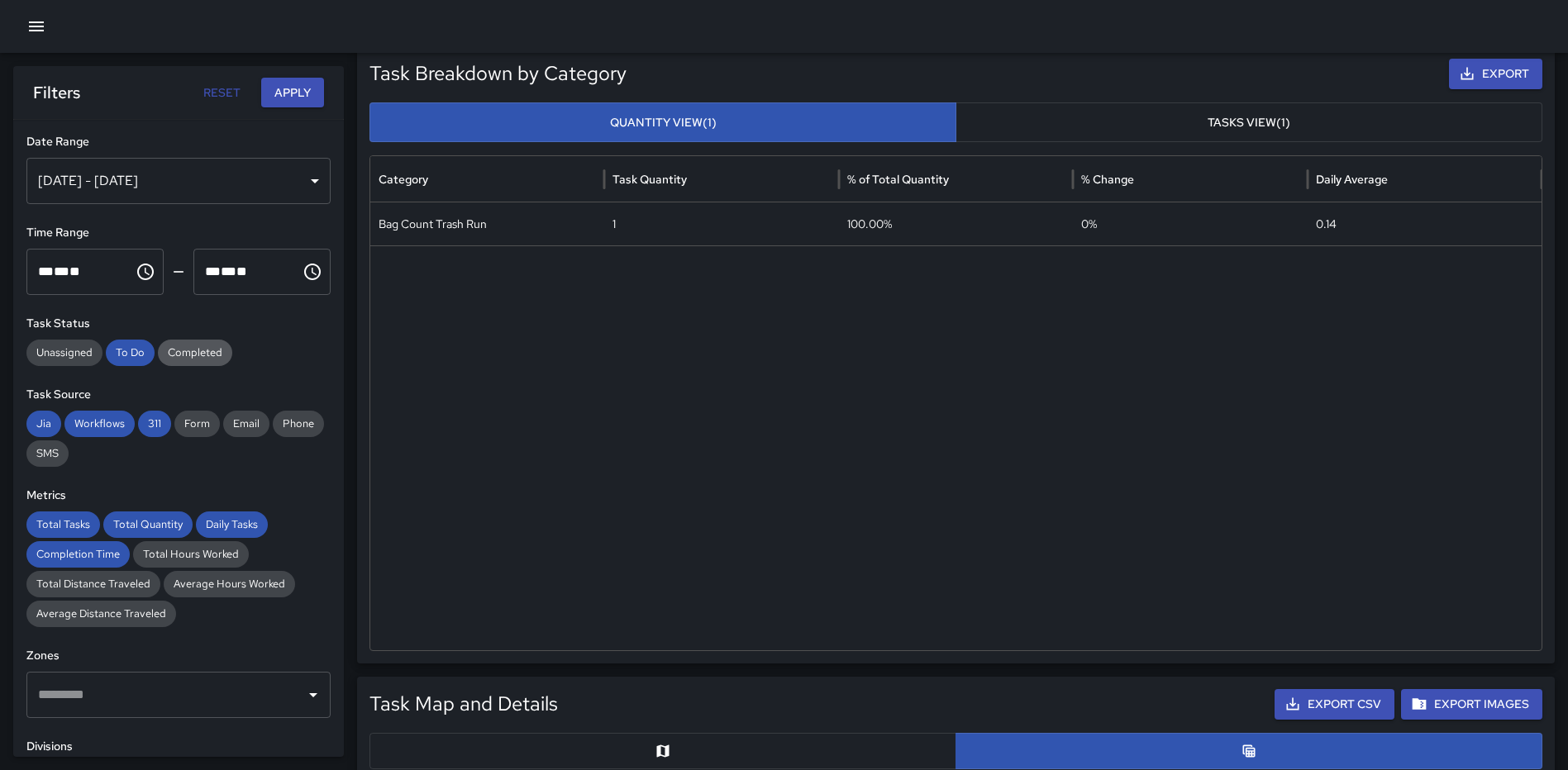
click at [201, 353] on span "Completed" at bounding box center [194, 352] width 74 height 17
click at [122, 351] on span "To Do" at bounding box center [130, 352] width 48 height 17
click at [296, 97] on button "Apply" at bounding box center [292, 92] width 63 height 31
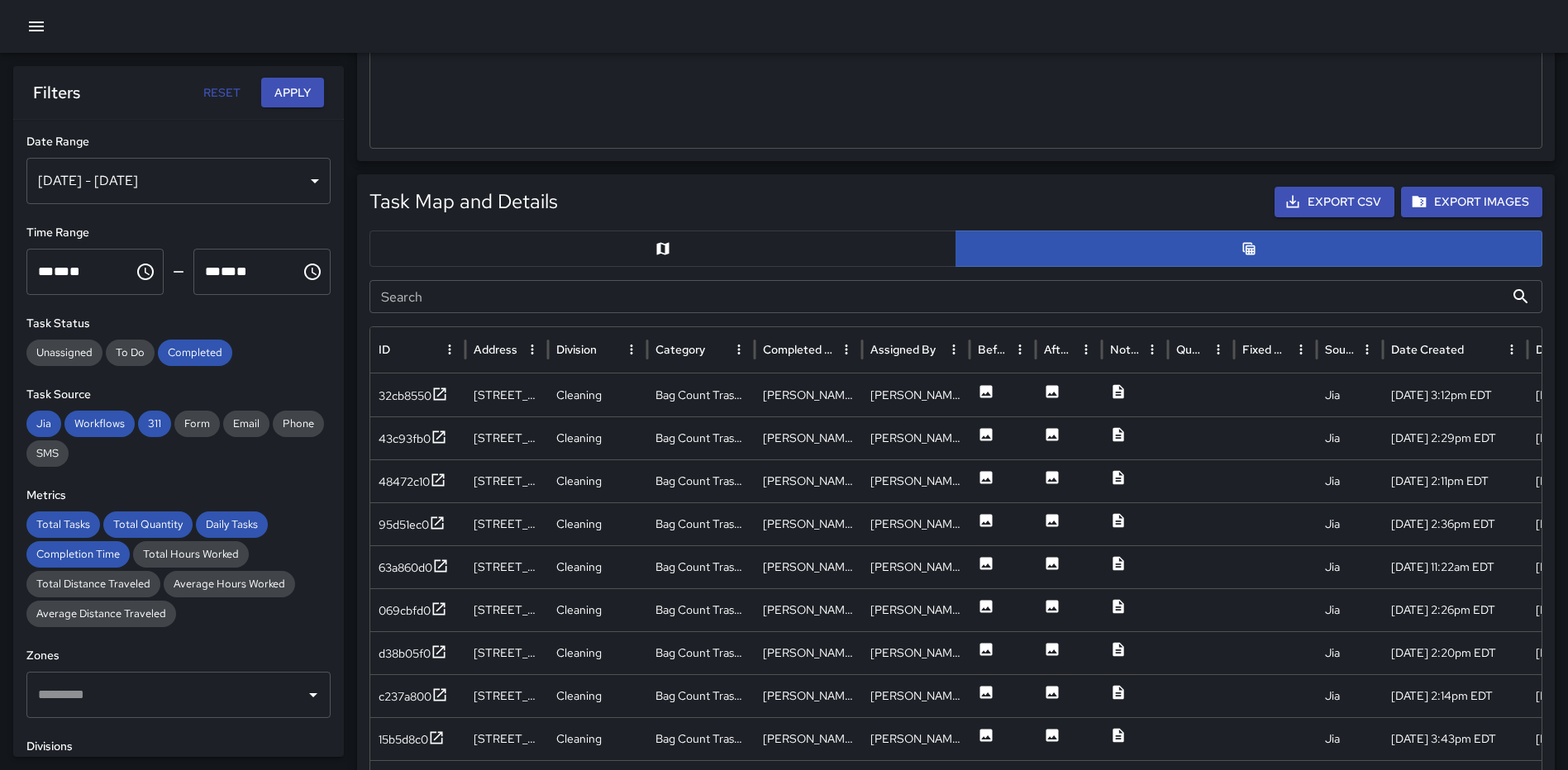
scroll to position [743, 0]
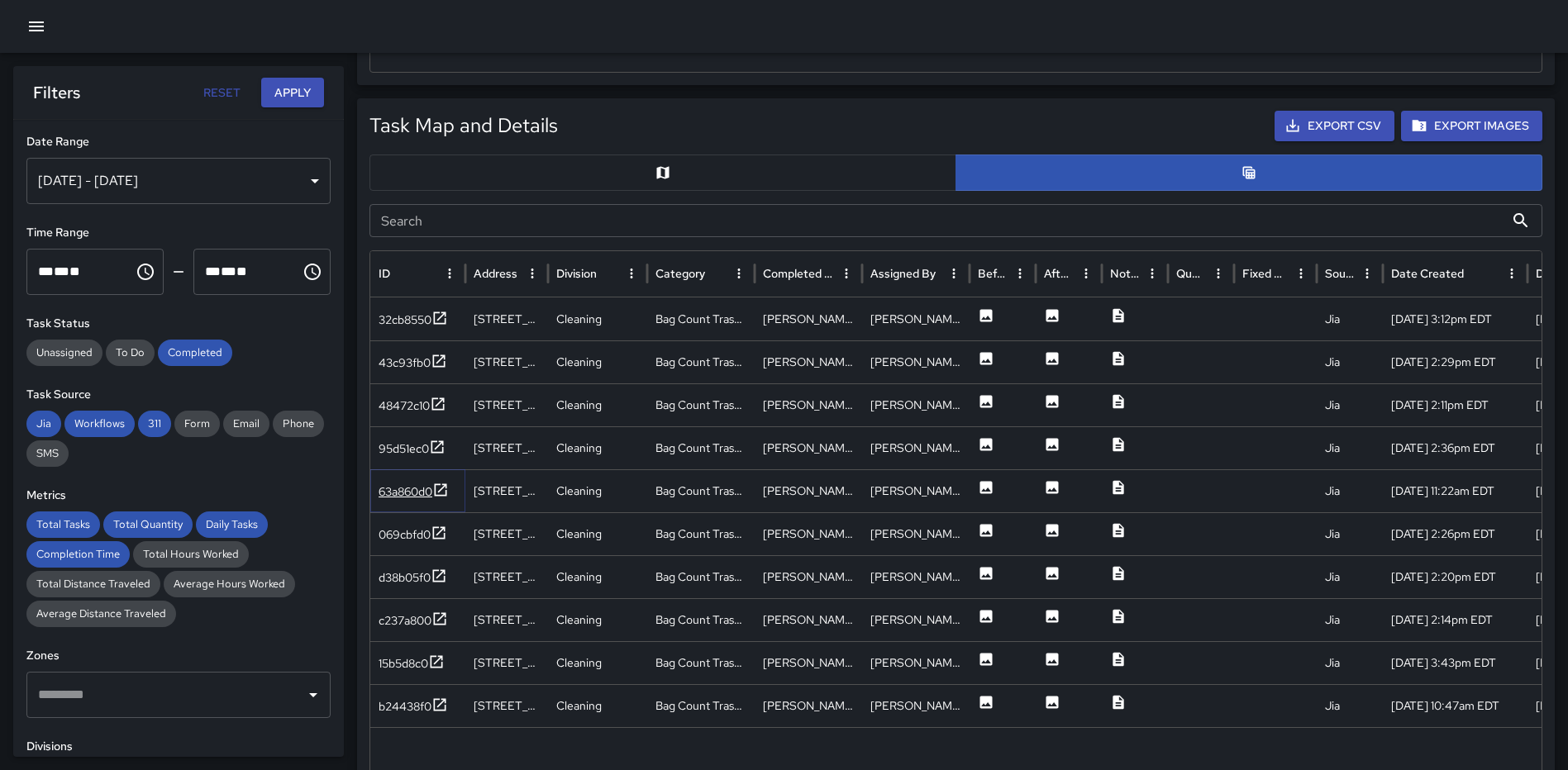
click at [439, 491] on icon at bounding box center [440, 490] width 17 height 17
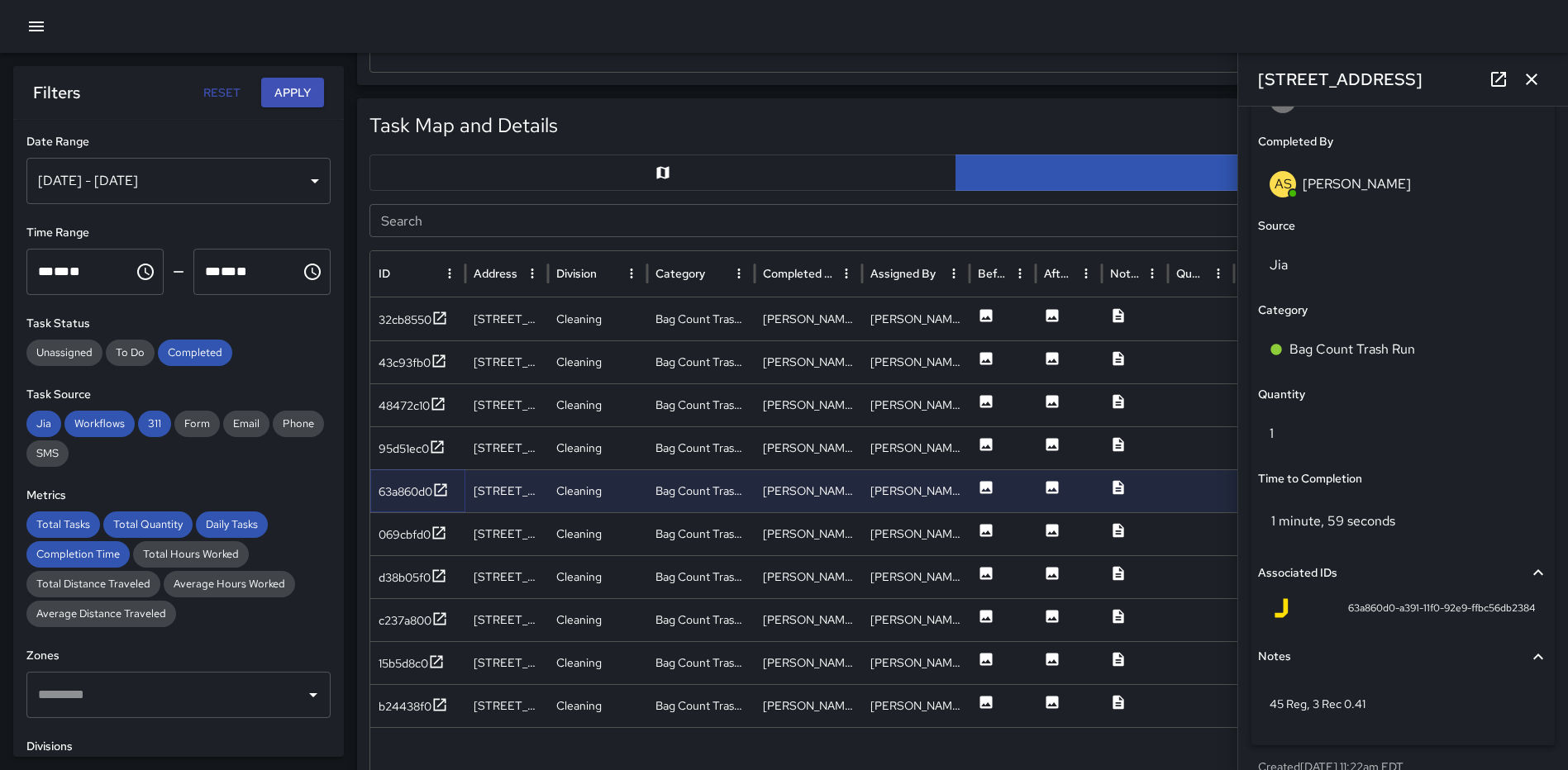
scroll to position [1075, 0]
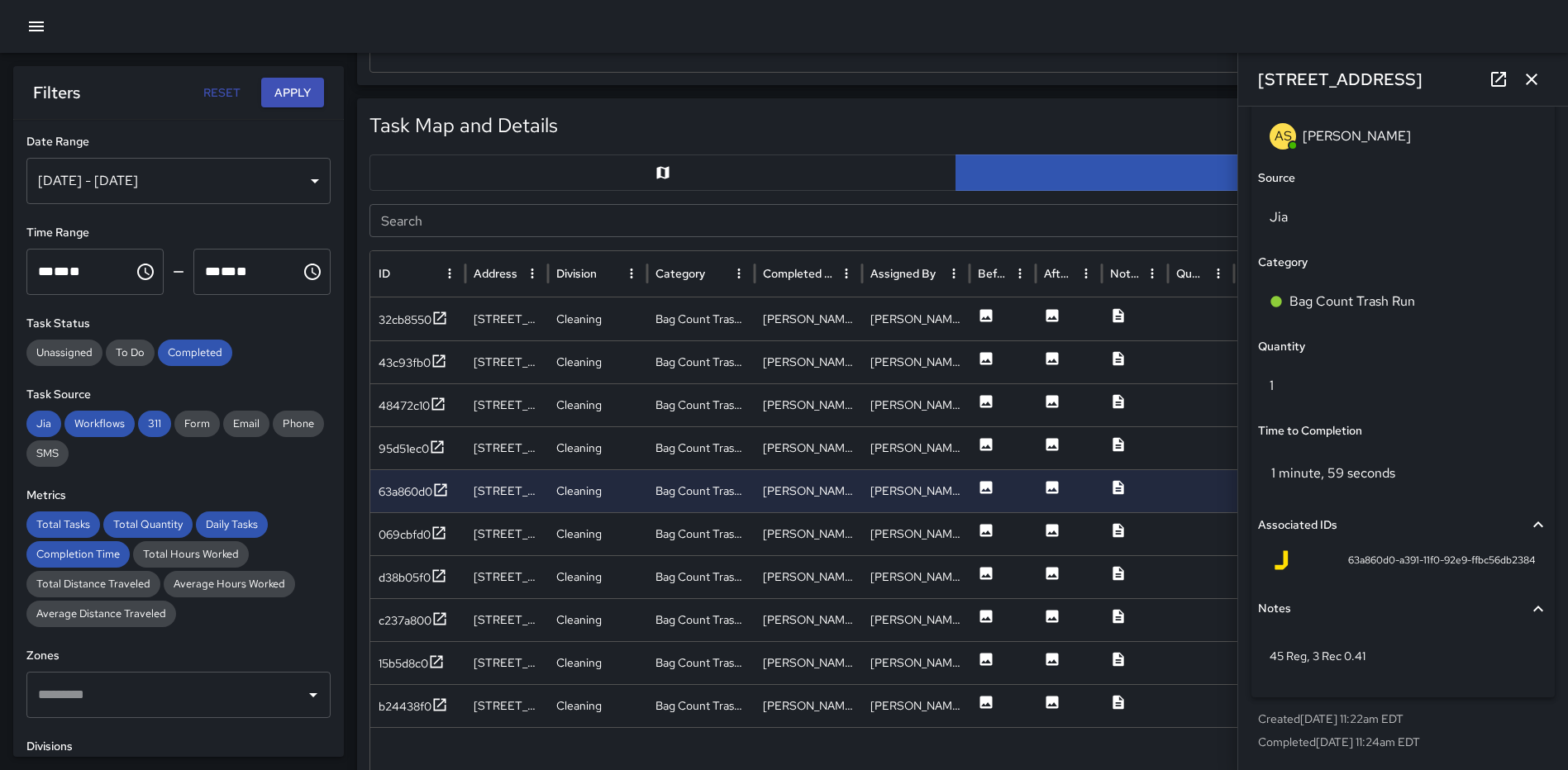
click at [1520, 76] on button "button" at bounding box center [1531, 79] width 33 height 33
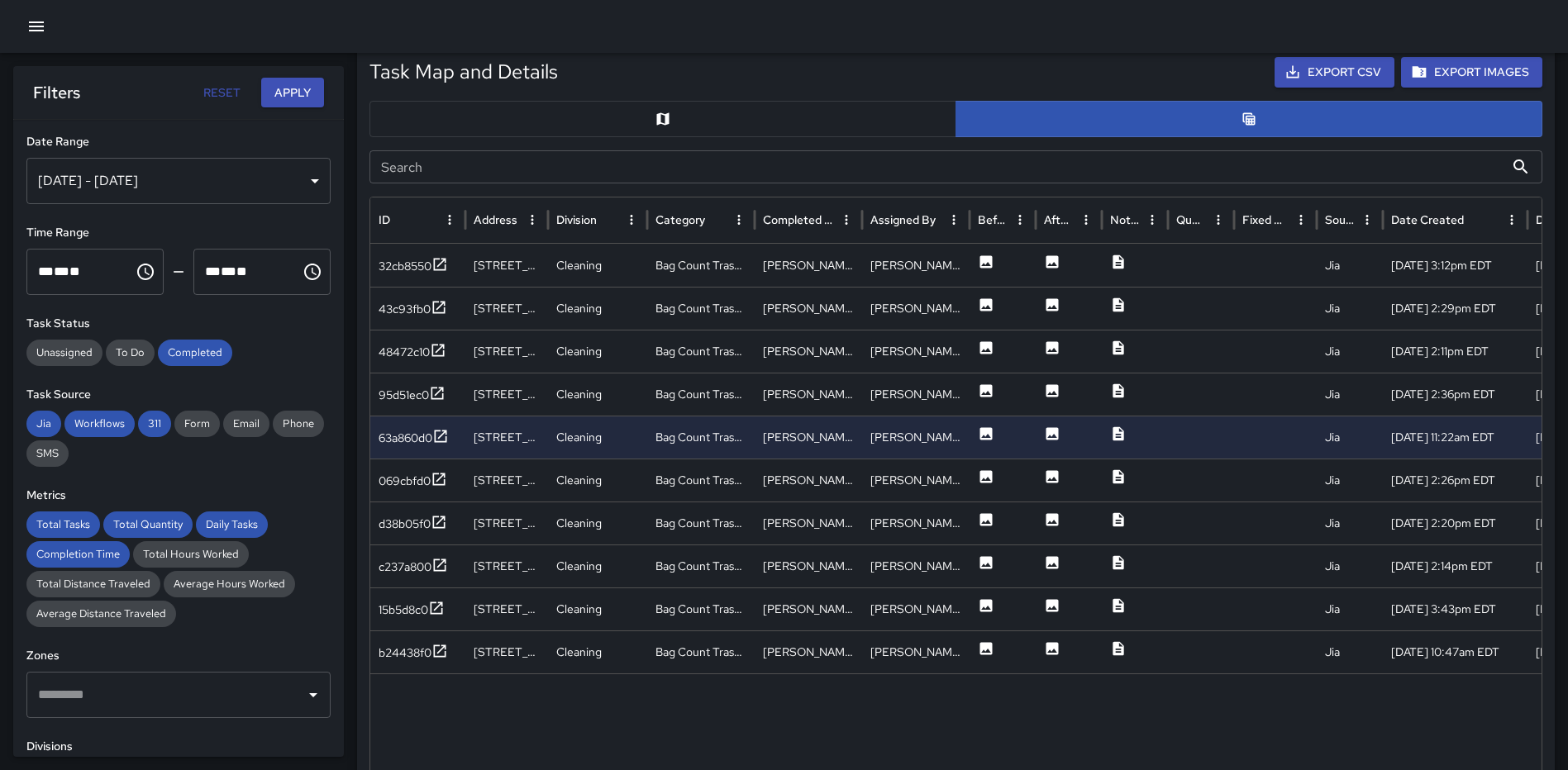
scroll to position [826, 0]
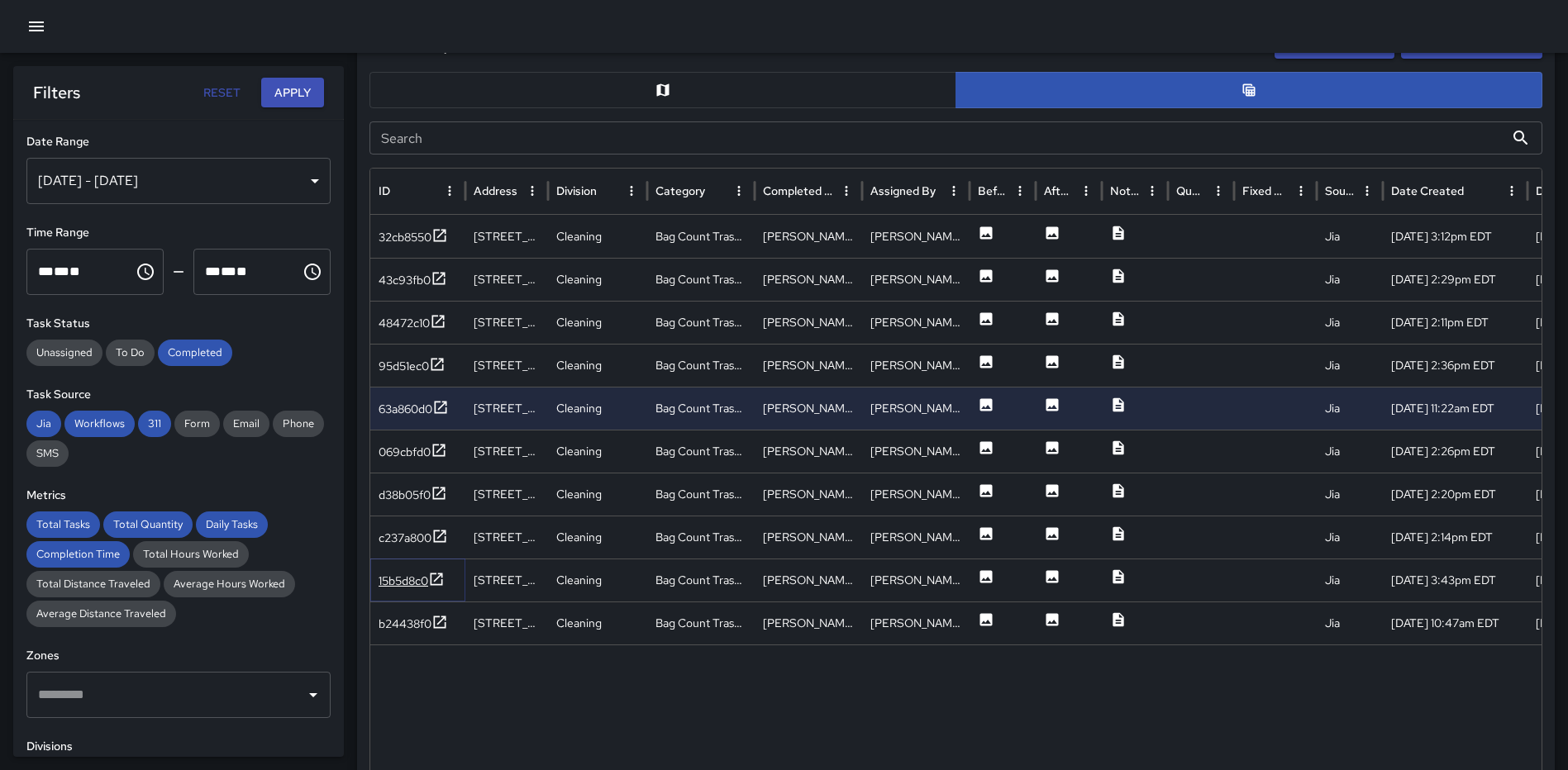
click at [435, 578] on icon at bounding box center [437, 579] width 17 height 17
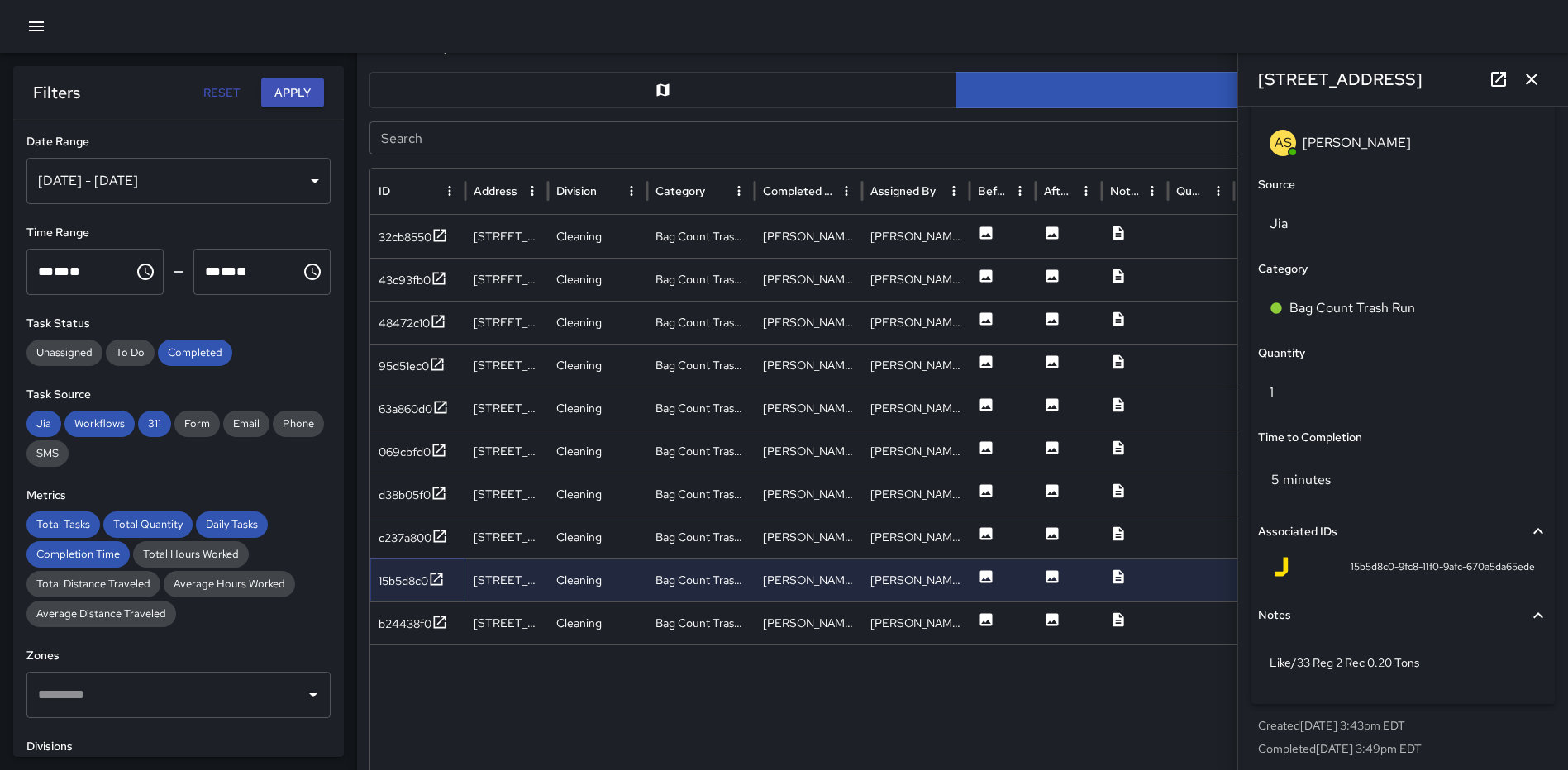
scroll to position [1075, 0]
click at [1540, 85] on icon "button" at bounding box center [1531, 79] width 20 height 20
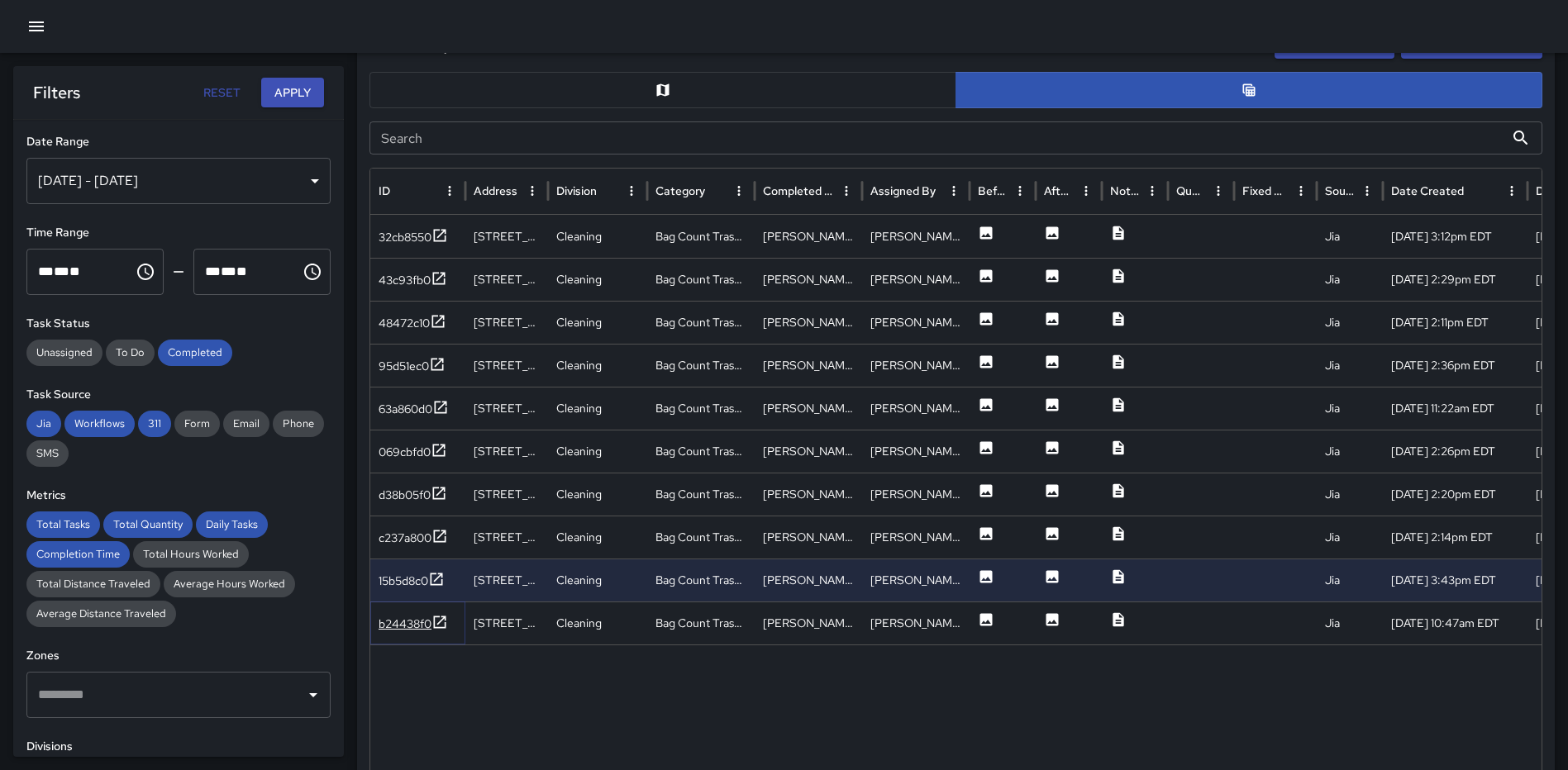
click at [436, 617] on icon at bounding box center [439, 622] width 13 height 12
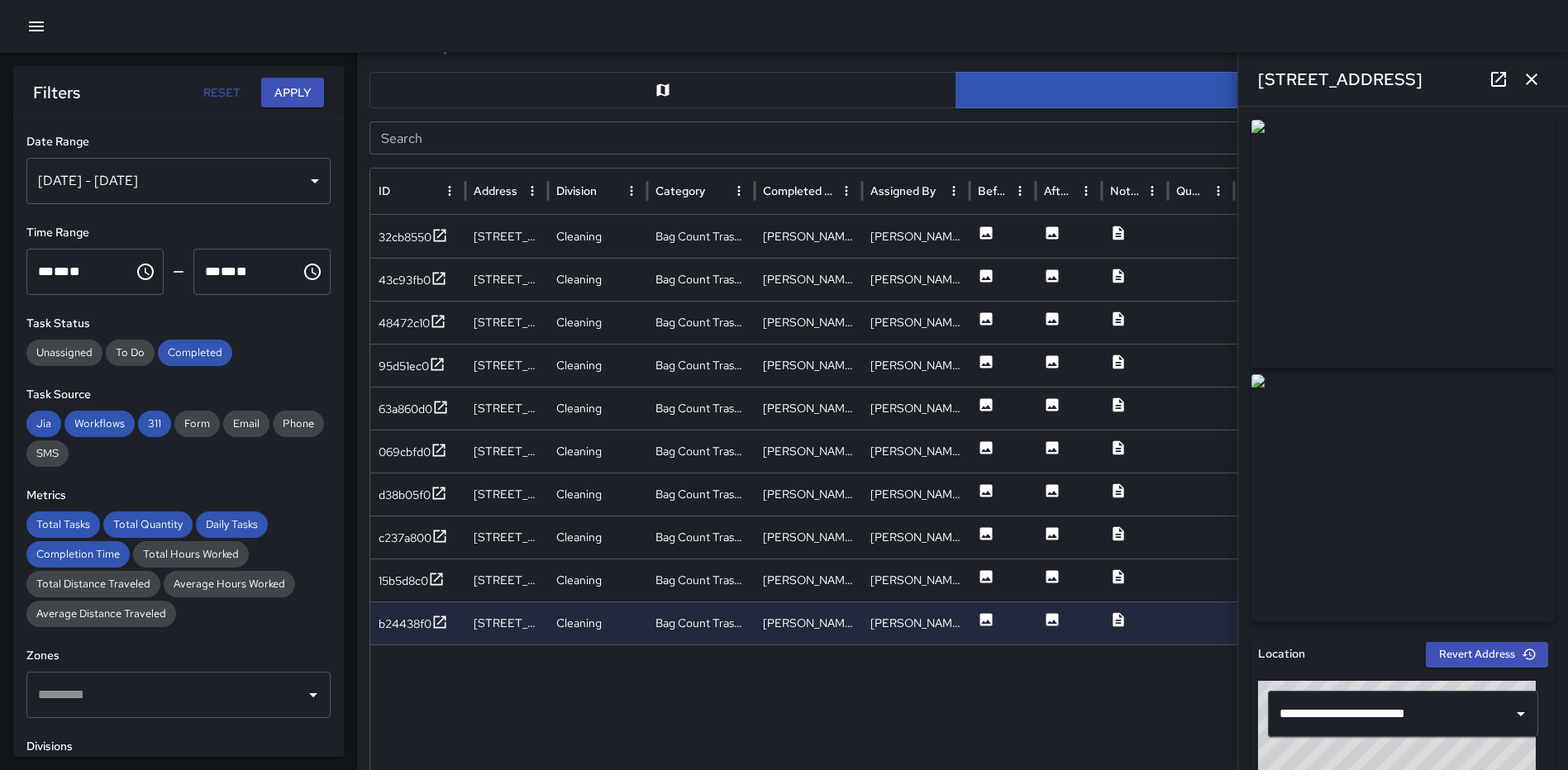
click at [31, 29] on icon "button" at bounding box center [37, 27] width 20 height 20
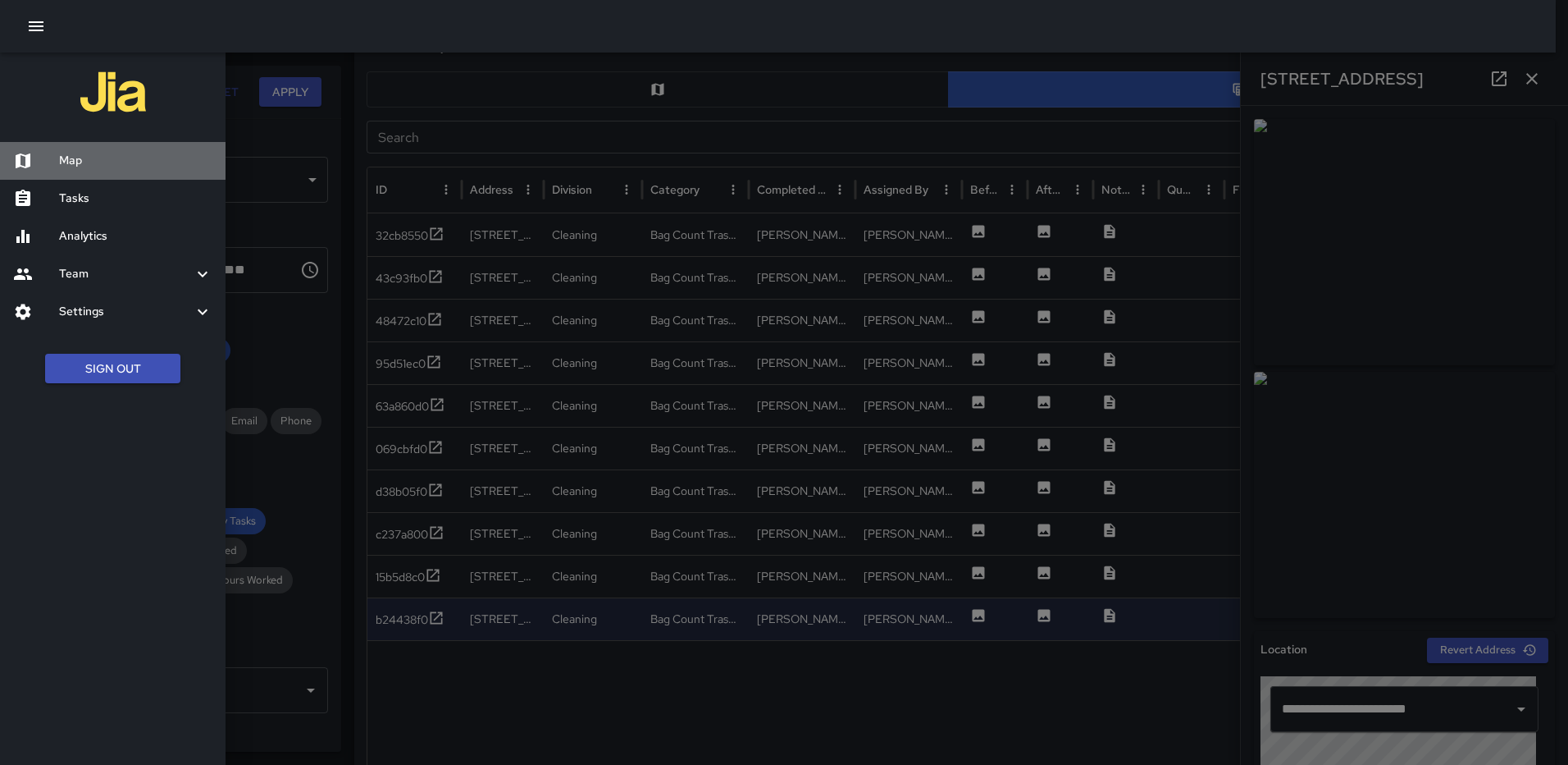
click at [65, 156] on h6 "Map" at bounding box center [135, 161] width 153 height 18
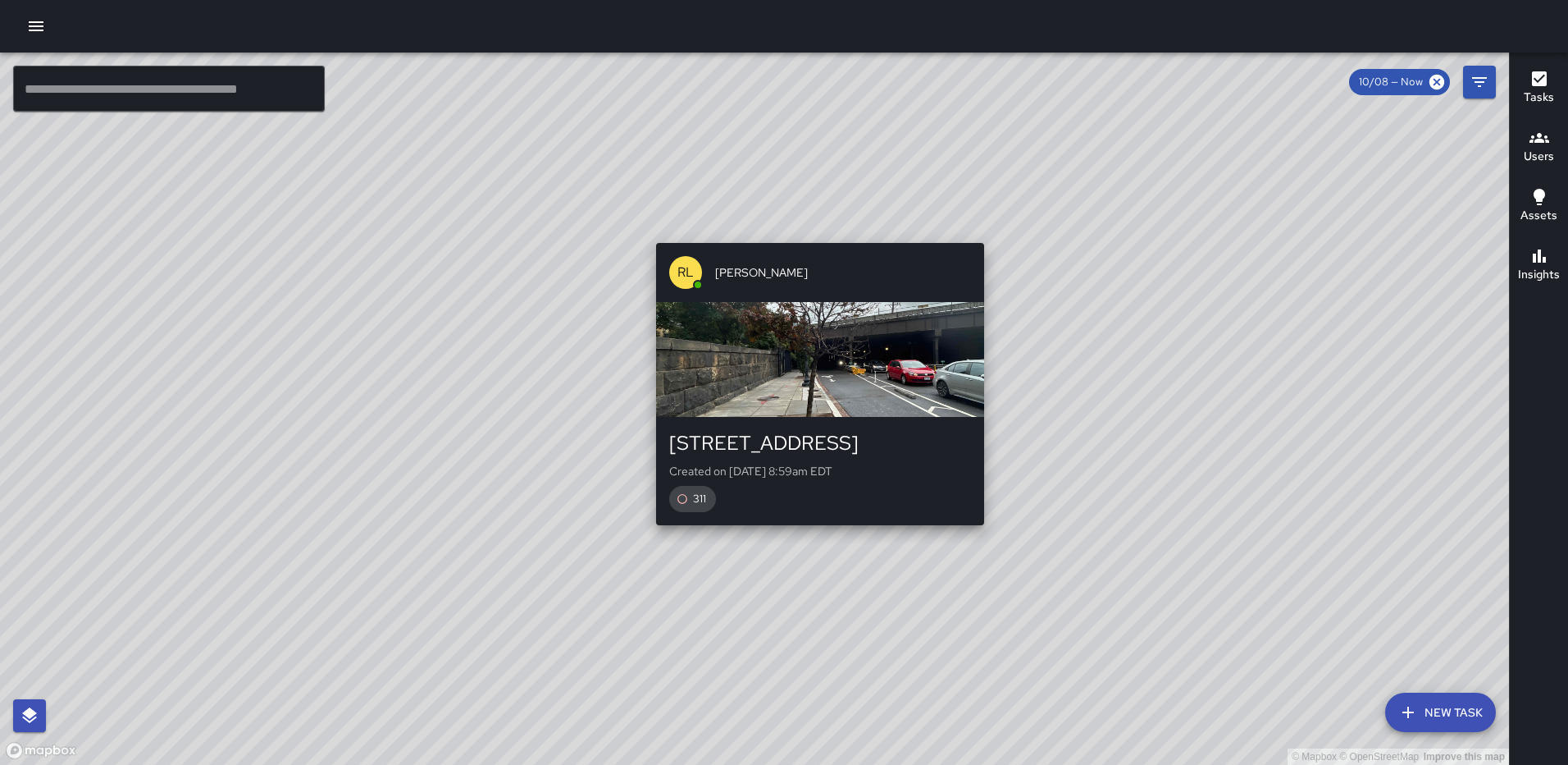
click at [813, 531] on div "RL Ruben Lechuga 100 K Street Northeast Created on 10/8/2025, 8:59am EDT 311" at bounding box center [820, 384] width 341 height 296
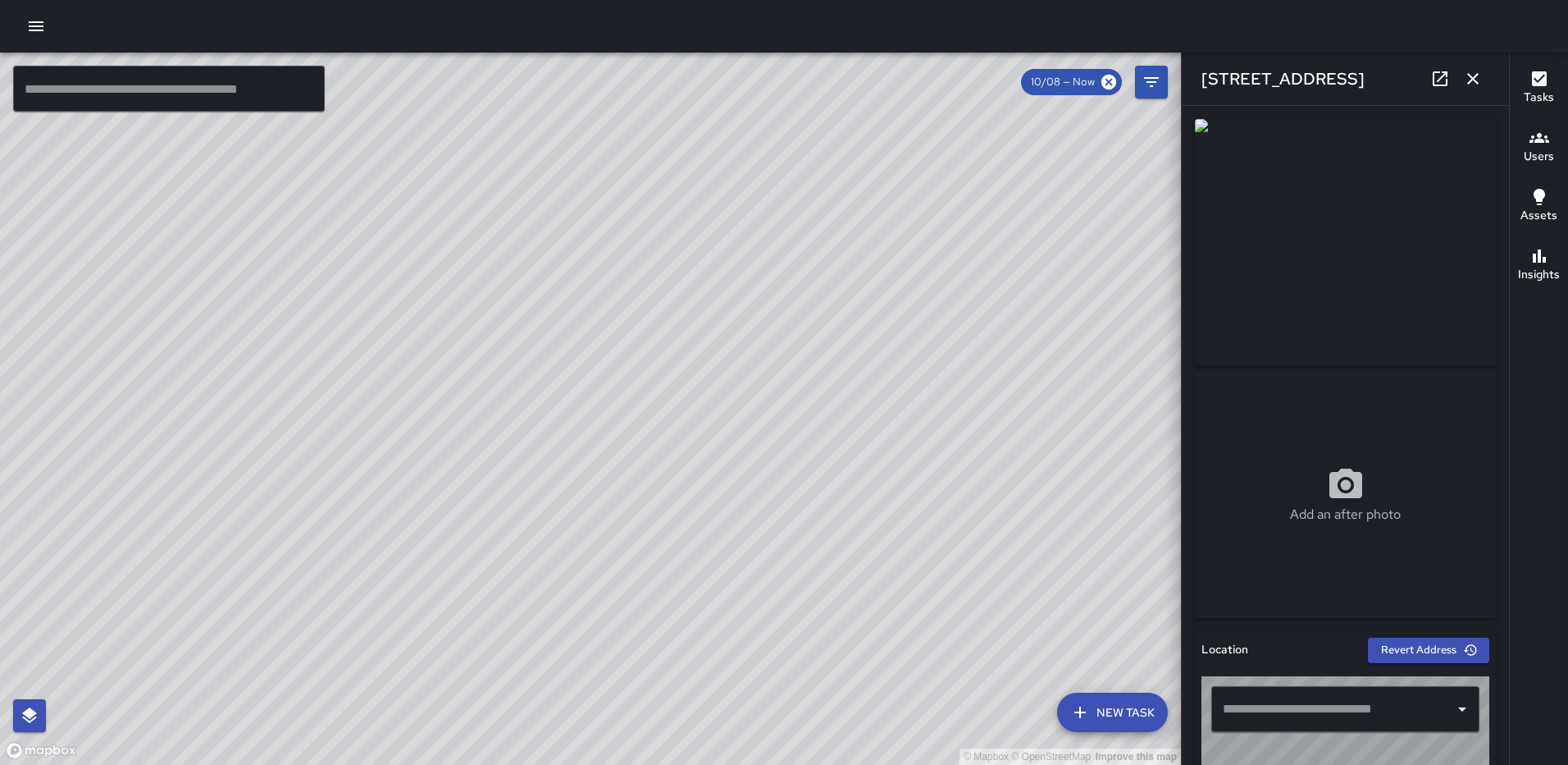
type input "**********"
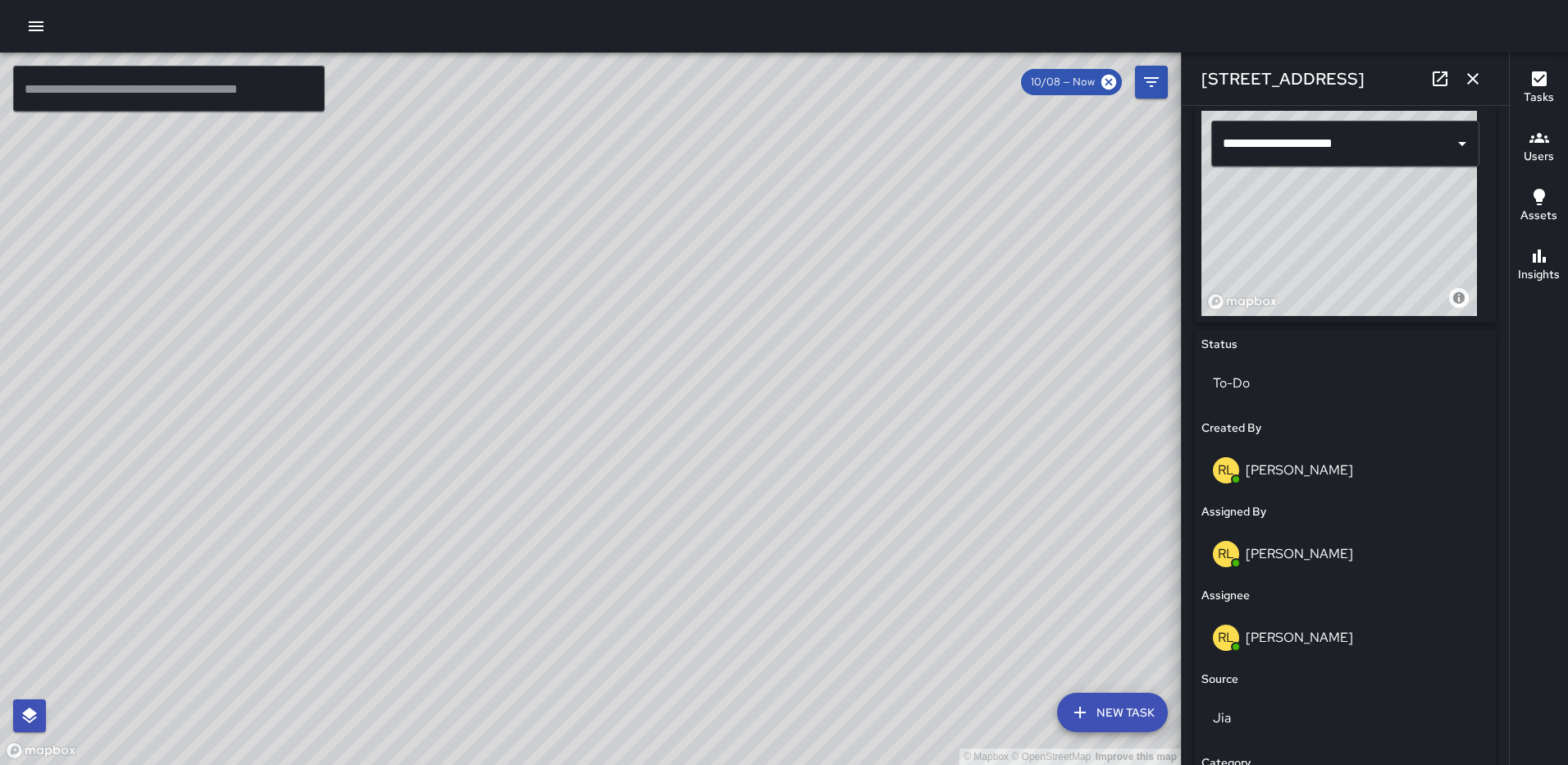
scroll to position [878, 0]
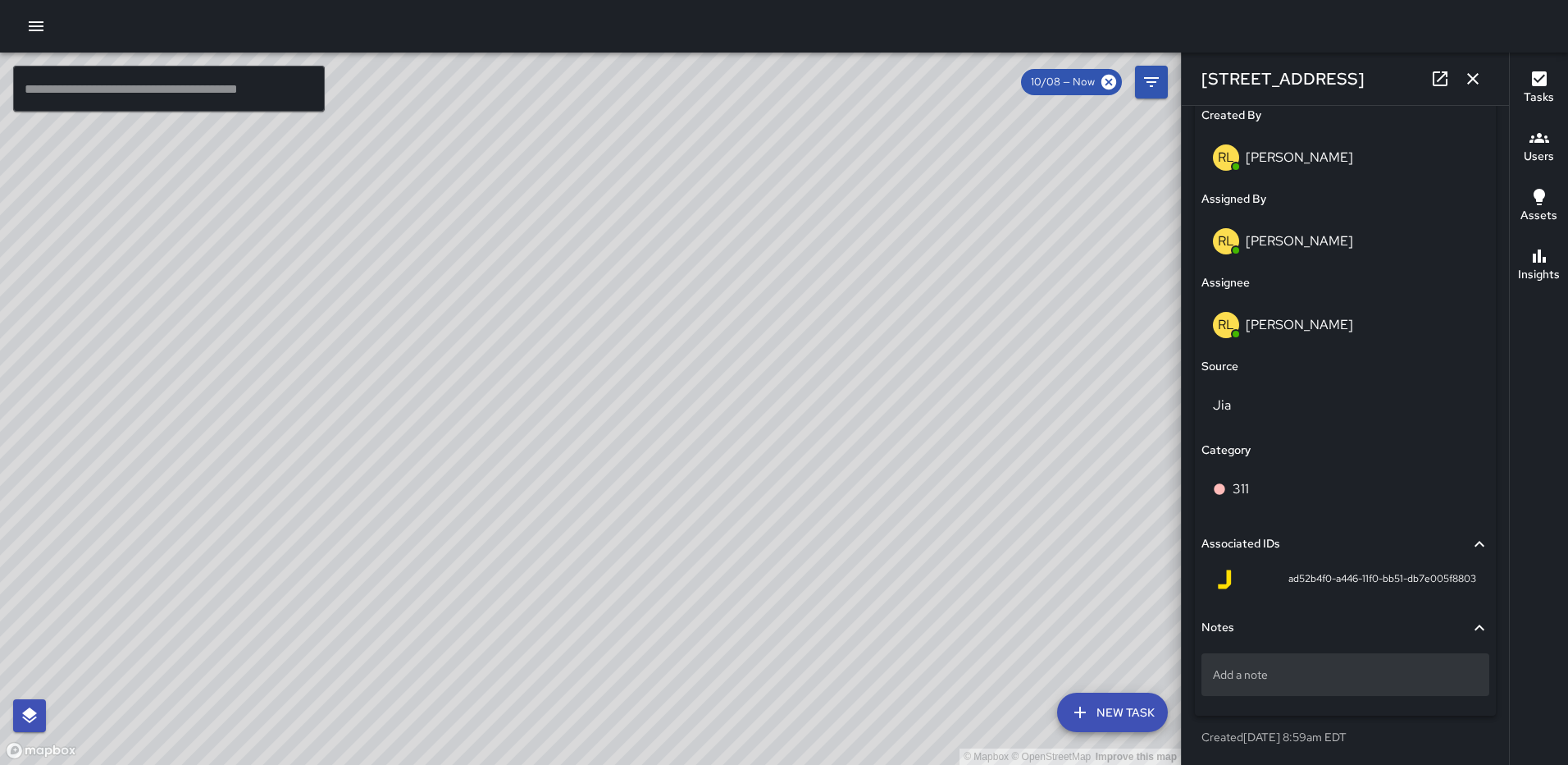
click at [1331, 679] on p "Add a note" at bounding box center [1345, 675] width 265 height 17
type textarea "**********"
click at [1307, 668] on p "311#25-006" at bounding box center [1345, 675] width 265 height 17
type textarea "**********"
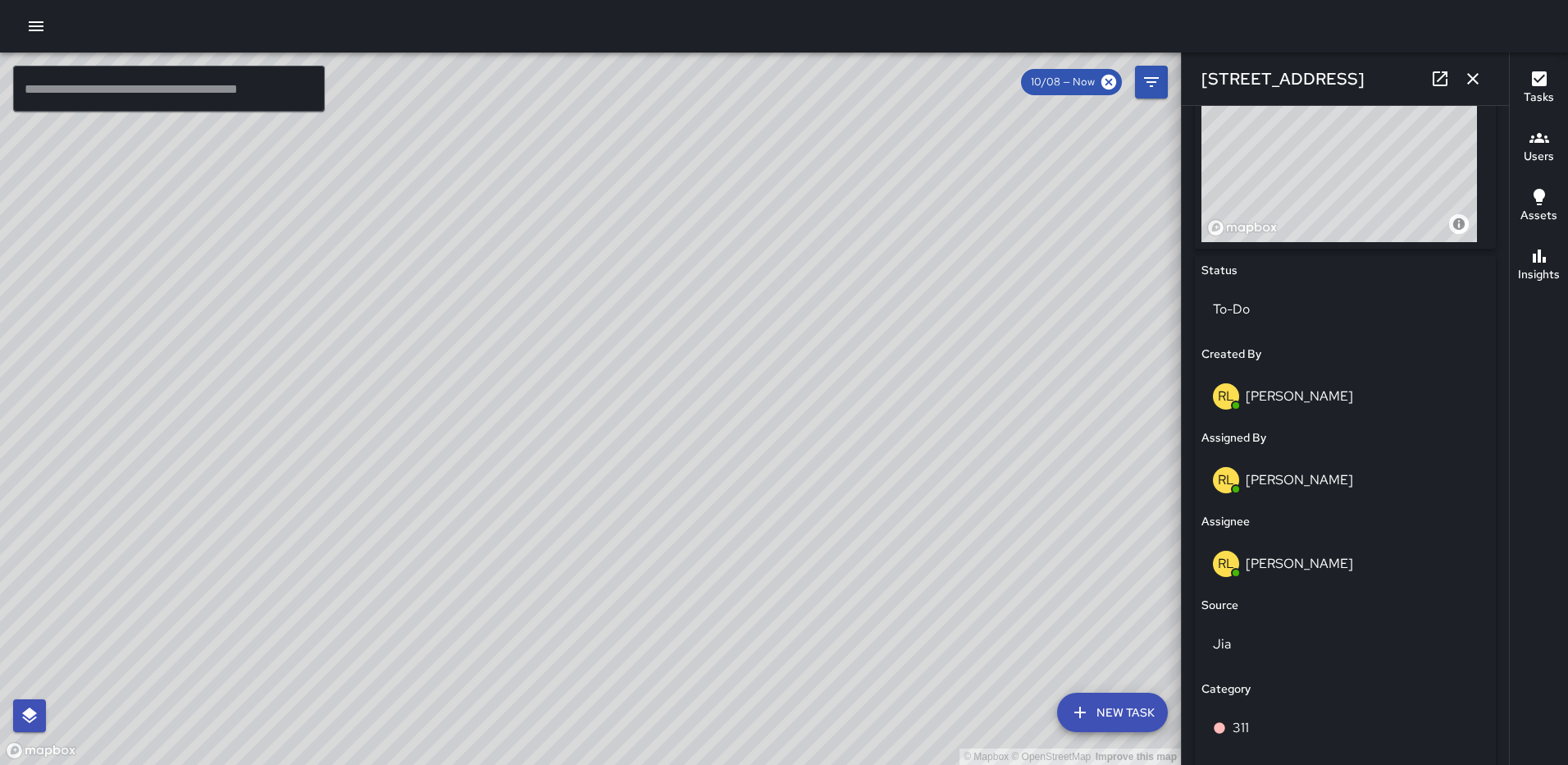
scroll to position [632, 0]
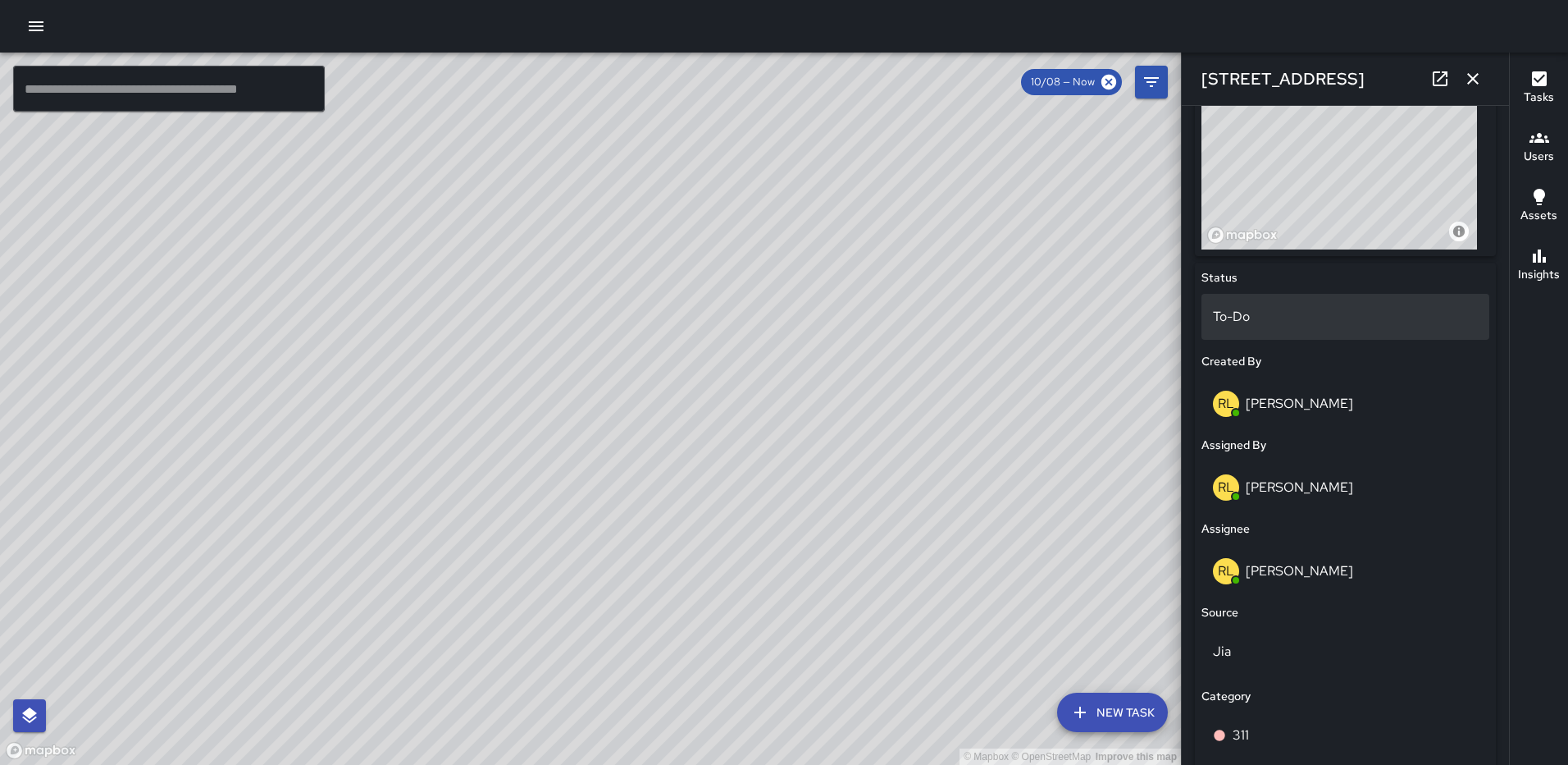
click at [1345, 307] on p "To-Do" at bounding box center [1345, 317] width 265 height 20
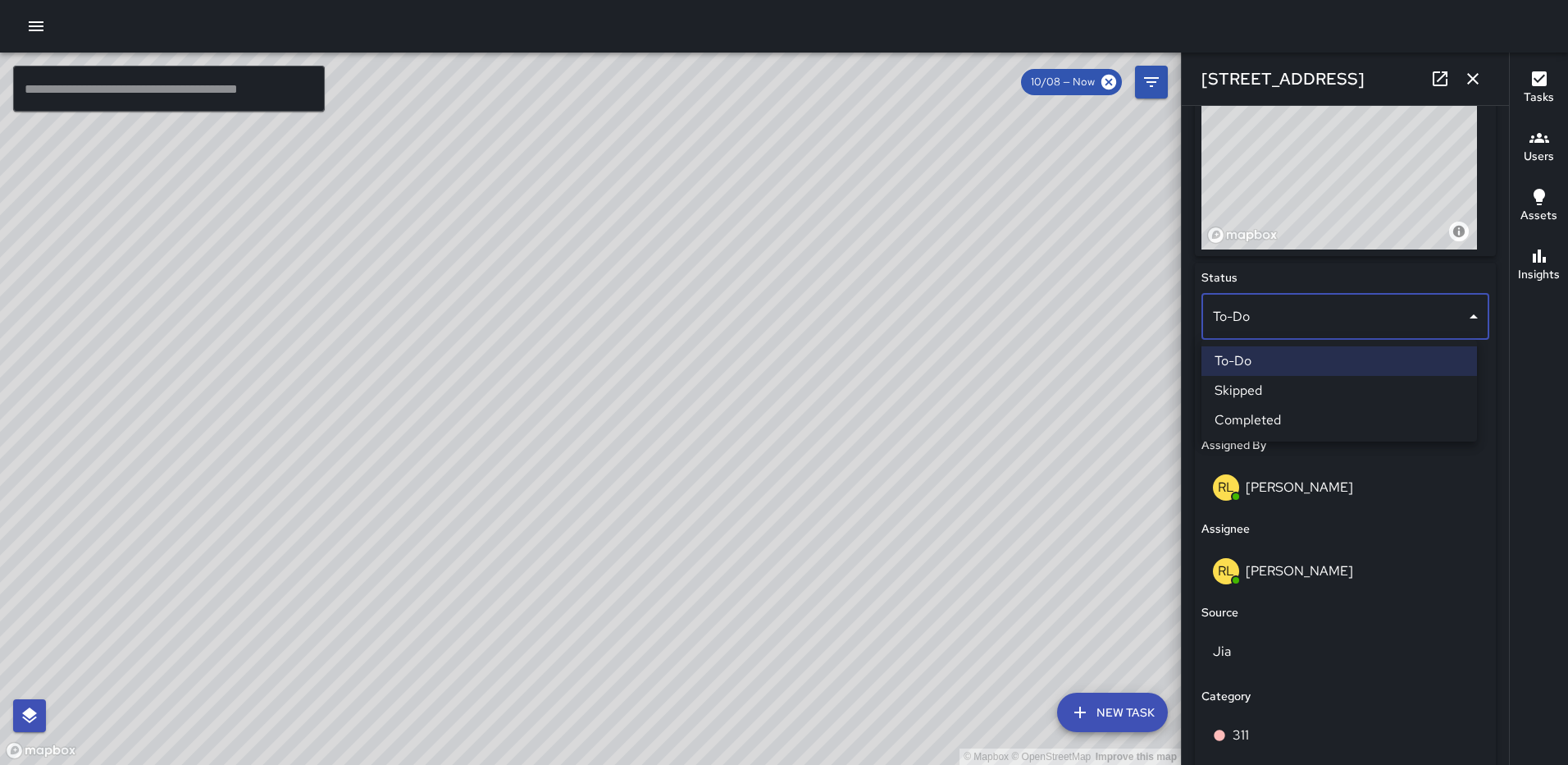
click at [1317, 417] on li "Completed" at bounding box center [1339, 421] width 276 height 30
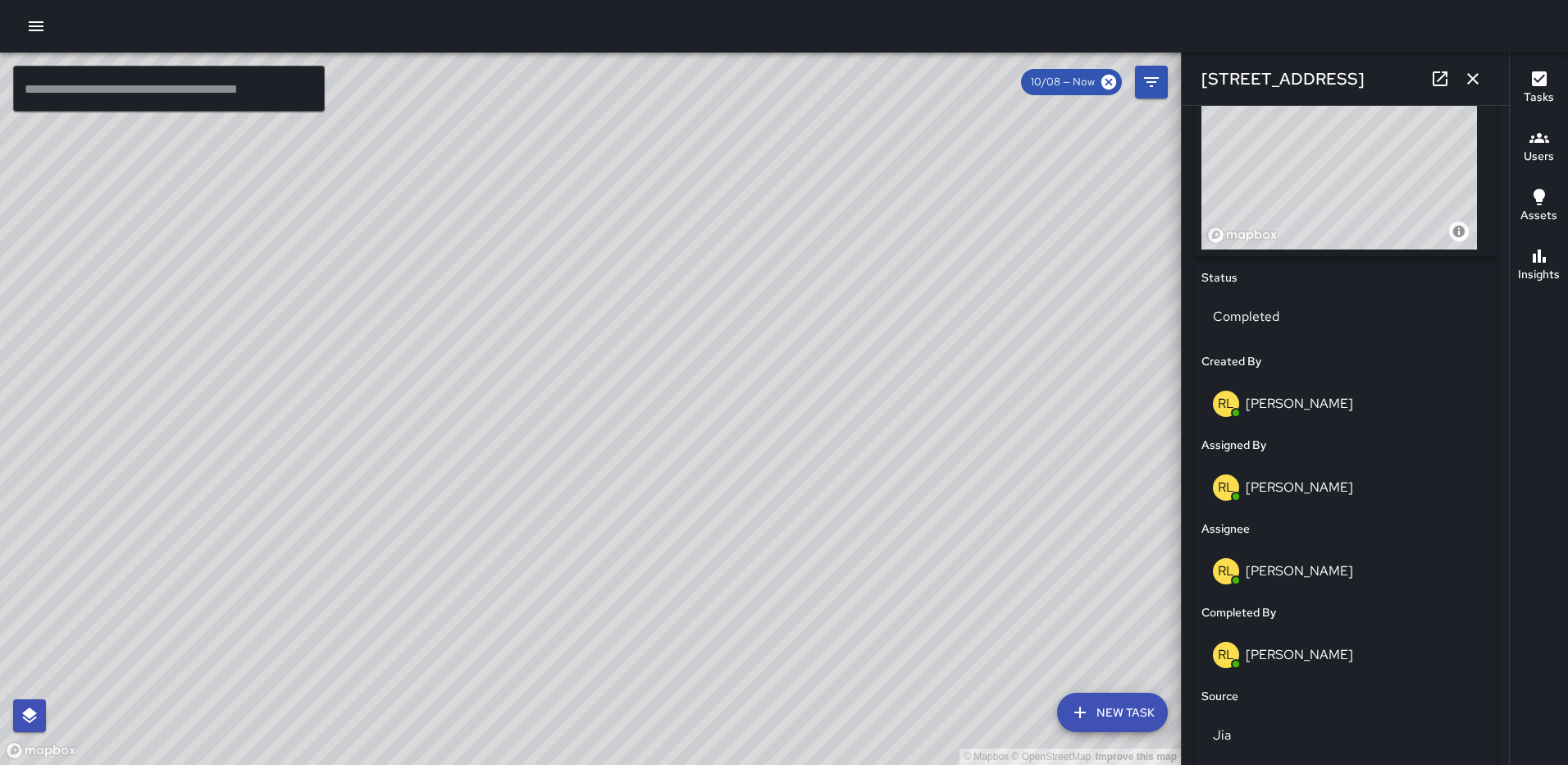
click at [1467, 75] on icon "button" at bounding box center [1474, 79] width 20 height 20
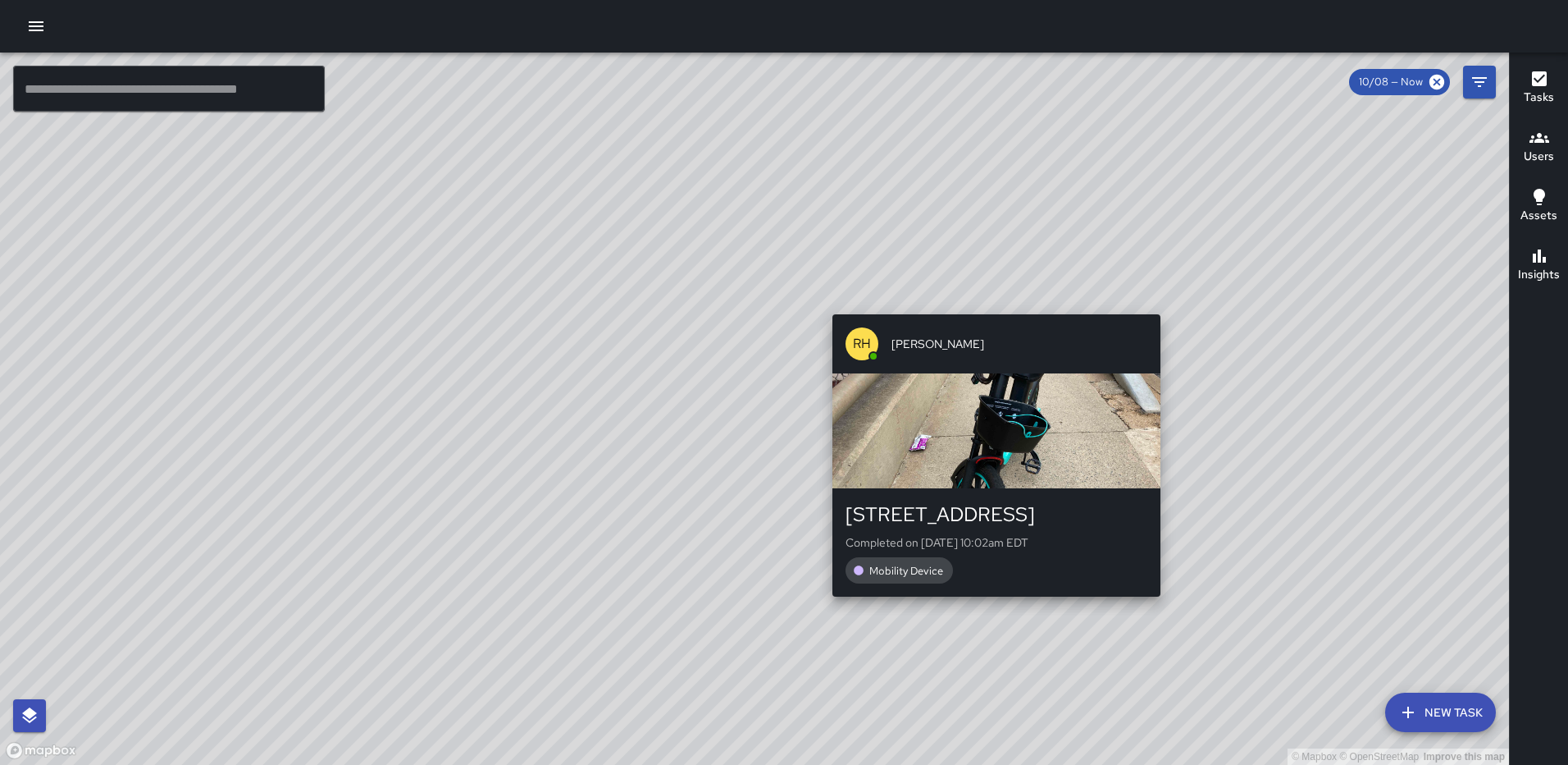
click at [990, 601] on div "RH Rasheed Hassan 211 I Street Northeast Completed on 10/8/2025, 10:02am EDT Mo…" at bounding box center [996, 455] width 341 height 296
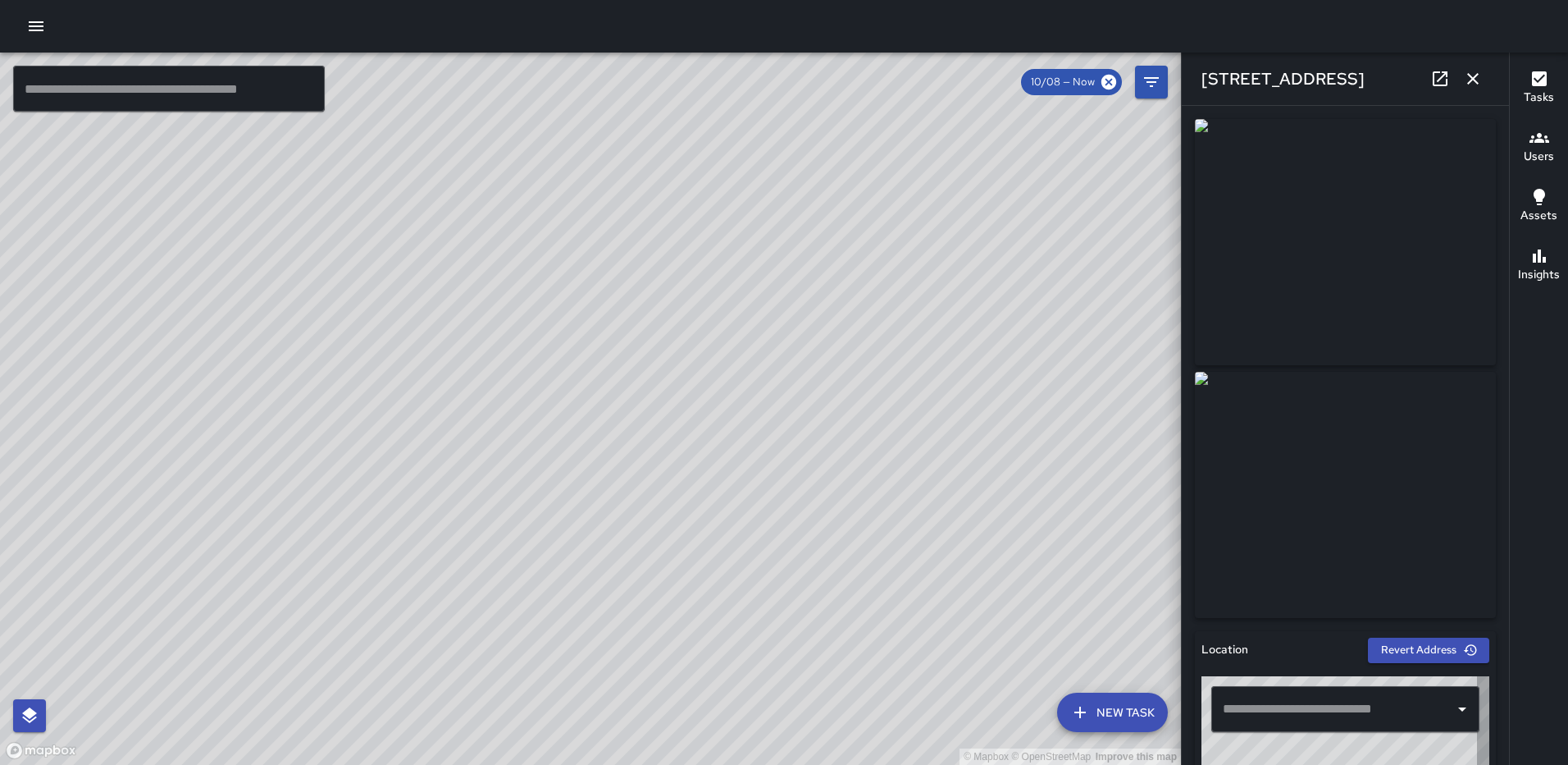
type input "**********"
click at [1464, 77] on button "button" at bounding box center [1474, 79] width 33 height 33
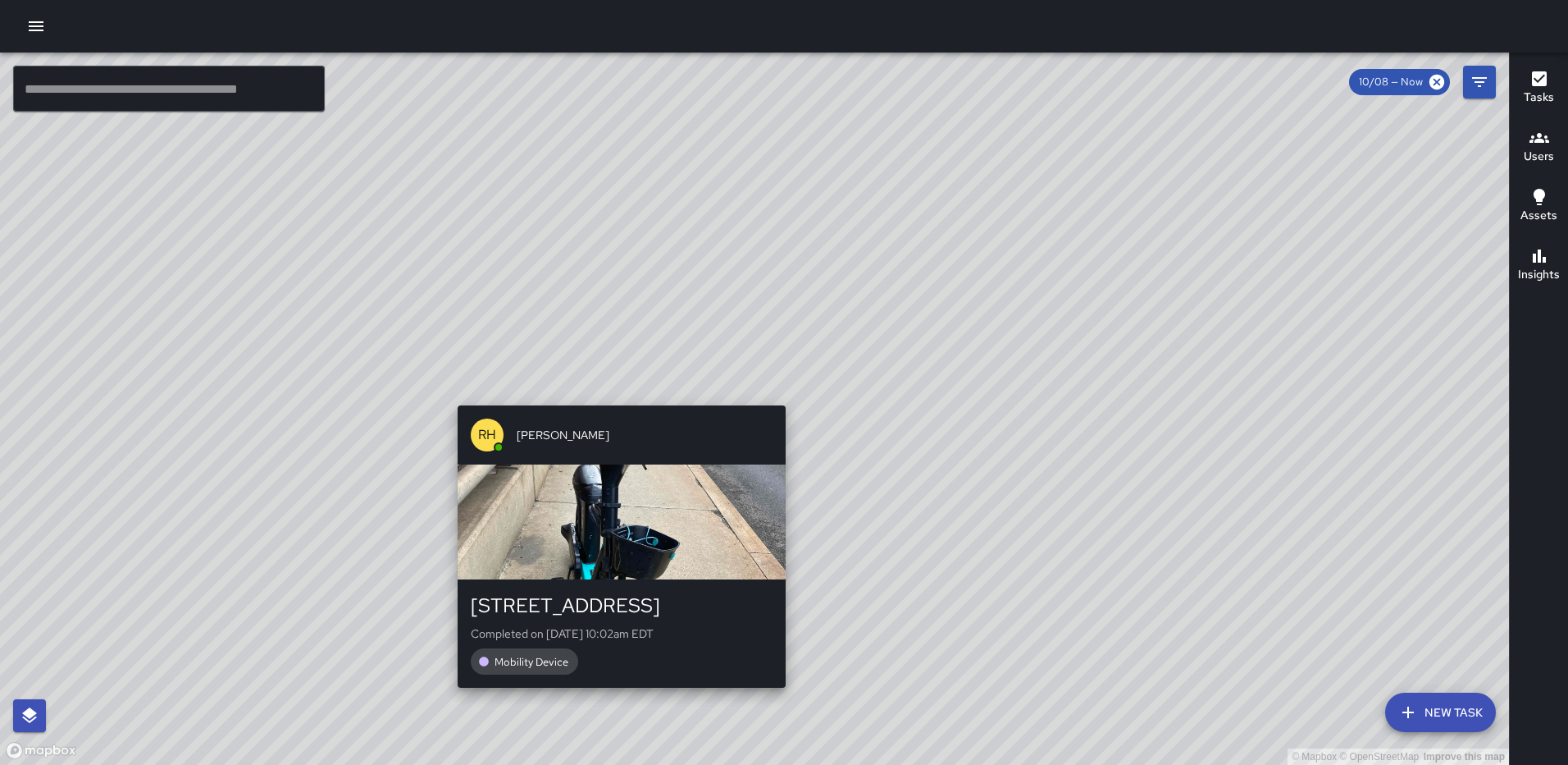
click at [779, 392] on div "© Mapbox © OpenStreetMap Improve this map RH Rasheed Hassan 211 I Street Northe…" at bounding box center [755, 408] width 1509 height 712
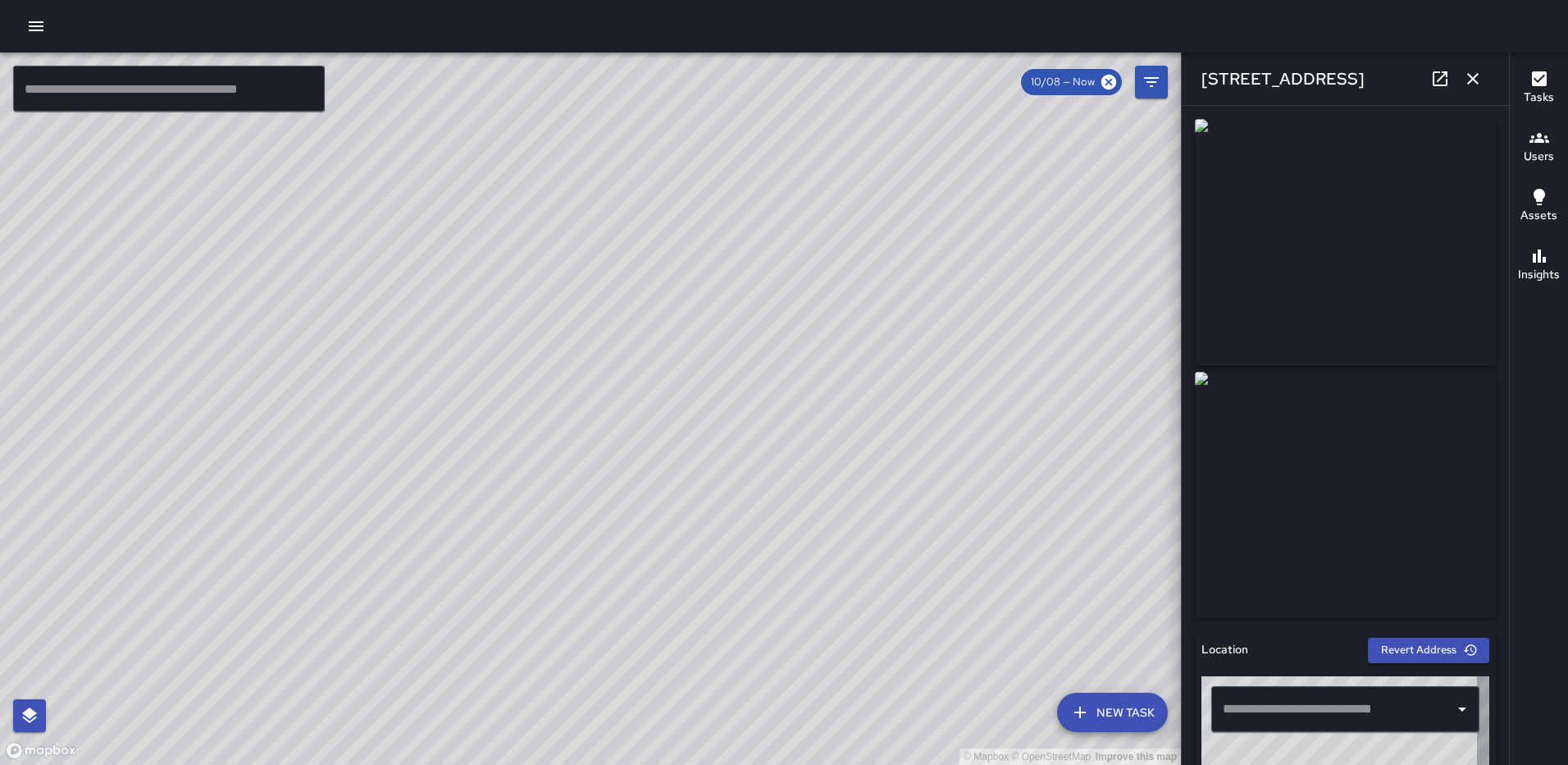
type input "**********"
click at [1475, 73] on icon "button" at bounding box center [1474, 79] width 20 height 20
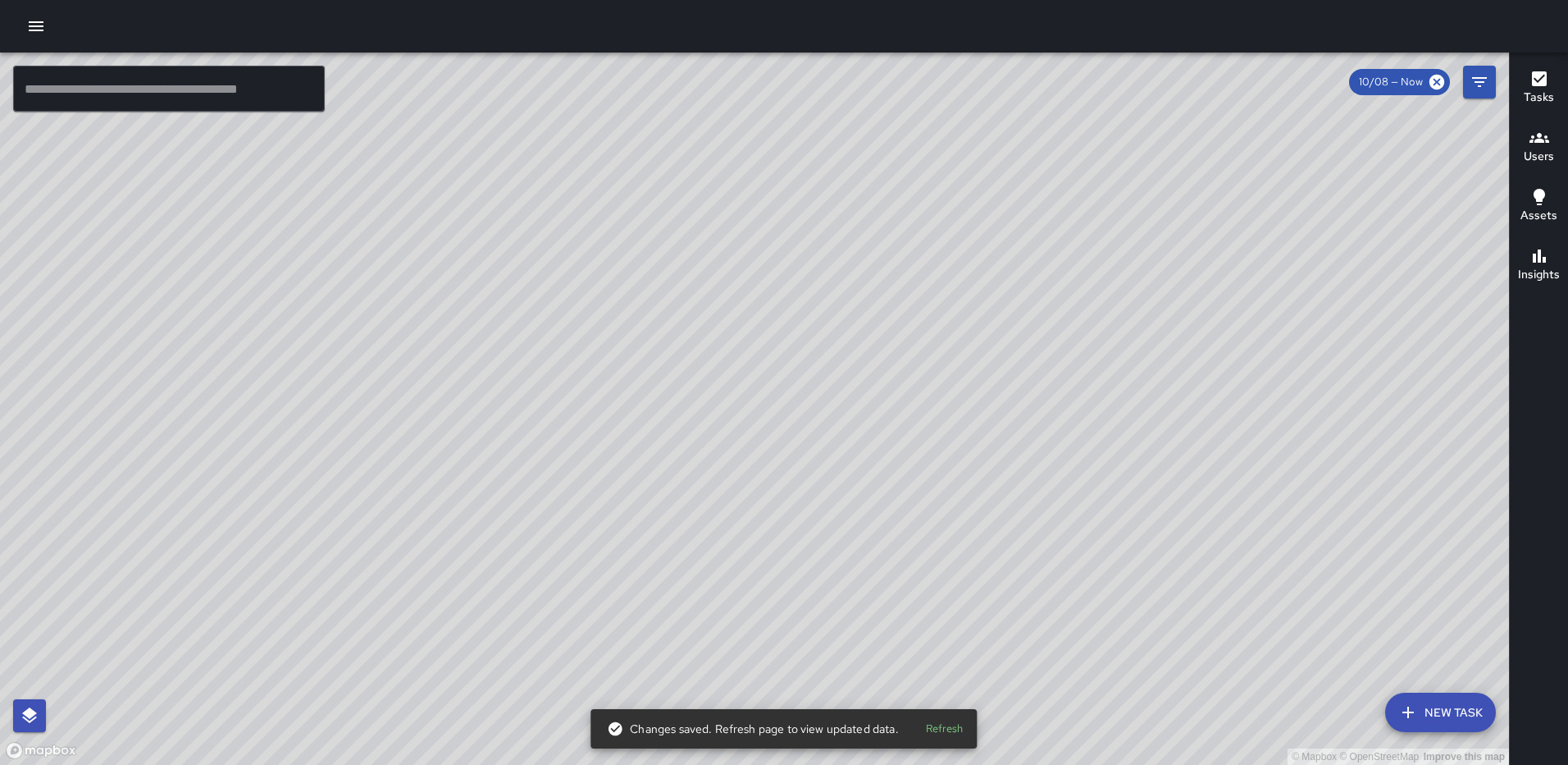
click at [774, 206] on div "© Mapbox © OpenStreetMap Improve this map AS Andre Smith 1026 3rd Street Northe…" at bounding box center [755, 408] width 1509 height 712
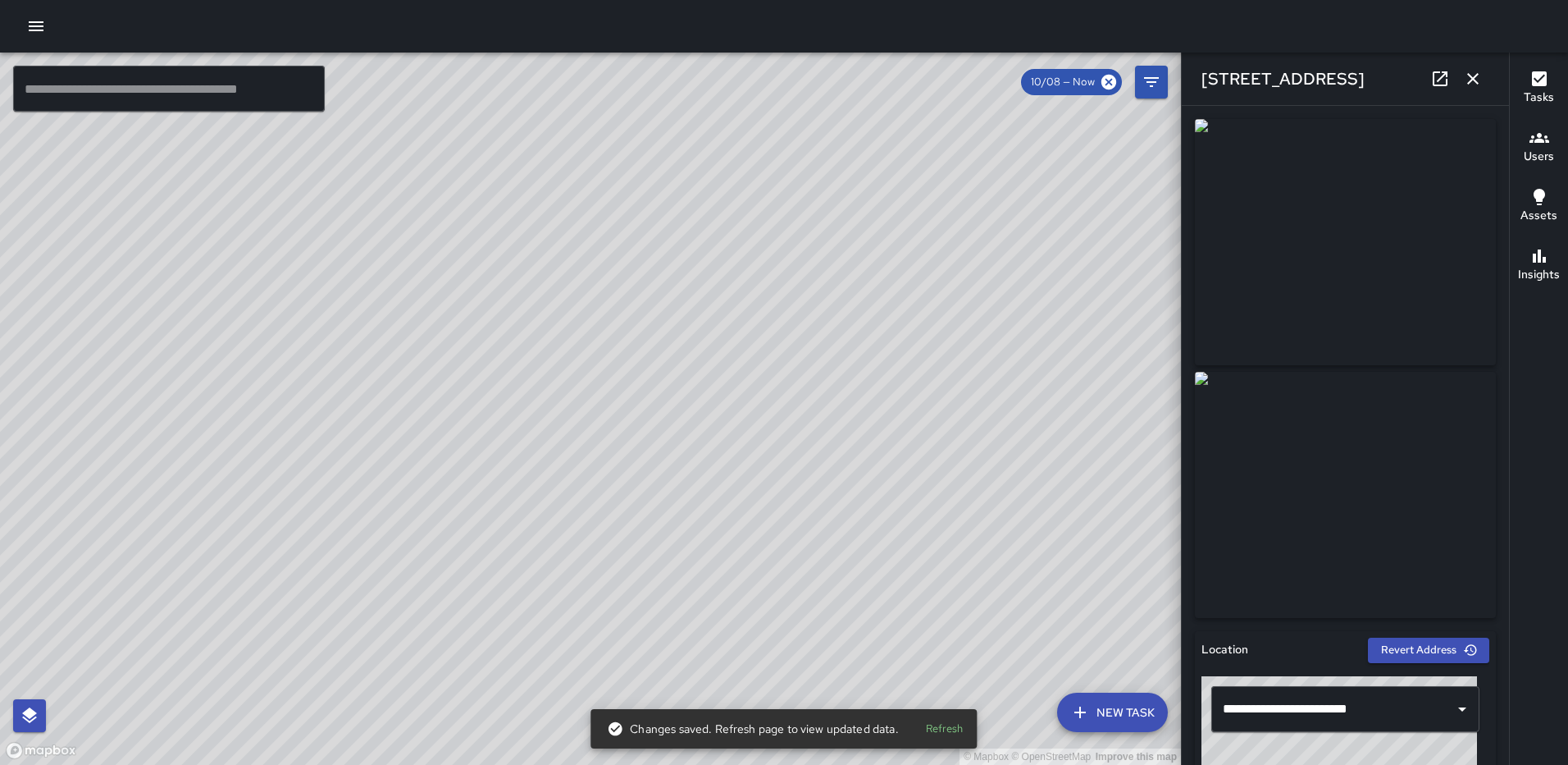
type input "**********"
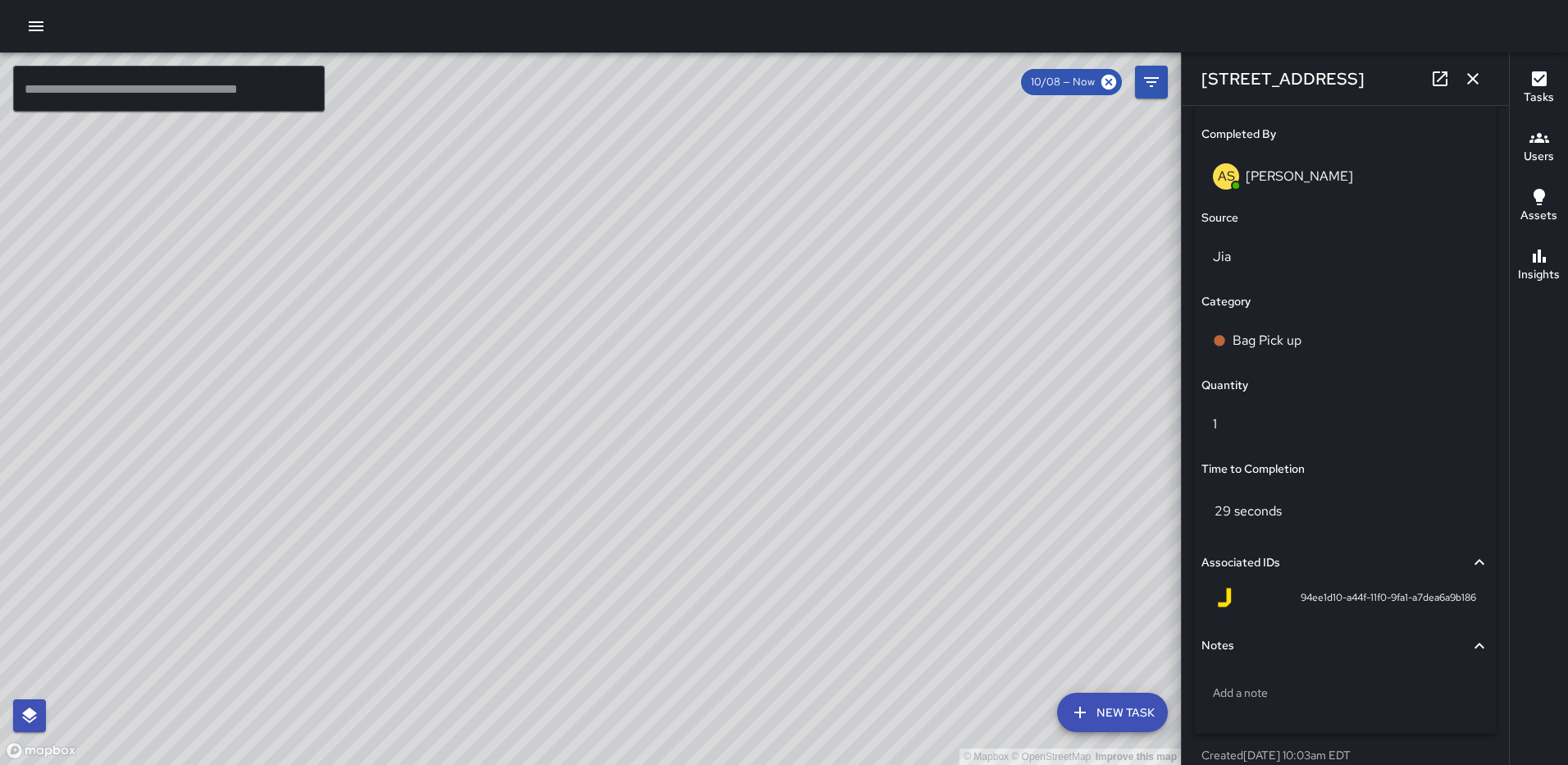
scroll to position [1068, 0]
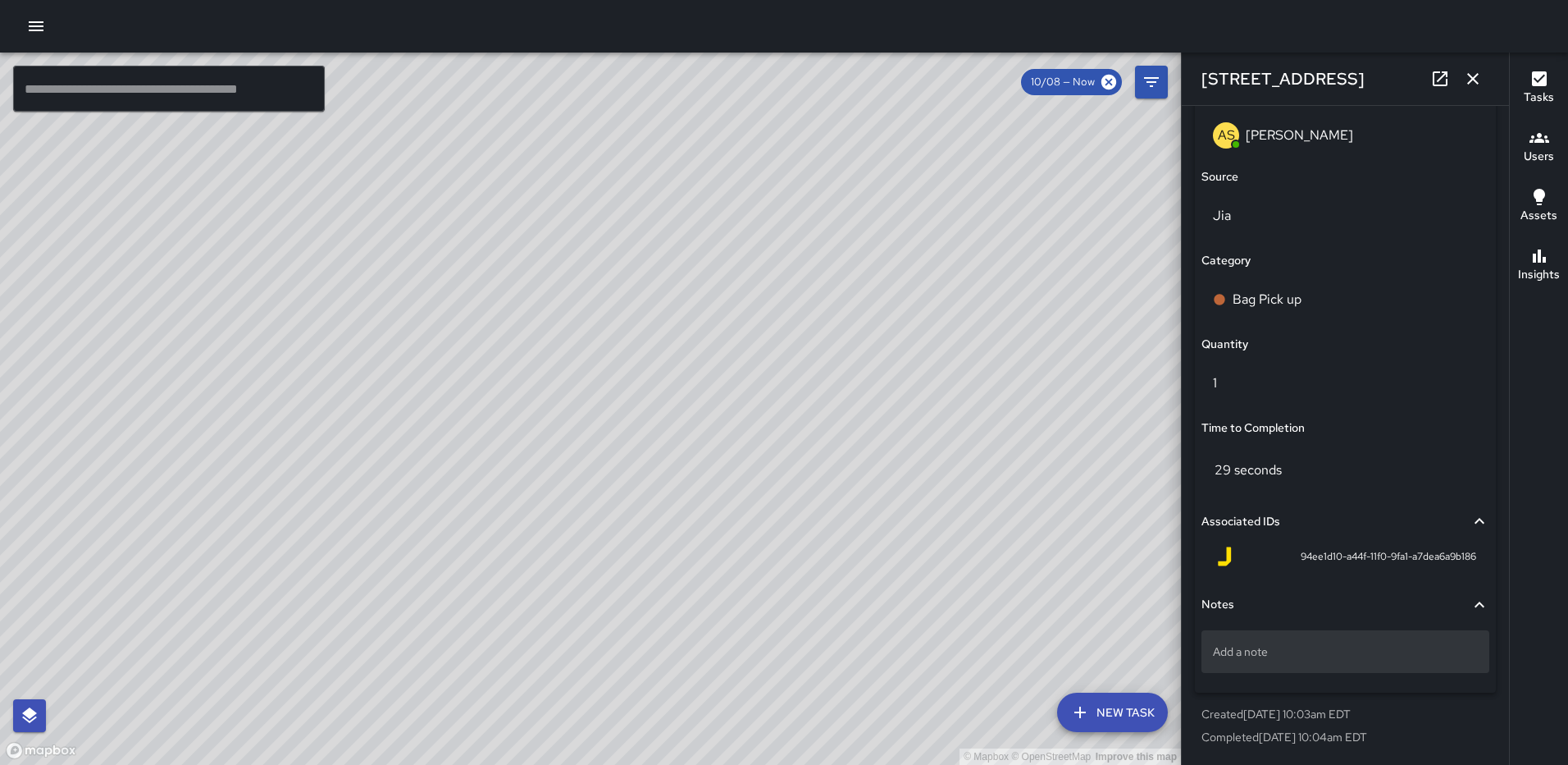
click at [1363, 642] on div "Add a note" at bounding box center [1345, 652] width 288 height 43
type textarea "*****"
click at [1472, 82] on icon "button" at bounding box center [1474, 79] width 20 height 20
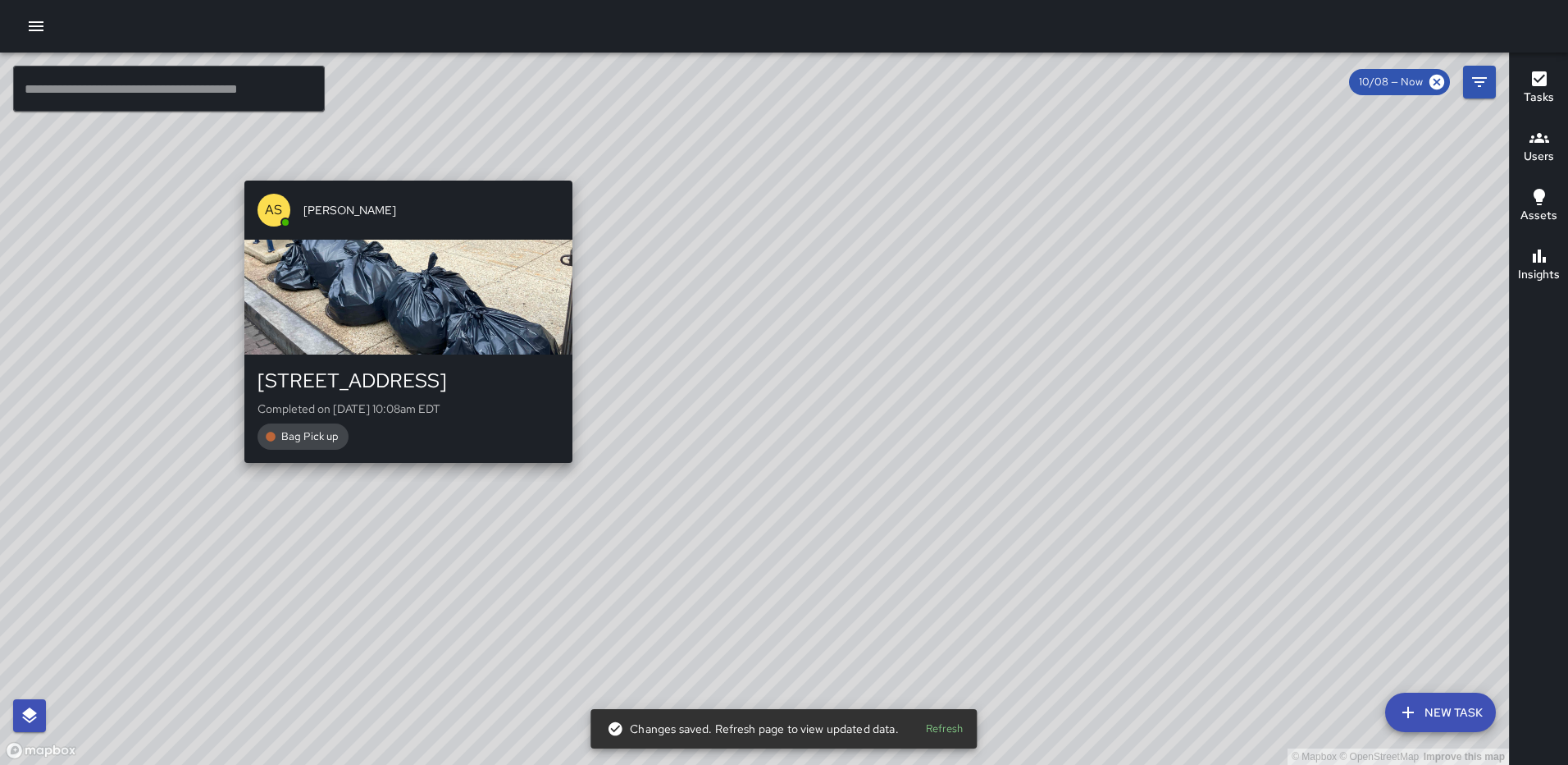
click at [403, 171] on div "© Mapbox © OpenStreetMap Improve this map AS Andre Smith 1201 First Street Nort…" at bounding box center [755, 408] width 1509 height 712
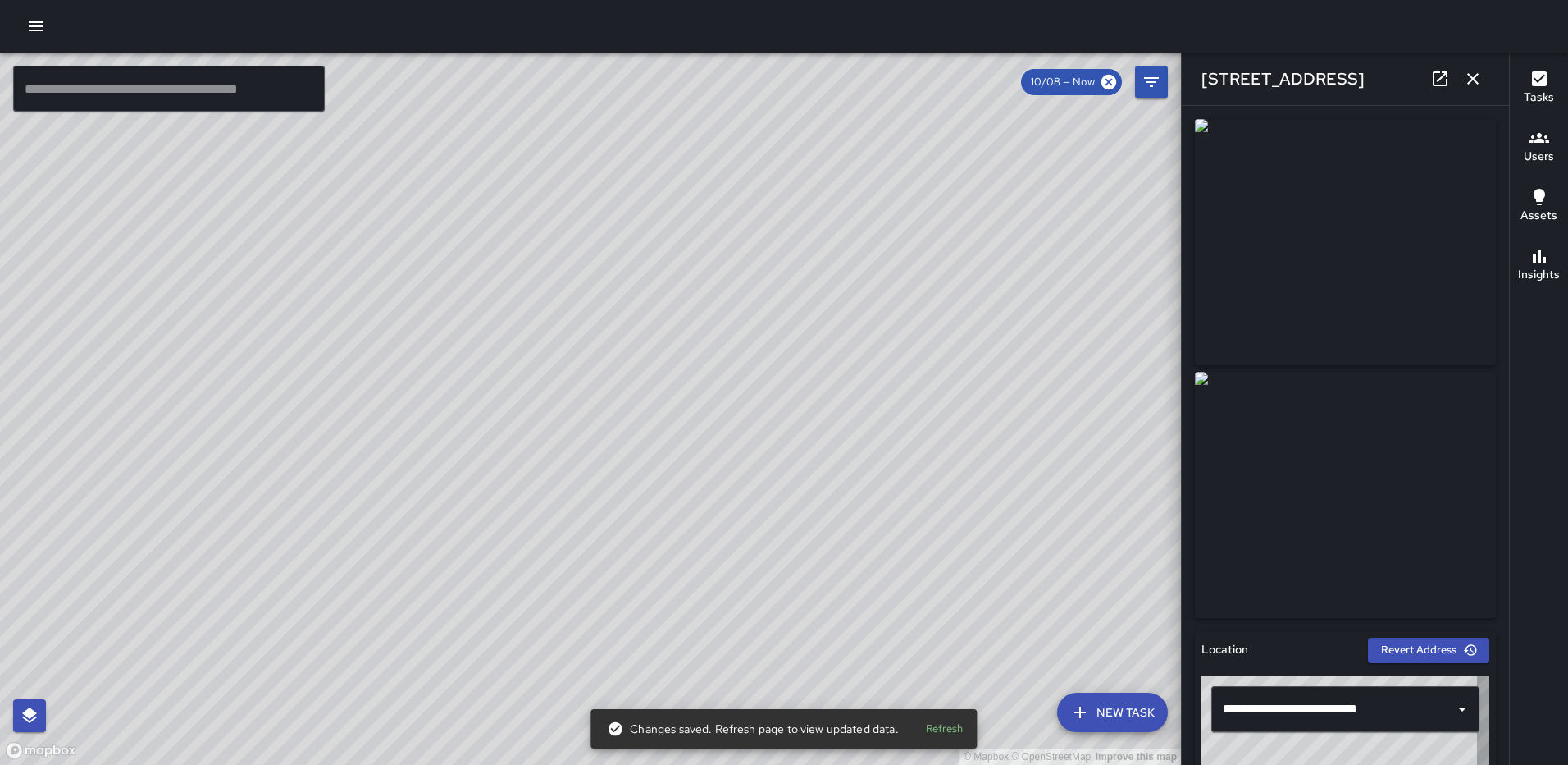
type input "**********"
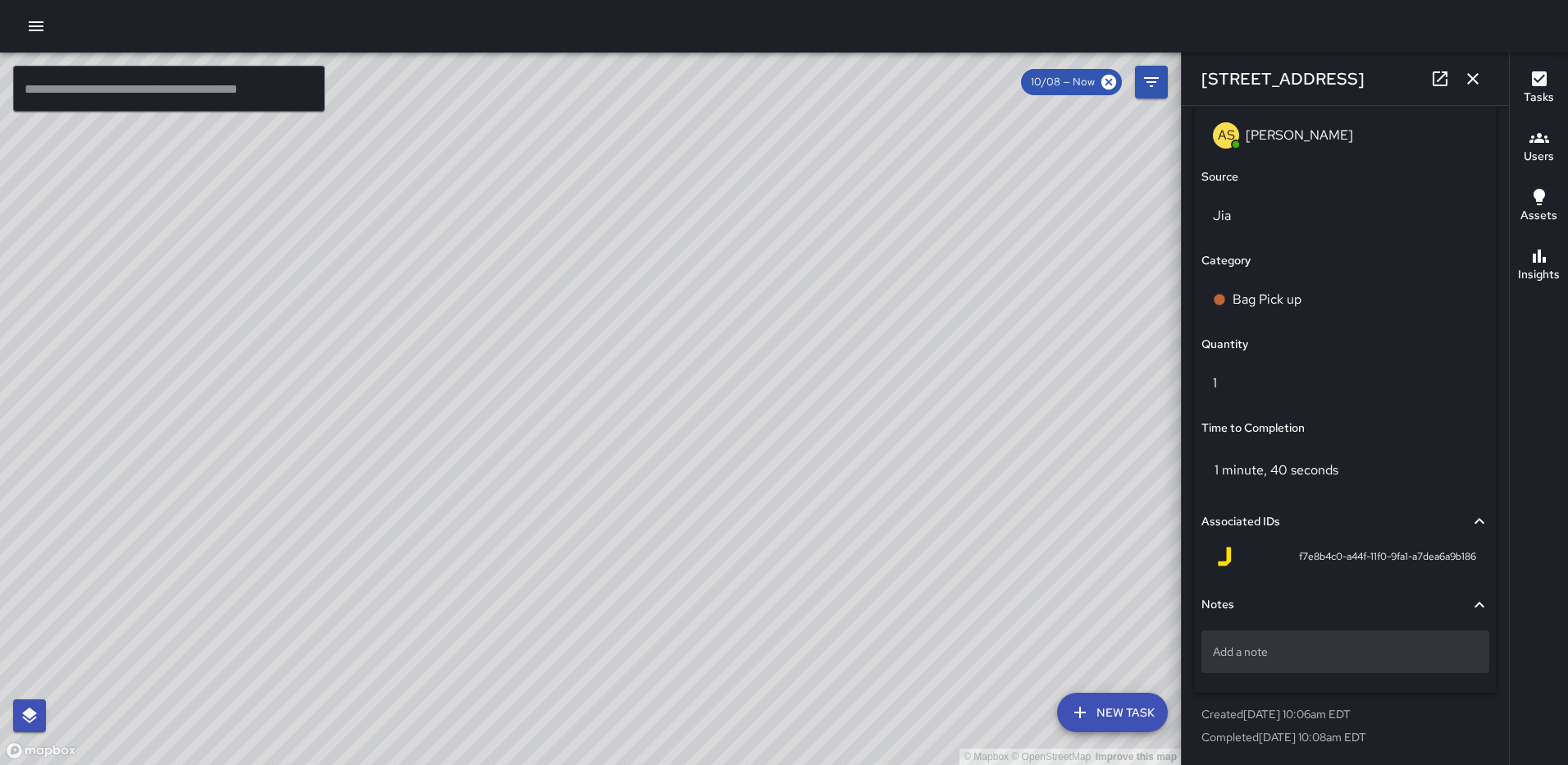
click at [1365, 652] on p "Add a note" at bounding box center [1345, 652] width 265 height 17
type textarea "*****"
click at [1481, 75] on icon "button" at bounding box center [1474, 79] width 20 height 20
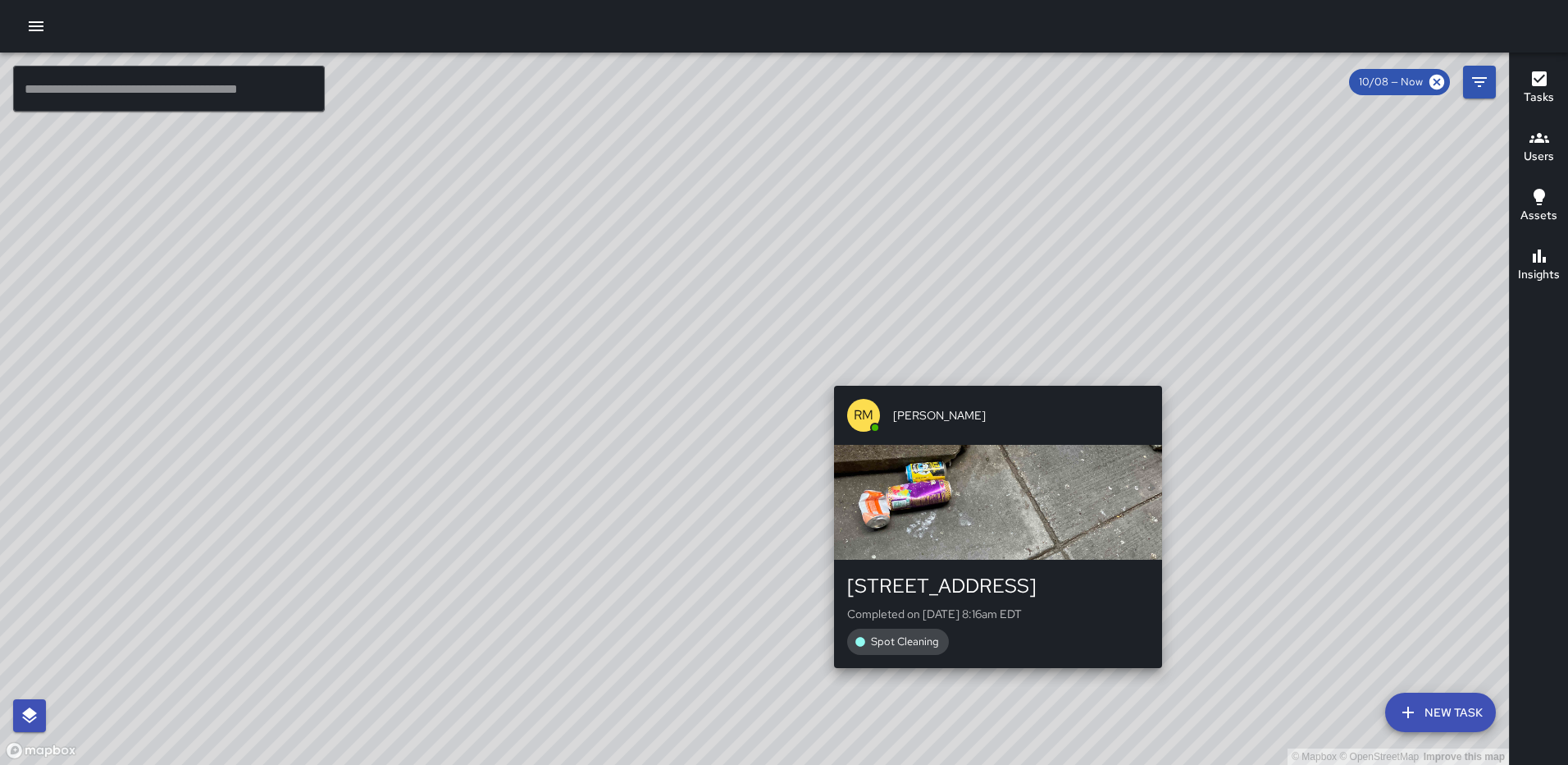
click at [1156, 378] on div "© Mapbox © OpenStreetMap Improve this map RM Rodney Mcneil 101-165 M Street Nor…" at bounding box center [755, 408] width 1509 height 712
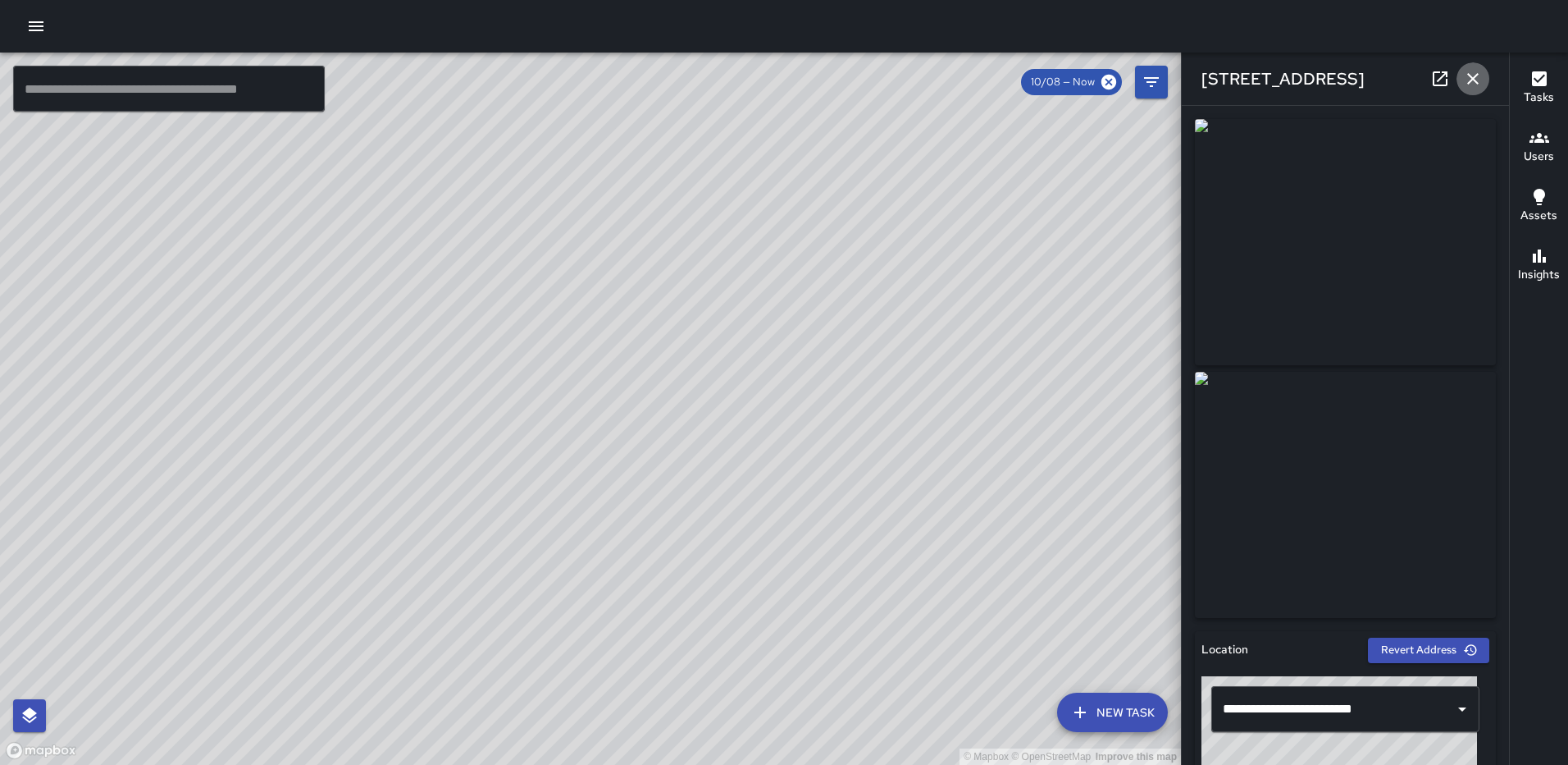
click at [1474, 87] on icon "button" at bounding box center [1474, 79] width 20 height 20
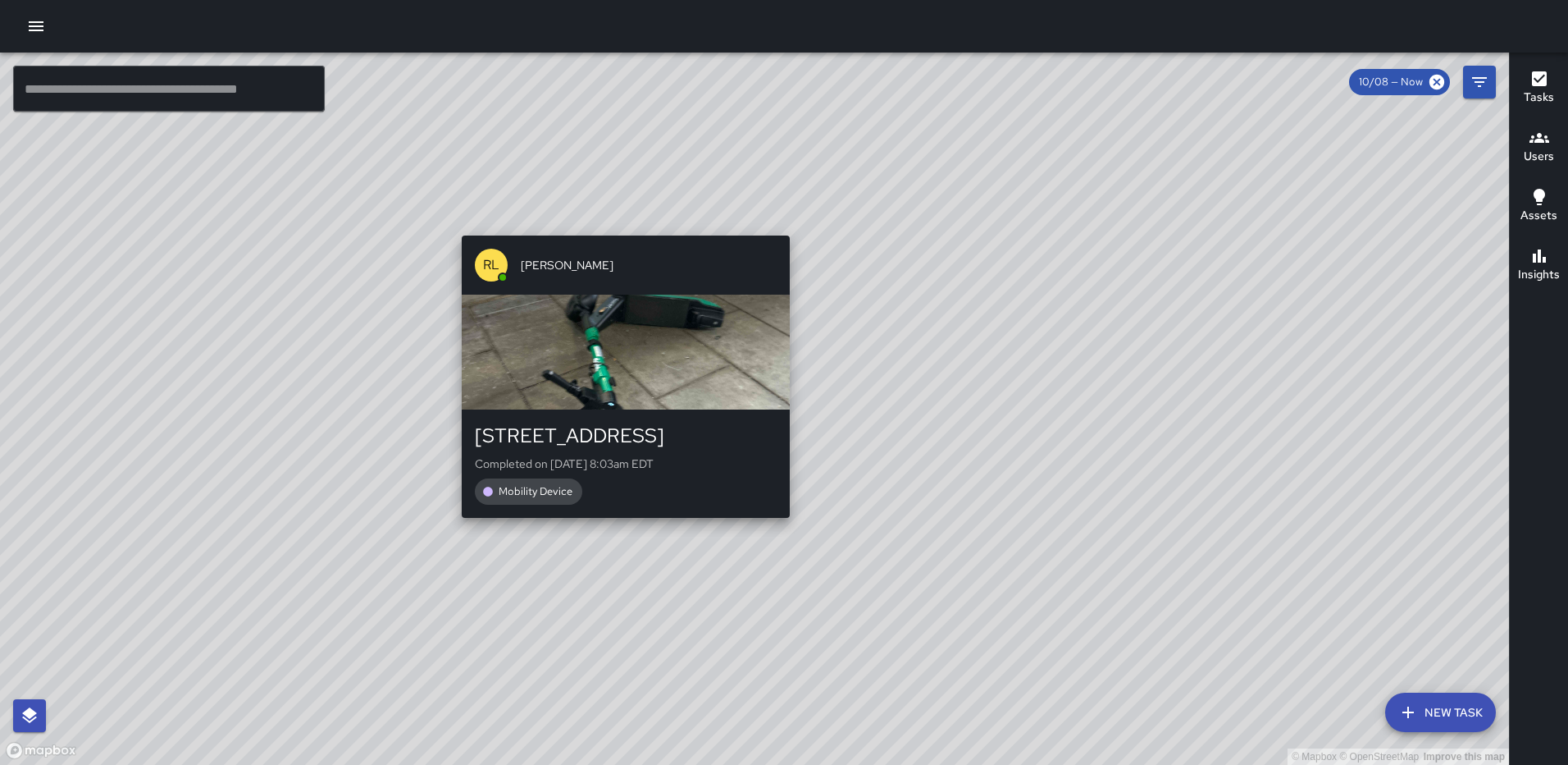
click at [784, 224] on div "© Mapbox © OpenStreetMap Improve this map RL Ruben Lechuga 200 M Street Northea…" at bounding box center [755, 408] width 1509 height 712
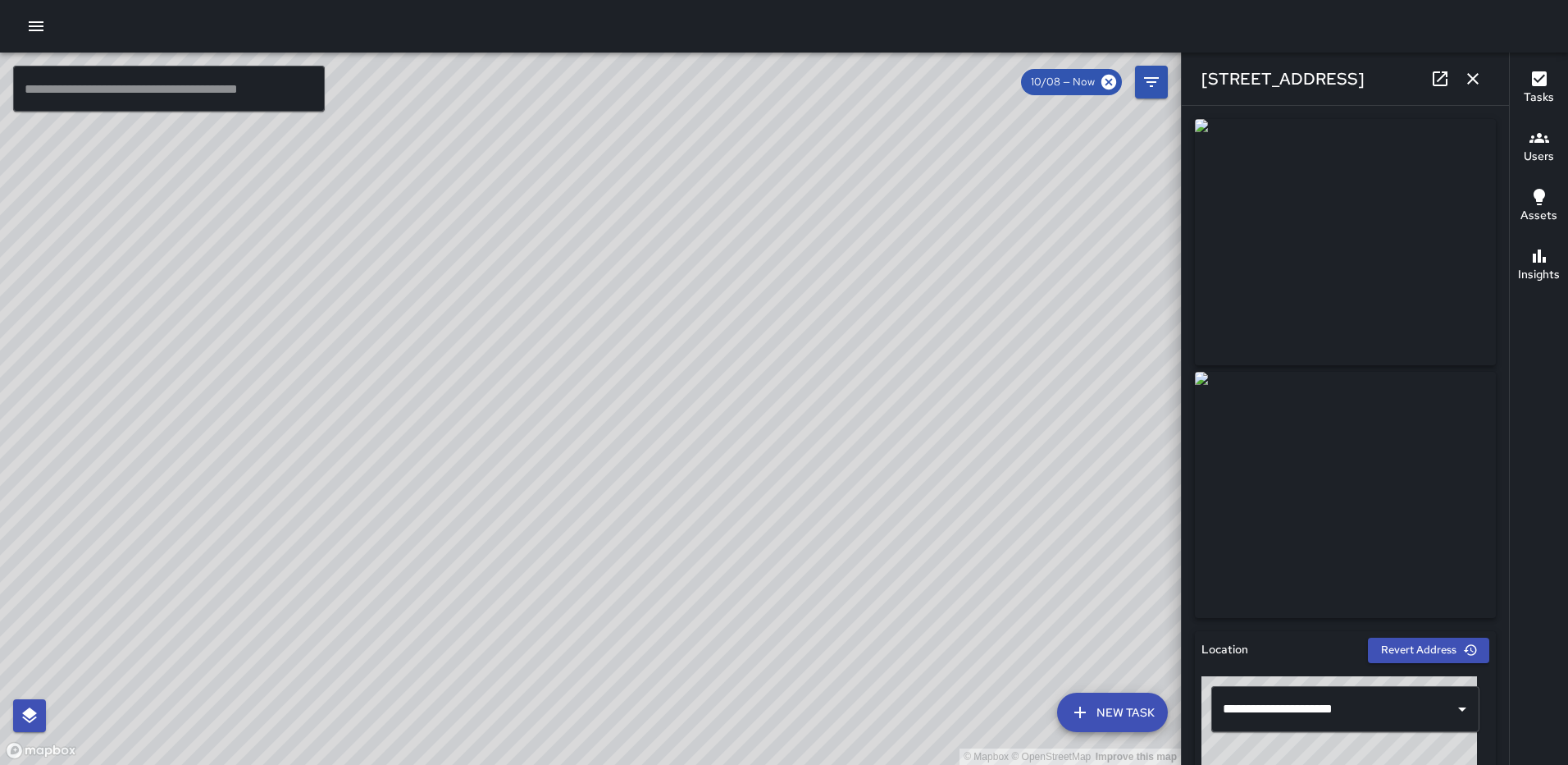
click at [1476, 83] on icon "button" at bounding box center [1473, 79] width 12 height 12
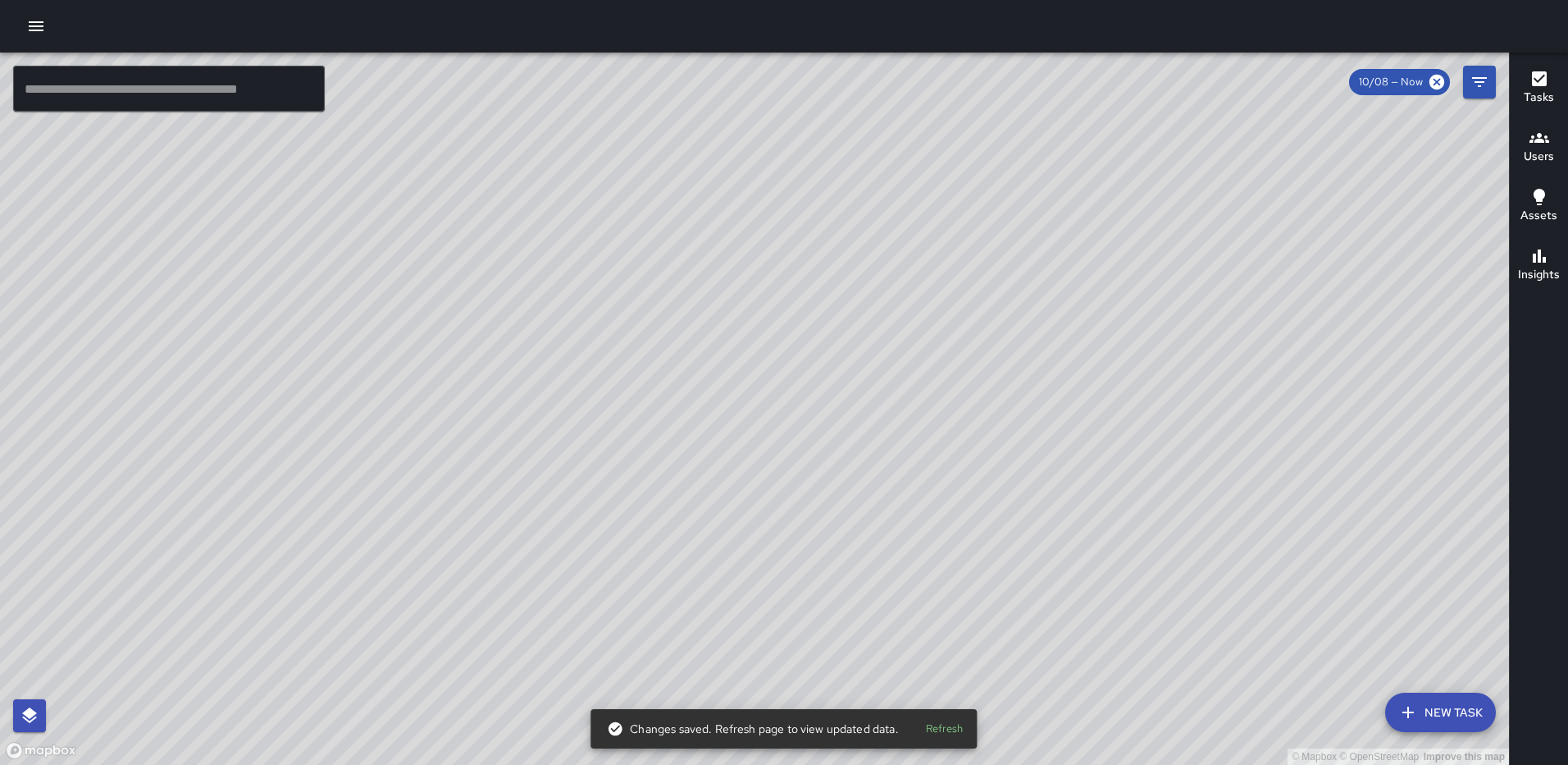
click at [755, 412] on div "© Mapbox © OpenStreetMap Improve this map RL Ruben Lechuga 200 M Street Northea…" at bounding box center [755, 408] width 1509 height 712
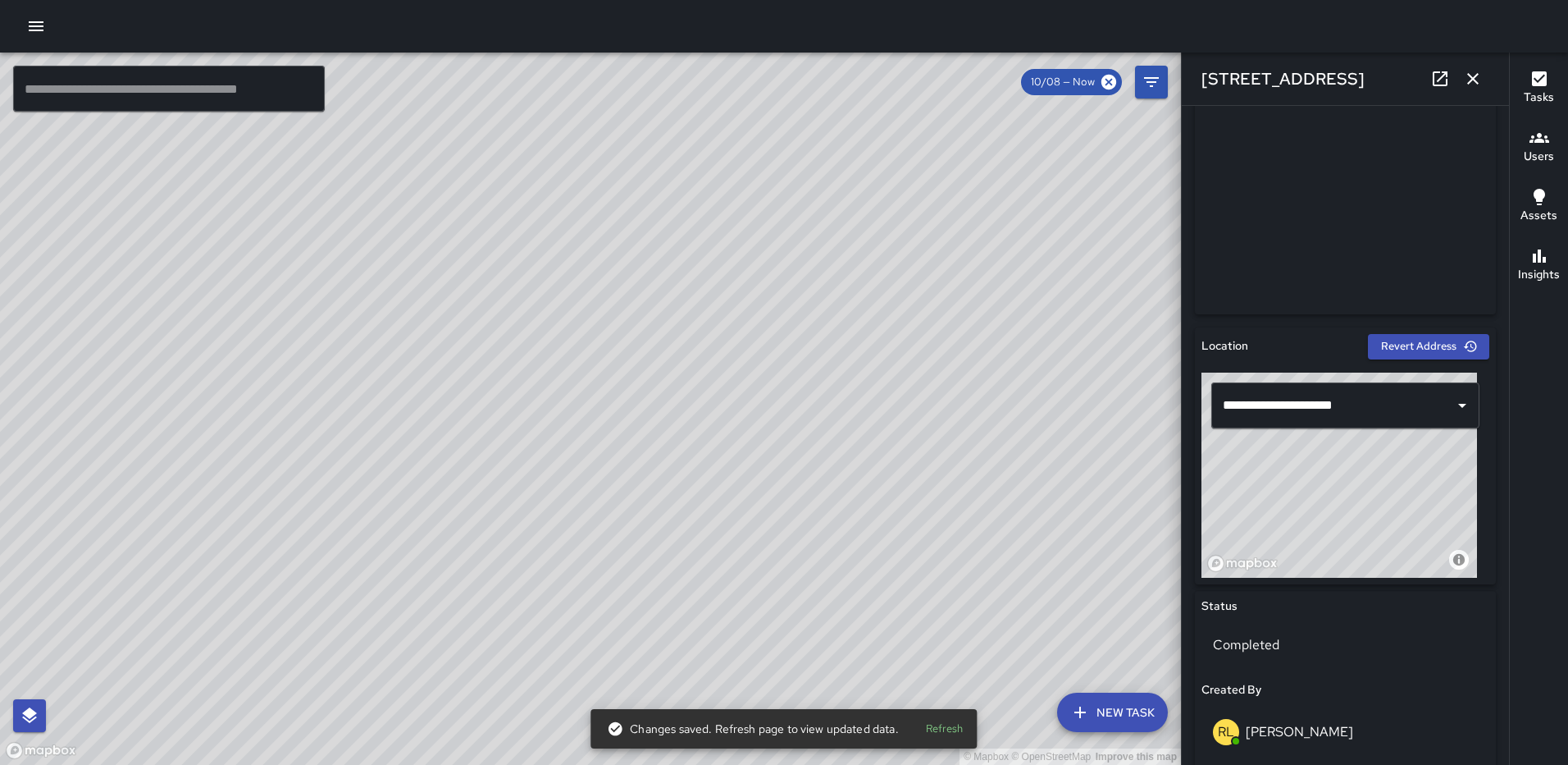
scroll to position [321, 0]
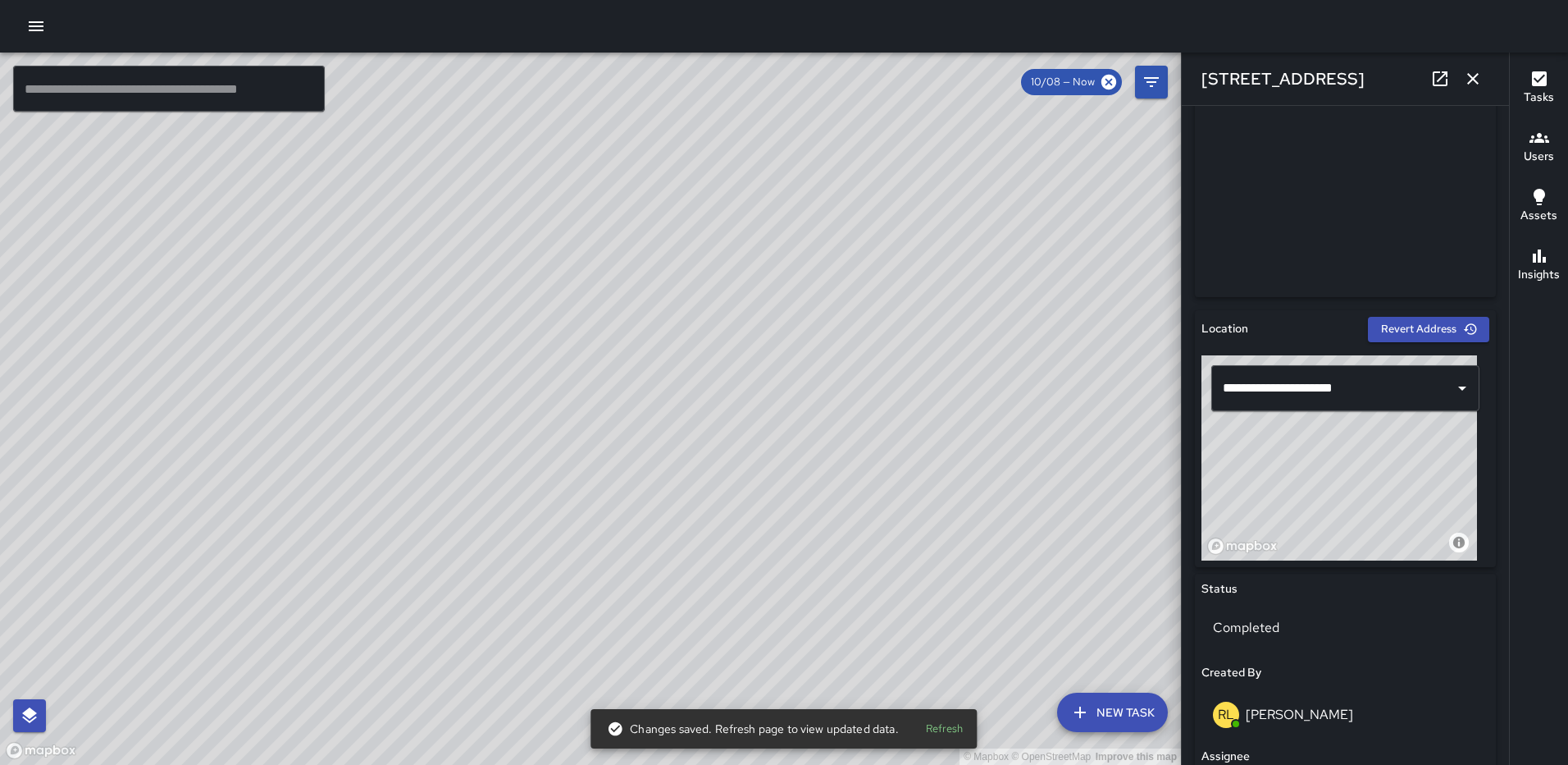
drag, startPoint x: 1367, startPoint y: 479, endPoint x: 1338, endPoint y: 337, distance: 144.9
click at [1331, 334] on div "**********" at bounding box center [1345, 439] width 301 height 257
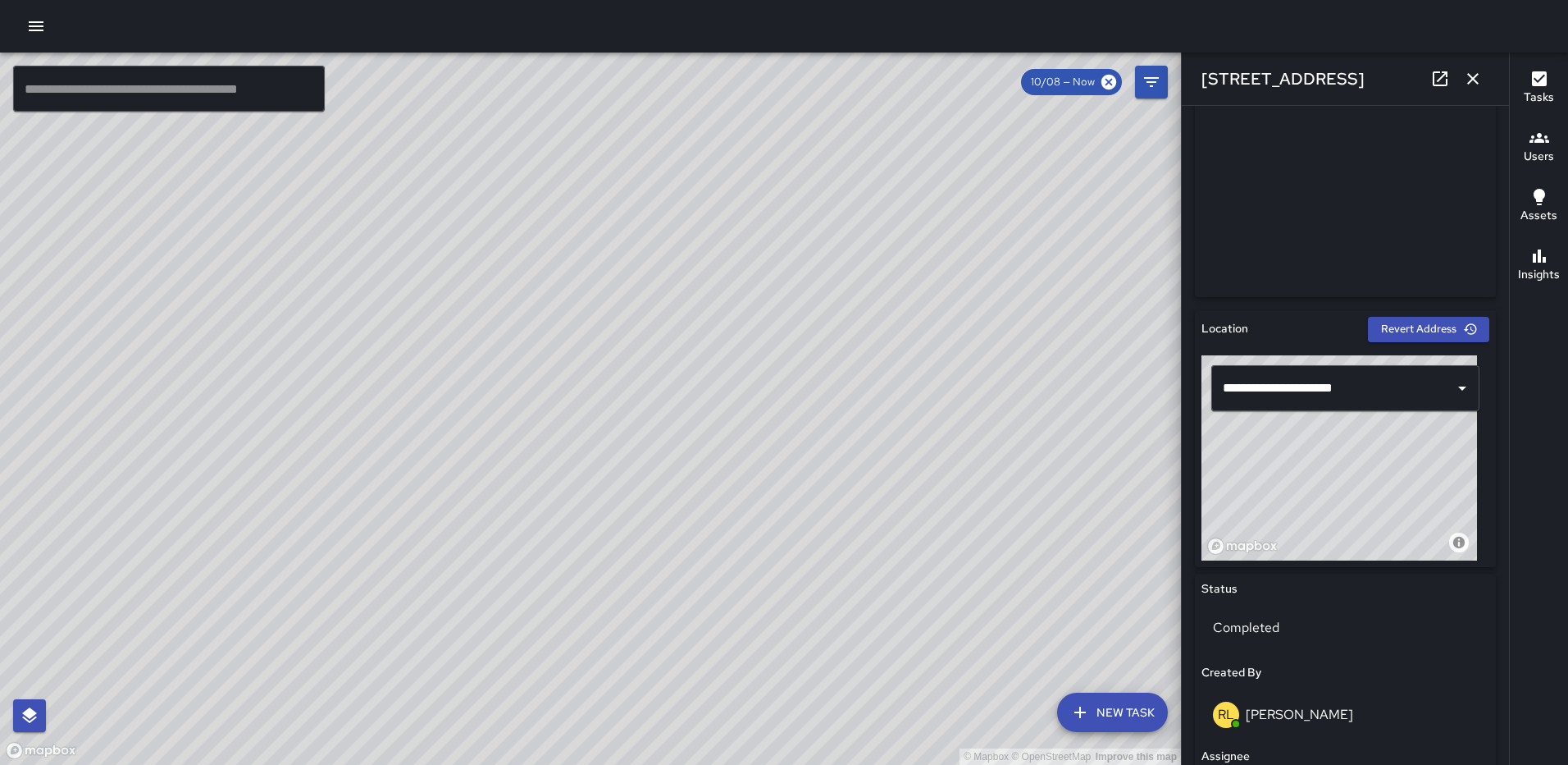
type input "**********"
drag, startPoint x: 1381, startPoint y: 476, endPoint x: 1388, endPoint y: 446, distance: 30.8
click at [1388, 446] on div "© Mapbox © OpenStreetMap Improve this map" at bounding box center [1339, 458] width 276 height 205
click at [558, 589] on div "© Mapbox © OpenStreetMap Improve this map RM Rodney Mcneil 101-165 M Street Nor…" at bounding box center [591, 408] width 1182 height 712
drag, startPoint x: 1251, startPoint y: 472, endPoint x: 1184, endPoint y: 448, distance: 71.2
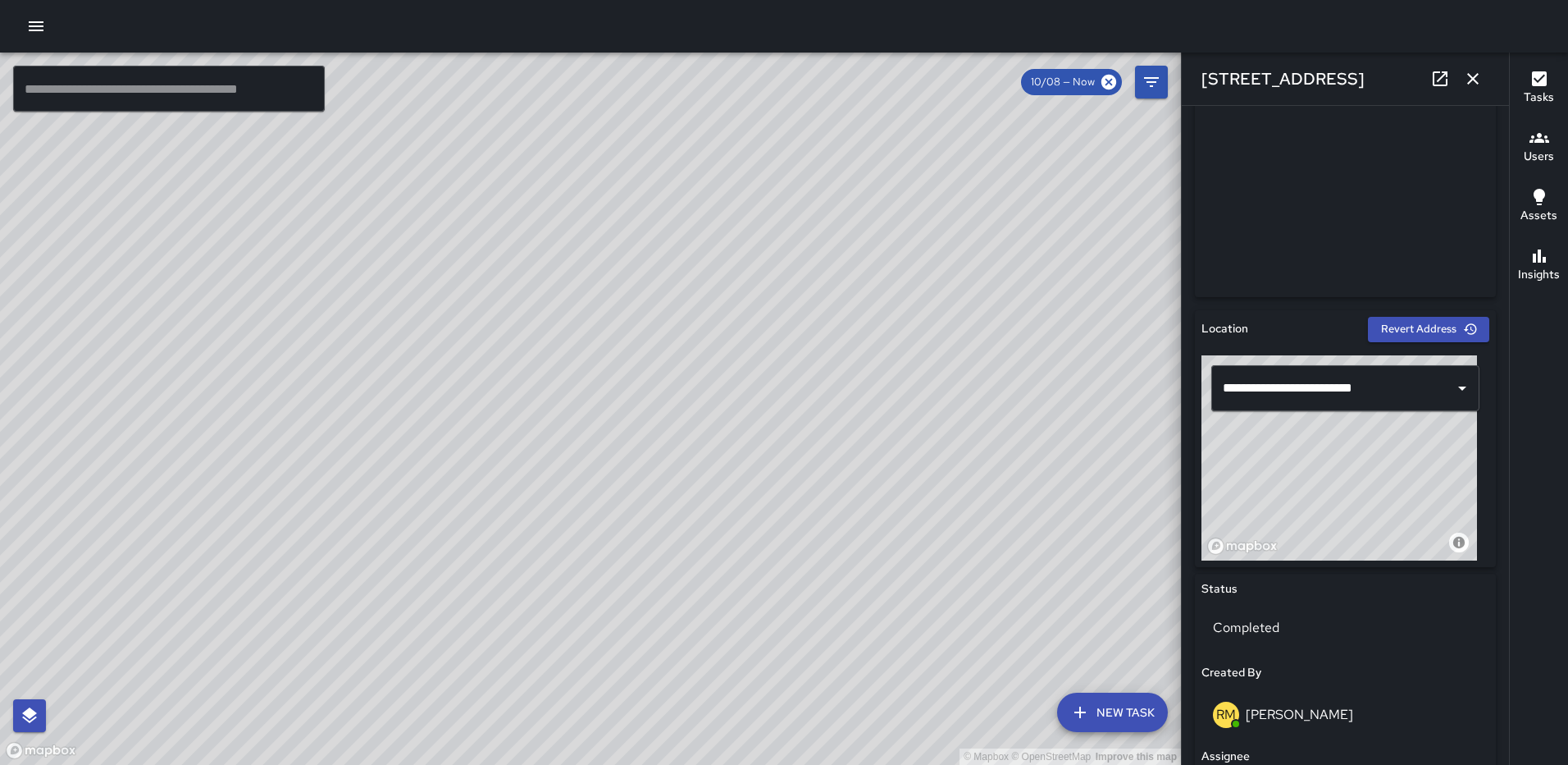
click at [1184, 448] on div "**********" at bounding box center [1345, 435] width 328 height 659
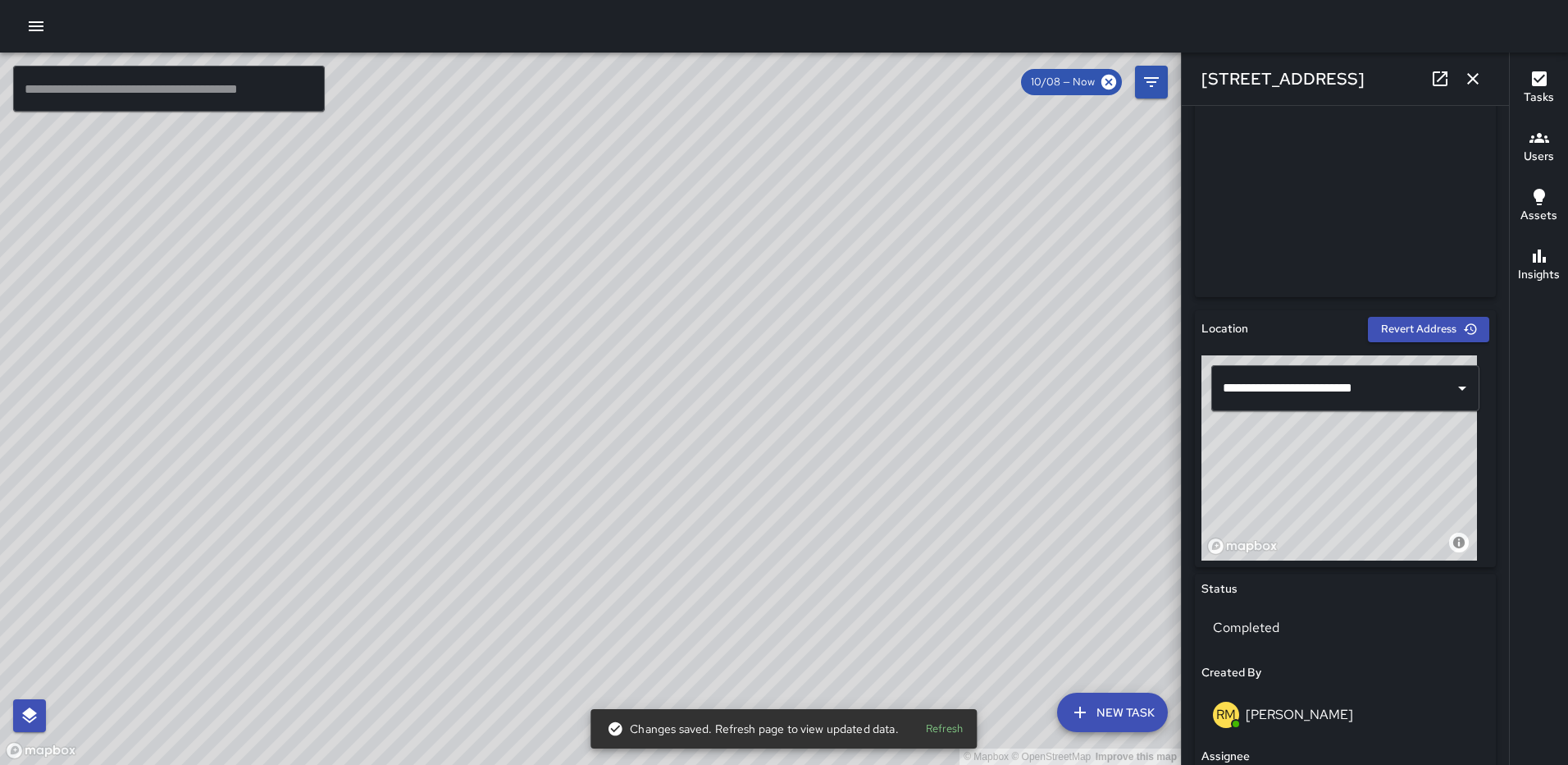
drag, startPoint x: 1470, startPoint y: 74, endPoint x: 1560, endPoint y: 106, distance: 95.5
click at [1470, 74] on icon "button" at bounding box center [1474, 79] width 20 height 20
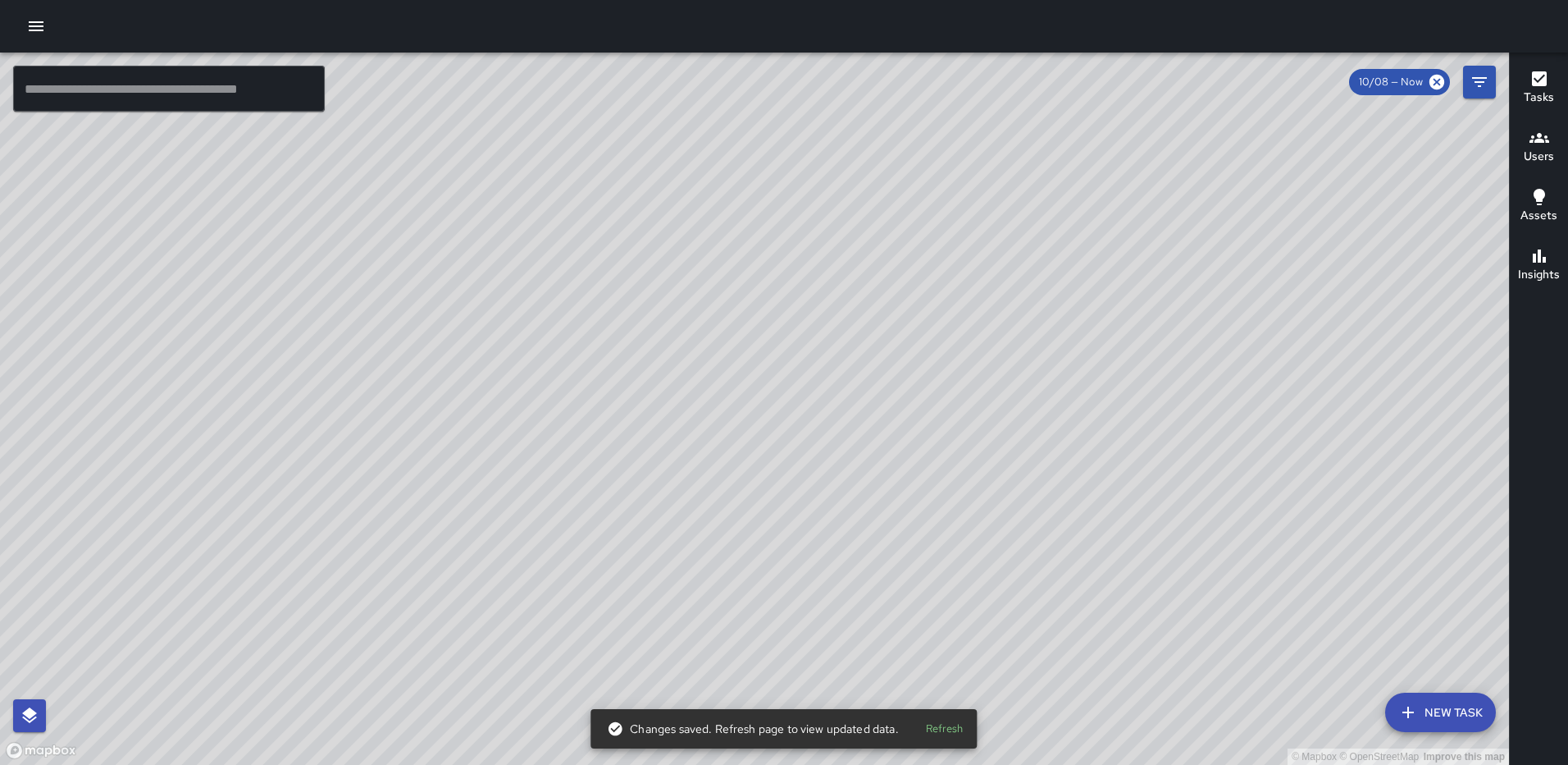
click at [357, 440] on div "© Mapbox © OpenStreetMap Improve this map AS Andre Smith 1201 First Street Nort…" at bounding box center [755, 408] width 1509 height 712
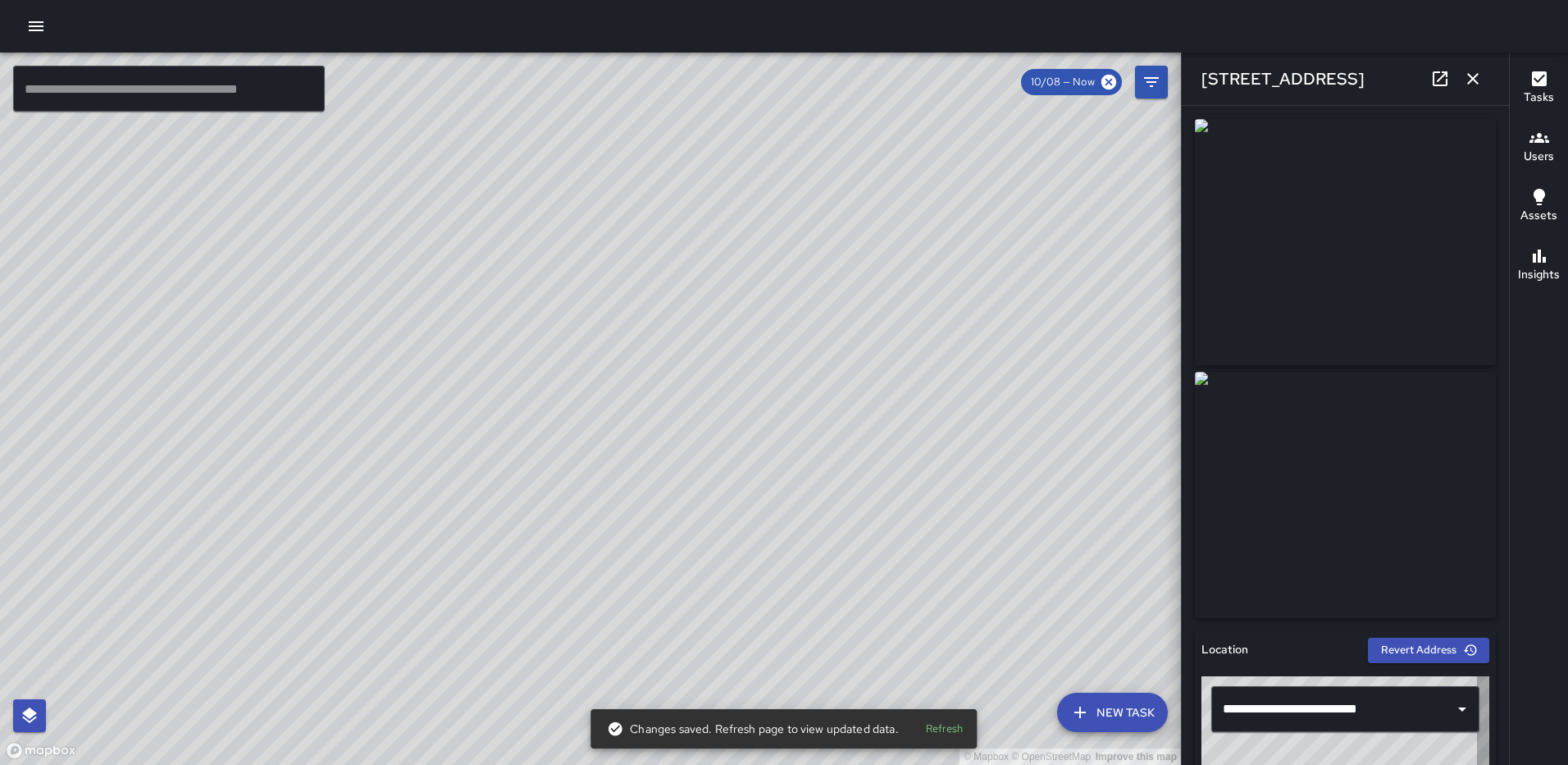
type input "**********"
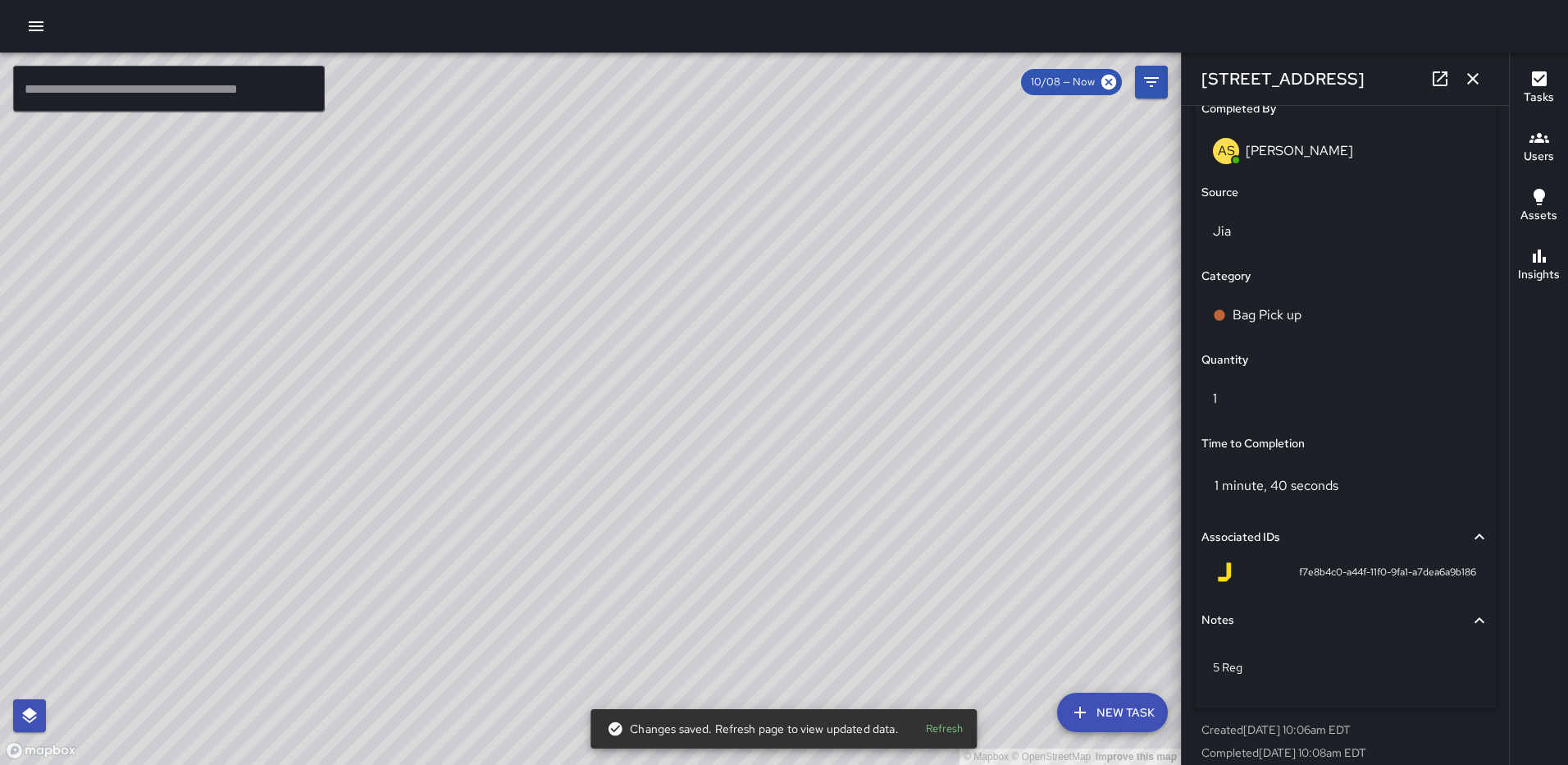
scroll to position [1059, 0]
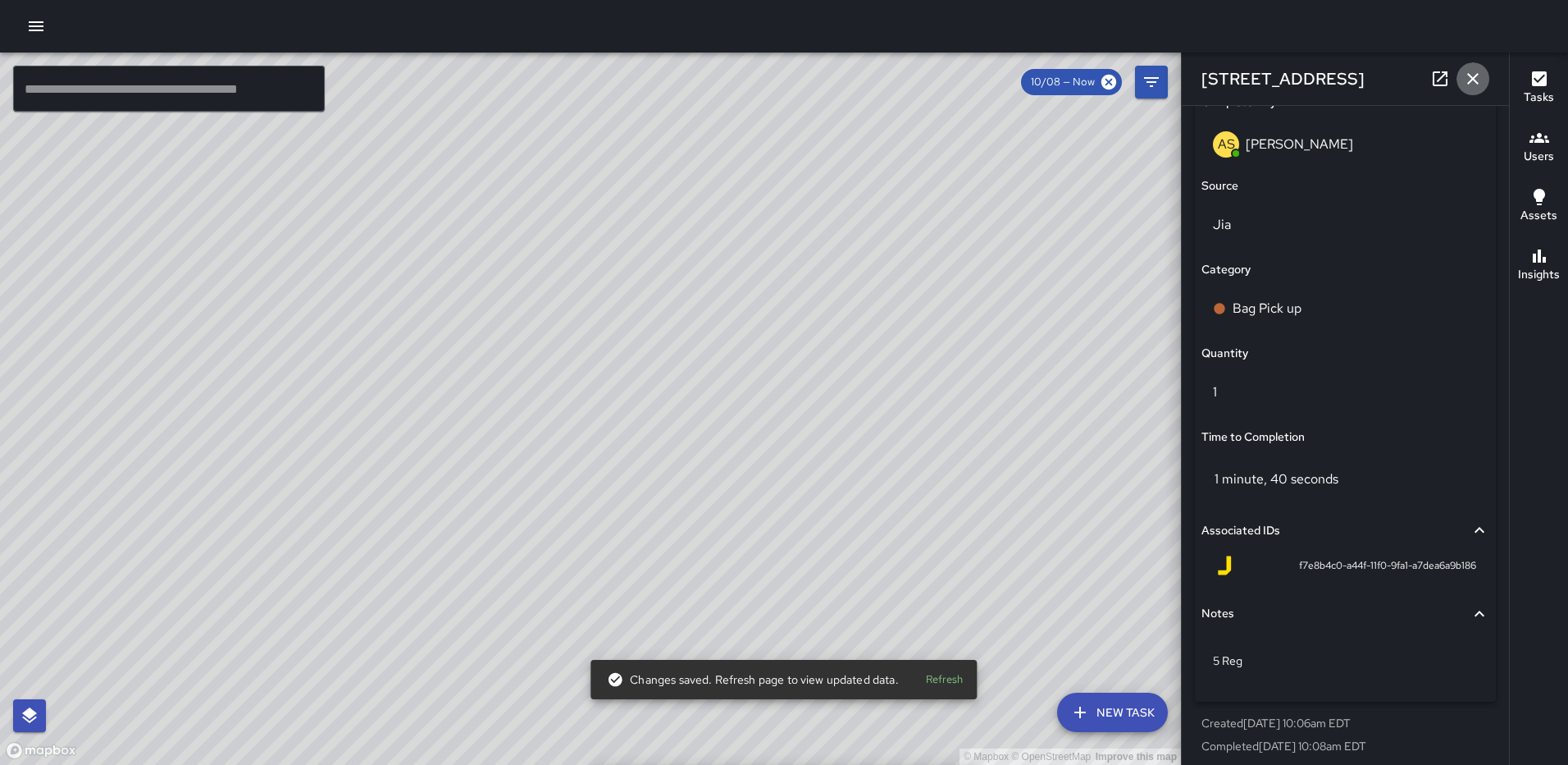
click at [1481, 79] on icon "button" at bounding box center [1474, 79] width 20 height 20
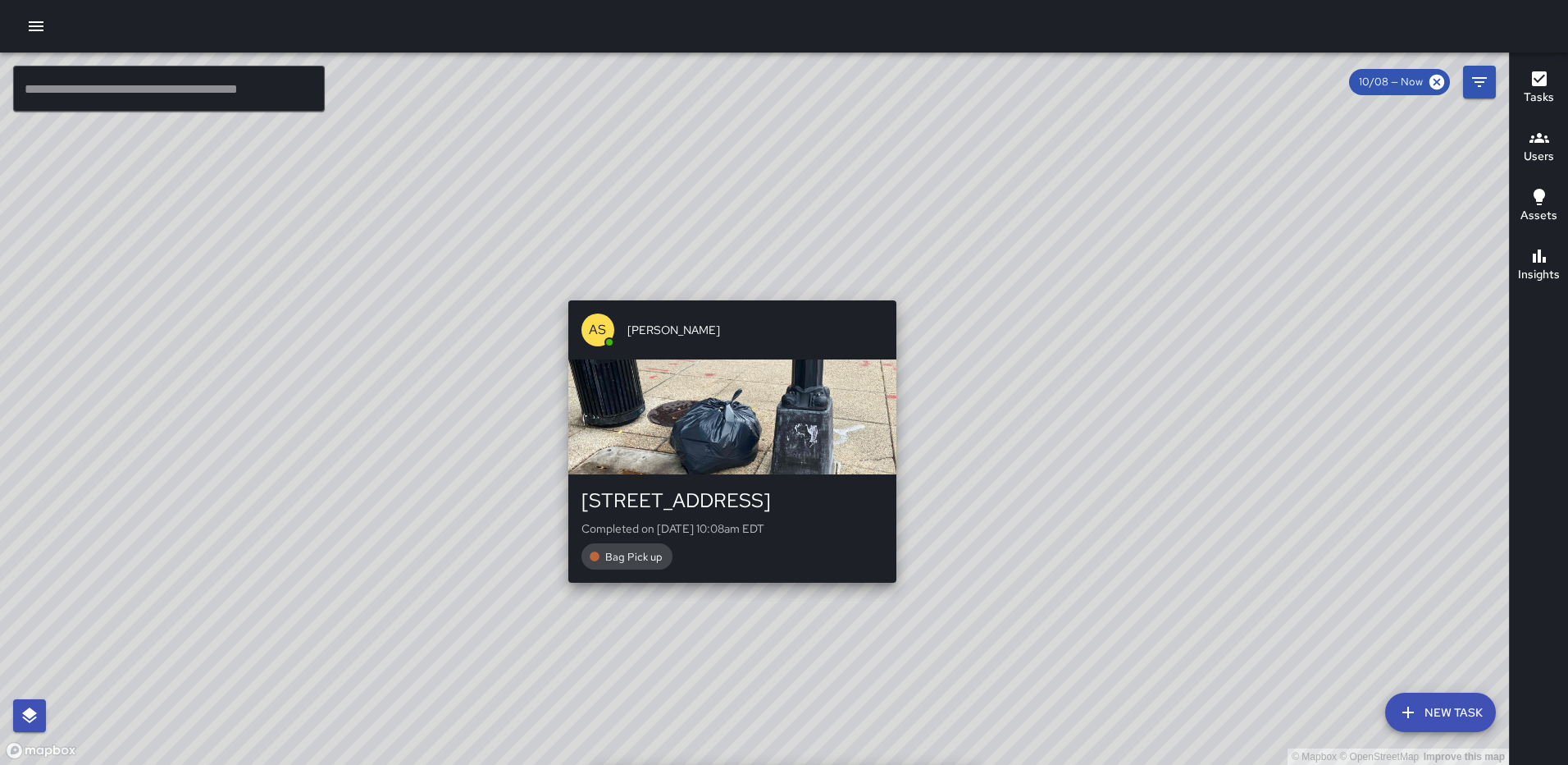
click at [725, 289] on div "© Mapbox © OpenStreetMap Improve this map AS Andre Smith 1275 First Street Nort…" at bounding box center [755, 408] width 1509 height 712
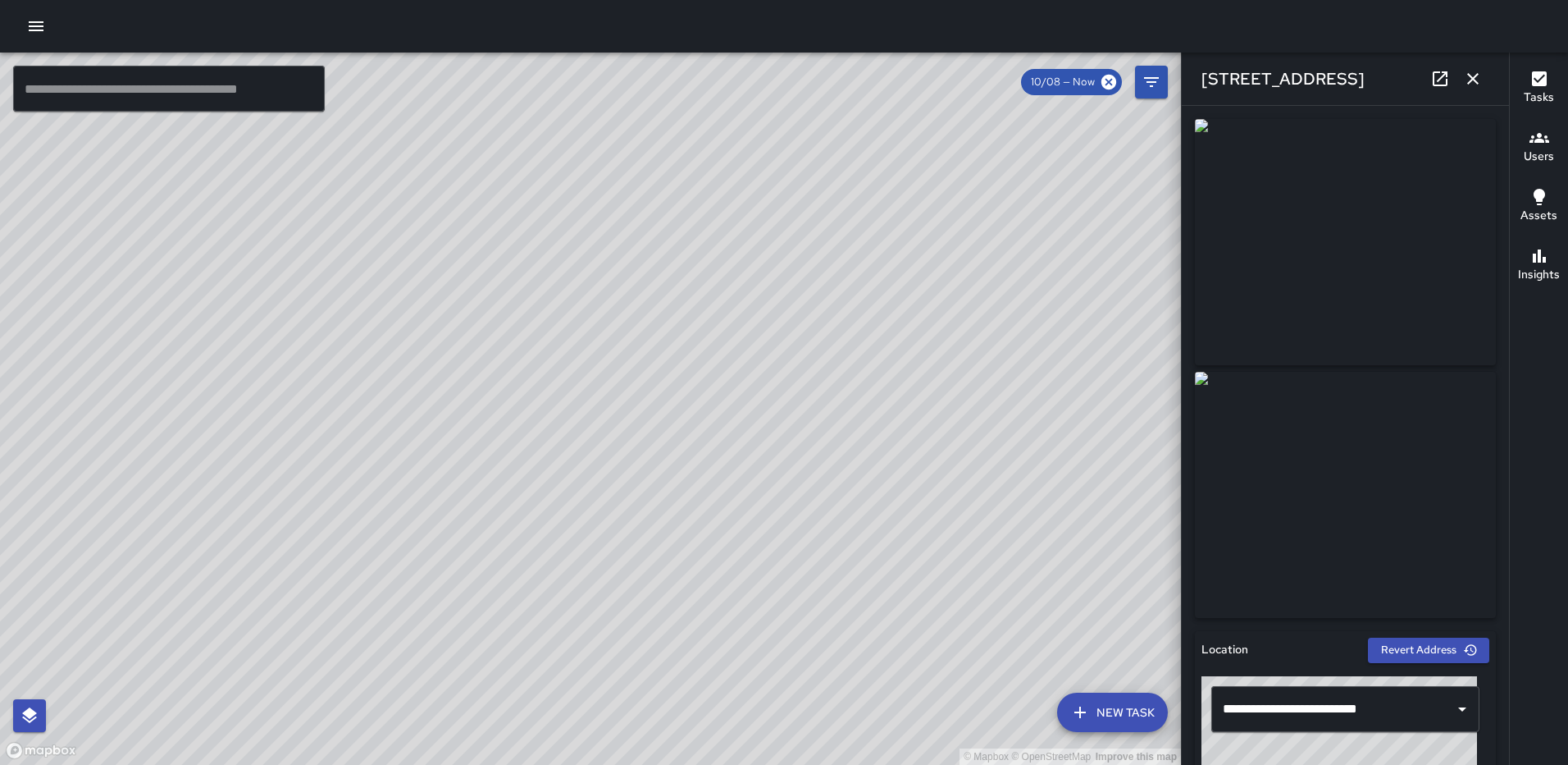
type input "**********"
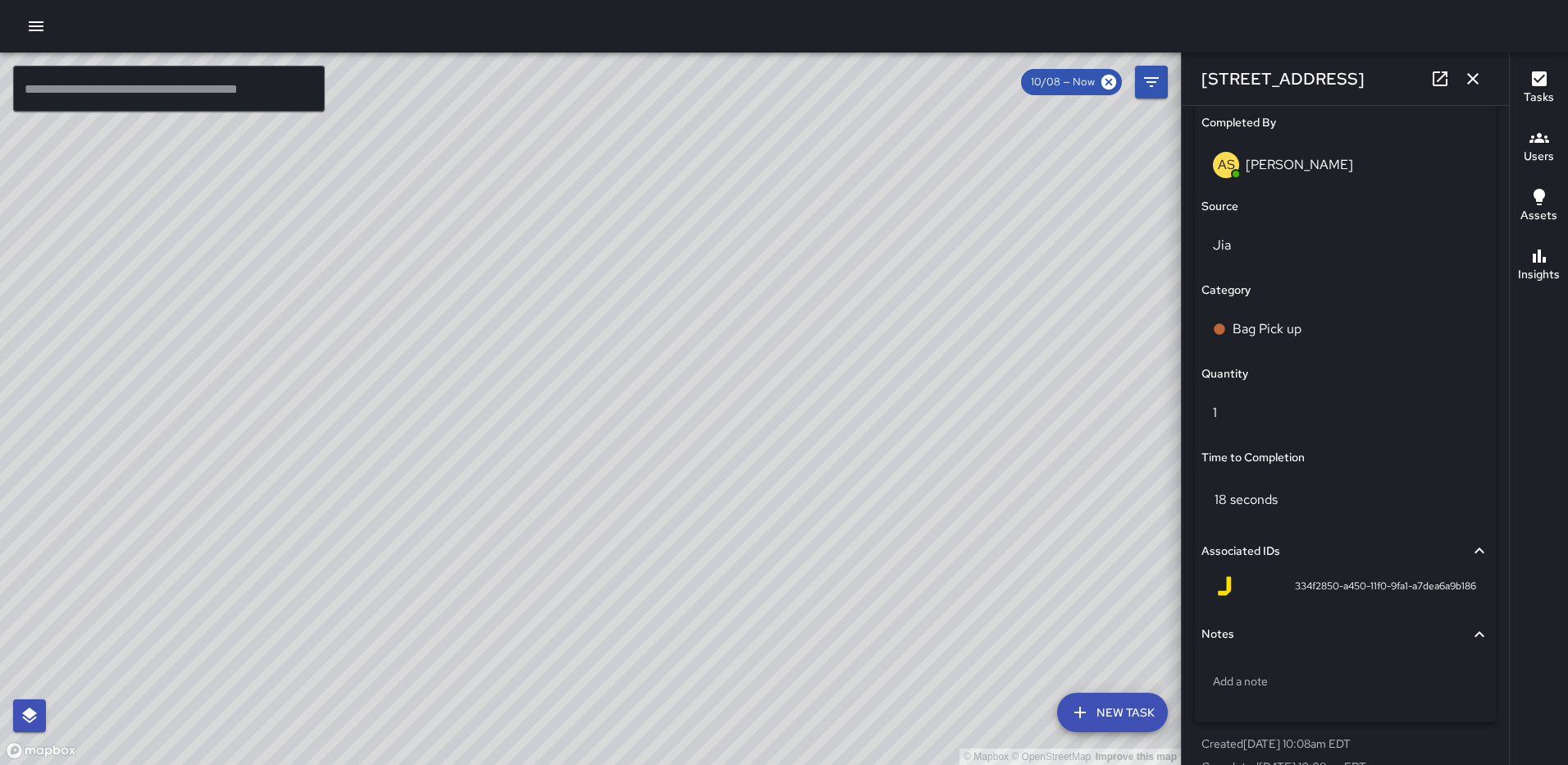
scroll to position [1068, 0]
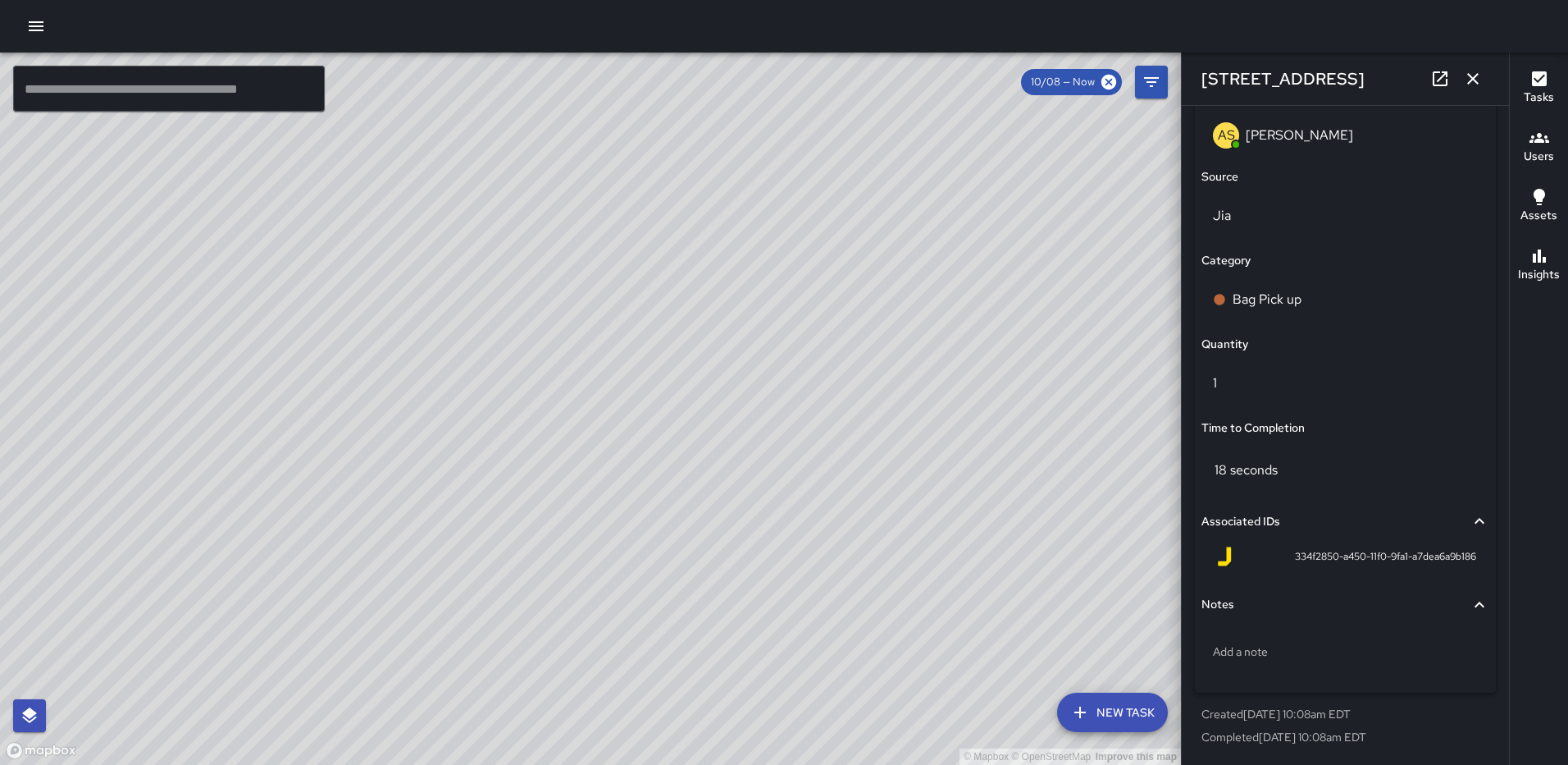
drag, startPoint x: 1470, startPoint y: 81, endPoint x: 1463, endPoint y: 89, distance: 10.6
click at [1470, 81] on icon "button" at bounding box center [1473, 79] width 12 height 12
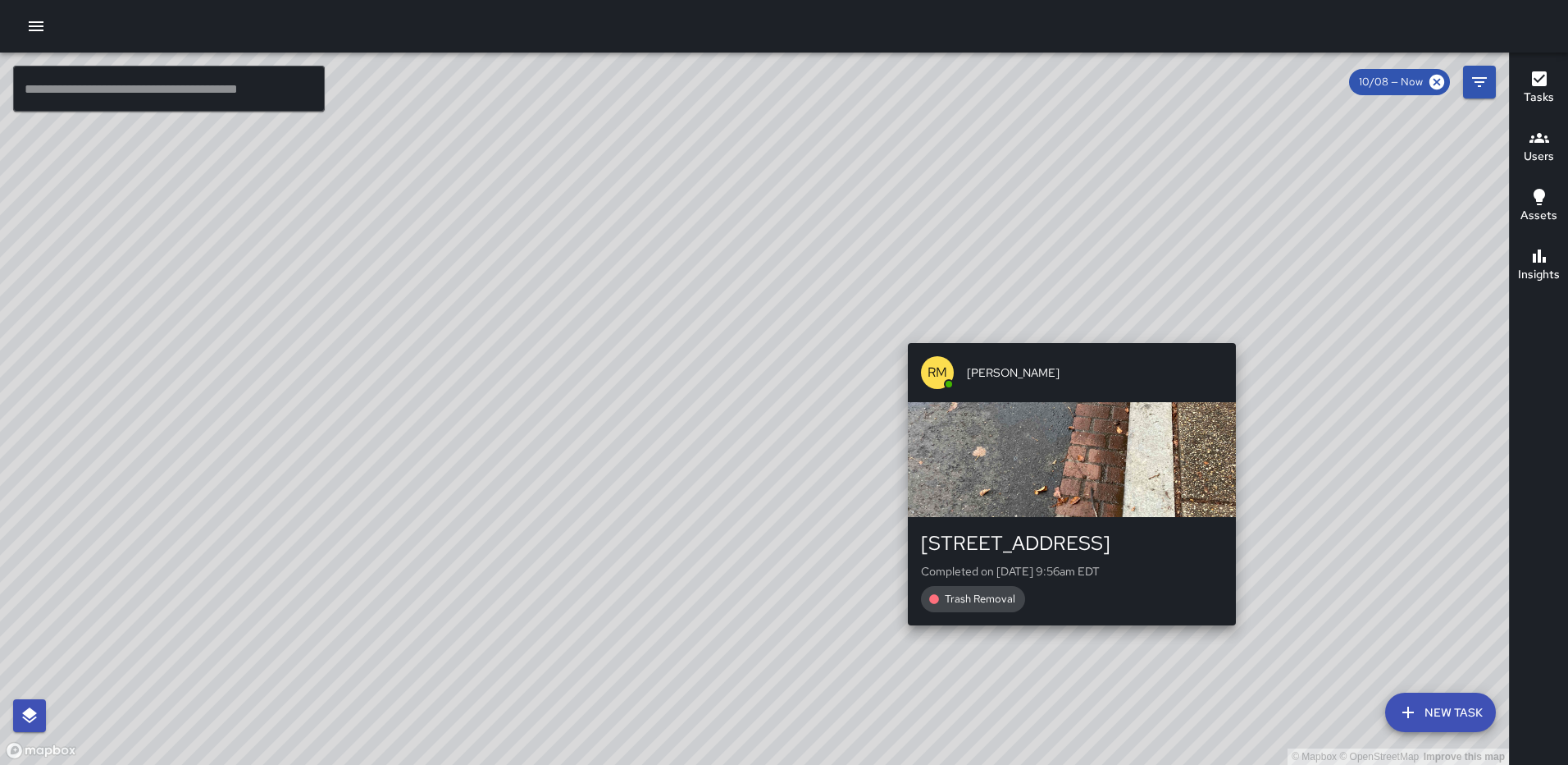
click at [1231, 332] on div "© Mapbox © OpenStreetMap Improve this map RM Rodney Mcneil 1305 2nd Street Nort…" at bounding box center [755, 408] width 1509 height 712
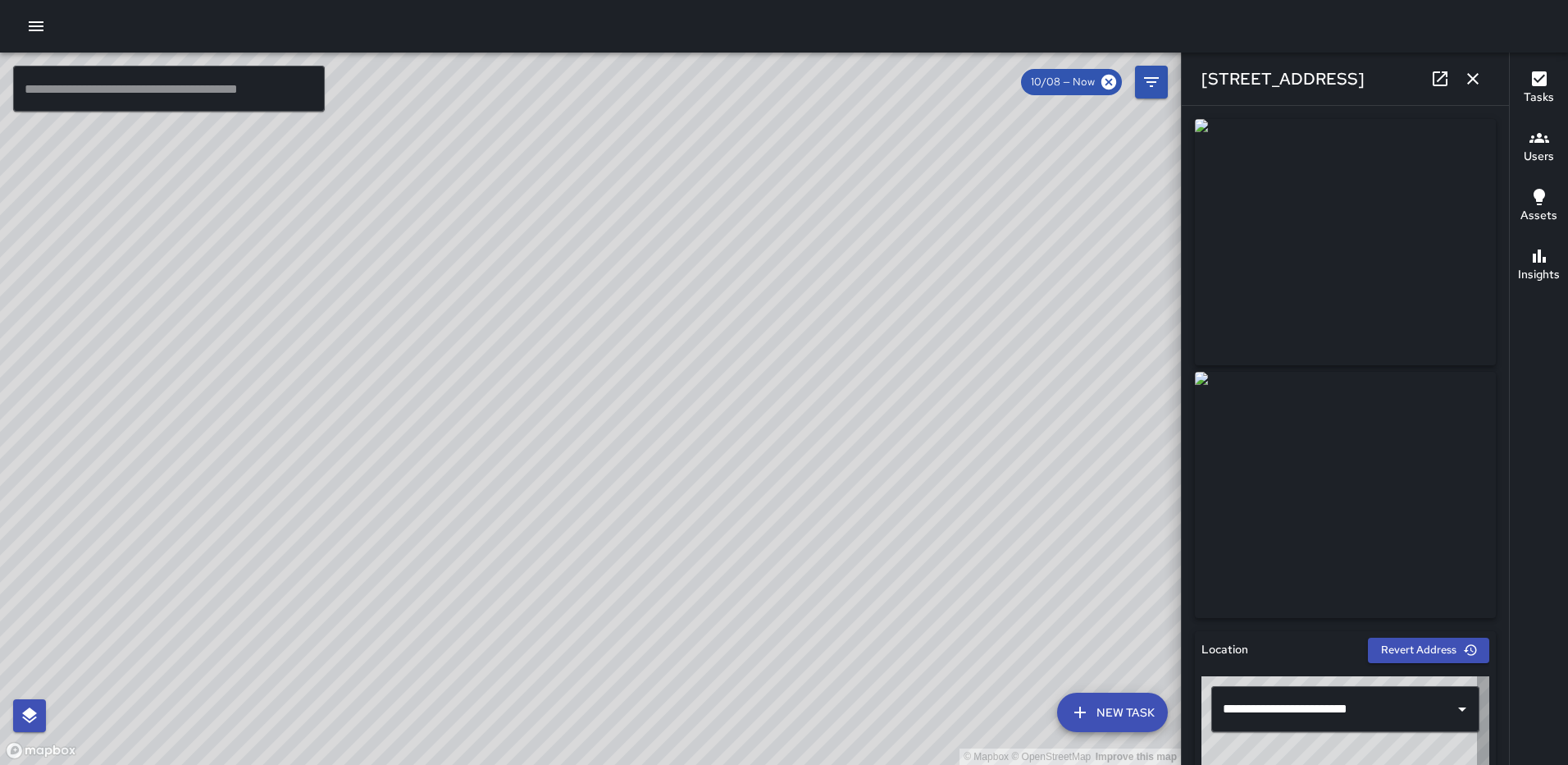
type input "**********"
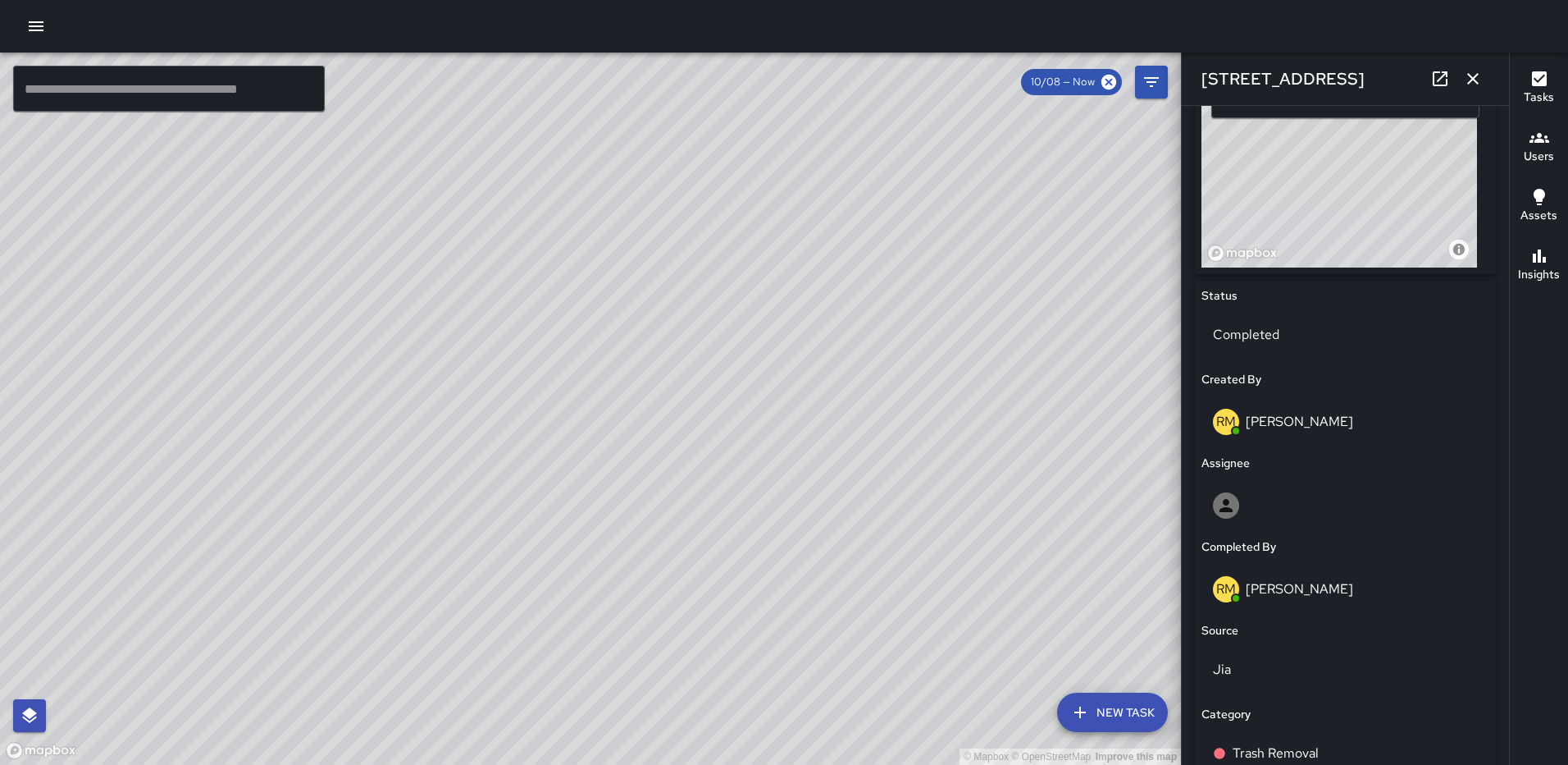
scroll to position [985, 0]
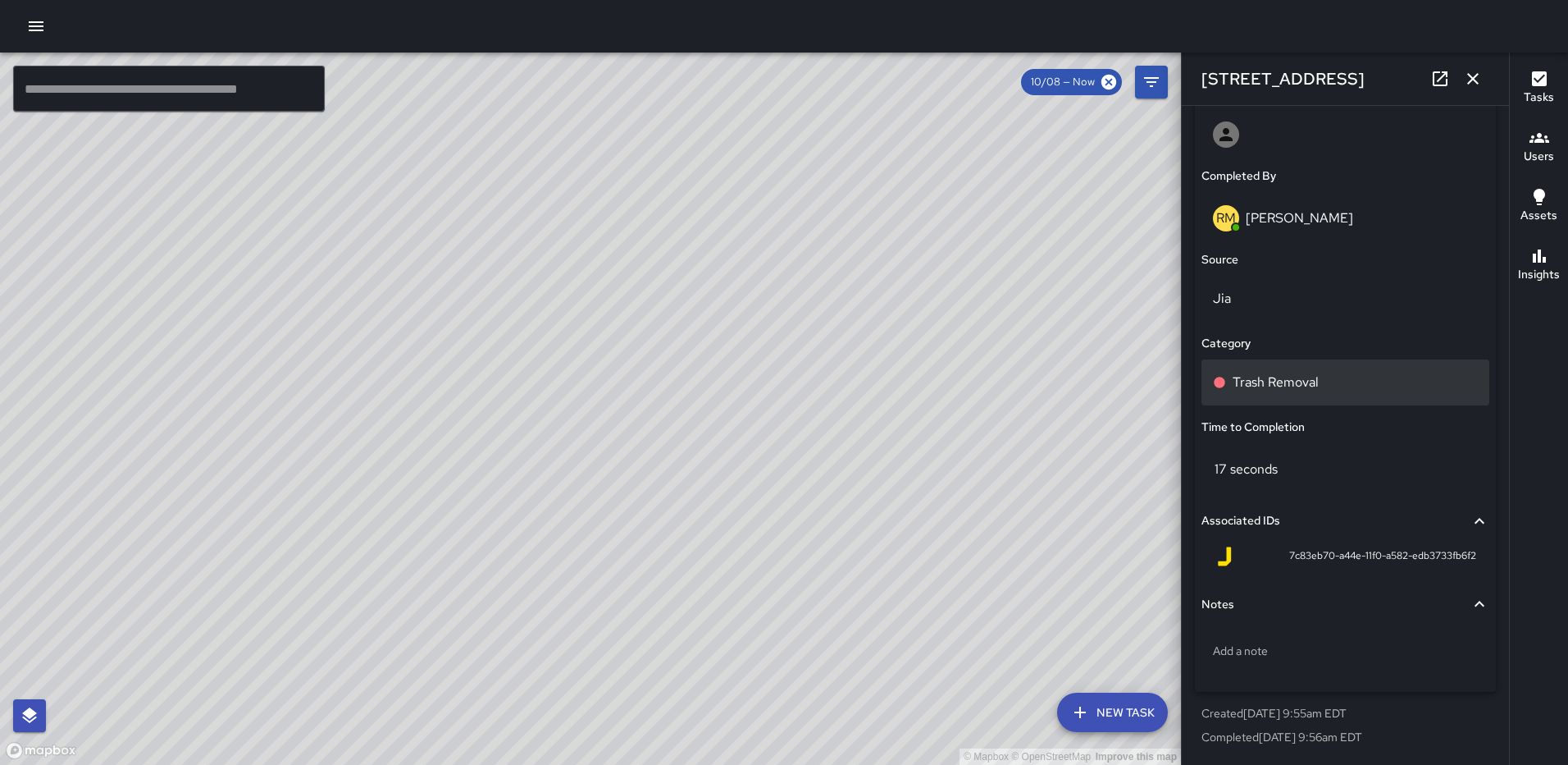
click at [1317, 362] on div "Trash Removal" at bounding box center [1345, 382] width 288 height 46
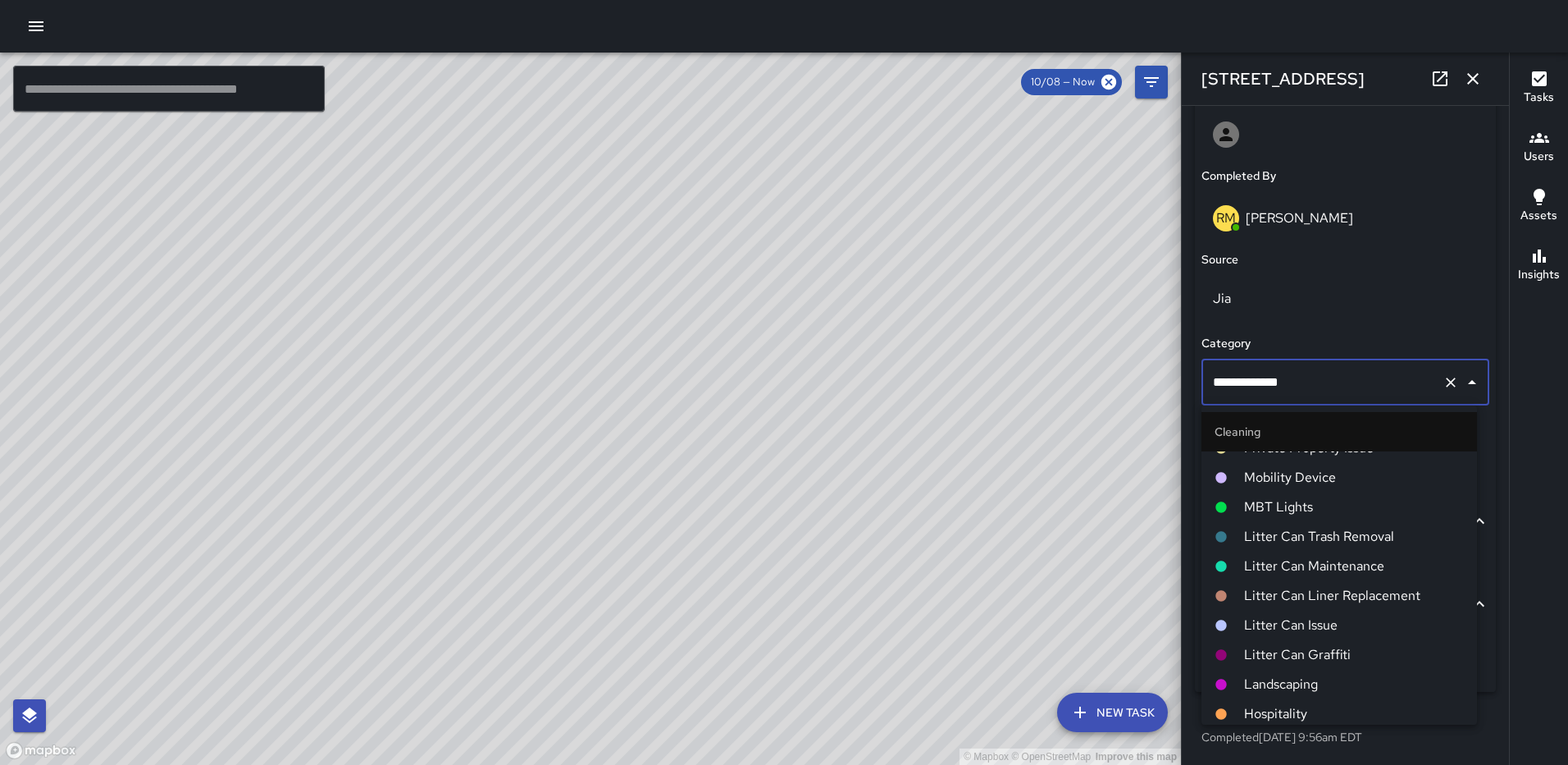
scroll to position [411, 0]
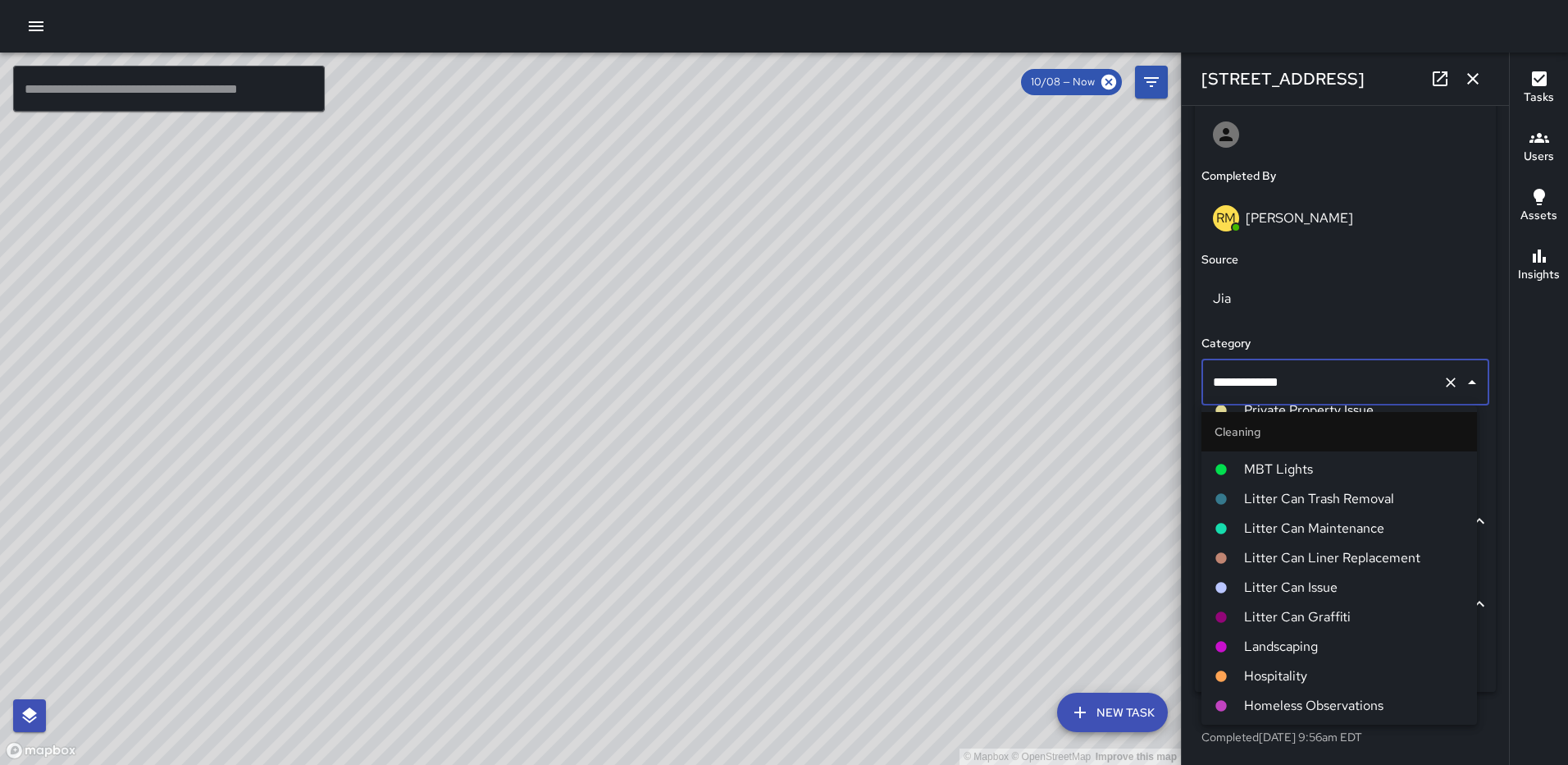
click at [1311, 647] on span "Landscaping" at bounding box center [1355, 647] width 220 height 20
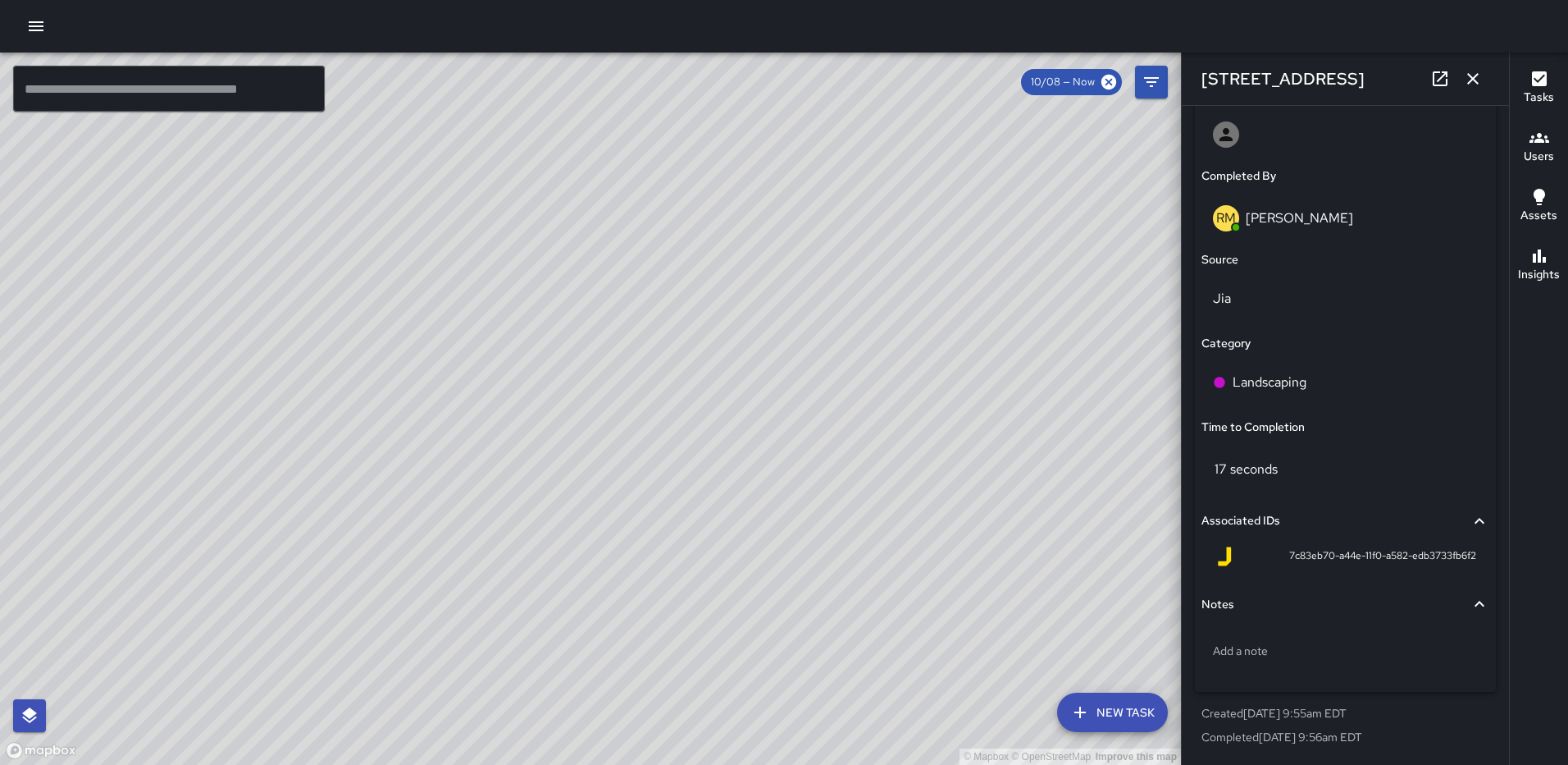
click at [1471, 80] on icon "button" at bounding box center [1473, 79] width 12 height 12
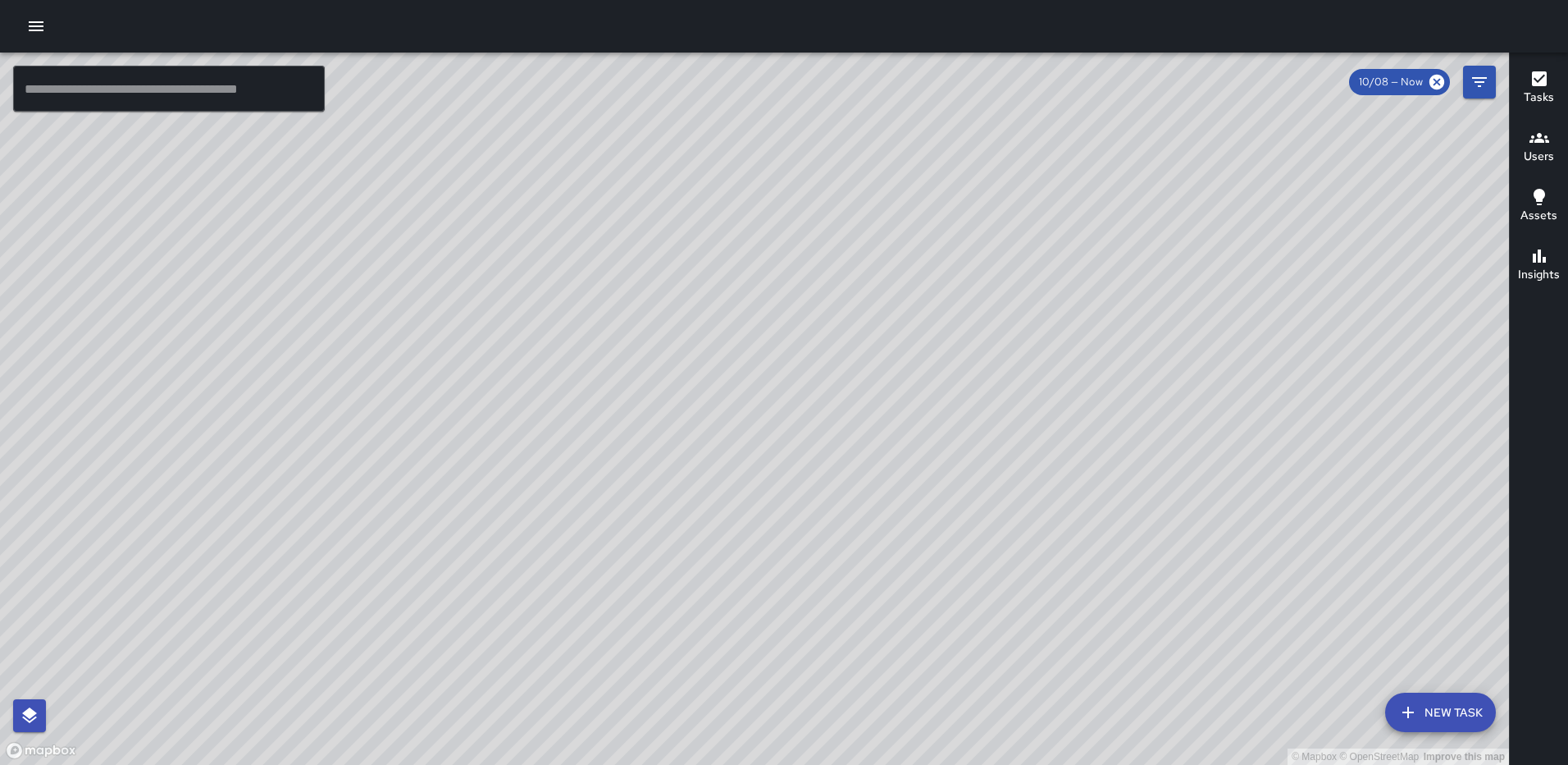
click at [800, 379] on div "© Mapbox © OpenStreetMap Improve this map RM Rodney Mcneil 1305 2nd Street Nort…" at bounding box center [755, 408] width 1509 height 712
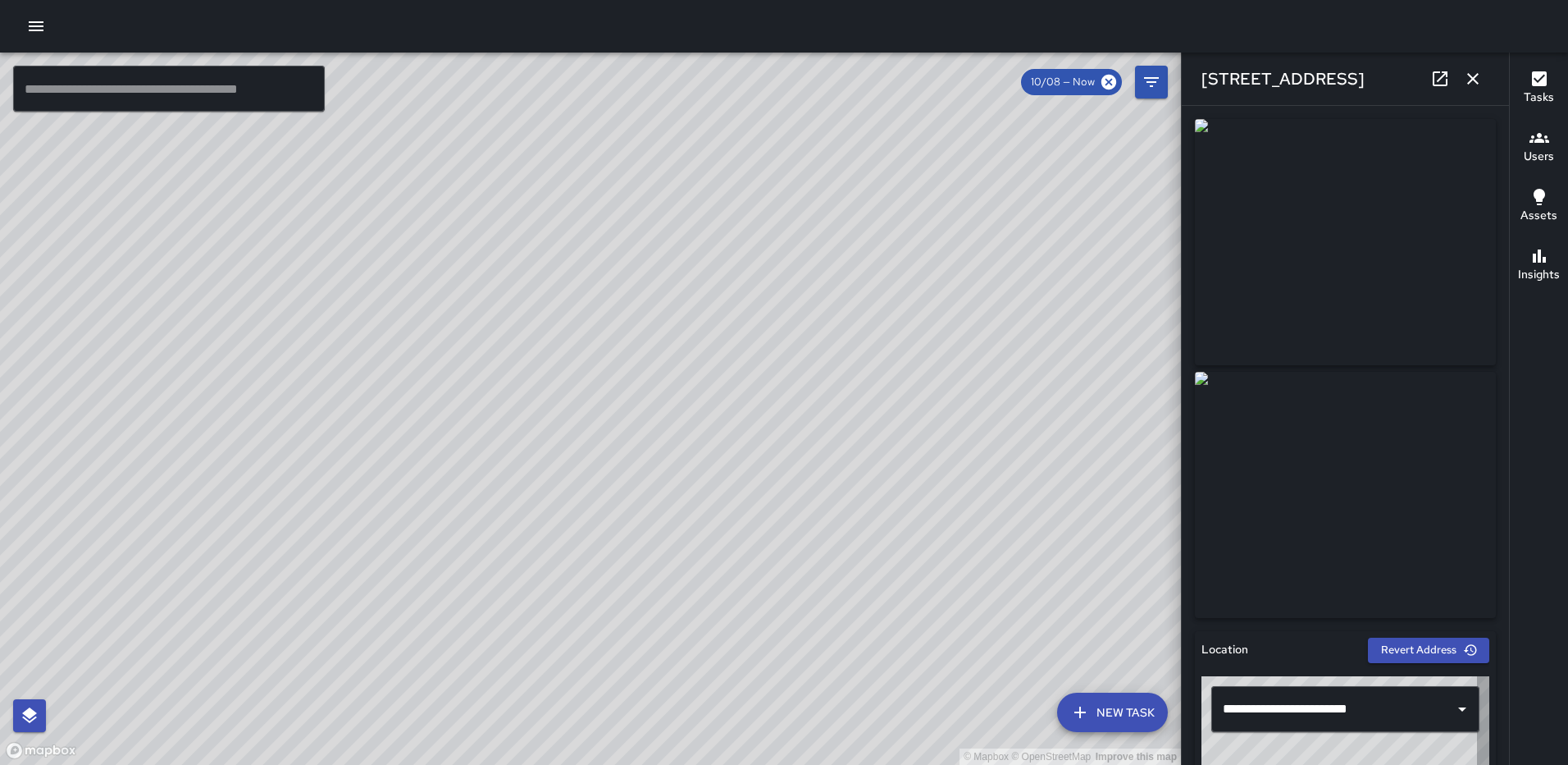
type input "**********"
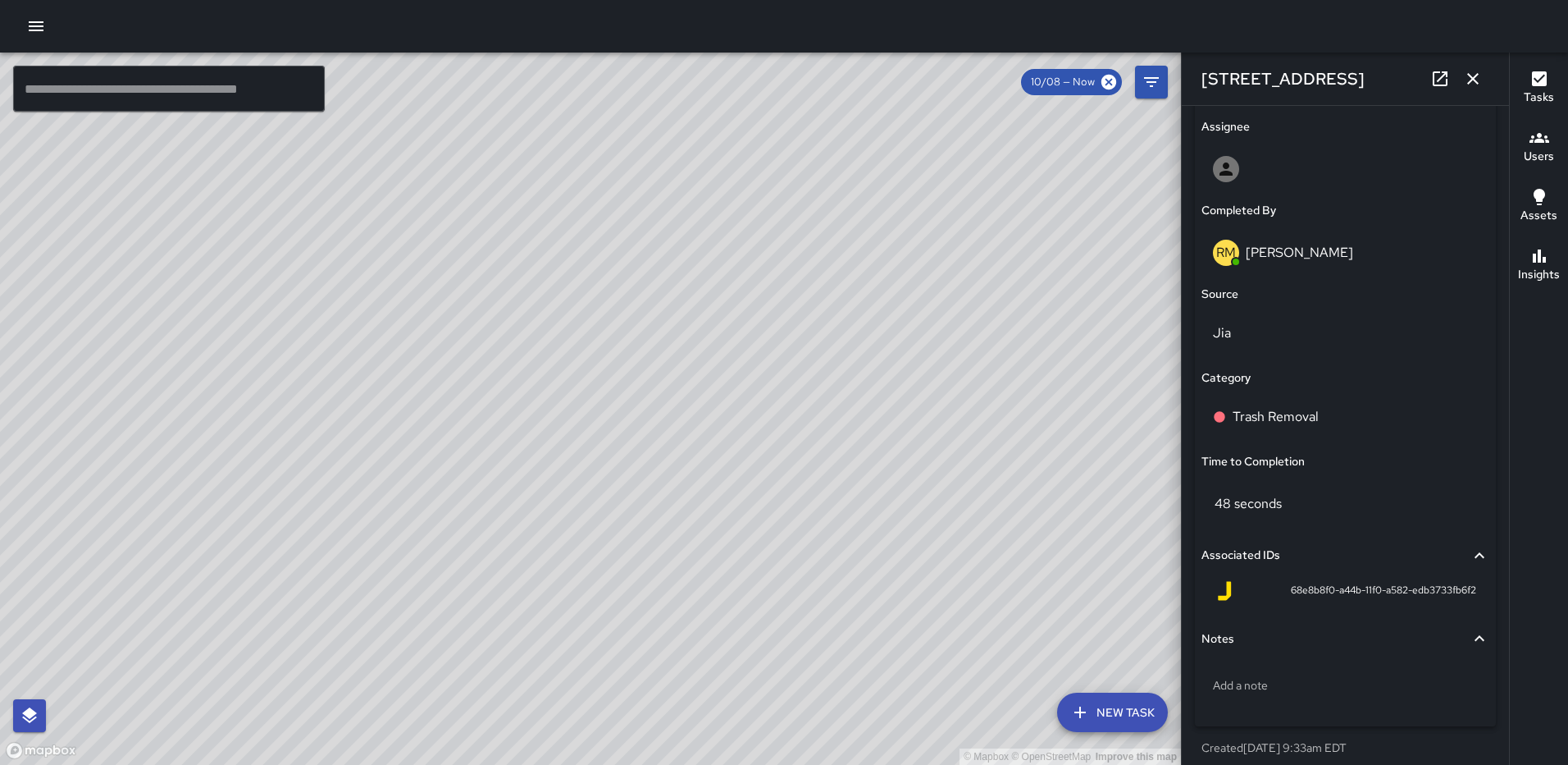
scroll to position [985, 0]
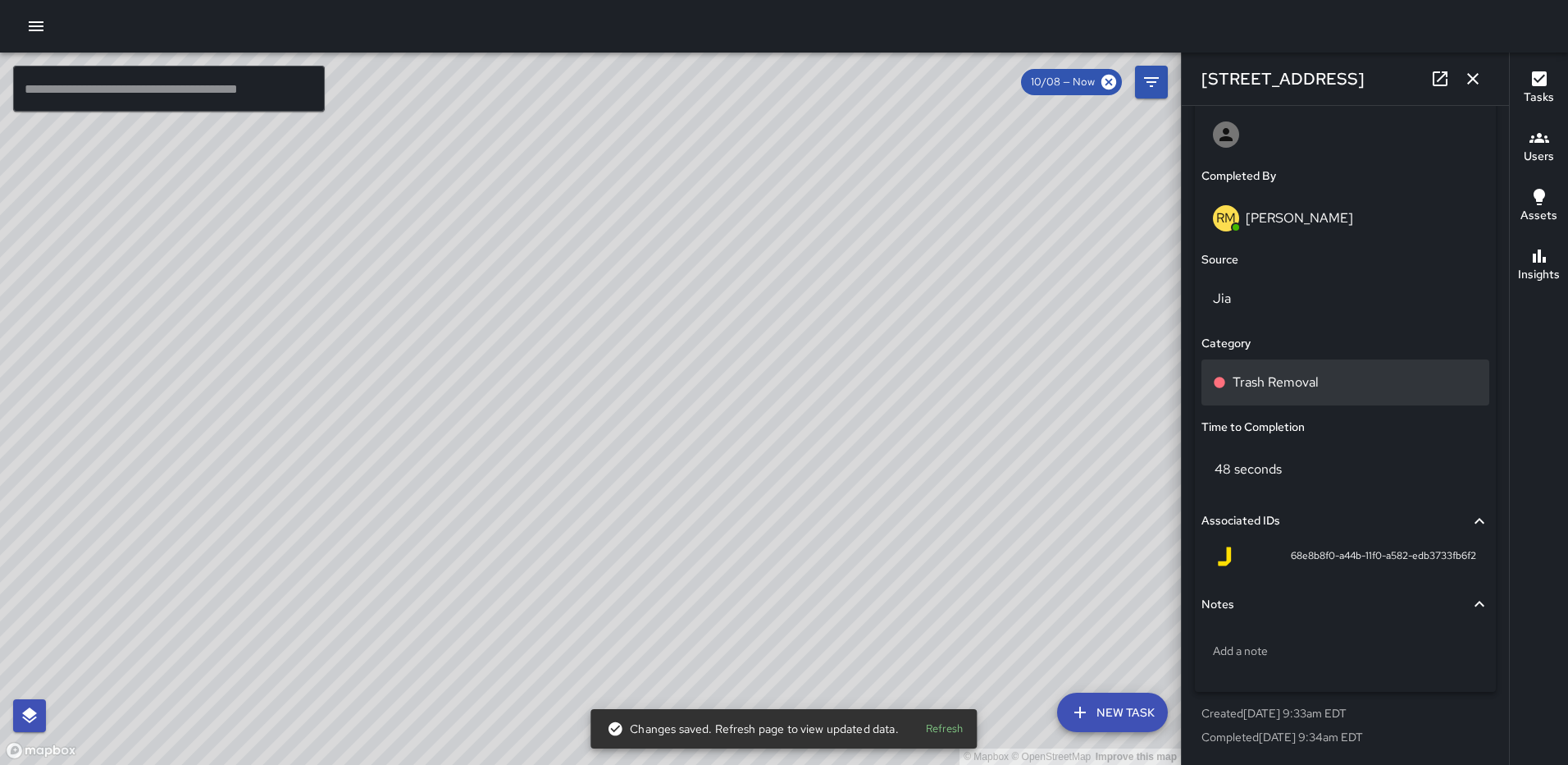
click at [1278, 373] on p "Trash Removal" at bounding box center [1276, 382] width 86 height 20
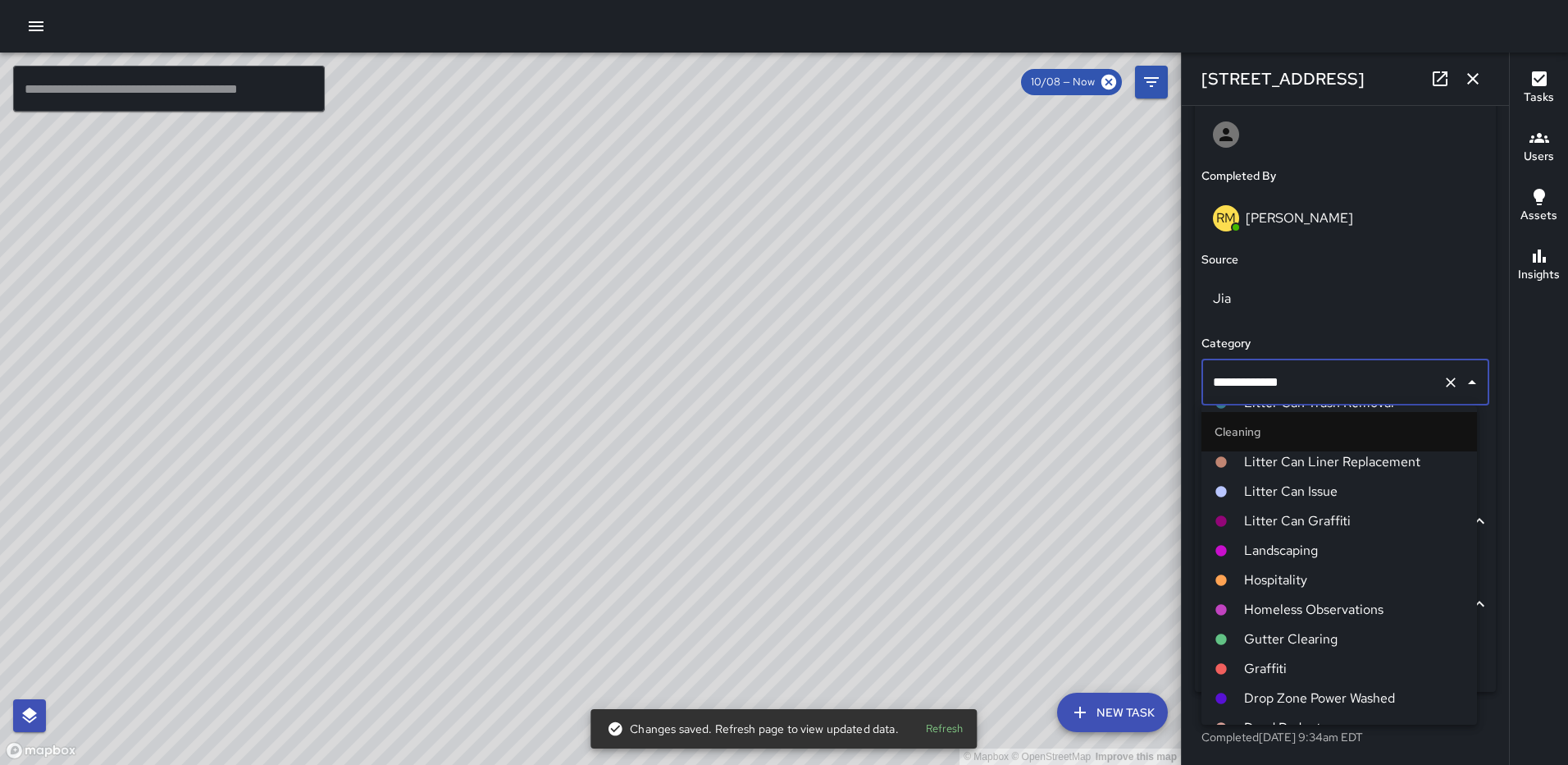
scroll to position [493, 0]
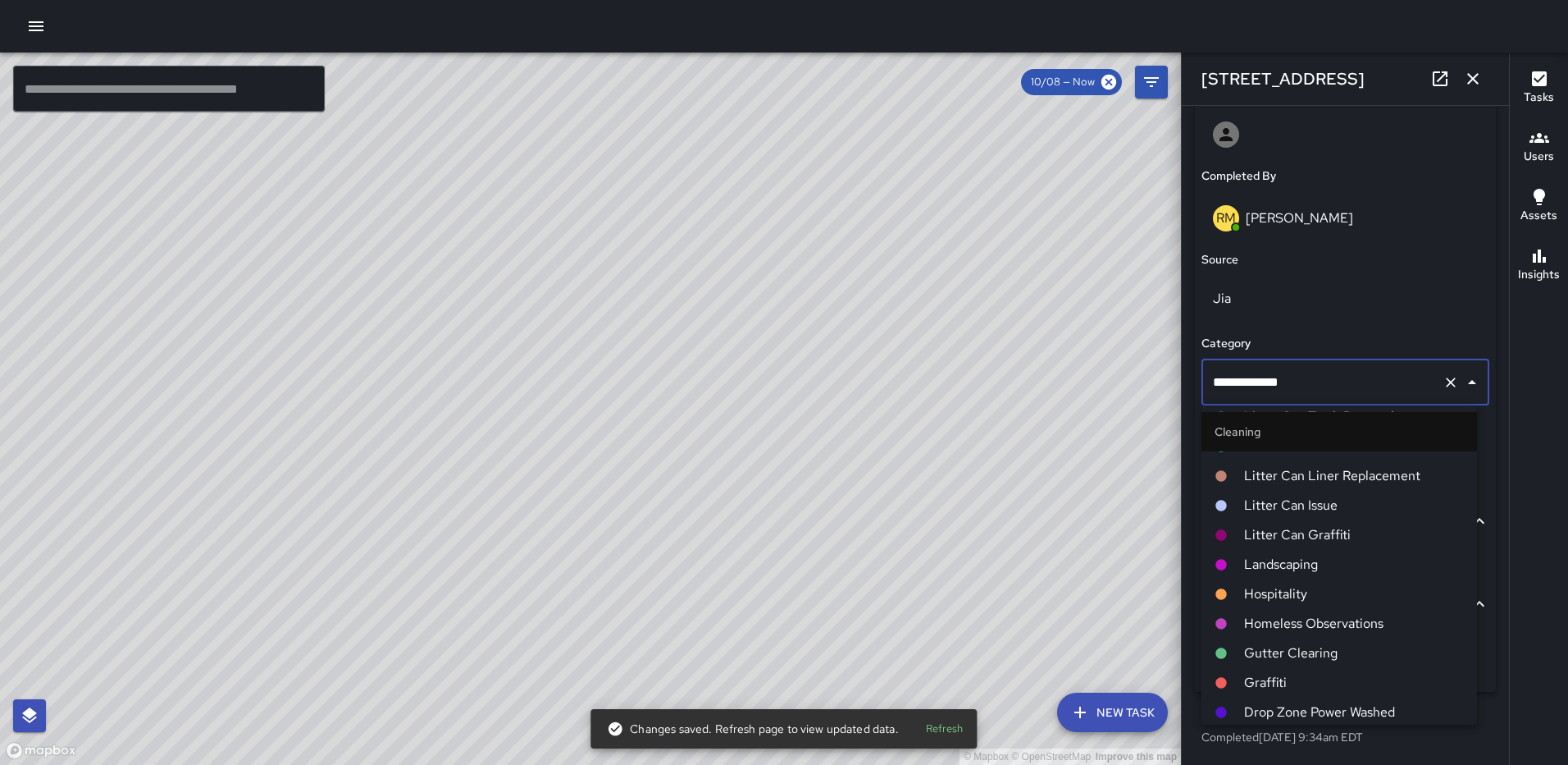
click at [1306, 559] on span "Landscaping" at bounding box center [1355, 565] width 220 height 20
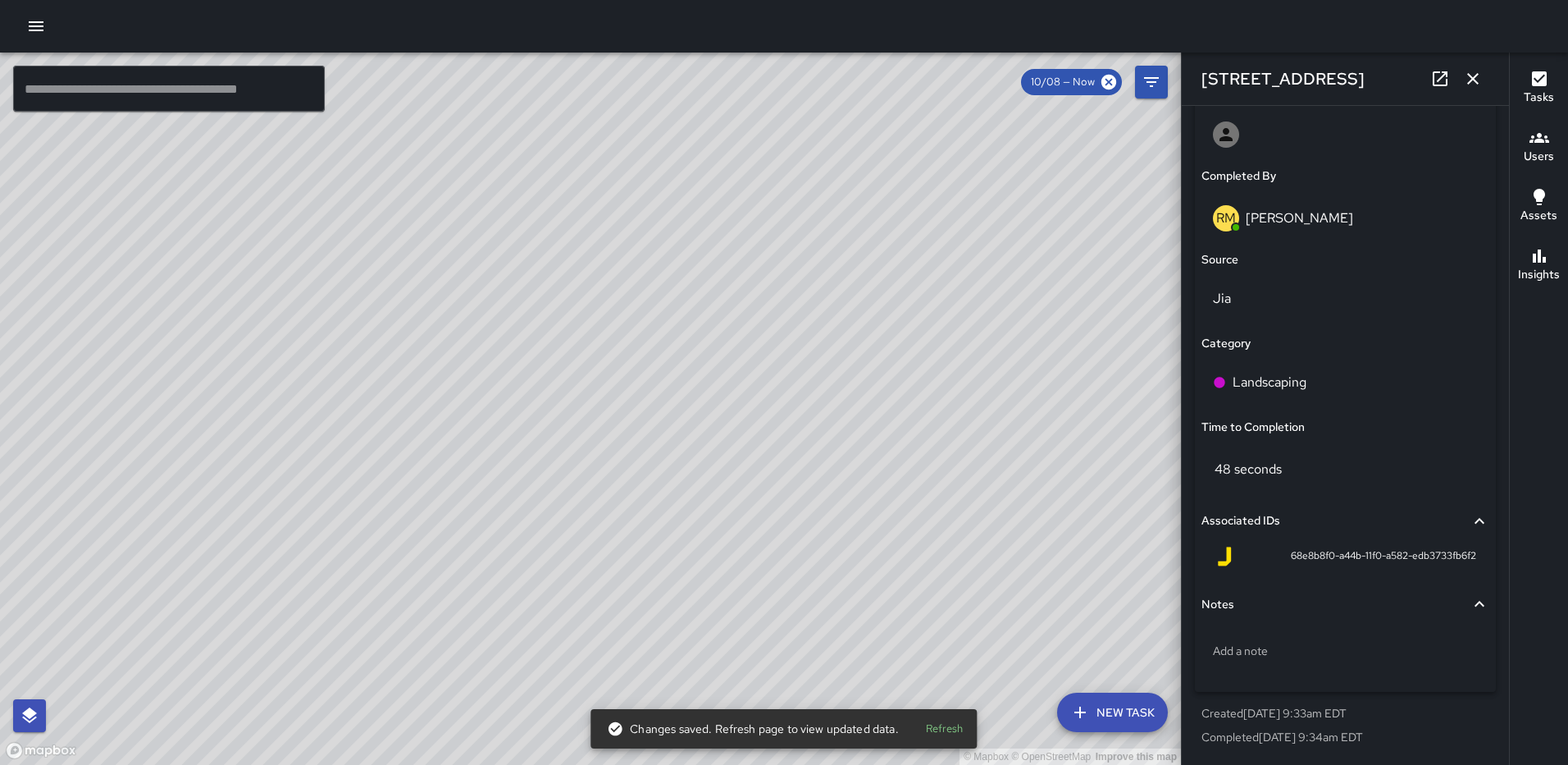
click at [1465, 84] on icon "button" at bounding box center [1474, 79] width 20 height 20
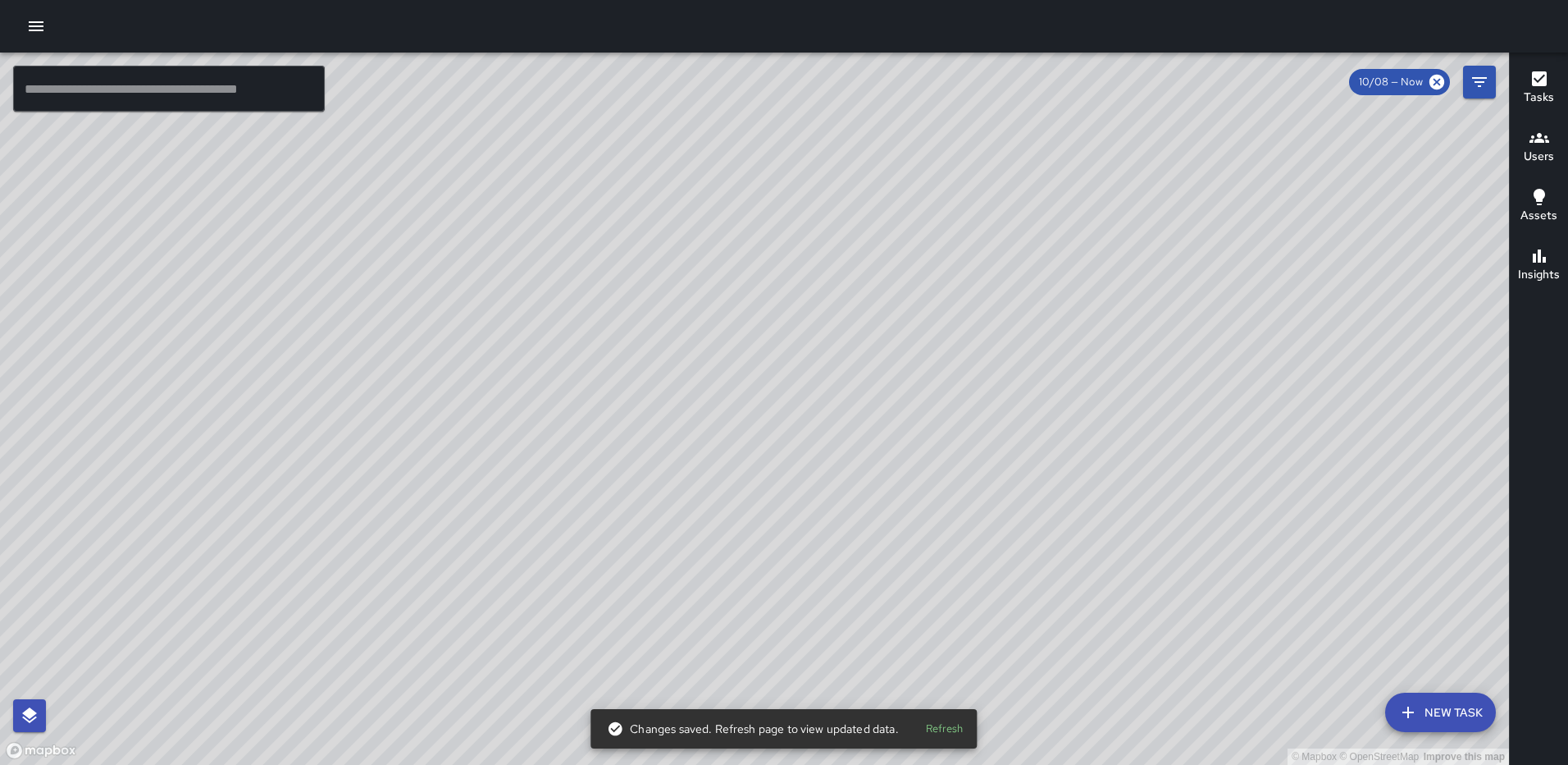
click at [752, 385] on div "© Mapbox © OpenStreetMap Improve this map RM Rodney Mcneil 1315 2nd Street Nort…" at bounding box center [755, 408] width 1509 height 712
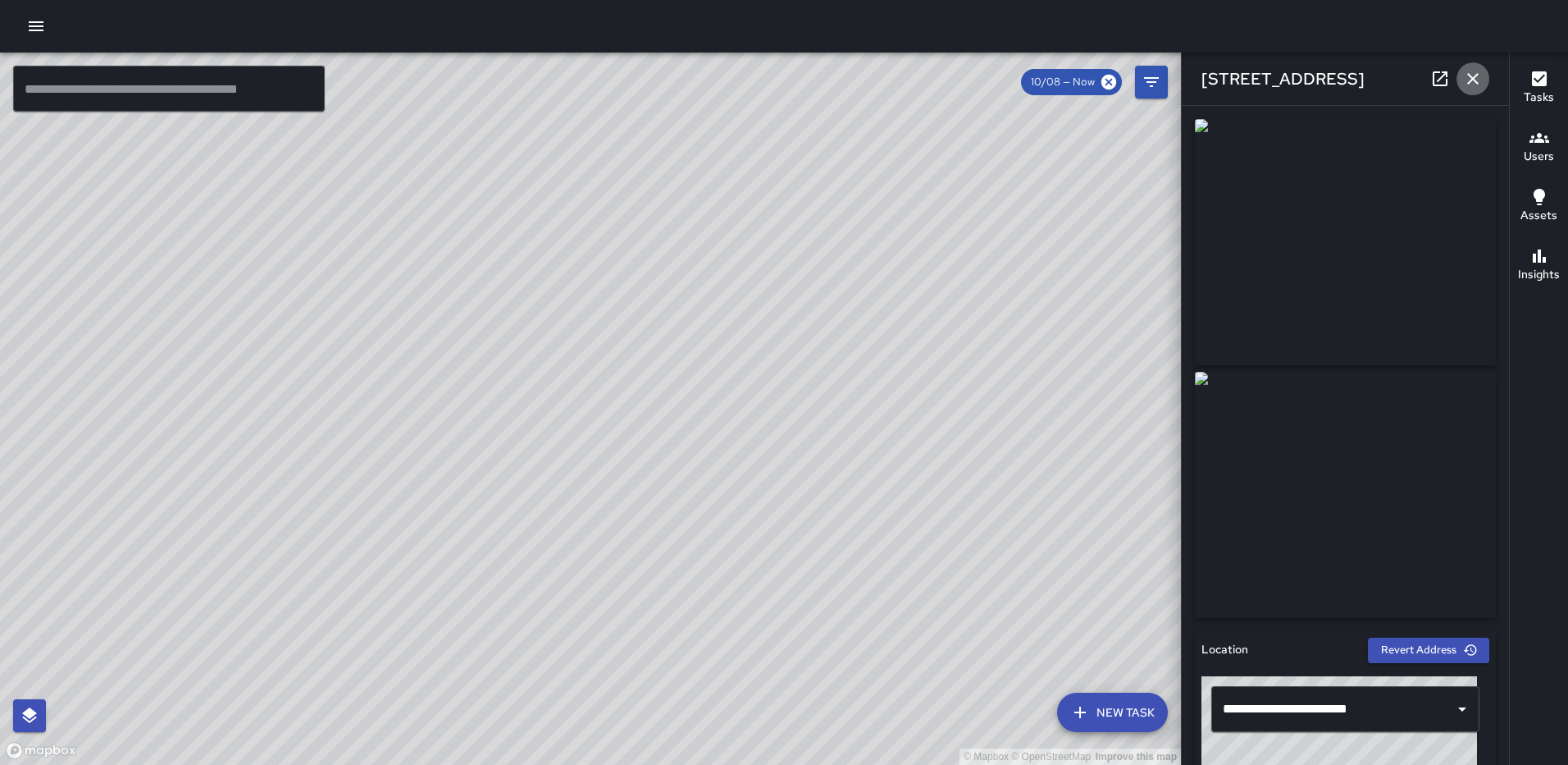
click at [1481, 73] on icon "button" at bounding box center [1474, 79] width 20 height 20
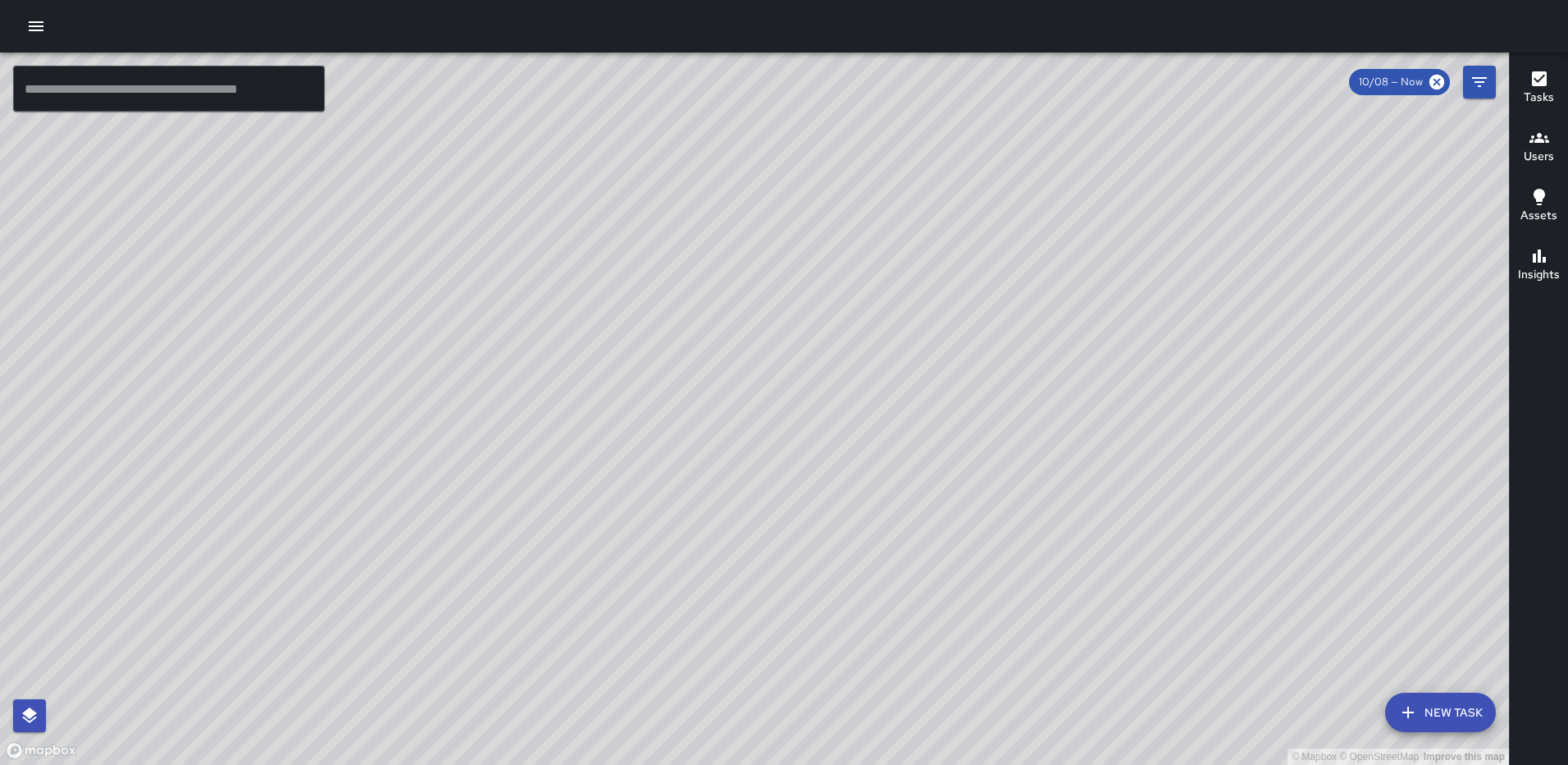
click at [747, 375] on div "© Mapbox © OpenStreetMap Improve this map RM Rodney Mcneil 1315 2nd Street Nort…" at bounding box center [755, 408] width 1509 height 712
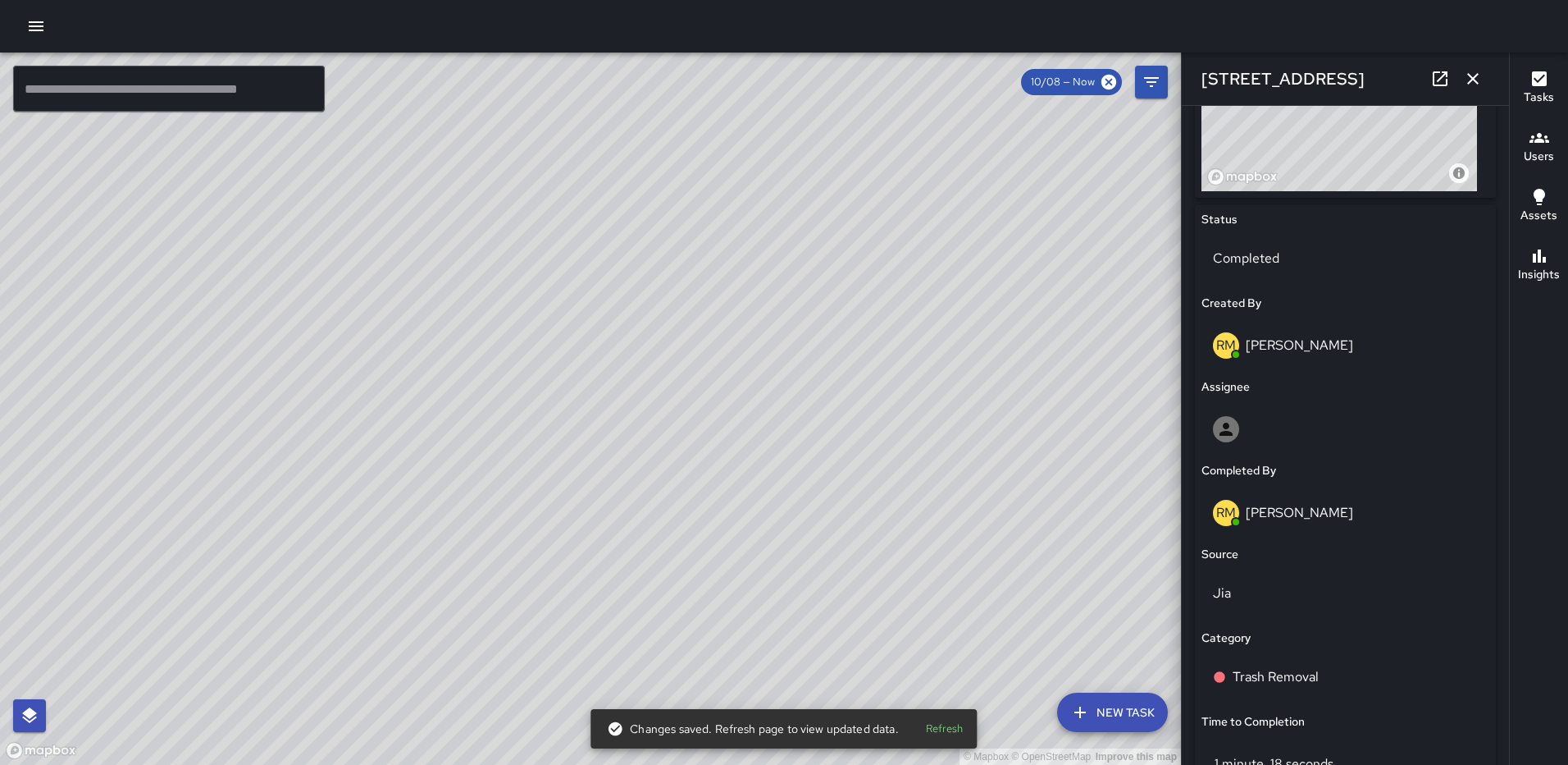
scroll to position [985, 0]
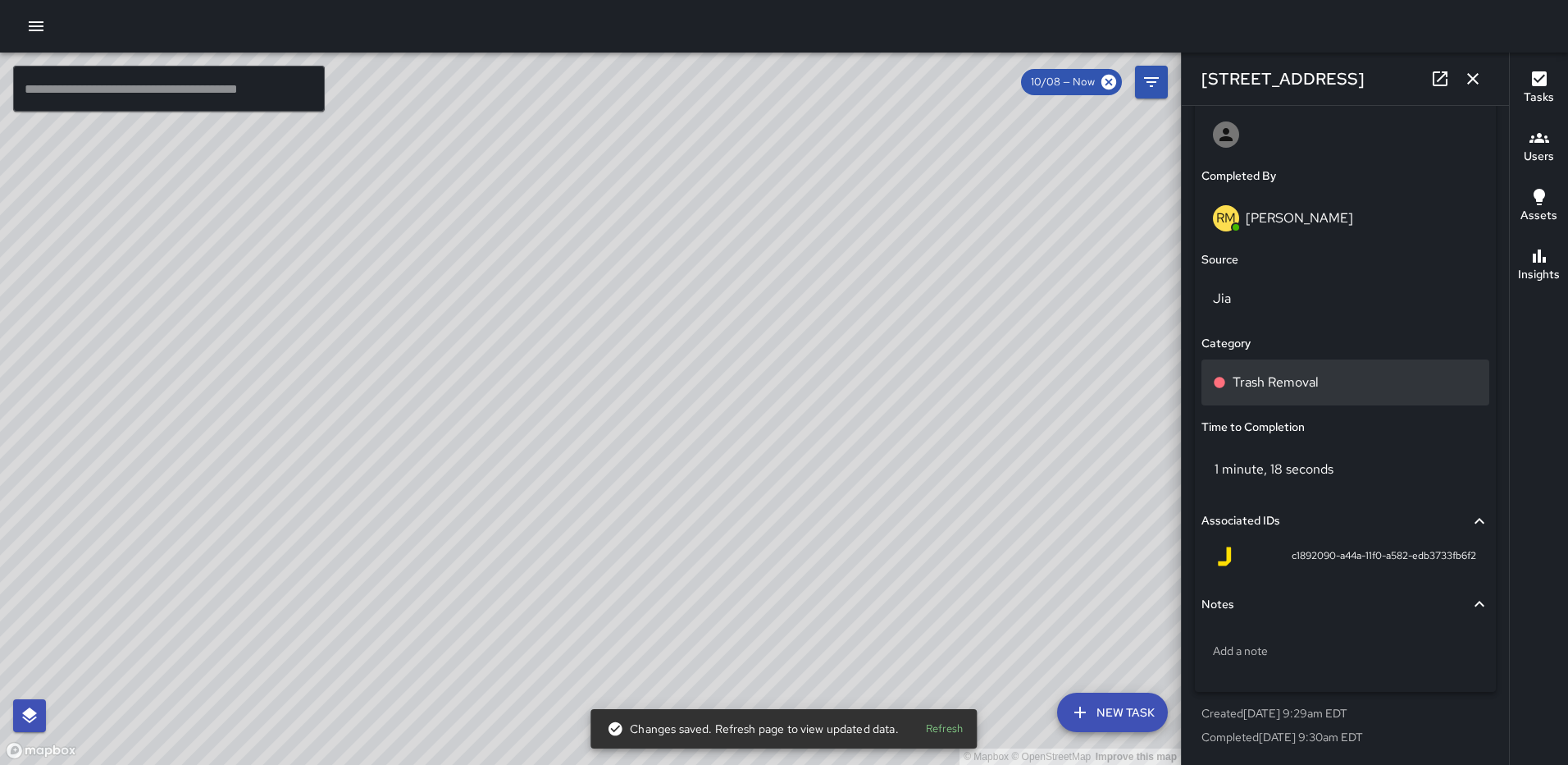
click at [1287, 382] on p "Trash Removal" at bounding box center [1276, 382] width 86 height 20
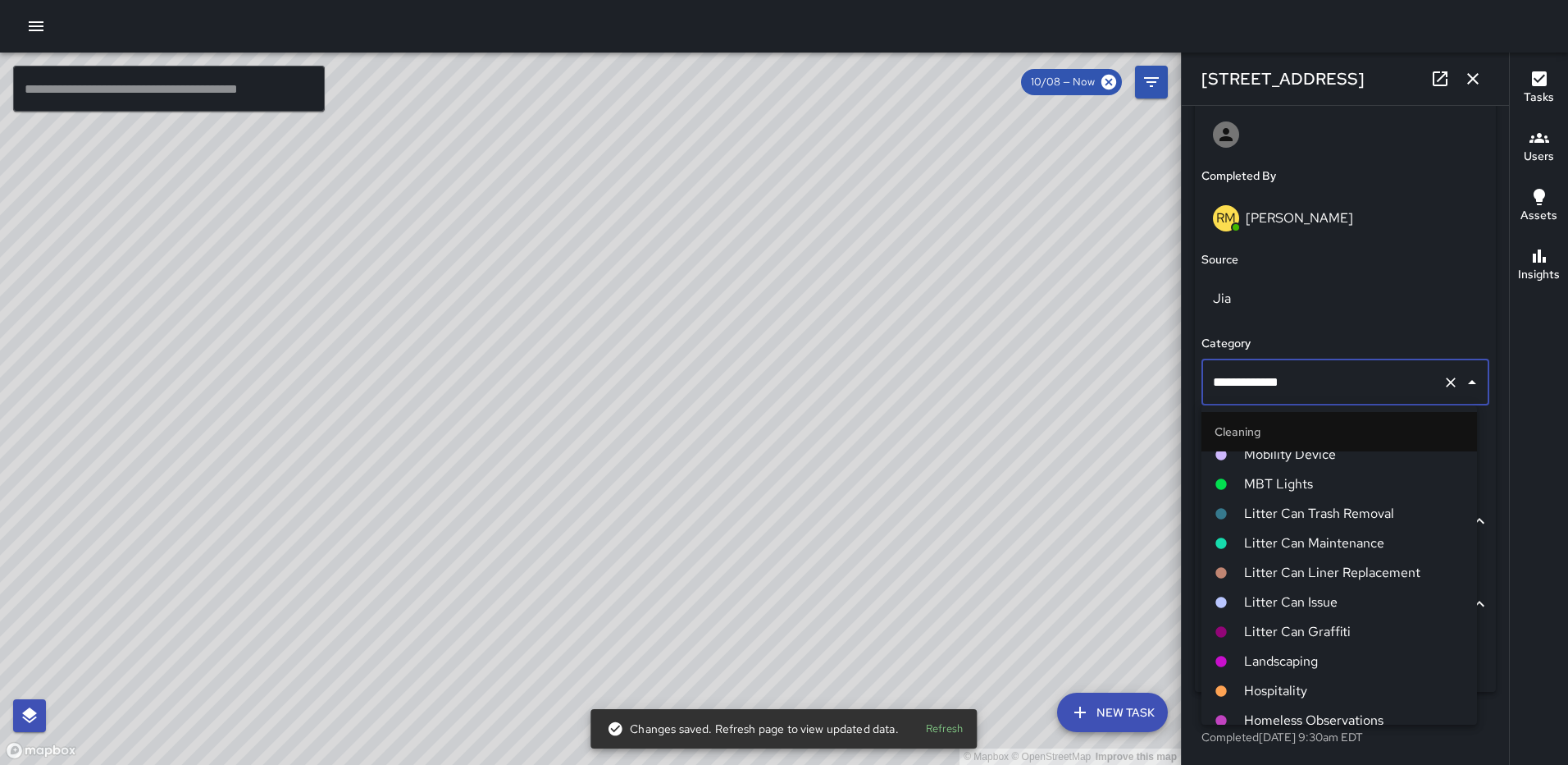
scroll to position [411, 0]
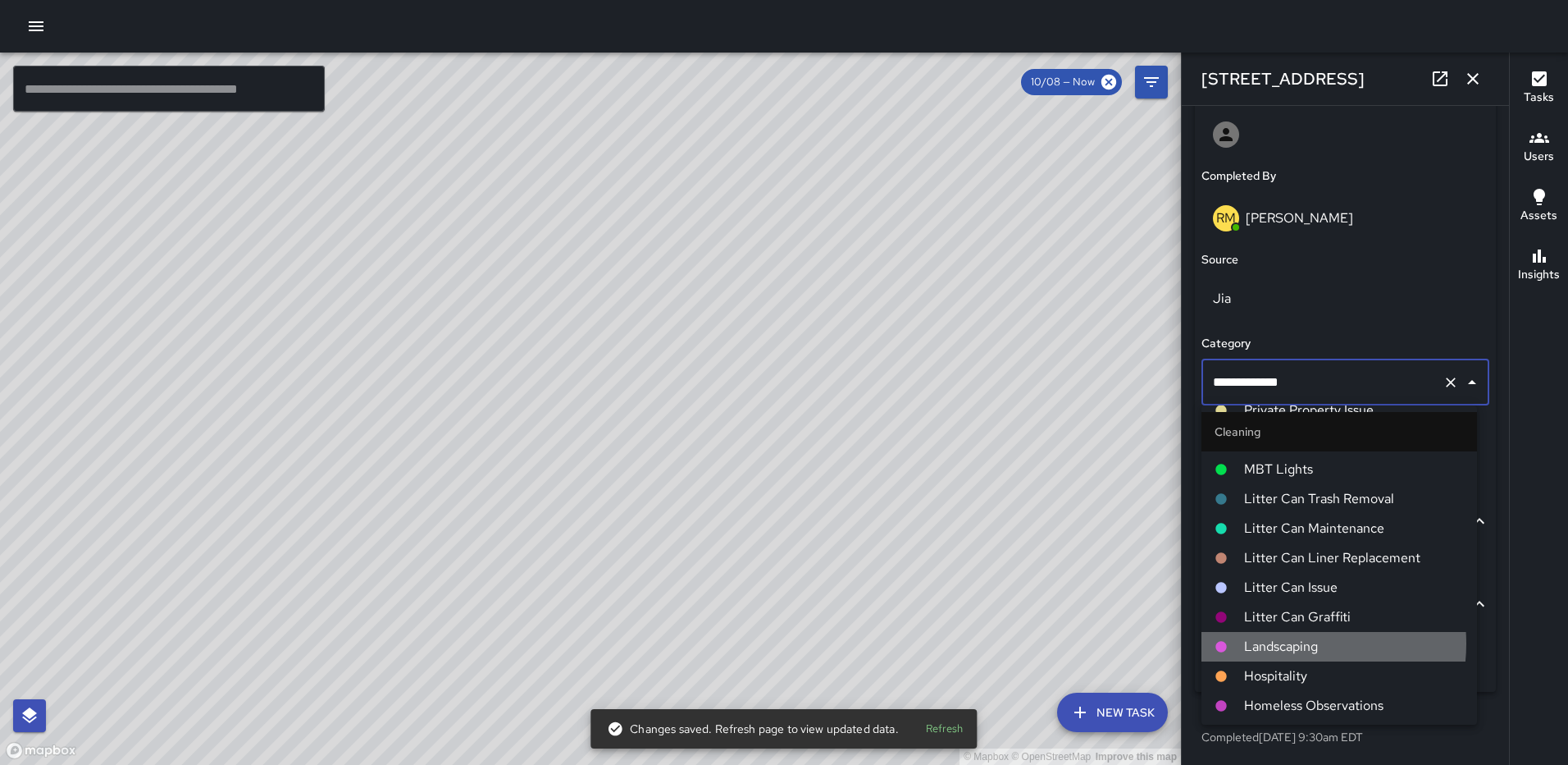
click at [1280, 643] on span "Landscaping" at bounding box center [1355, 647] width 220 height 20
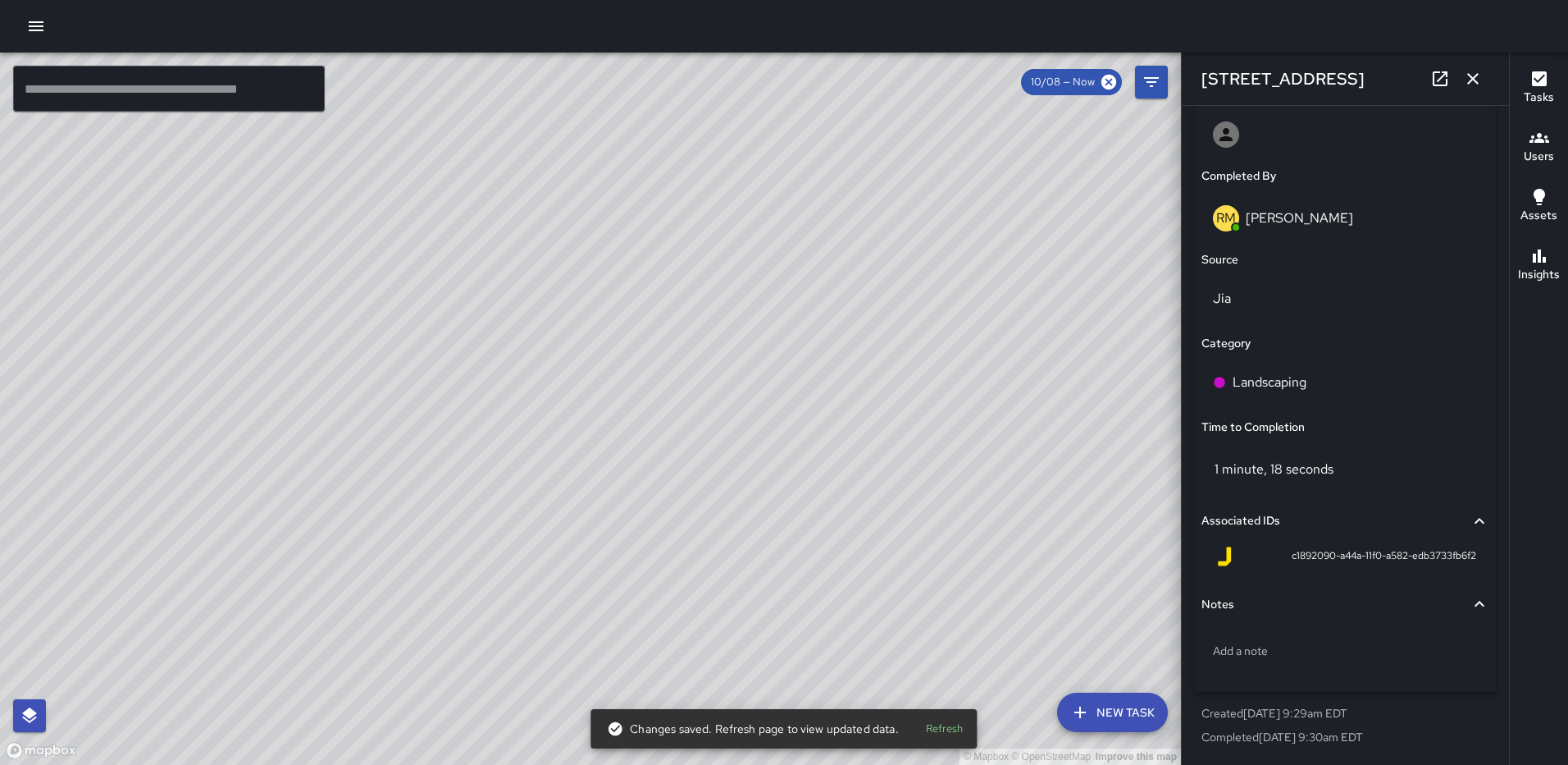
click at [1473, 75] on icon "button" at bounding box center [1474, 79] width 20 height 20
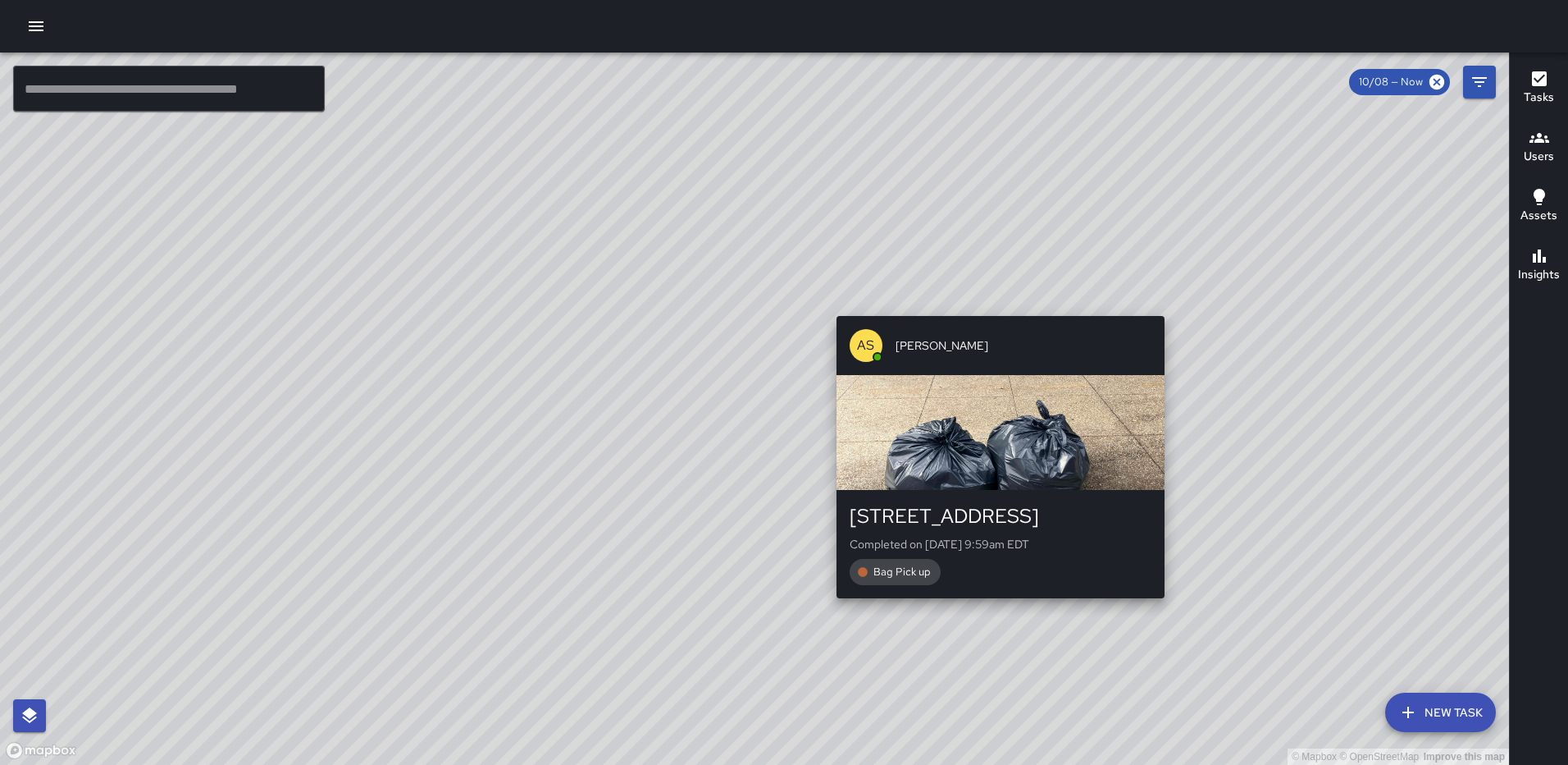
click at [995, 306] on div "© Mapbox © OpenStreetMap Improve this map AS Andre Smith 331 N Street Northeast…" at bounding box center [755, 408] width 1509 height 712
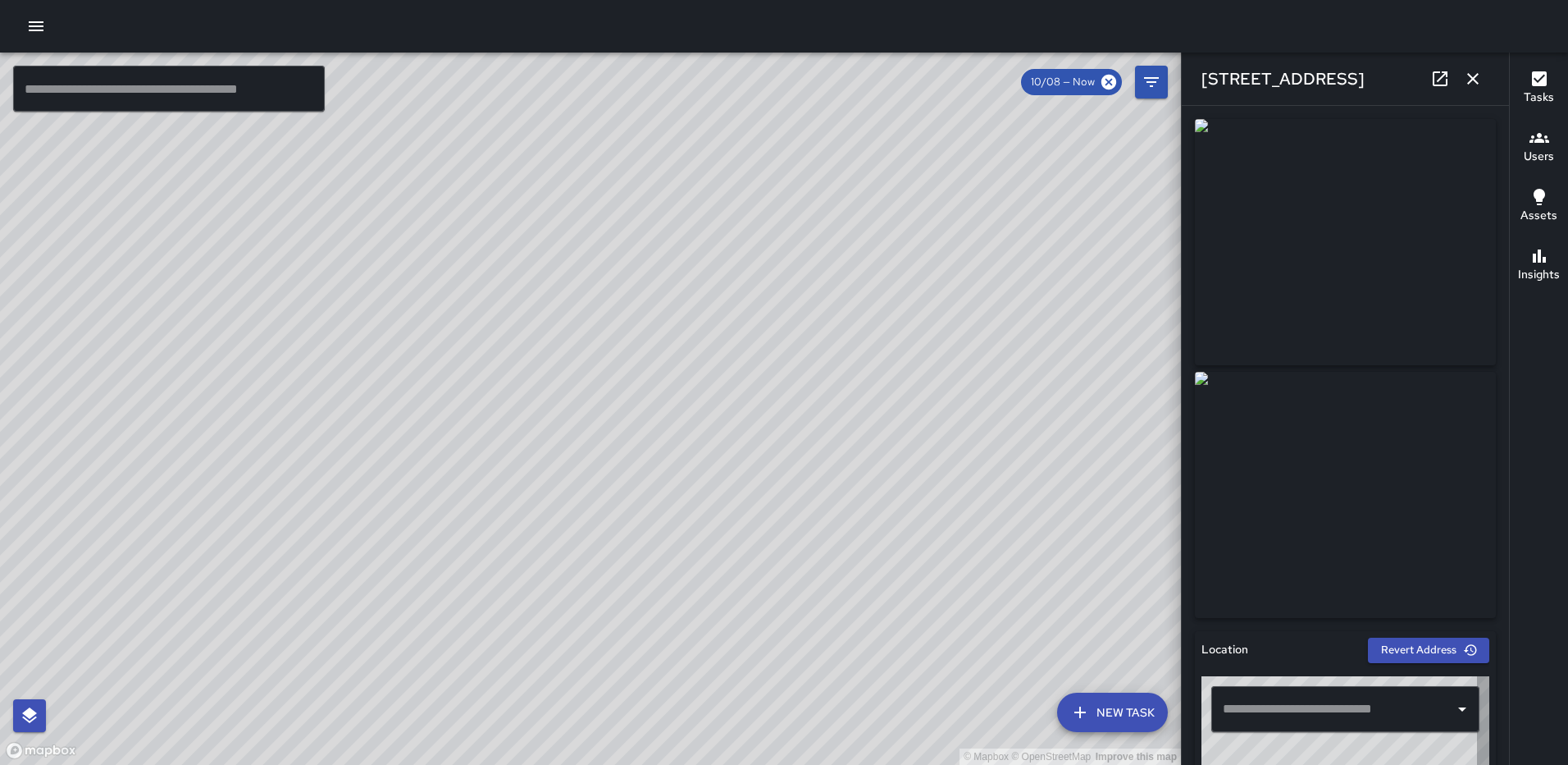
type input "**********"
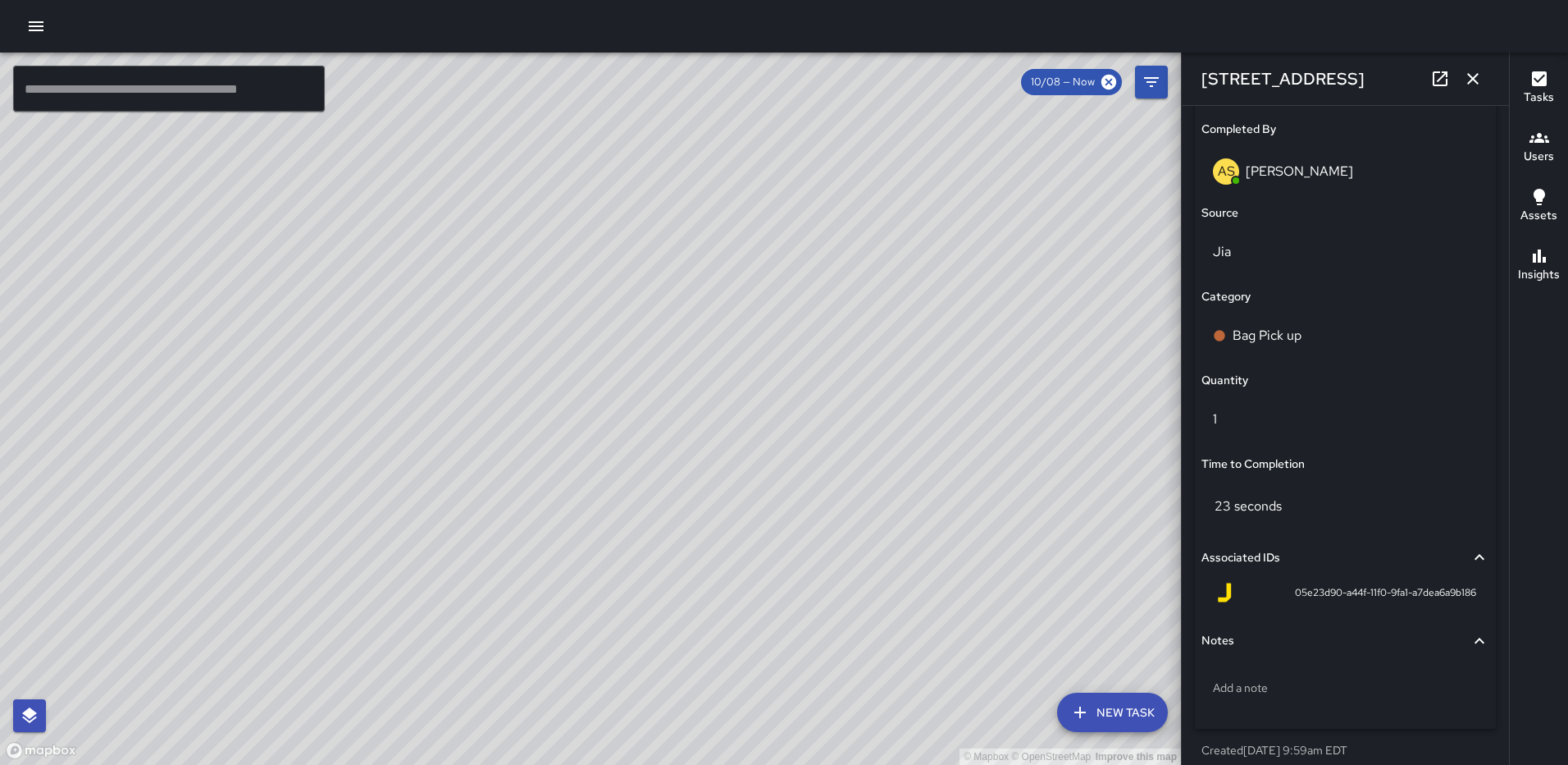
scroll to position [1068, 0]
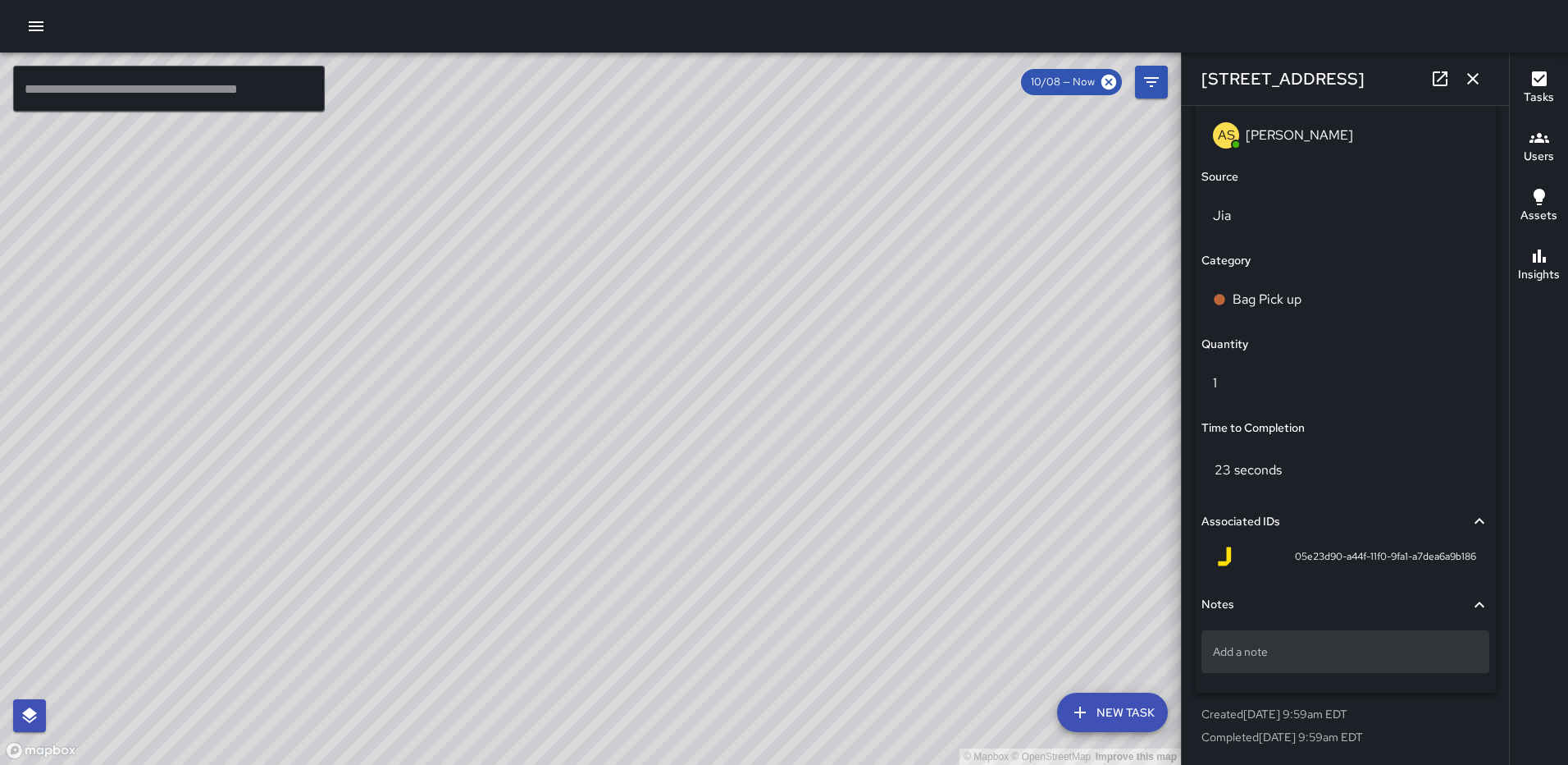
click at [1277, 642] on div "Add a note" at bounding box center [1345, 652] width 288 height 43
type textarea "*****"
click at [1474, 82] on icon "button" at bounding box center [1474, 79] width 20 height 20
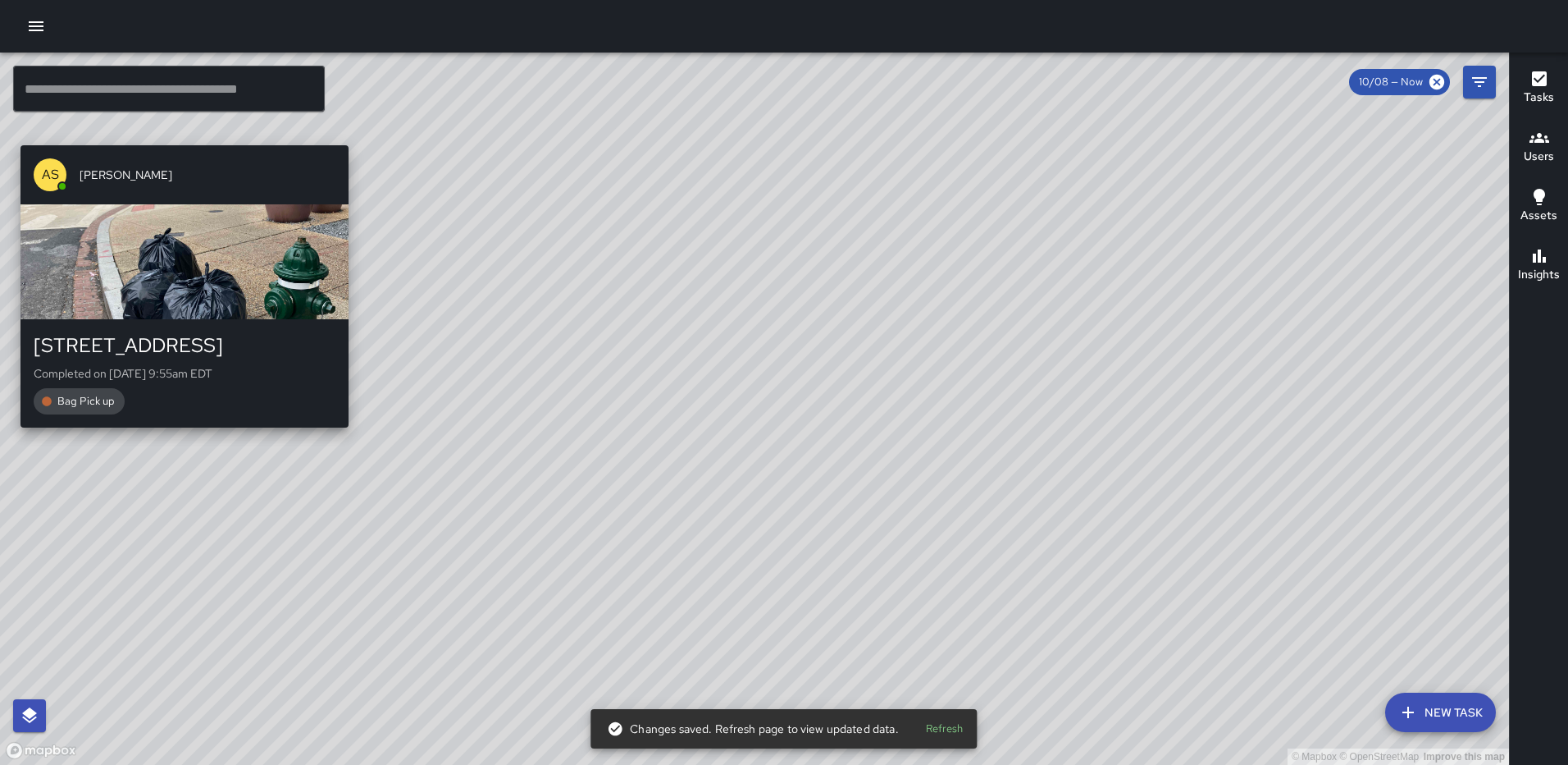
click at [176, 130] on div "© Mapbox © OpenStreetMap Improve this map AS Andre Smith 1335 2nd Street Northe…" at bounding box center [755, 408] width 1509 height 712
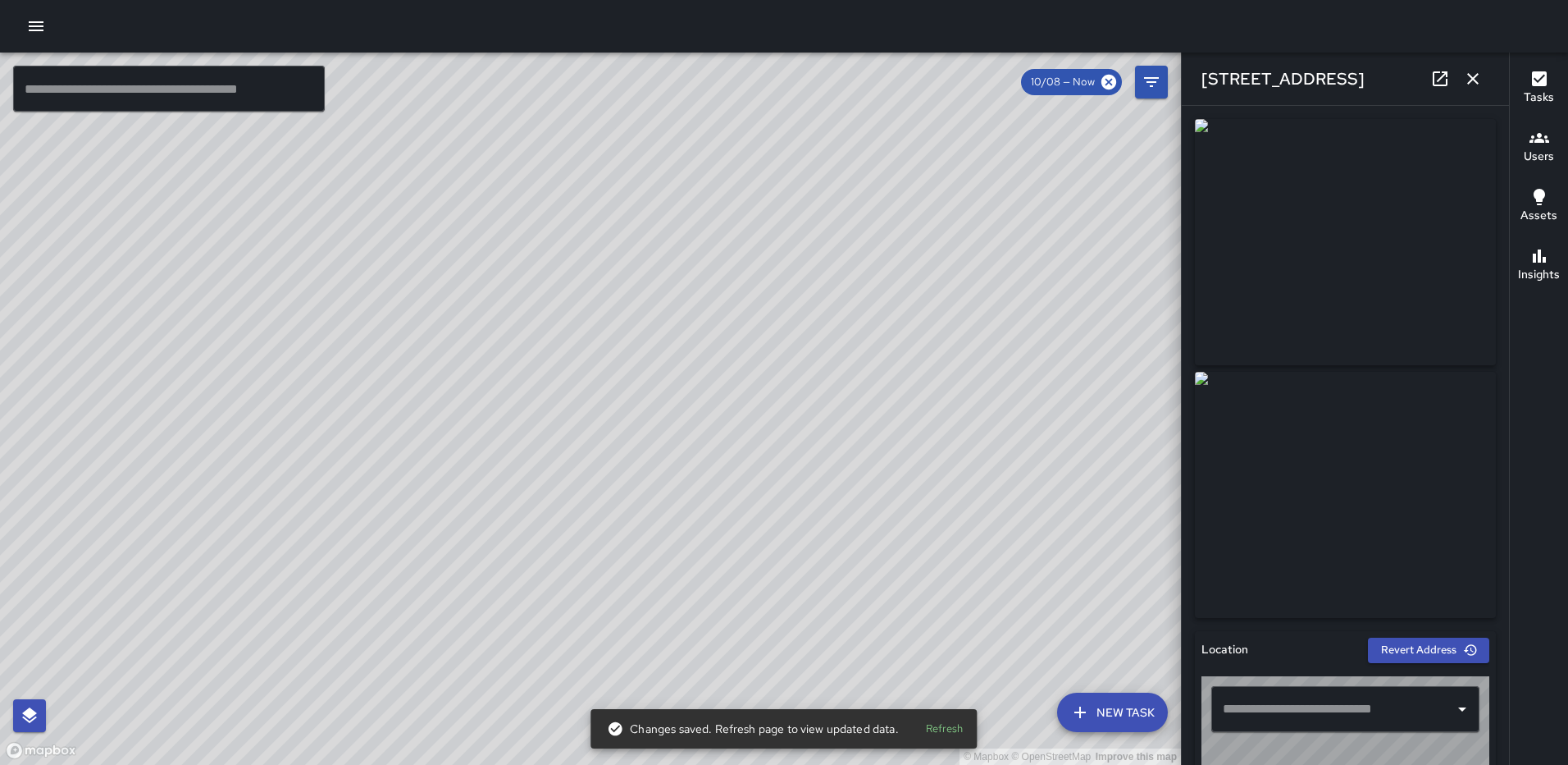
type input "**********"
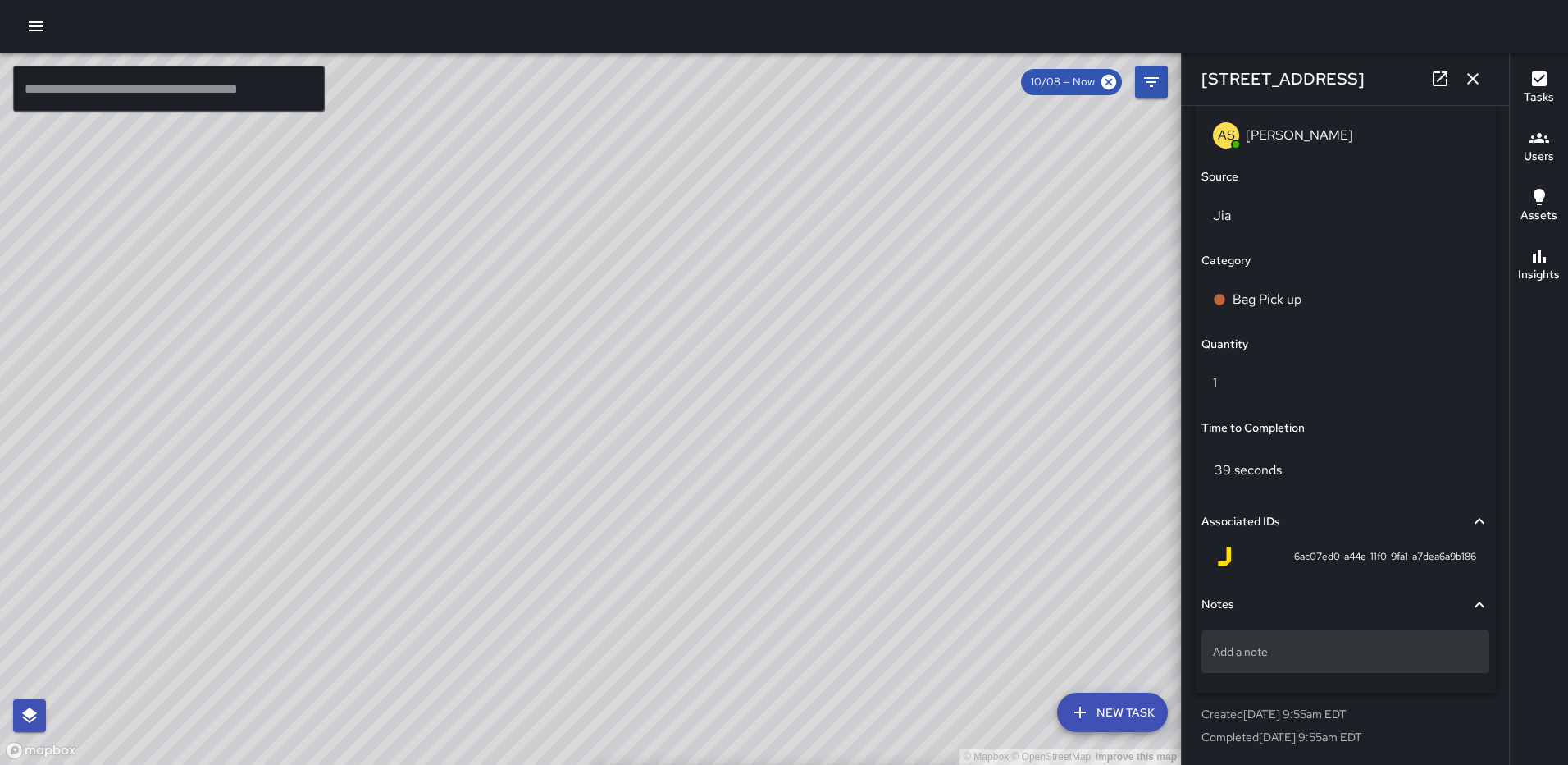
click at [1306, 658] on p "Add a note" at bounding box center [1345, 652] width 265 height 17
type textarea "*****"
click at [1471, 80] on icon "button" at bounding box center [1473, 79] width 12 height 12
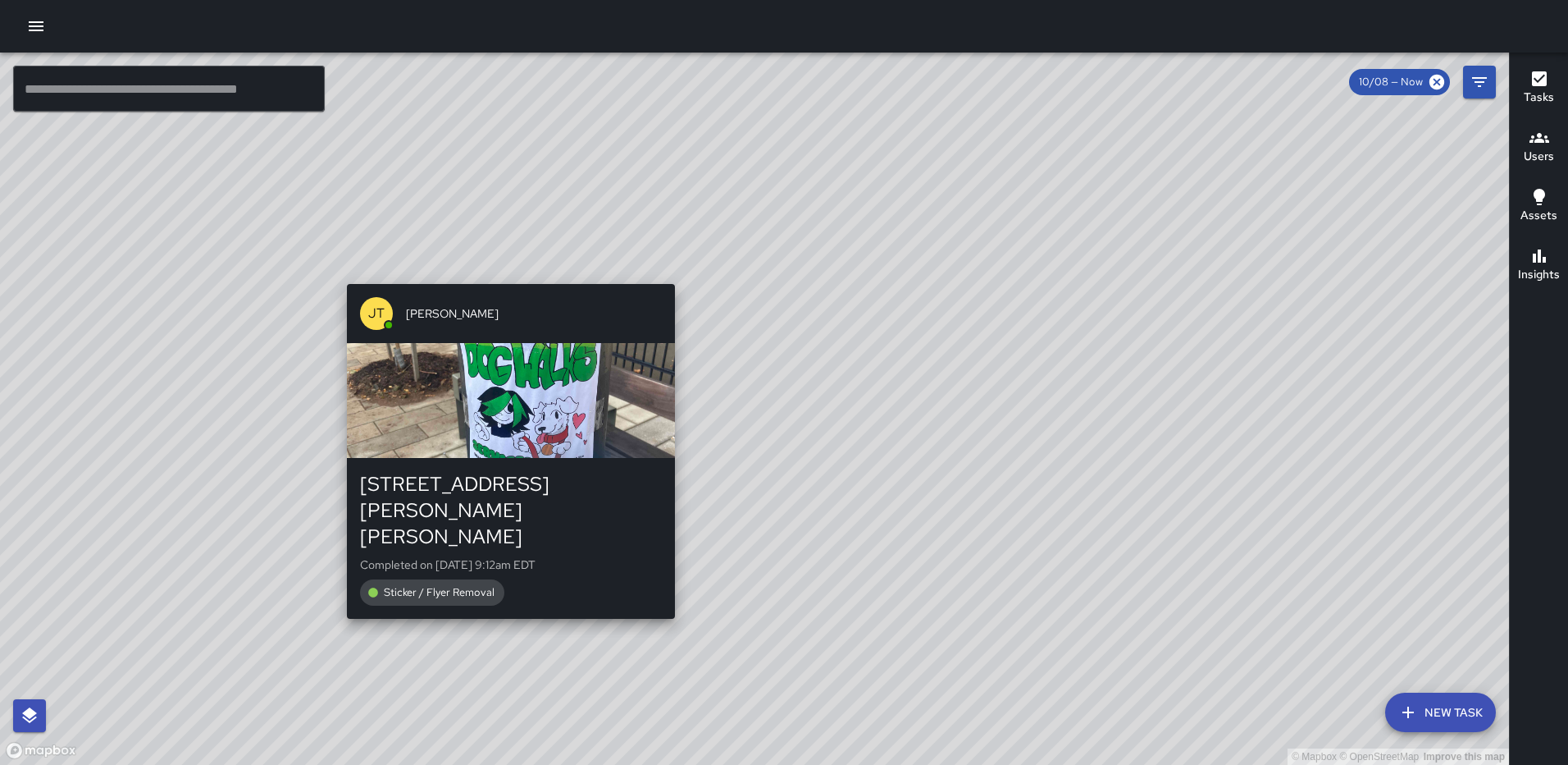
click at [506, 272] on div "© Mapbox © OpenStreetMap Improve this map JT Jeffrey Turner 1501 Harry Thomas W…" at bounding box center [755, 408] width 1509 height 712
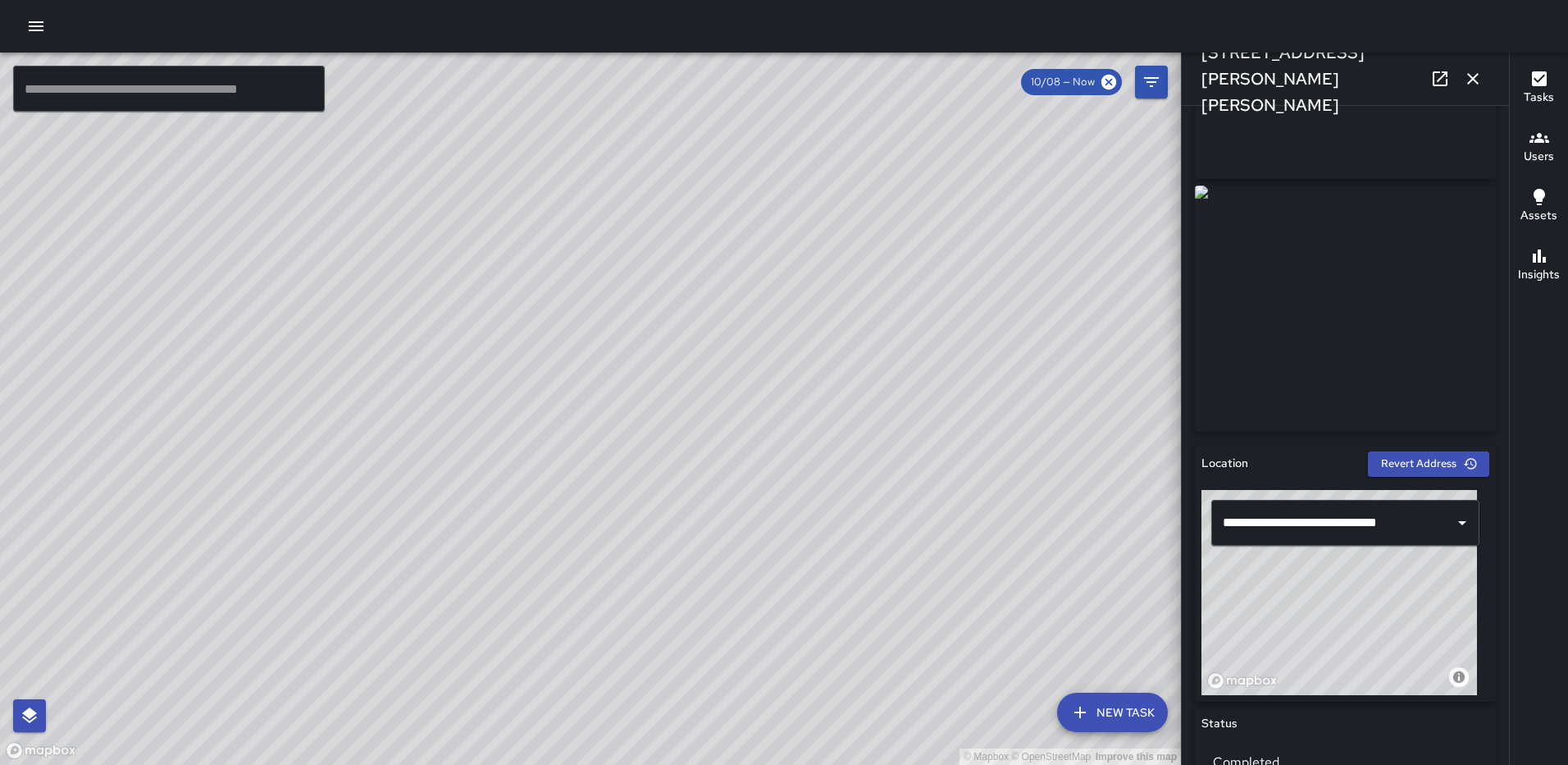
scroll to position [0, 0]
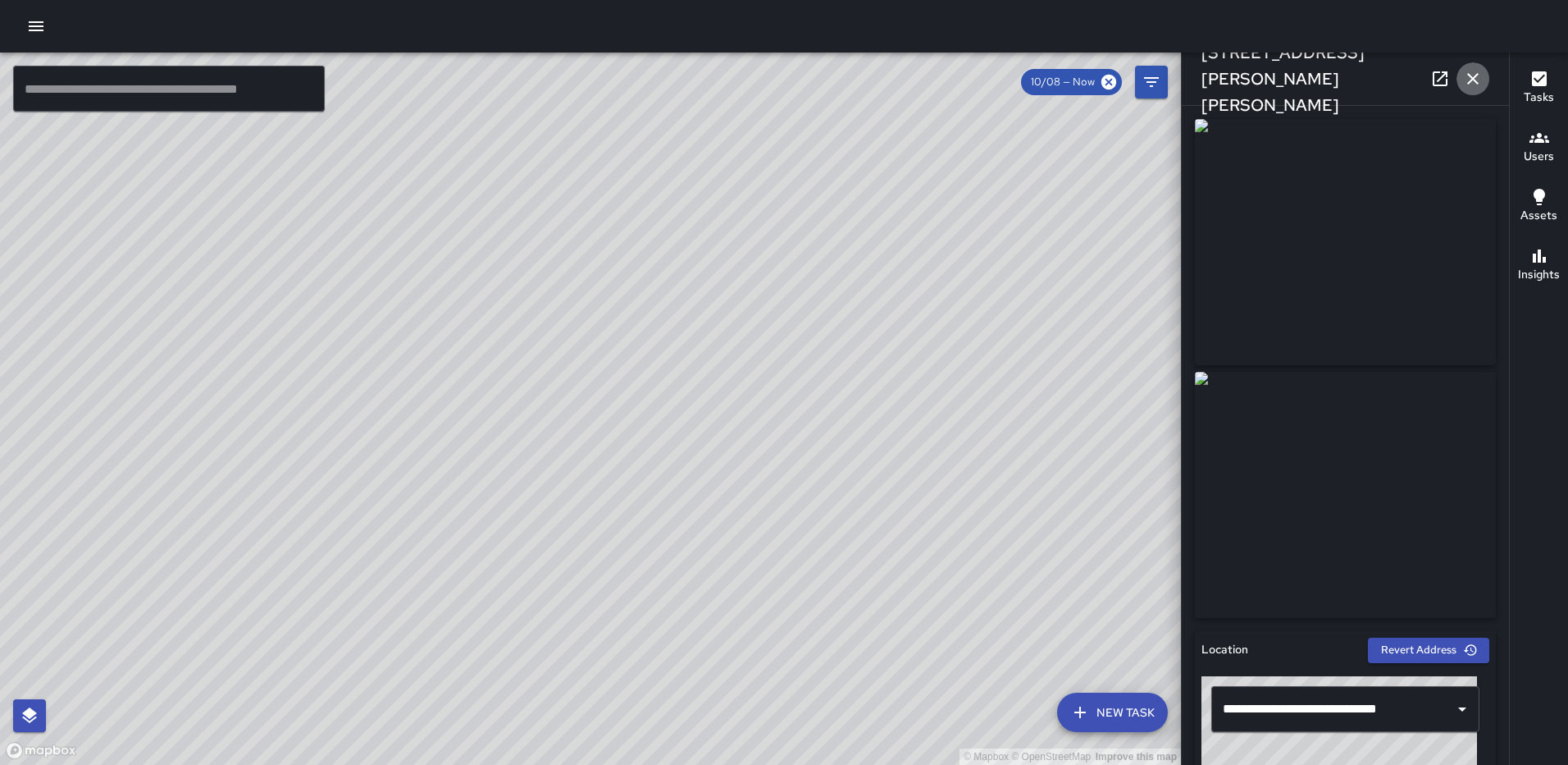
click at [1478, 78] on icon "button" at bounding box center [1474, 79] width 20 height 20
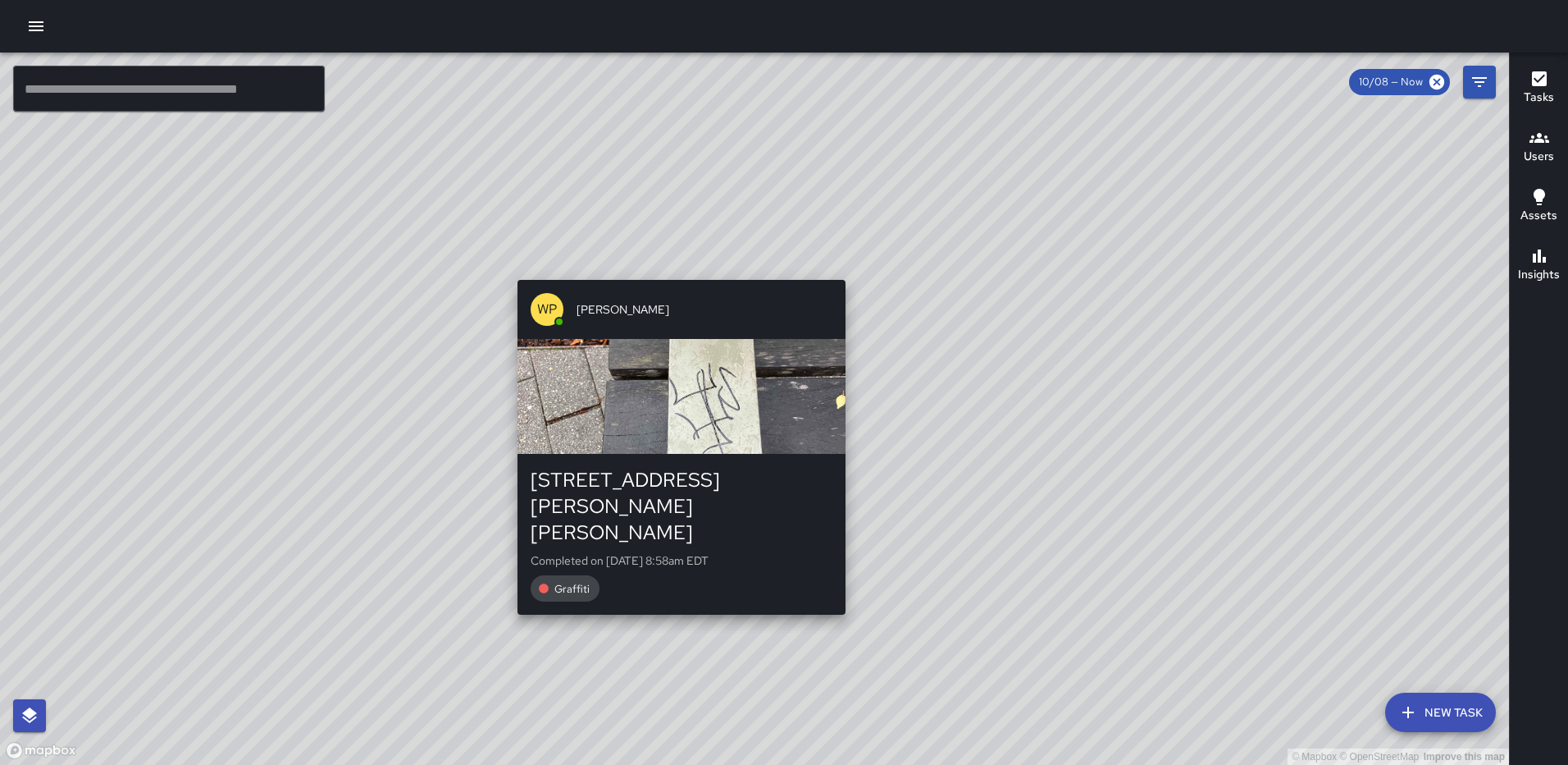
click at [674, 571] on div "© Mapbox © OpenStreetMap Improve this map WP Waverly Phillips 105 Harry Thomas …" at bounding box center [755, 408] width 1509 height 712
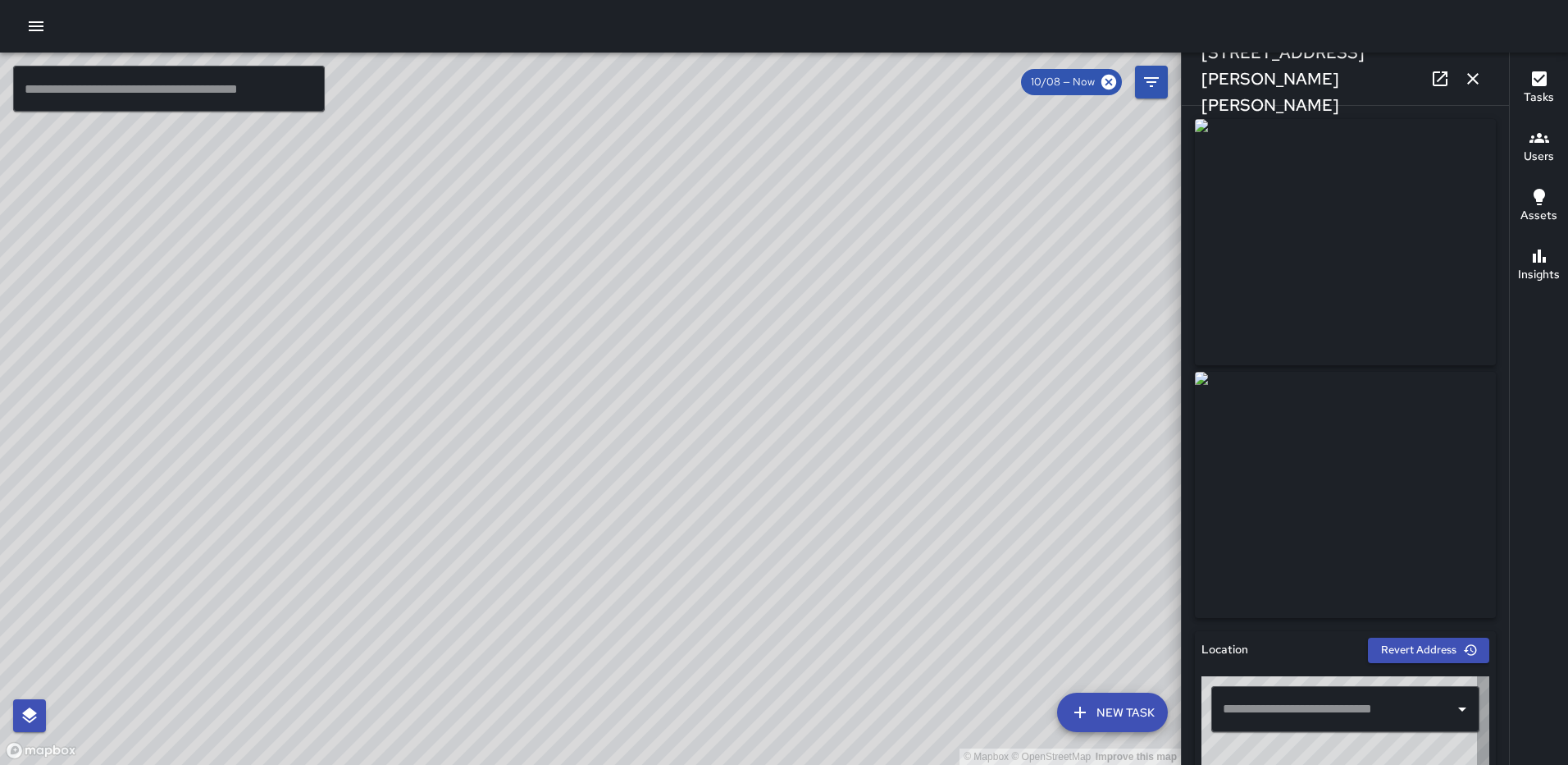
type input "**********"
click at [1479, 77] on icon "button" at bounding box center [1474, 79] width 20 height 20
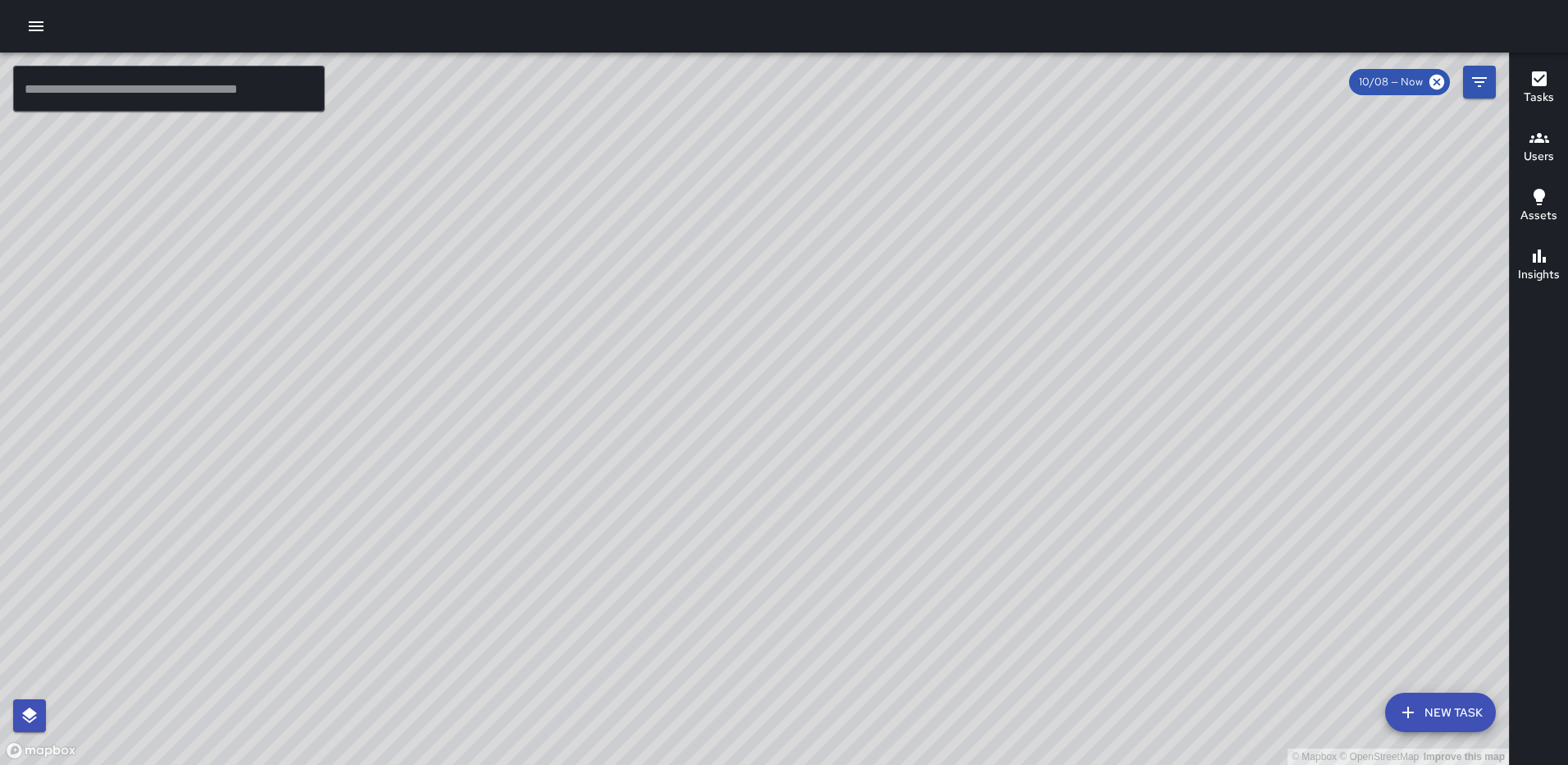
drag, startPoint x: 567, startPoint y: 617, endPoint x: 933, endPoint y: 390, distance: 430.7
click at [933, 391] on div "© Mapbox © OpenStreetMap Improve this map" at bounding box center [755, 408] width 1509 height 712
drag, startPoint x: 844, startPoint y: 616, endPoint x: 876, endPoint y: 330, distance: 287.8
click at [880, 325] on div "© Mapbox © OpenStreetMap Improve this map" at bounding box center [755, 408] width 1509 height 712
click at [1534, 77] on icon "button" at bounding box center [1540, 79] width 15 height 15
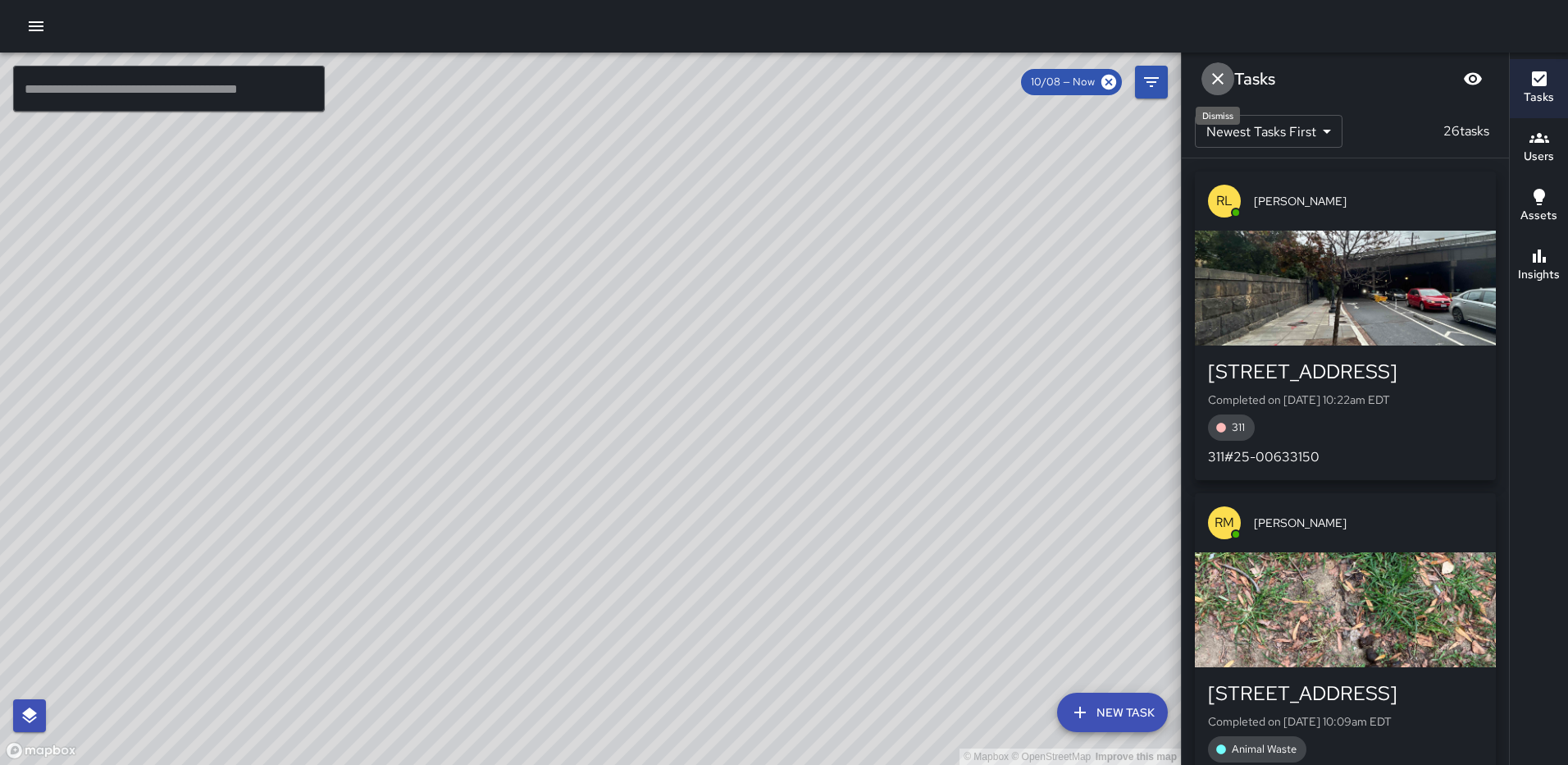
click at [1207, 79] on button "Dismiss" at bounding box center [1218, 79] width 33 height 33
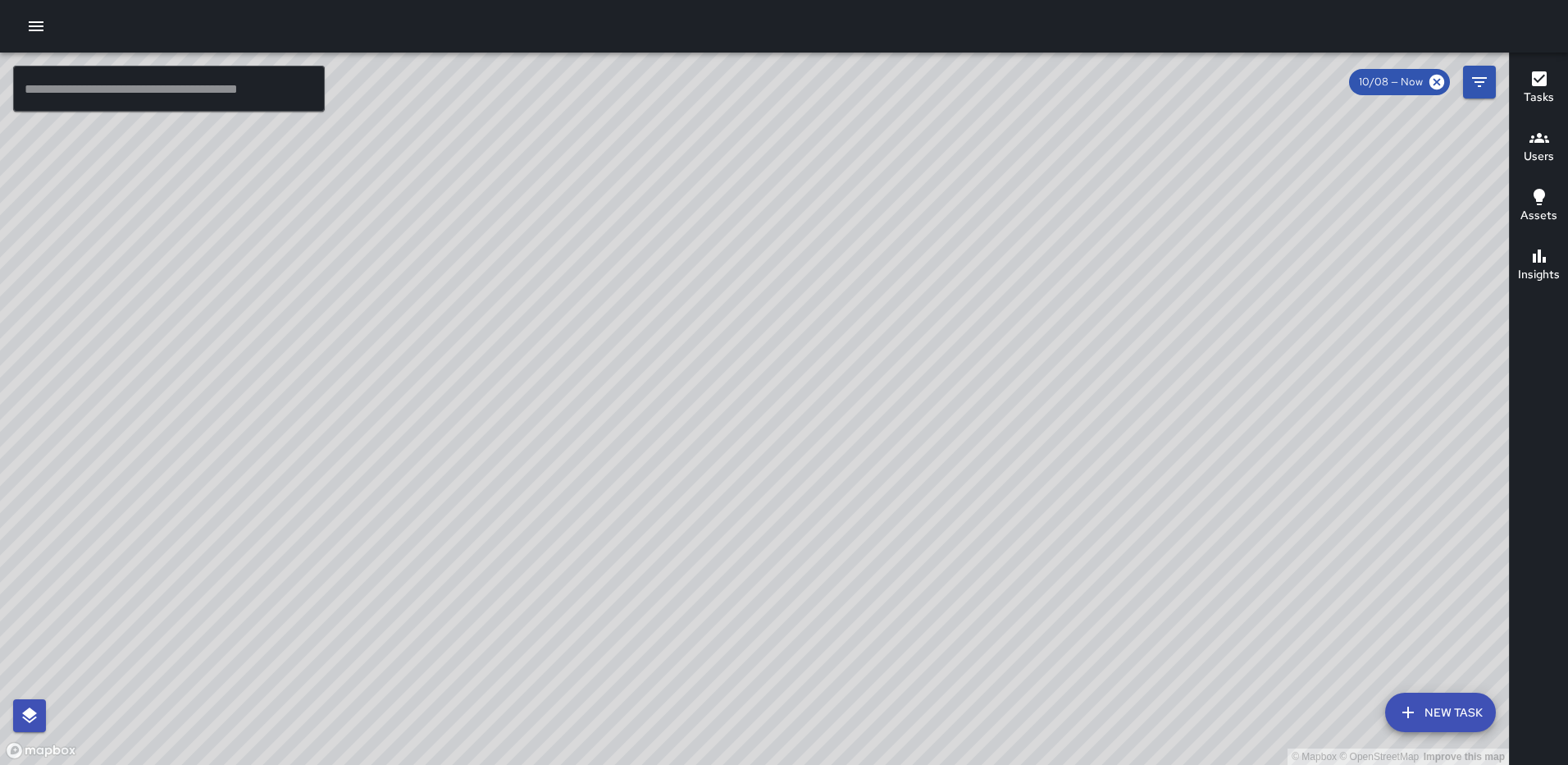
drag, startPoint x: 629, startPoint y: 378, endPoint x: 606, endPoint y: 299, distance: 82.3
click at [607, 301] on div "© Mapbox © OpenStreetMap Improve this map" at bounding box center [755, 408] width 1509 height 712
click at [1546, 154] on h6 "Users" at bounding box center [1539, 156] width 31 height 18
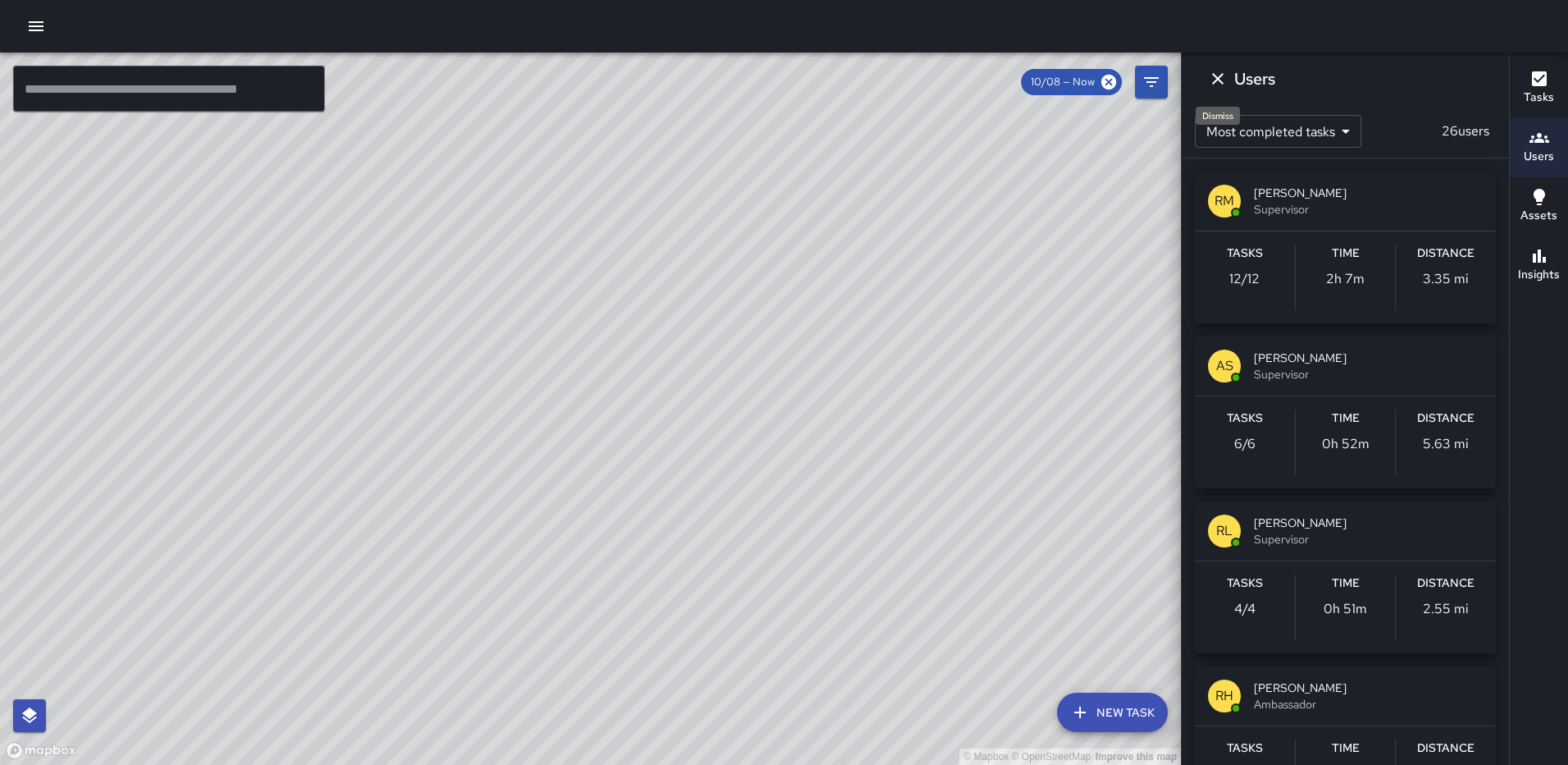
click at [1220, 88] on icon "Dismiss" at bounding box center [1218, 79] width 20 height 20
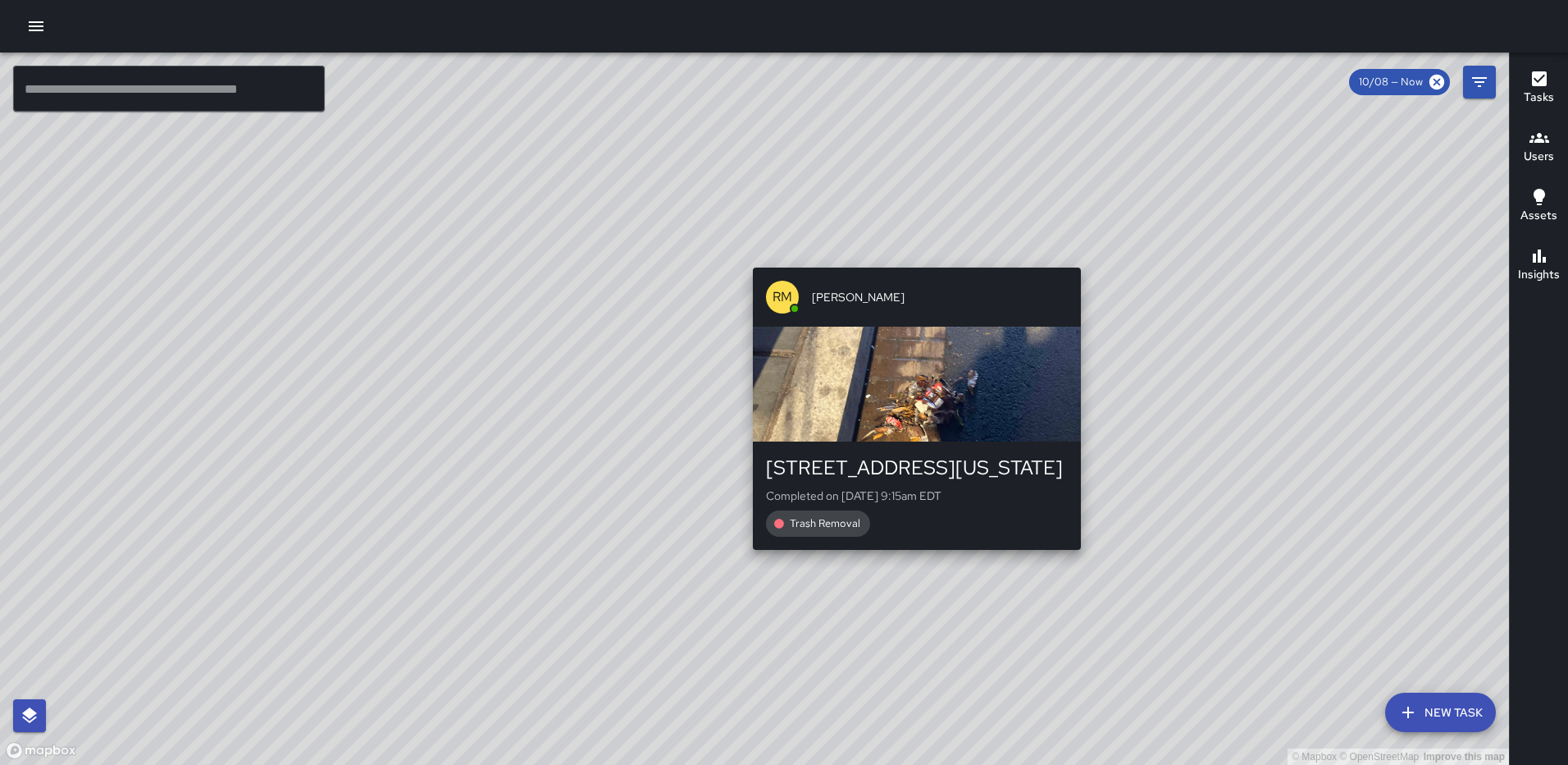
click at [916, 259] on div "© Mapbox © OpenStreetMap Improve this map RM Rodney Mcneil 202 Florida Avenue N…" at bounding box center [755, 408] width 1509 height 712
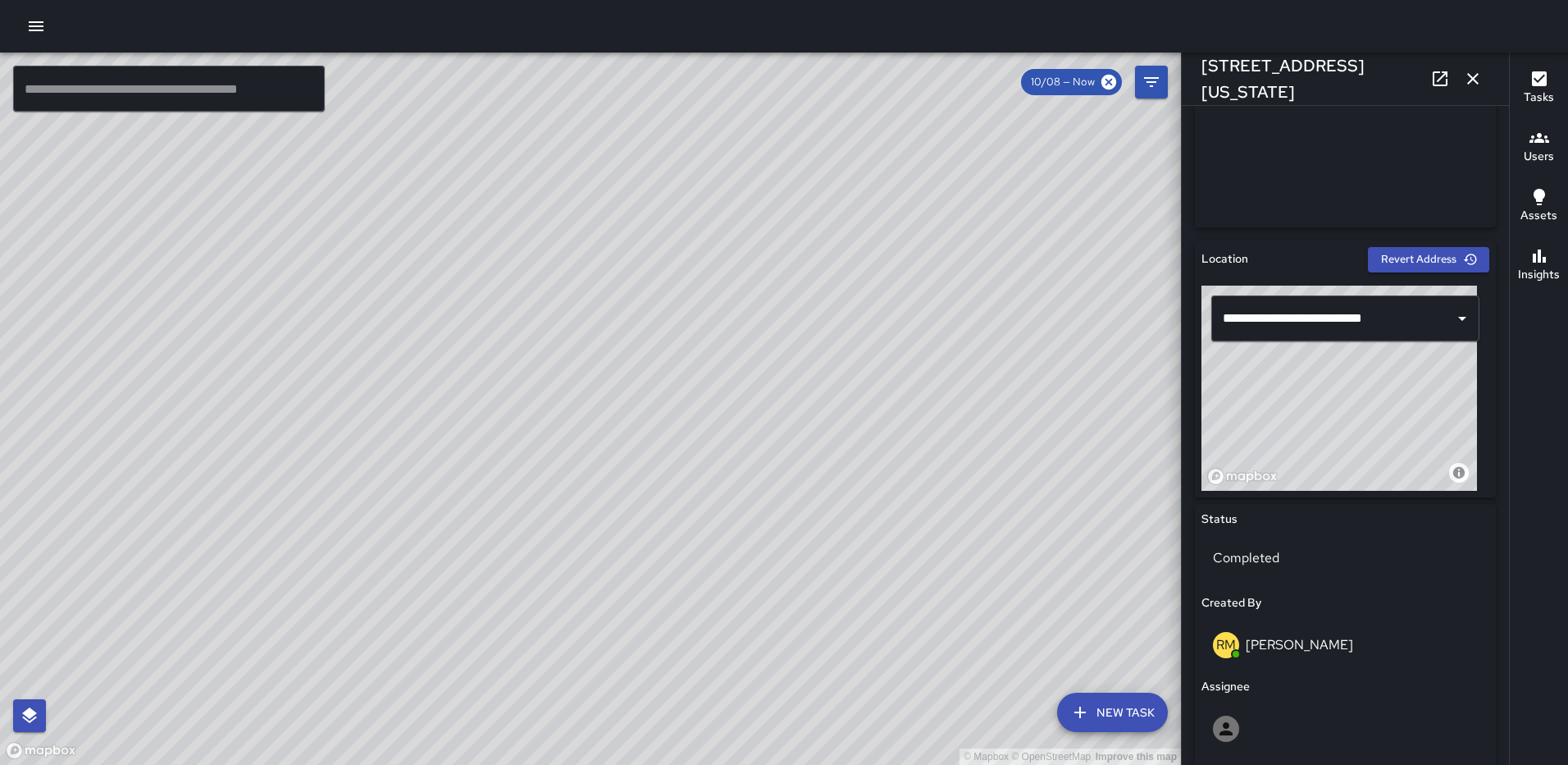
scroll to position [438, 0]
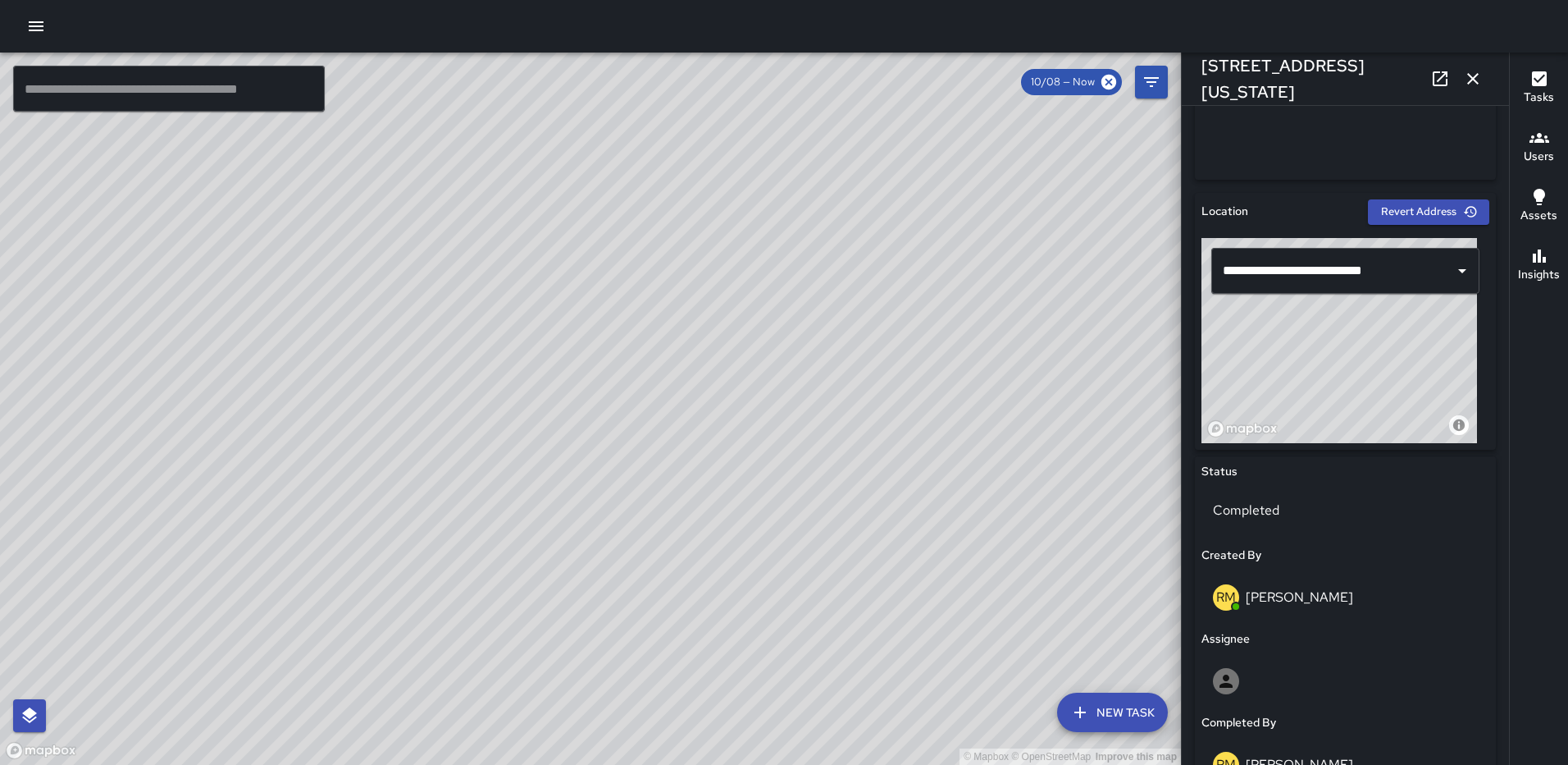
drag, startPoint x: 1388, startPoint y: 354, endPoint x: 1506, endPoint y: 147, distance: 238.3
click at [1506, 147] on div "**********" at bounding box center [1345, 435] width 328 height 659
type input "**********"
click at [1479, 72] on icon "button" at bounding box center [1474, 79] width 20 height 20
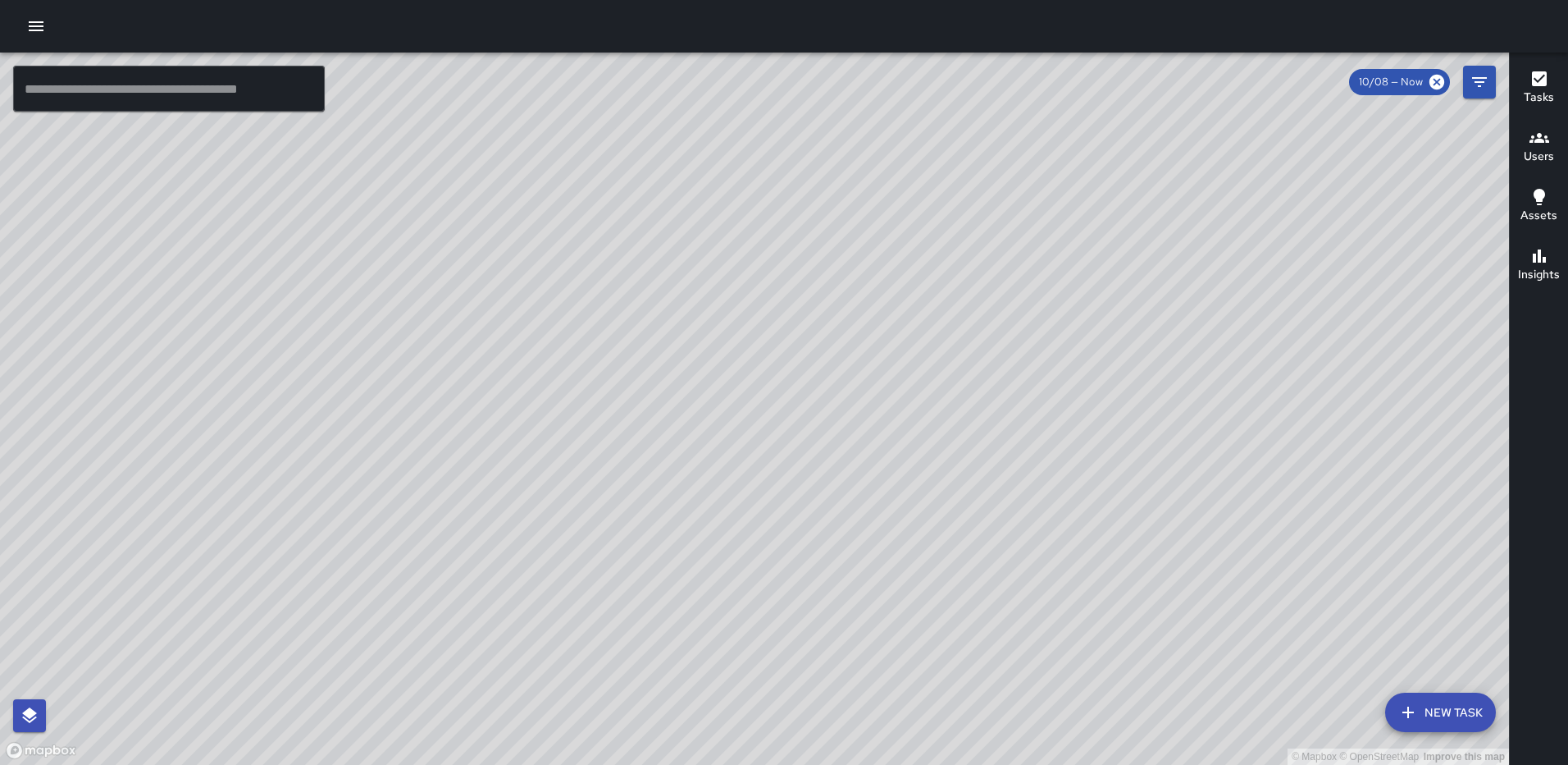
click at [1475, 76] on icon "Filters" at bounding box center [1479, 82] width 20 height 20
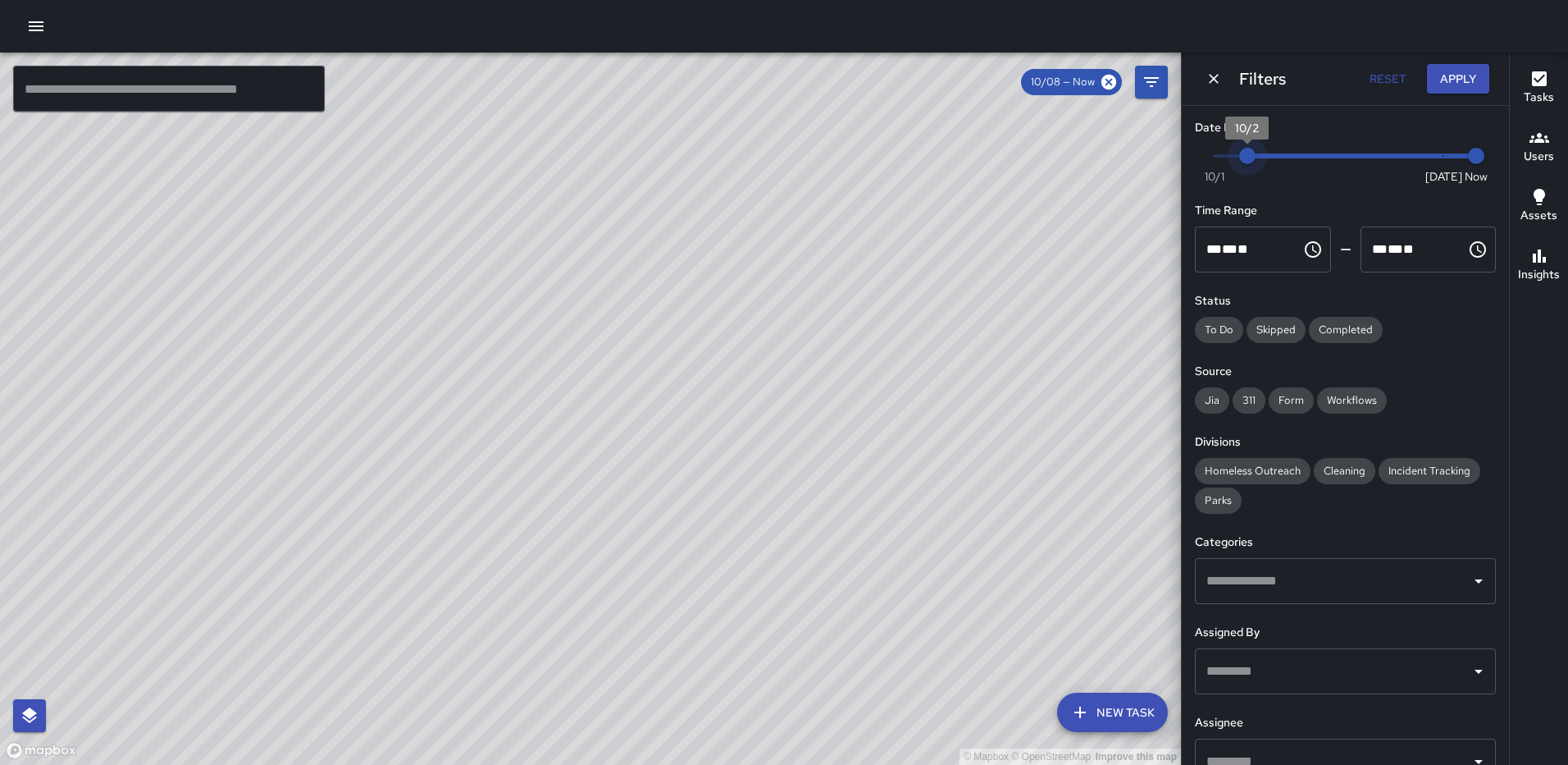
type input "*"
drag, startPoint x: 1422, startPoint y: 152, endPoint x: 1131, endPoint y: 155, distance: 291.0
click at [1131, 155] on div "© Mapbox © OpenStreetMap Improve this map ​ New Task 10/08 — Now Map Layers Tas…" at bounding box center [784, 408] width 1568 height 712
click at [1442, 73] on button "Apply" at bounding box center [1458, 79] width 62 height 31
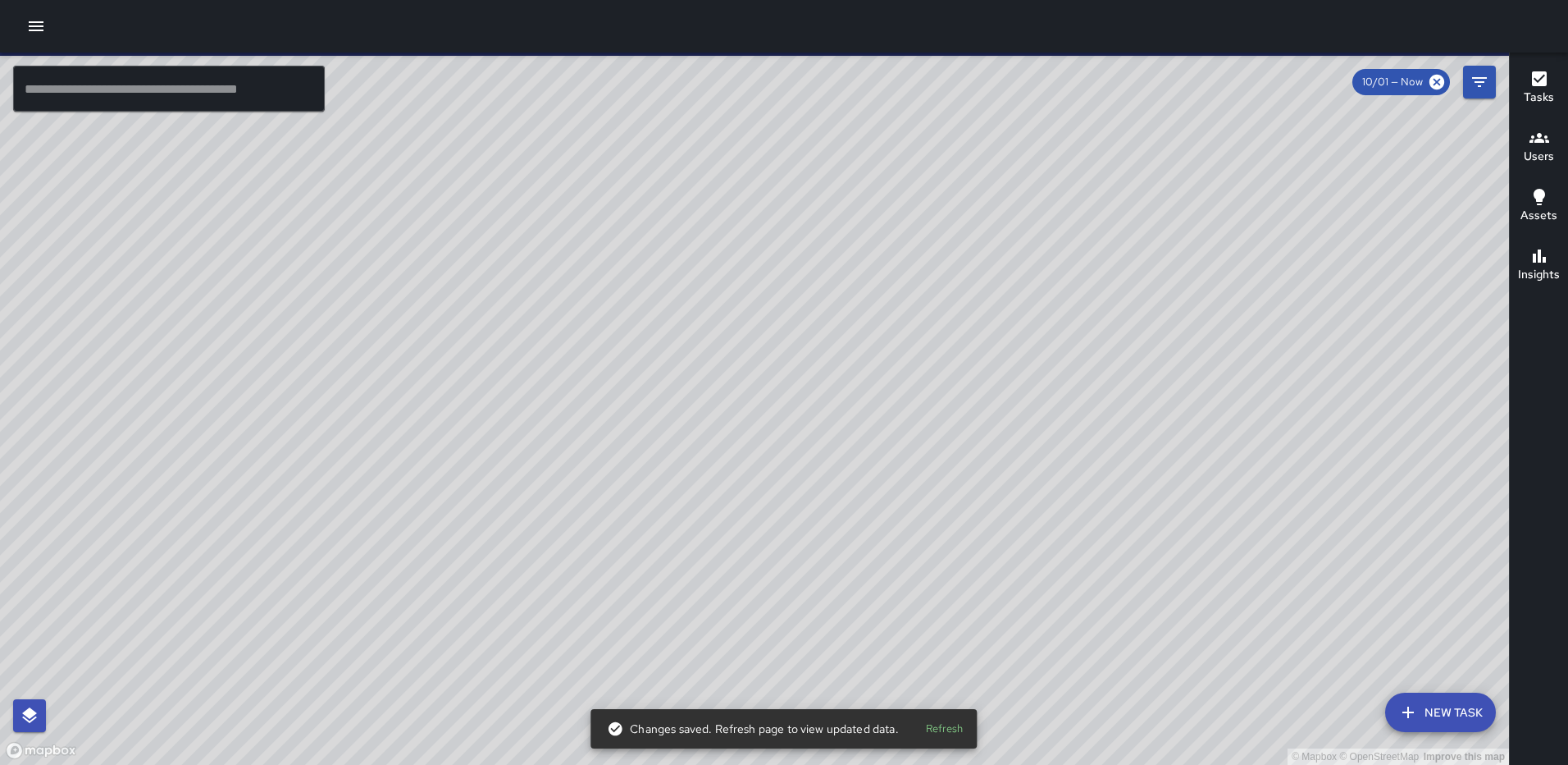
click at [551, 420] on div "© Mapbox © OpenStreetMap Improve this map RM Rodney Mcneil 200 Florida Avenue N…" at bounding box center [755, 408] width 1509 height 712
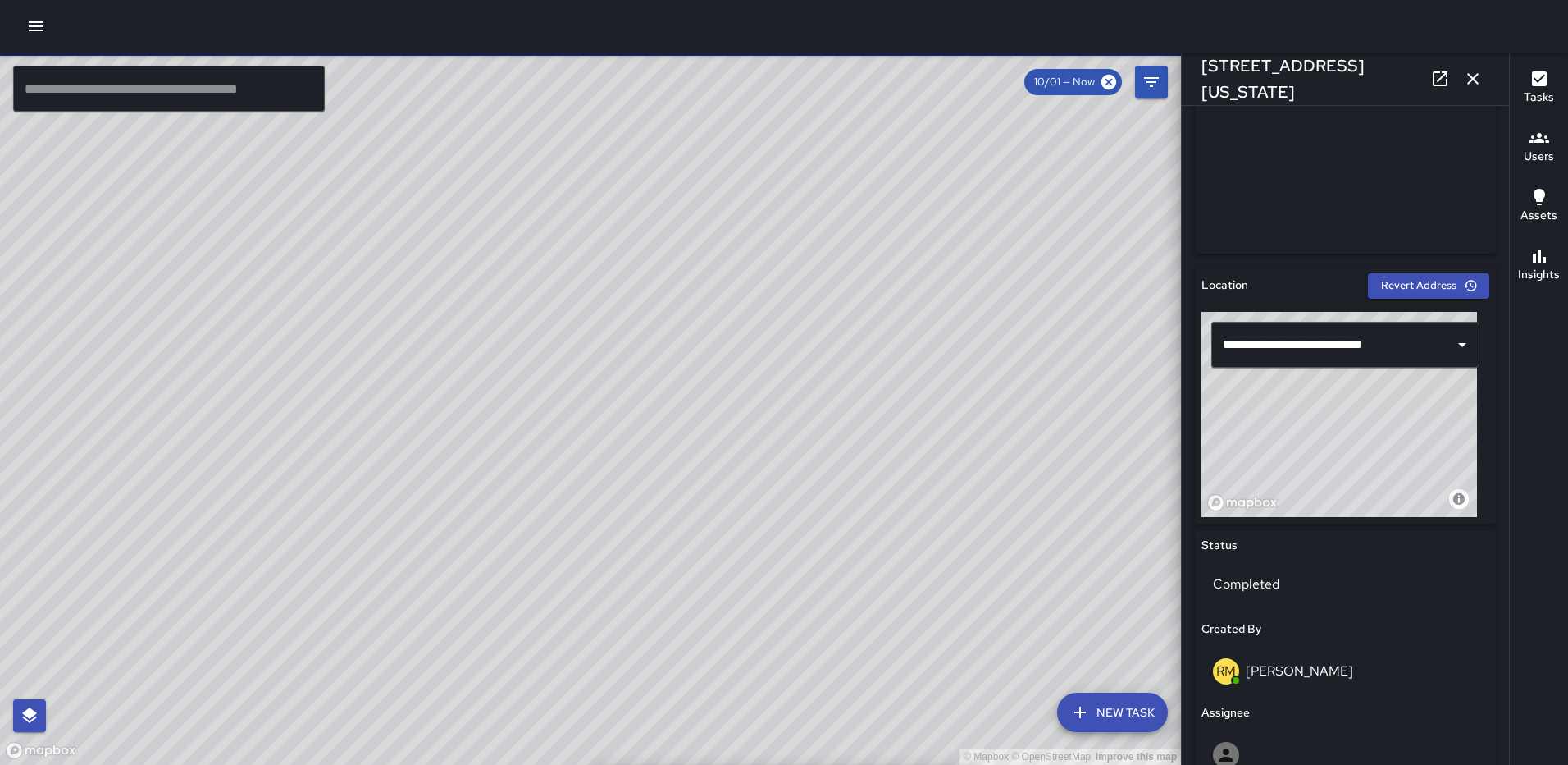
scroll to position [384, 0]
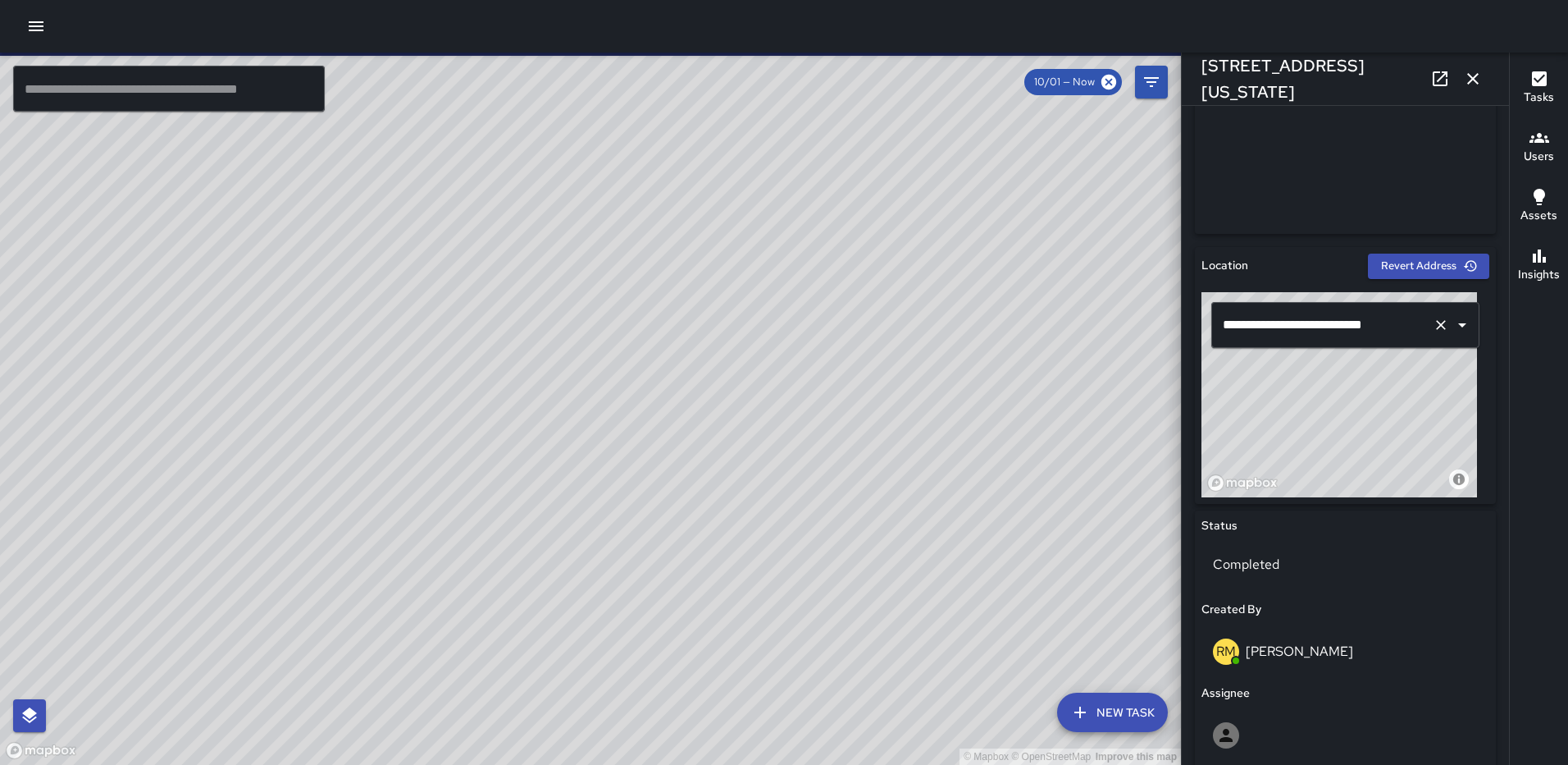
drag, startPoint x: 1356, startPoint y: 403, endPoint x: 1410, endPoint y: 330, distance: 90.8
click at [1410, 330] on div "**********" at bounding box center [1345, 395] width 288 height 205
type input "**********"
click at [1474, 75] on icon "button" at bounding box center [1474, 79] width 20 height 20
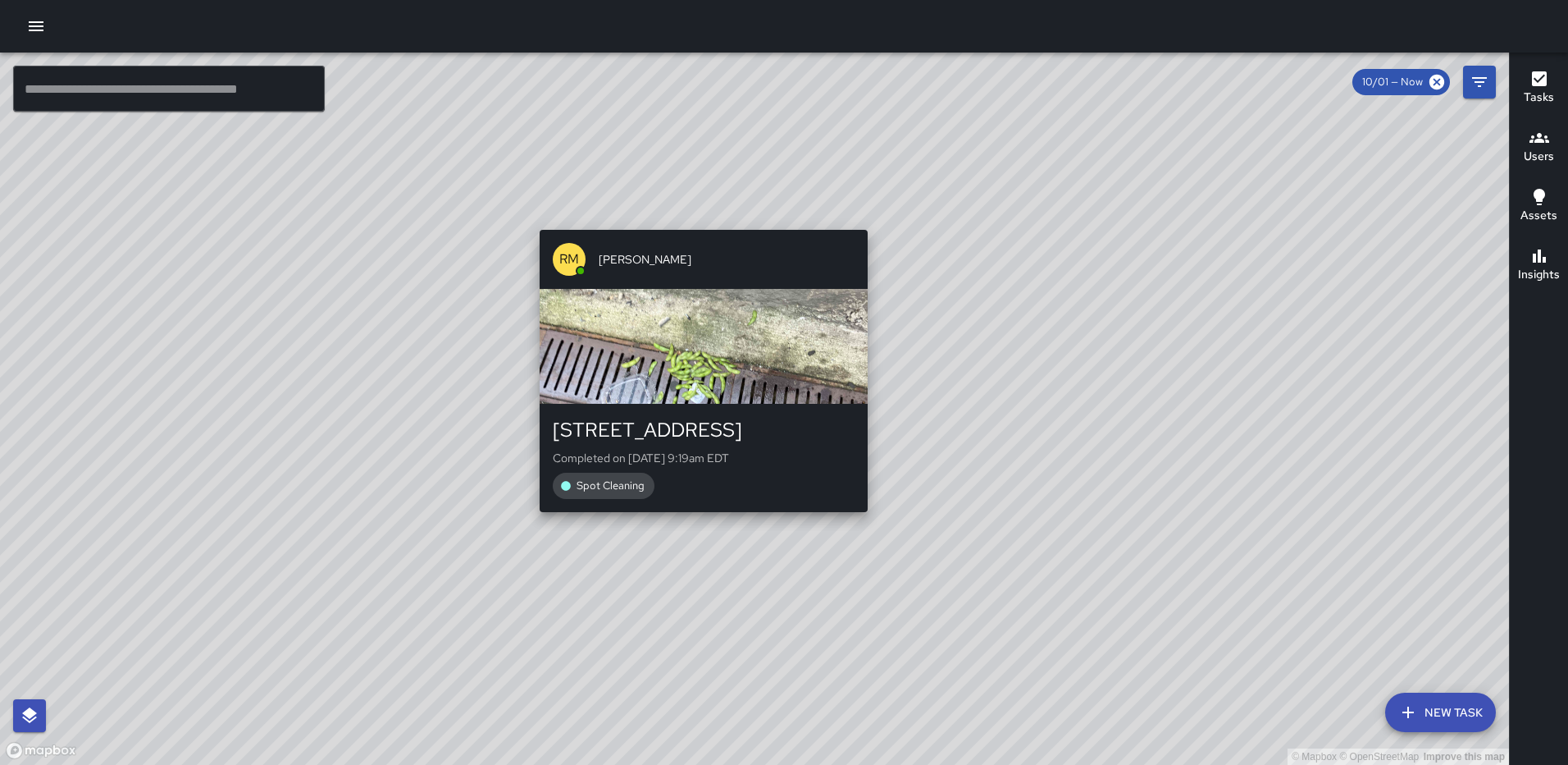
click at [866, 523] on div "© Mapbox © OpenStreetMap Improve this map RM Rodney Mcneil 1325 2nd Street Nort…" at bounding box center [755, 408] width 1509 height 712
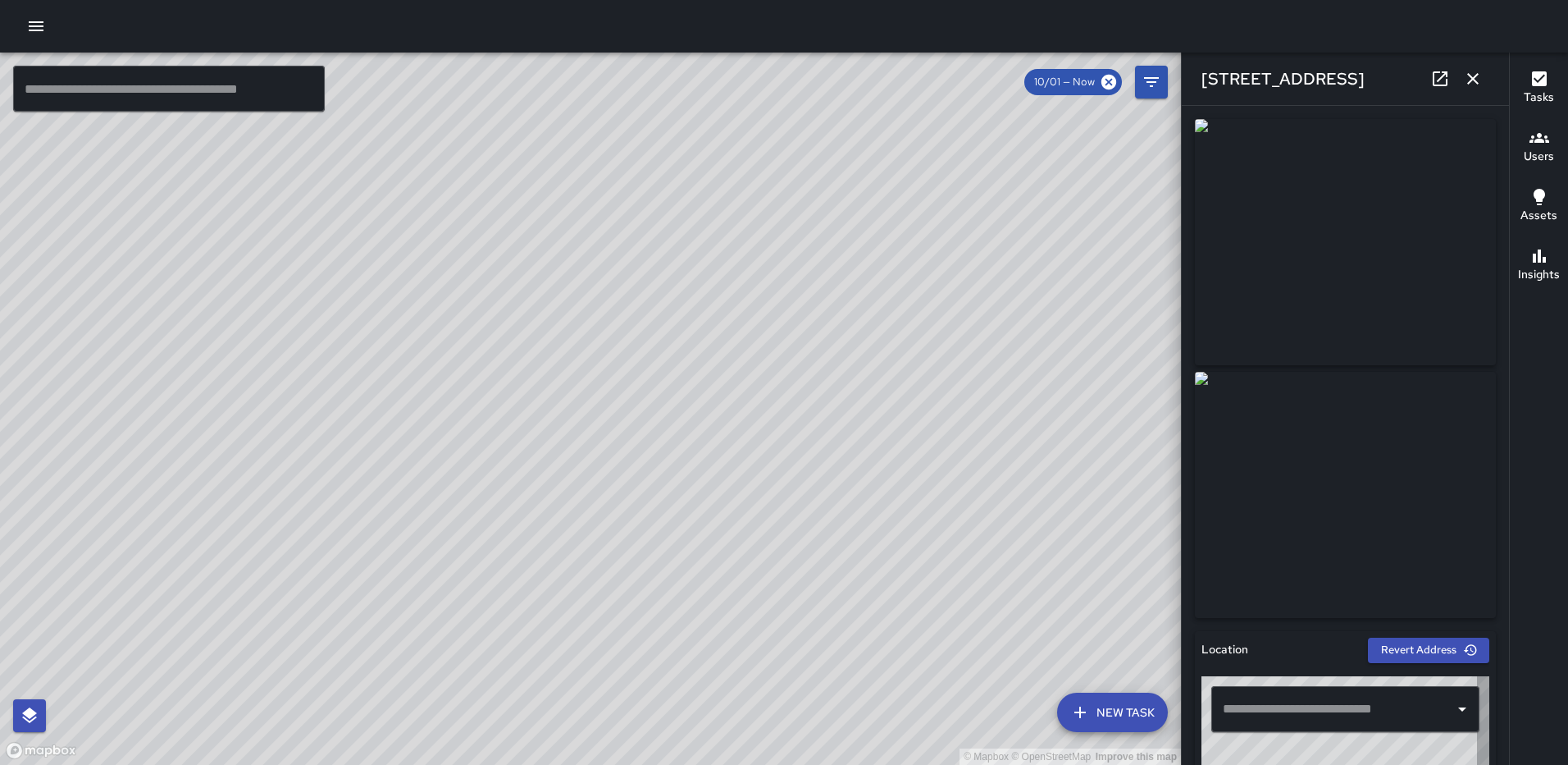
type input "**********"
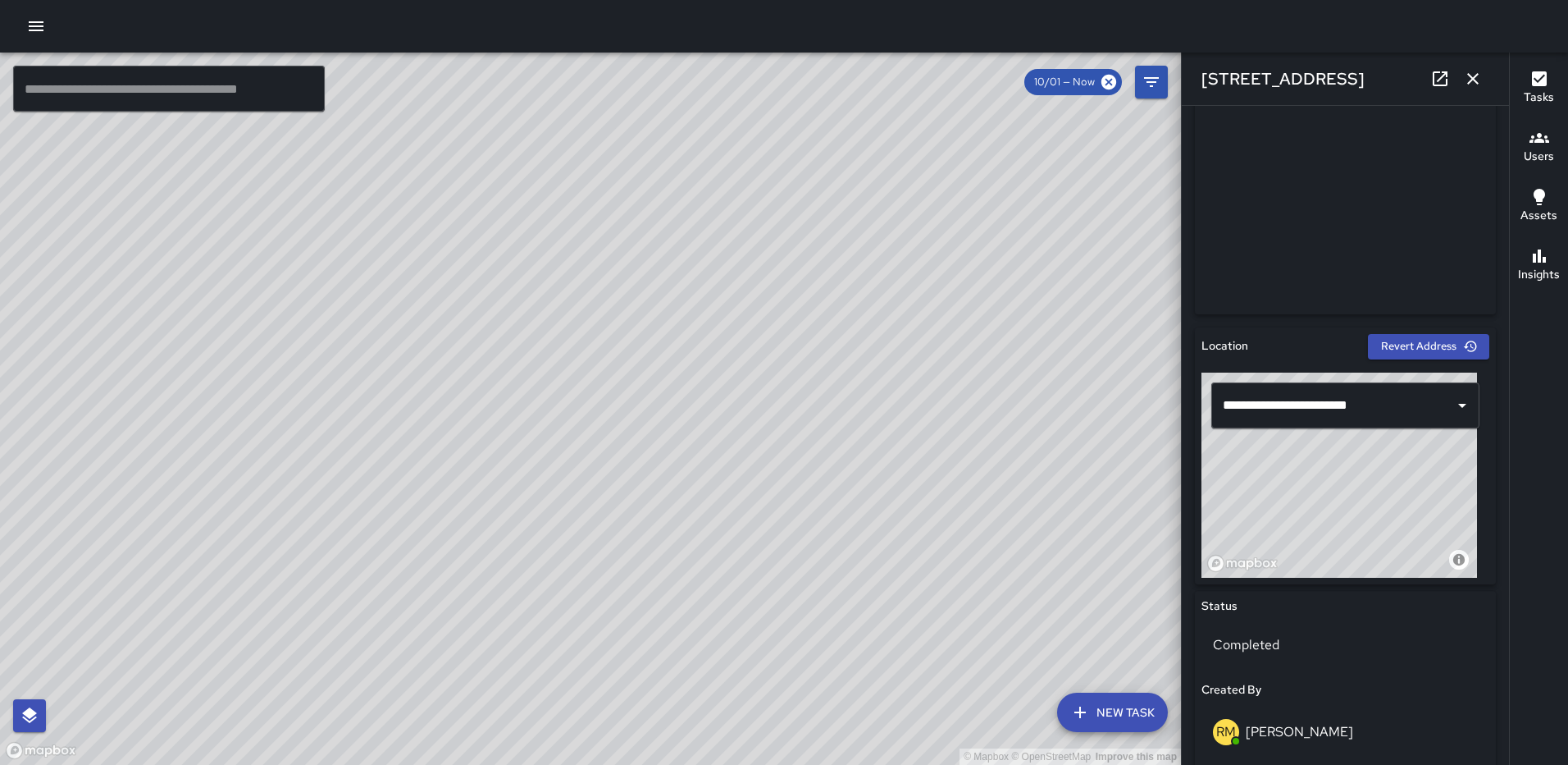
scroll to position [313, 0]
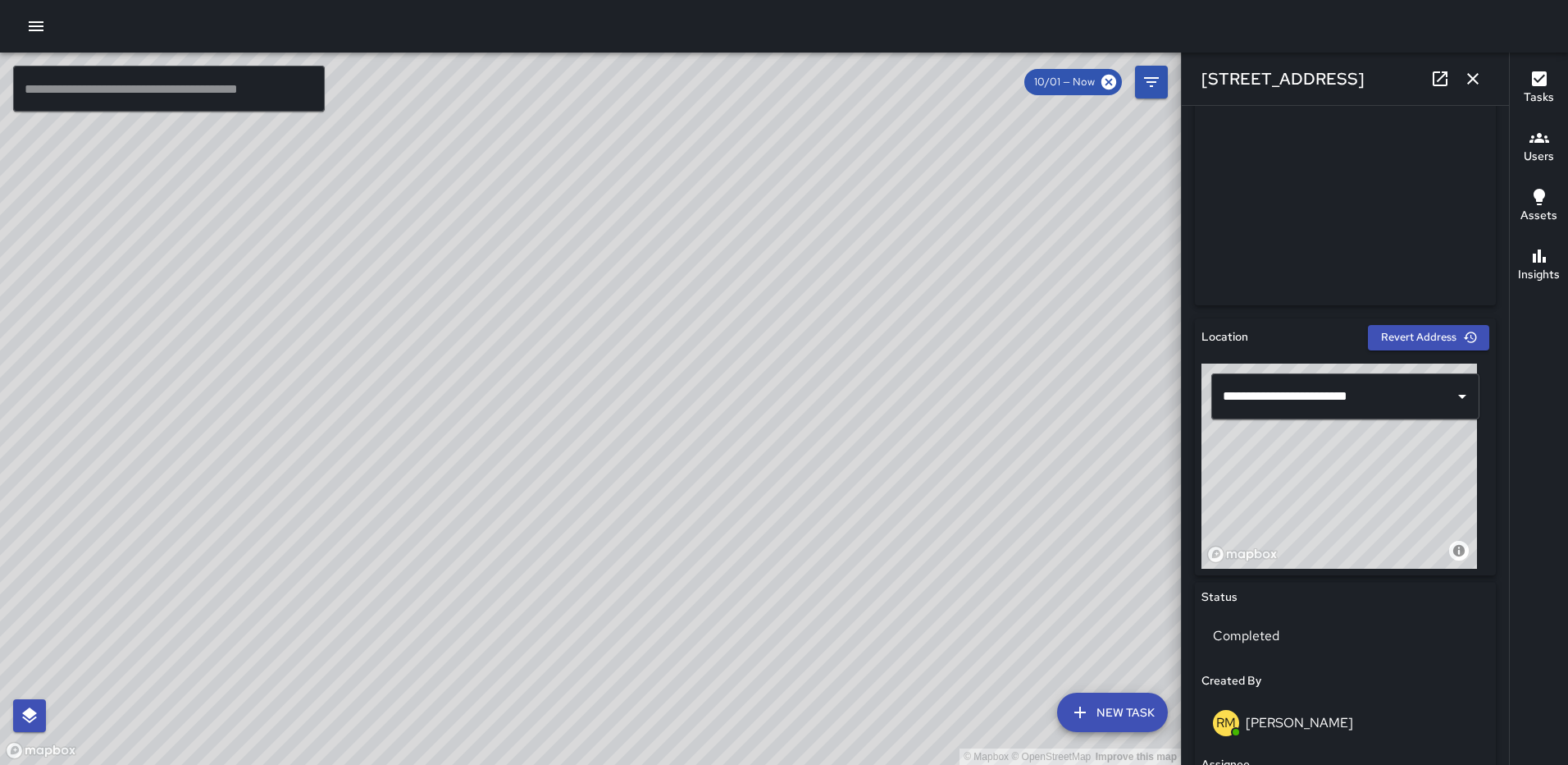
drag, startPoint x: 1350, startPoint y: 445, endPoint x: 1354, endPoint y: 431, distance: 14.6
click at [1354, 431] on div "© Mapbox © OpenStreetMap Improve this map" at bounding box center [1339, 466] width 276 height 205
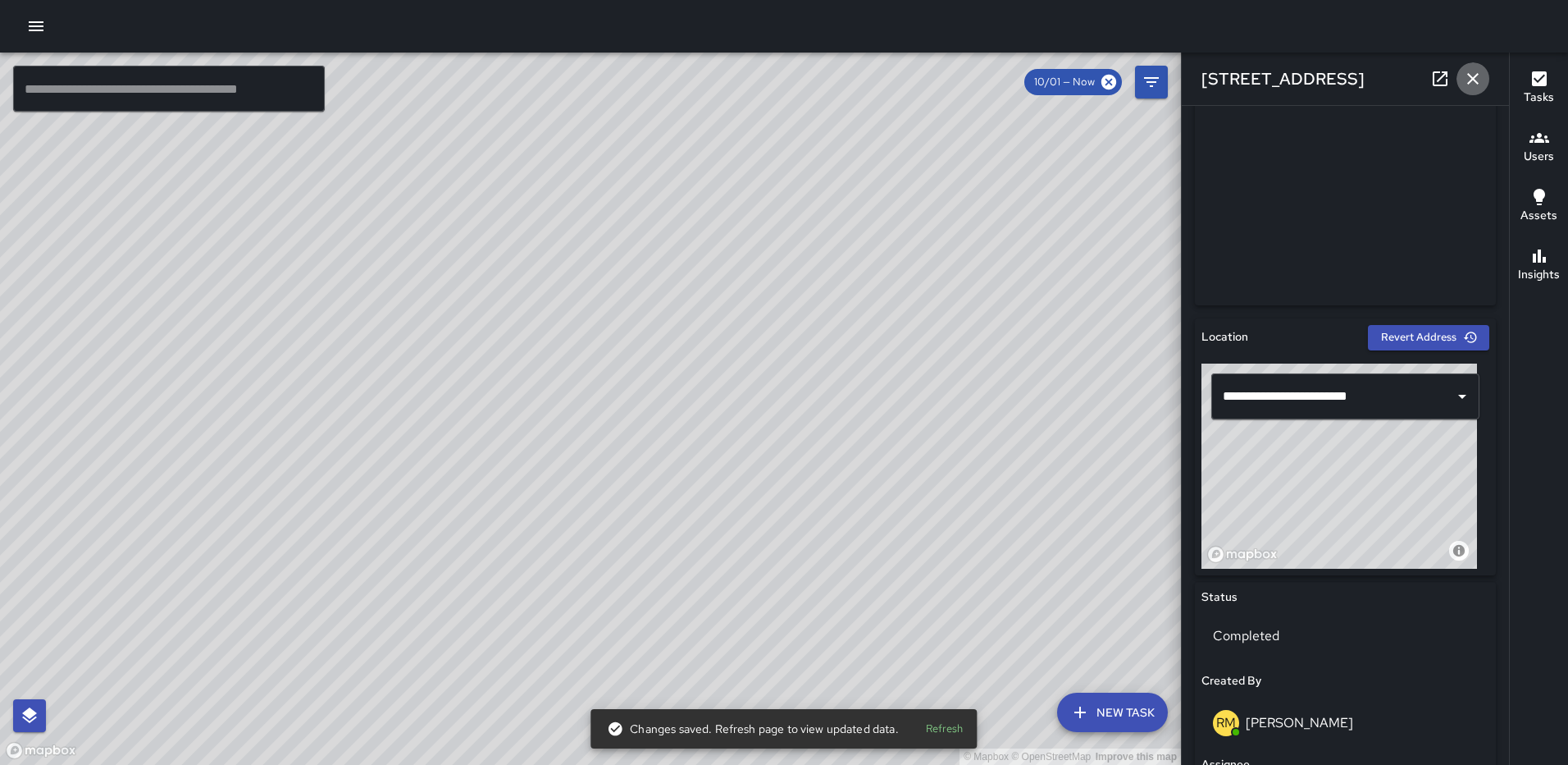
click at [1479, 65] on button "button" at bounding box center [1474, 79] width 33 height 33
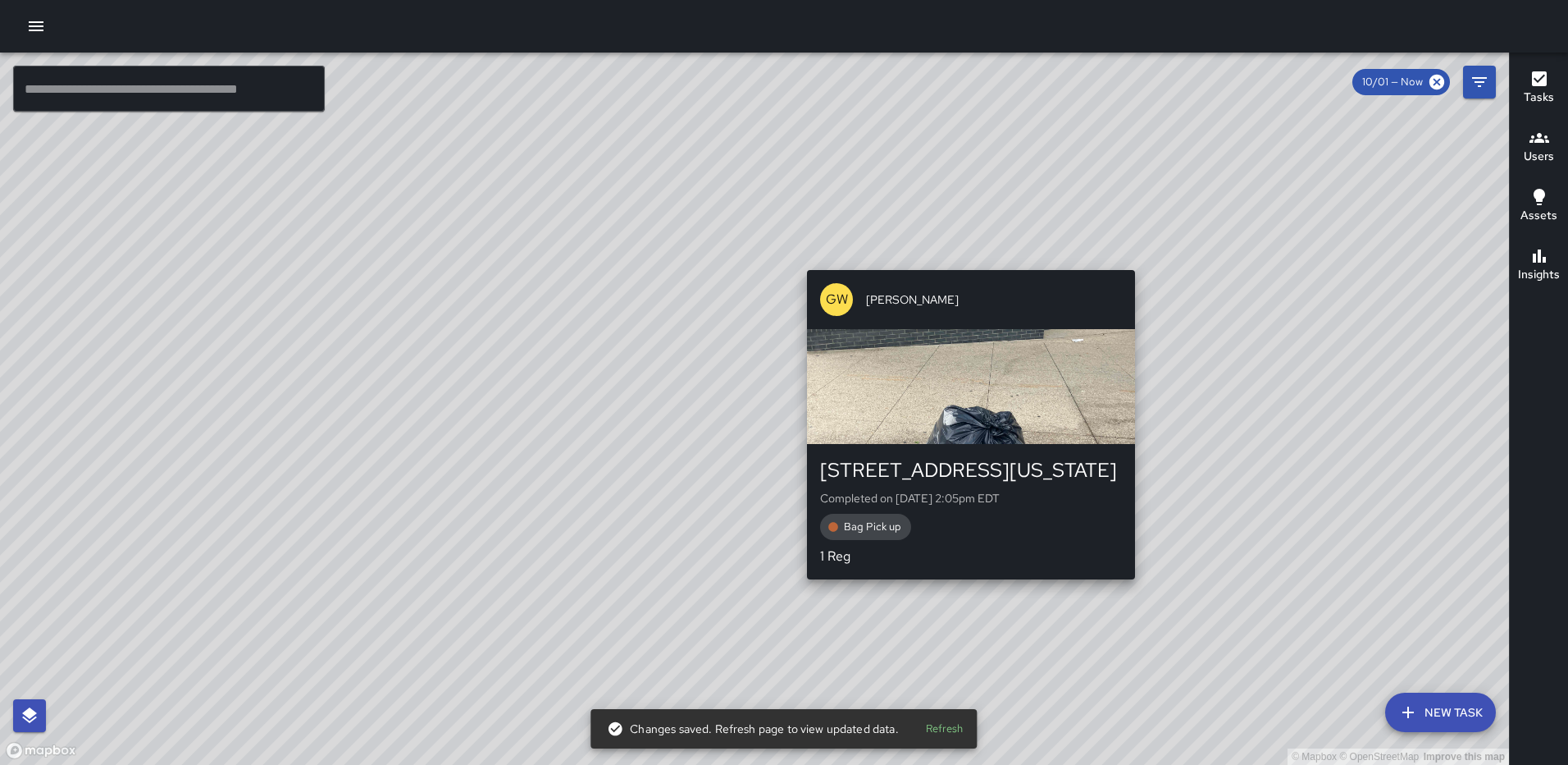
click at [1122, 587] on div "© Mapbox © OpenStreetMap Improve this map GW Gerrod Woody 350 Florida Avenue No…" at bounding box center [755, 408] width 1509 height 712
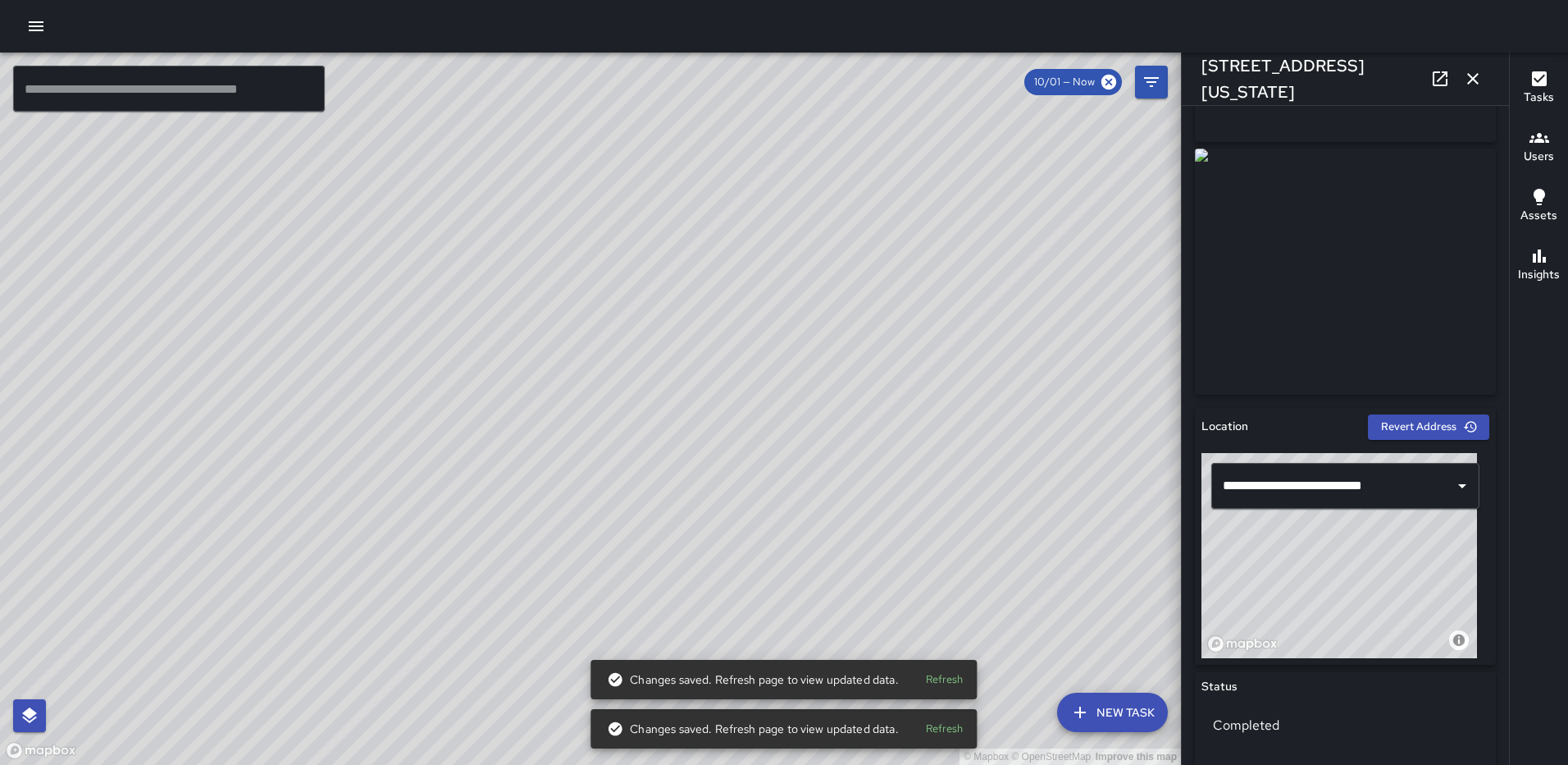
scroll to position [229, 0]
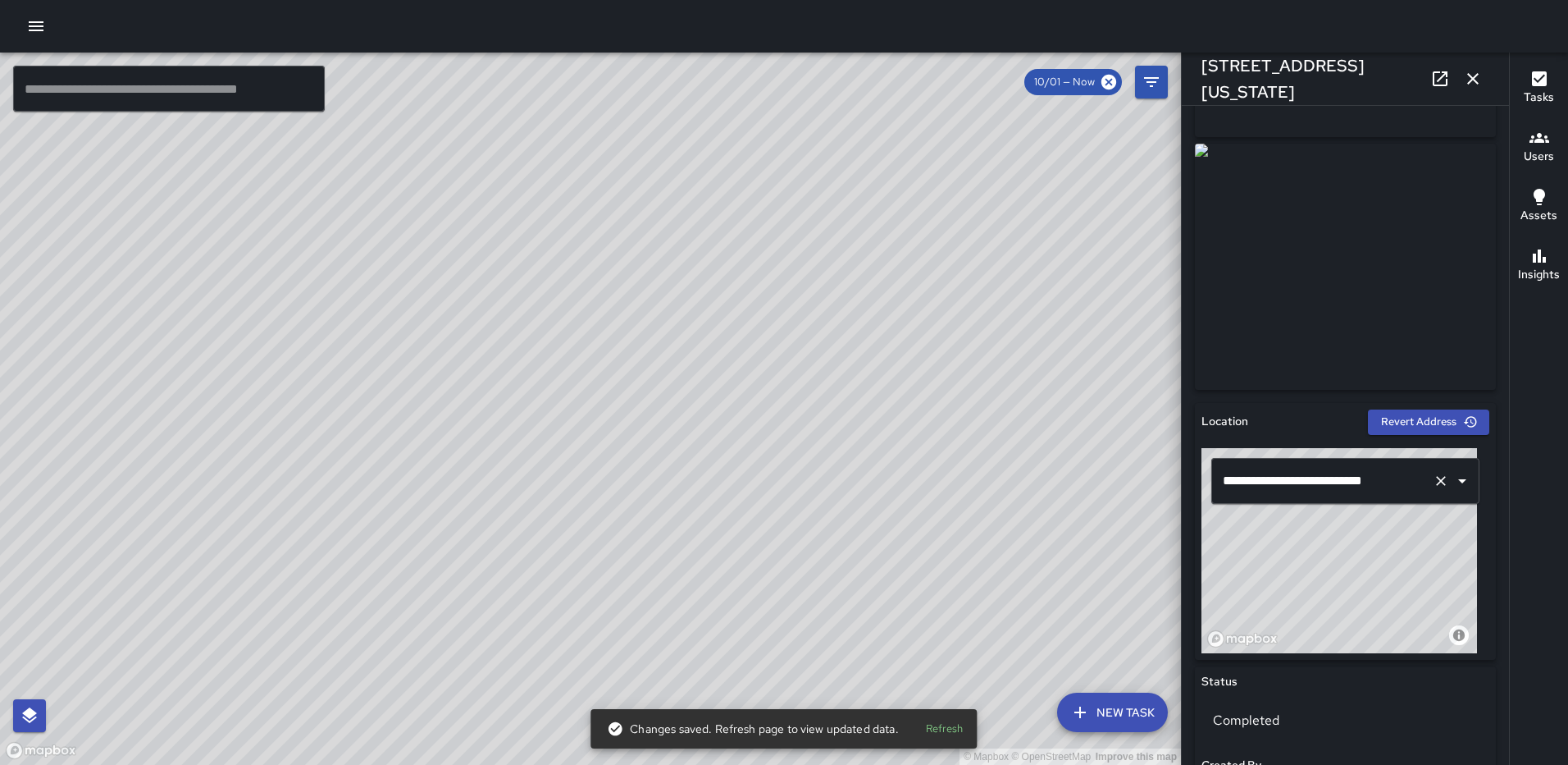
drag, startPoint x: 1350, startPoint y: 544, endPoint x: 1350, endPoint y: 494, distance: 50.0
click at [1350, 494] on div "**********" at bounding box center [1345, 551] width 288 height 205
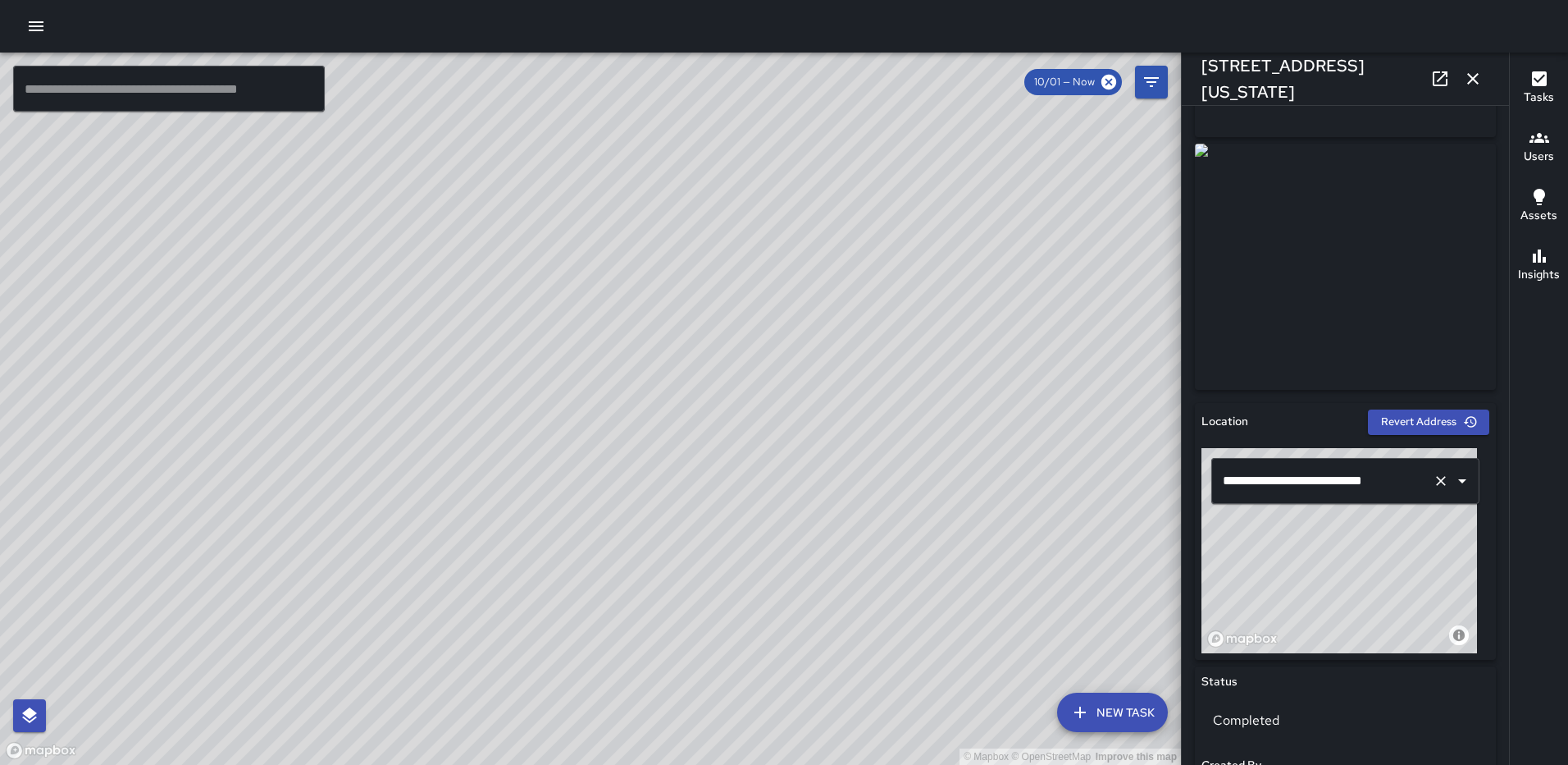
drag, startPoint x: 1302, startPoint y: 530, endPoint x: 1225, endPoint y: 479, distance: 92.4
click at [1225, 479] on div "**********" at bounding box center [1345, 551] width 288 height 205
type input "**********"
click at [1472, 76] on icon "button" at bounding box center [1474, 79] width 20 height 20
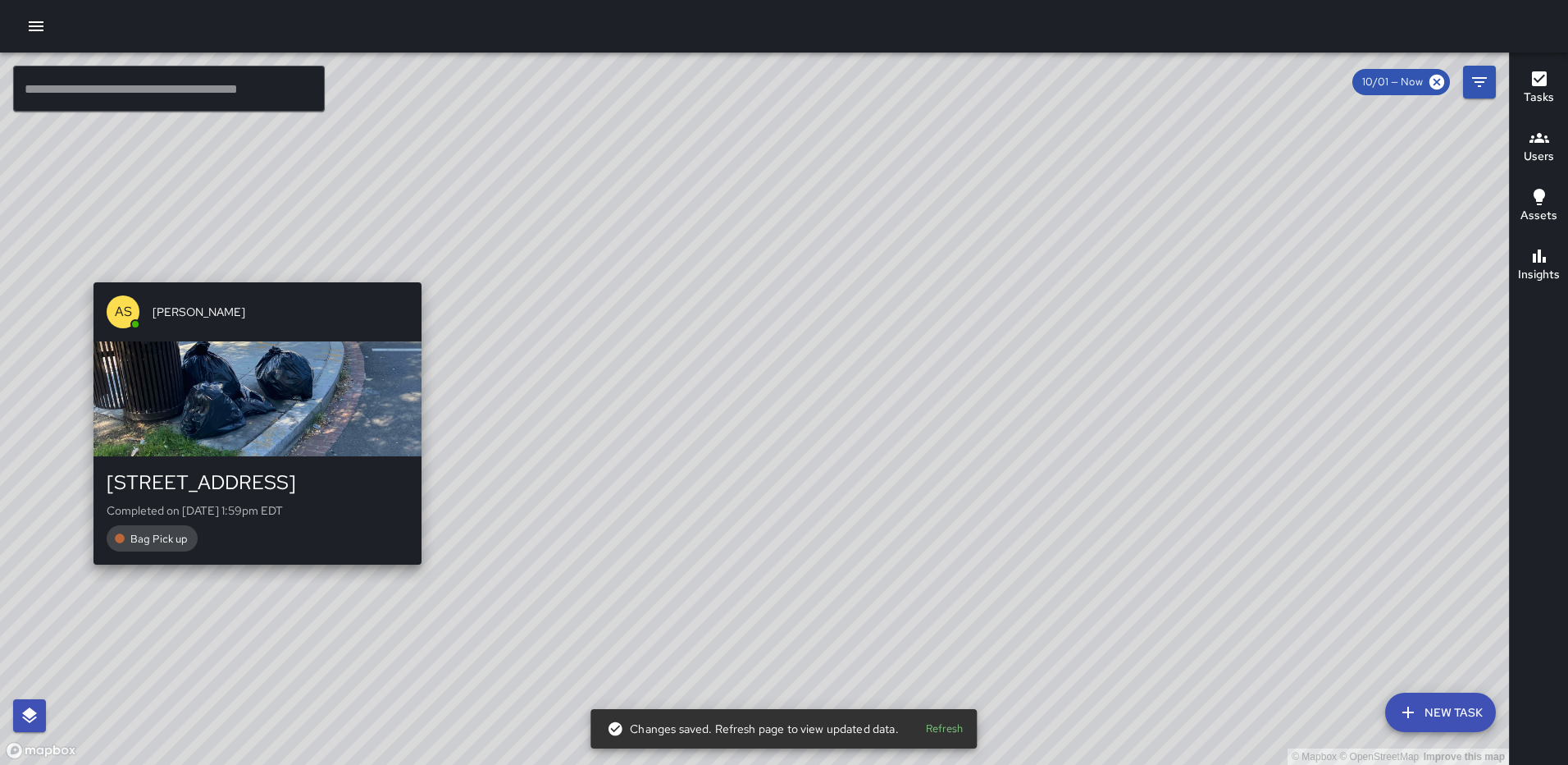
click at [251, 272] on div "© Mapbox © OpenStreetMap Improve this map AS Andre Smith 1300 1st Street Northe…" at bounding box center [755, 408] width 1509 height 712
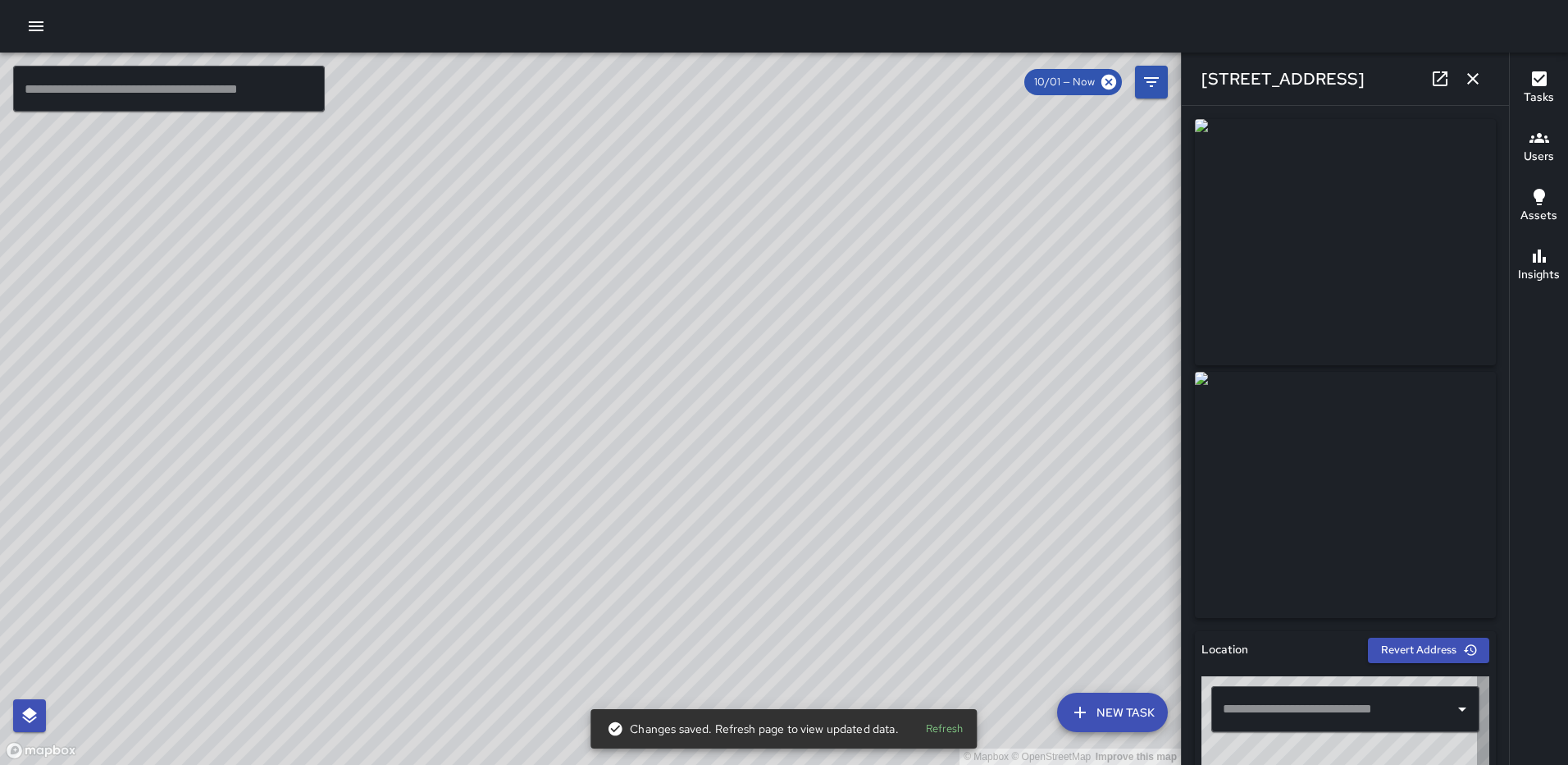
type input "**********"
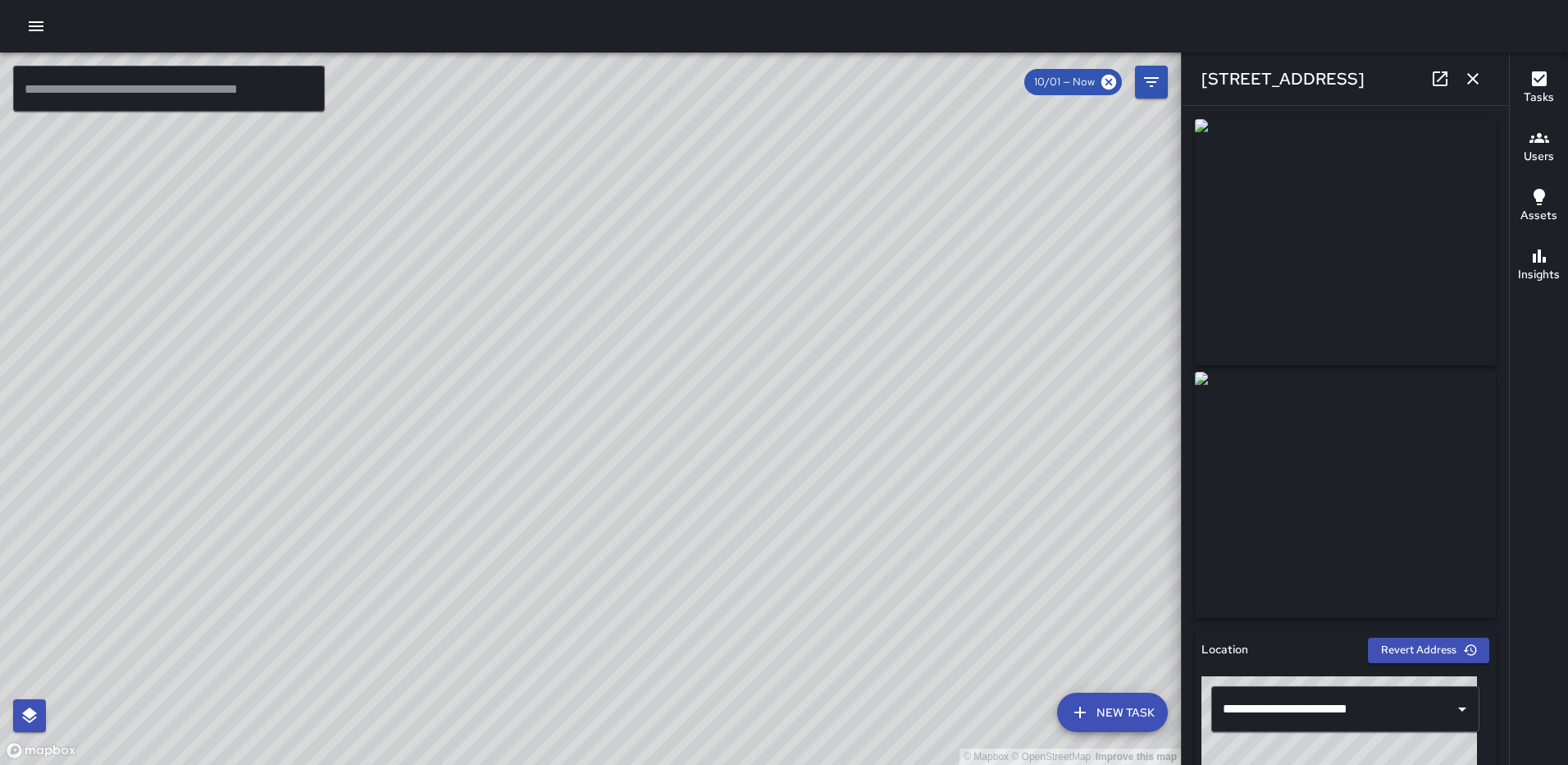
click at [1437, 84] on icon at bounding box center [1441, 79] width 20 height 20
click at [1479, 79] on icon "button" at bounding box center [1474, 79] width 20 height 20
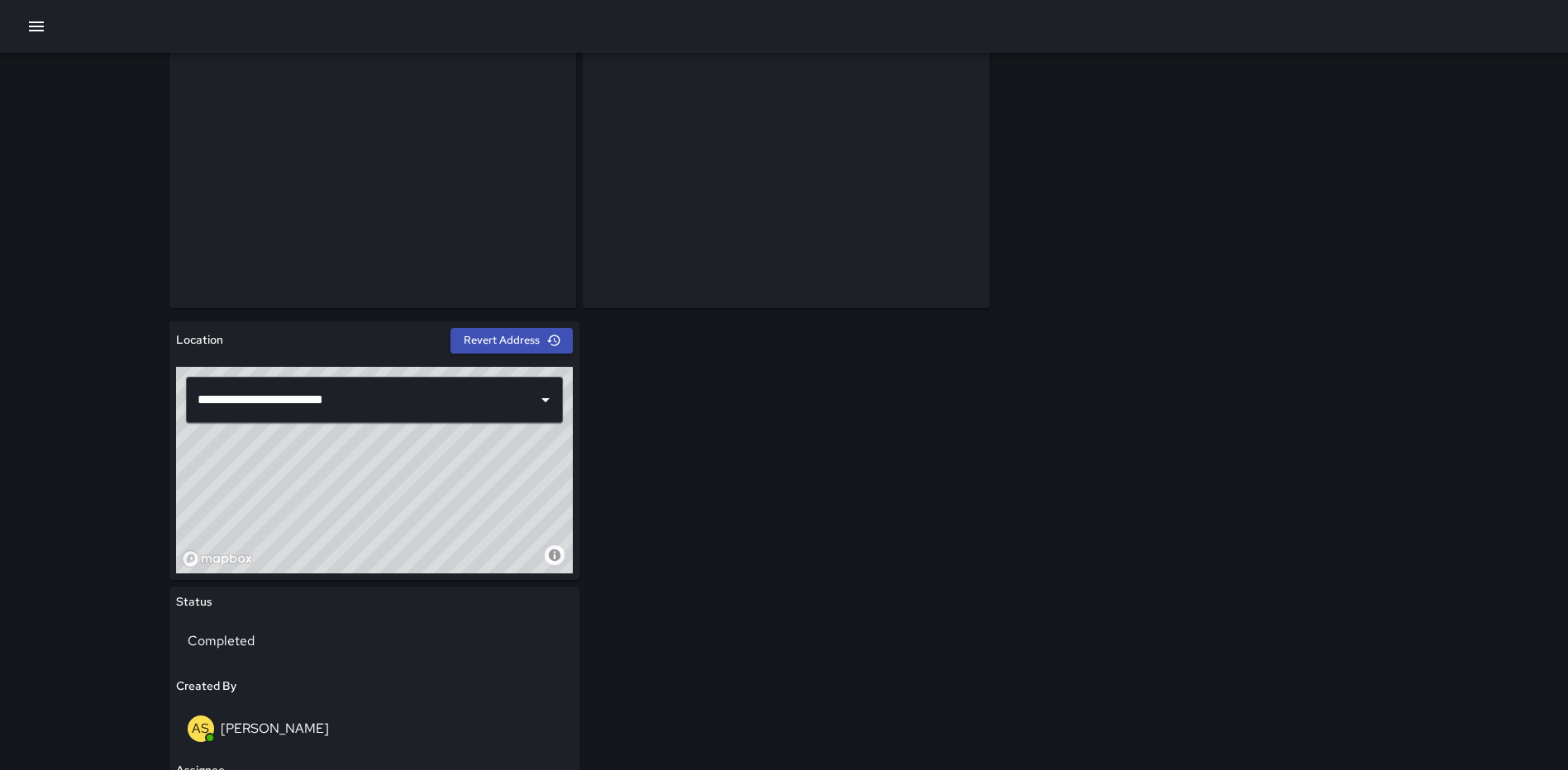
scroll to position [349, 0]
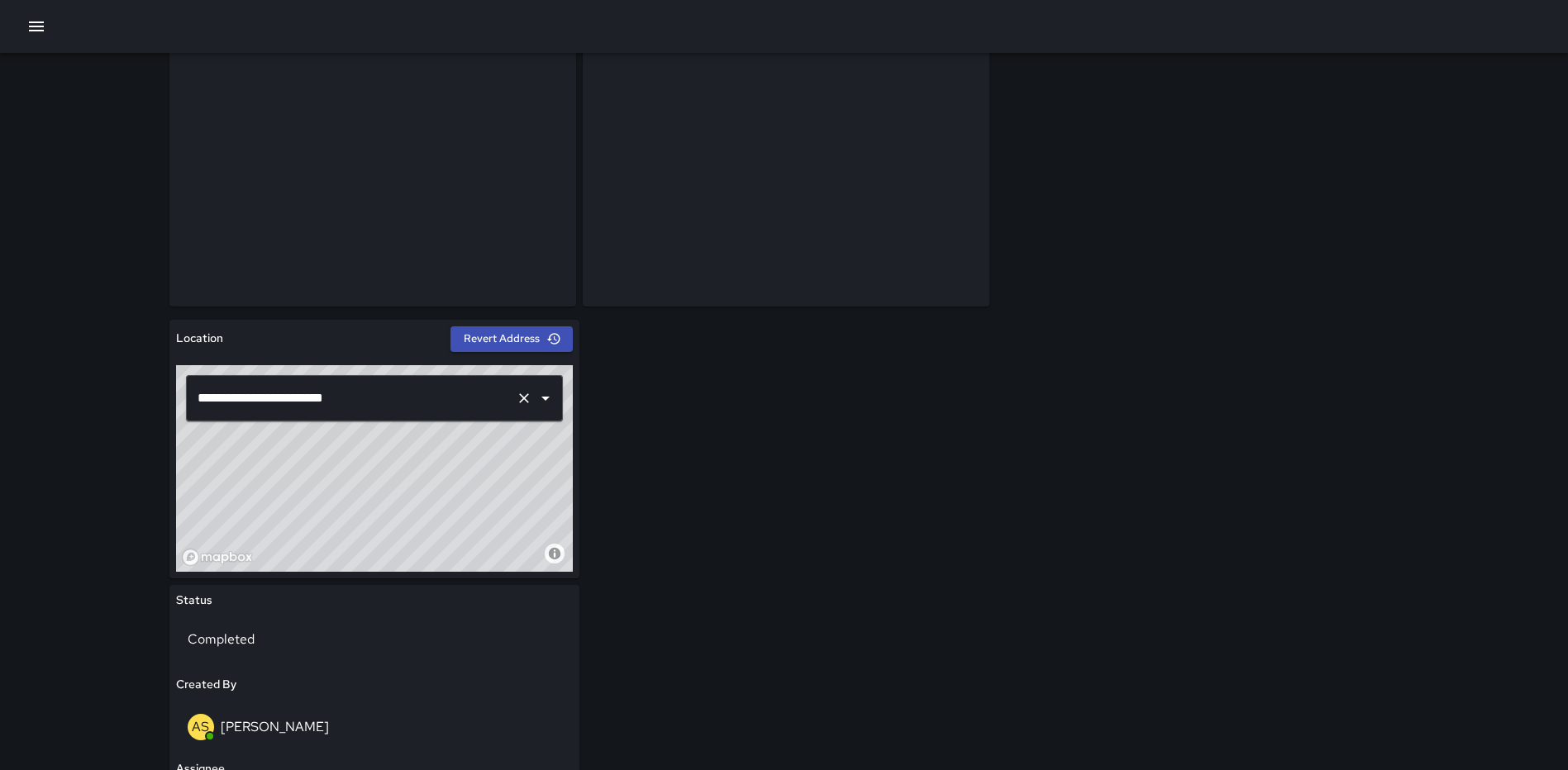
drag, startPoint x: 406, startPoint y: 442, endPoint x: 419, endPoint y: 385, distance: 58.5
click at [419, 385] on div "**********" at bounding box center [374, 468] width 397 height 207
type input "**********"
